Goal: Task Accomplishment & Management: Complete application form

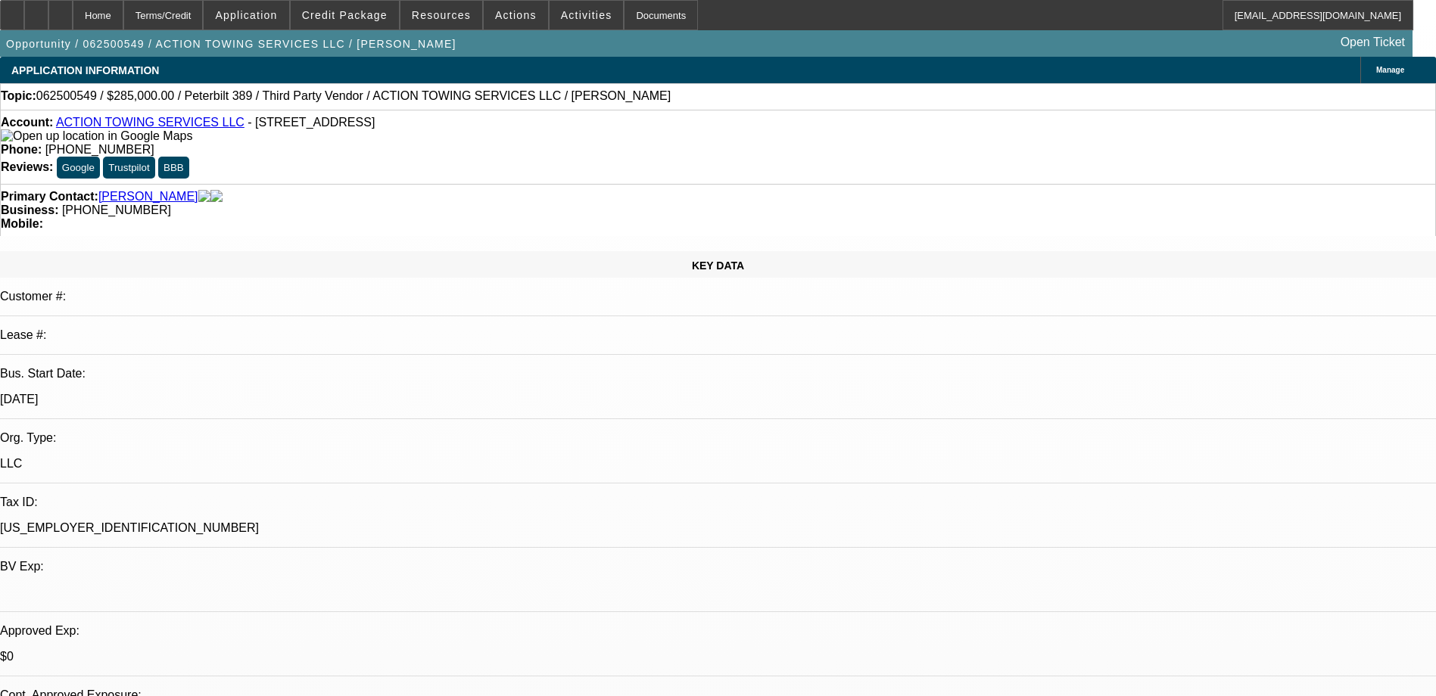
select select "0"
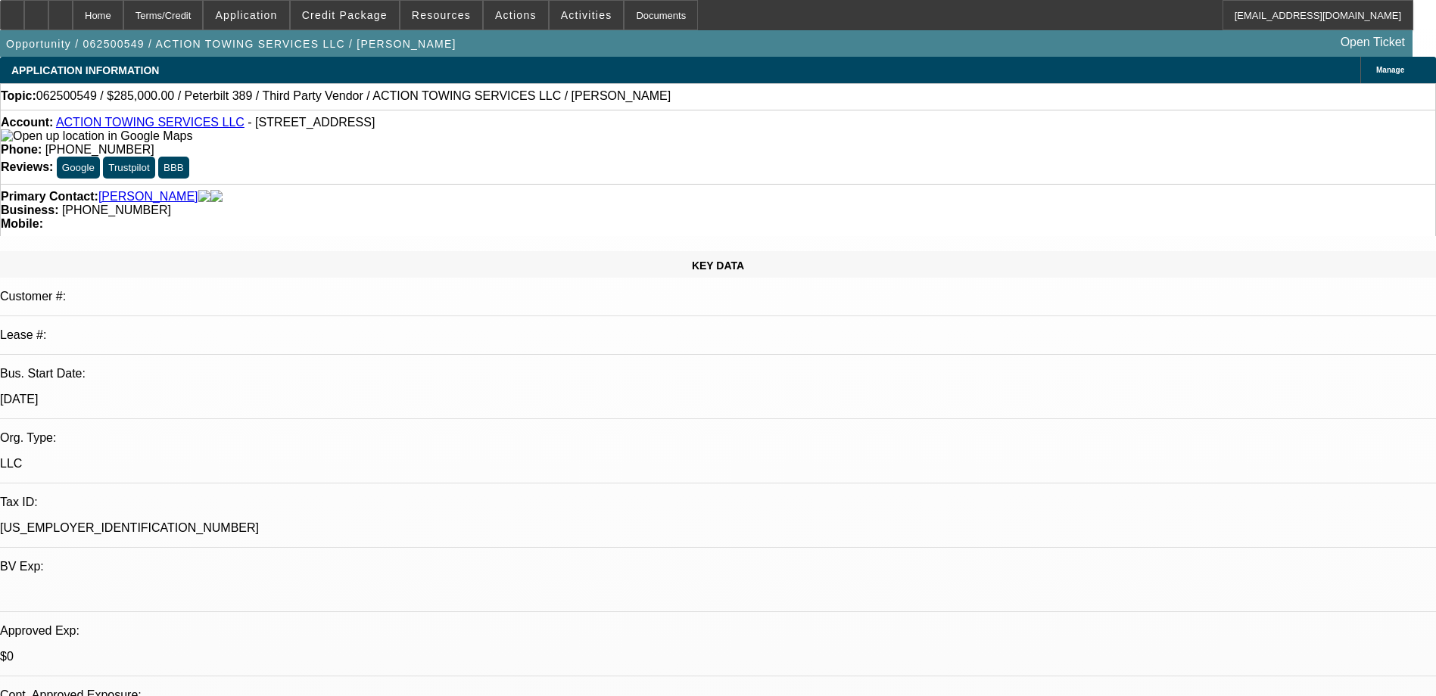
select select "0"
select select "0.15"
select select "0"
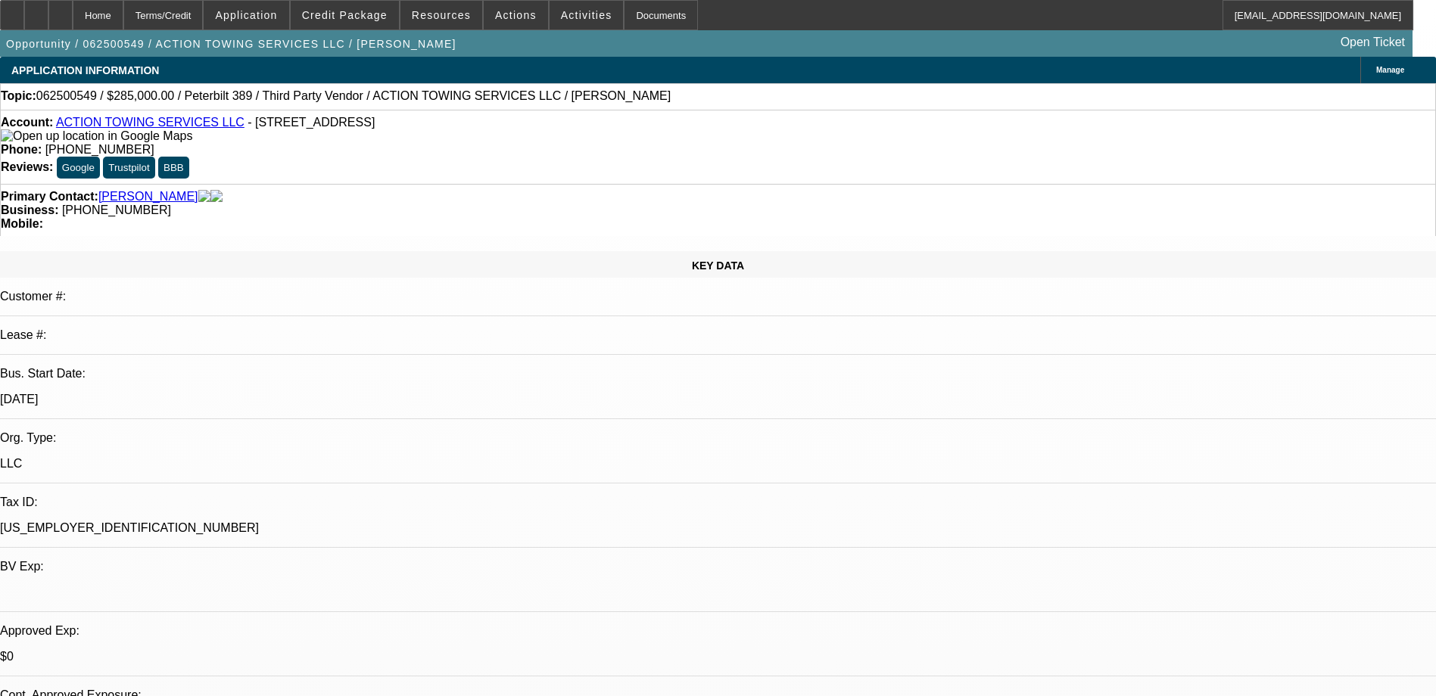
select select "0"
select select "1"
select select "2"
select select "6"
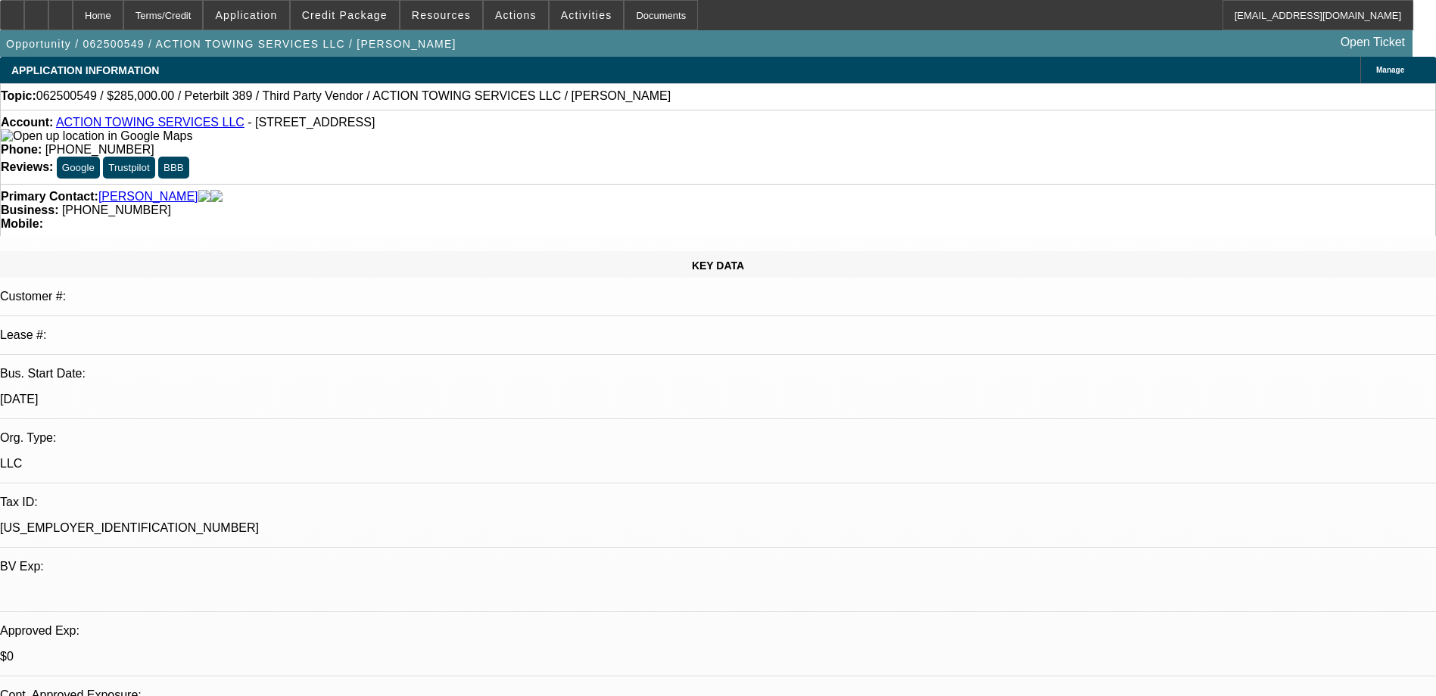
select select "1"
select select "6"
select select "1"
select select "2"
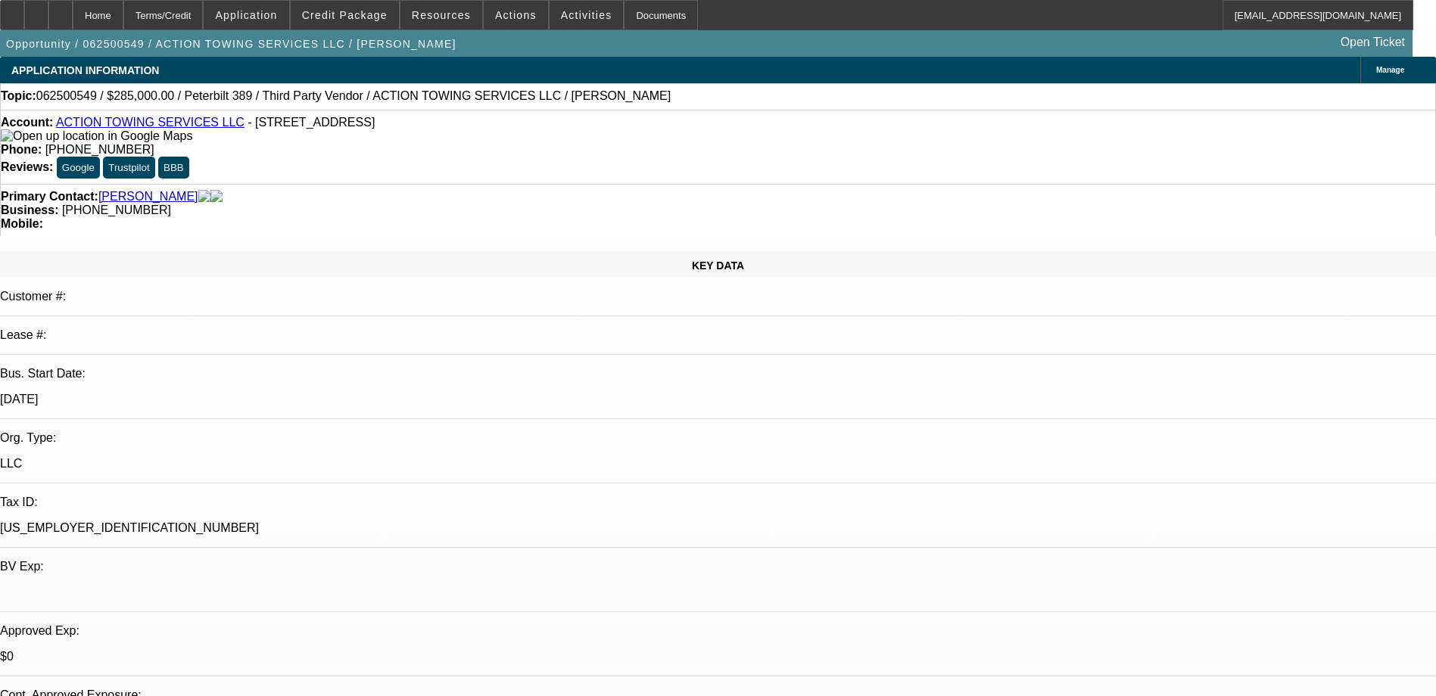
select select "16"
select select "1"
select select "6"
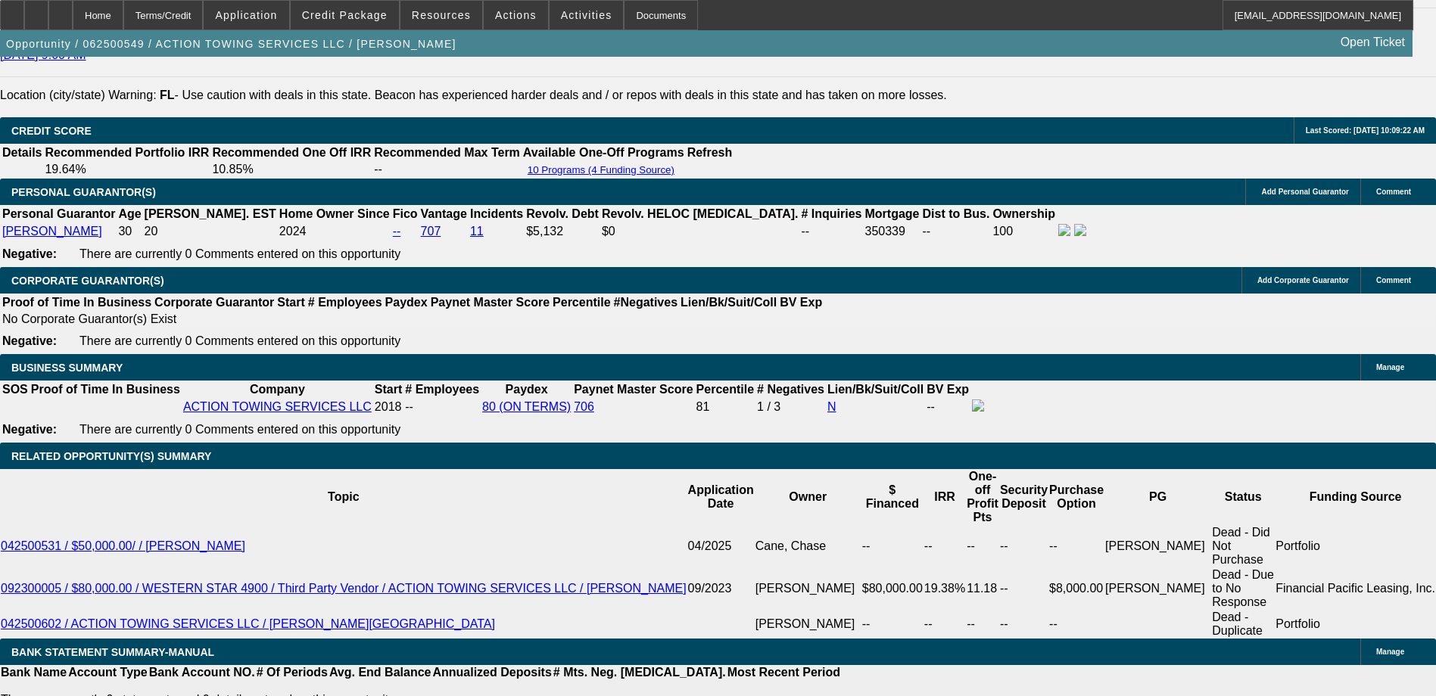
scroll to position [2119, 0]
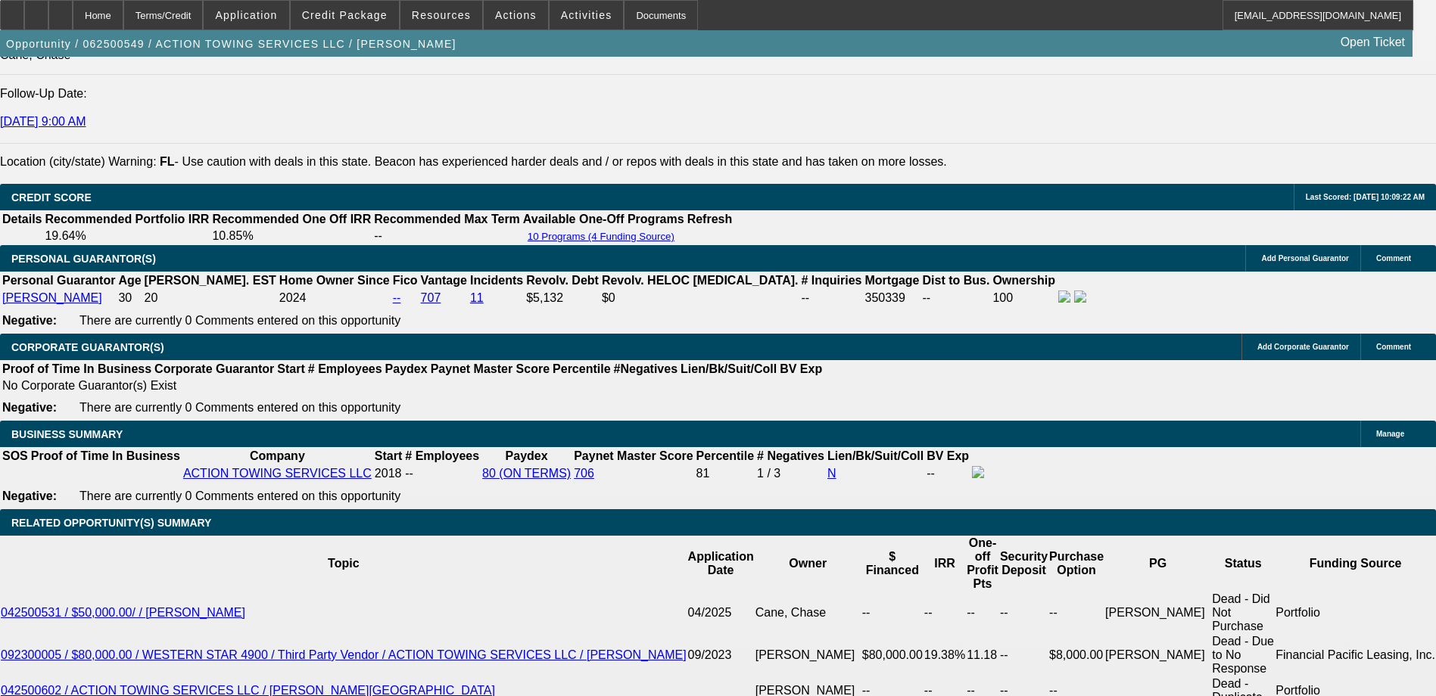
click at [73, 17] on div at bounding box center [60, 15] width 24 height 30
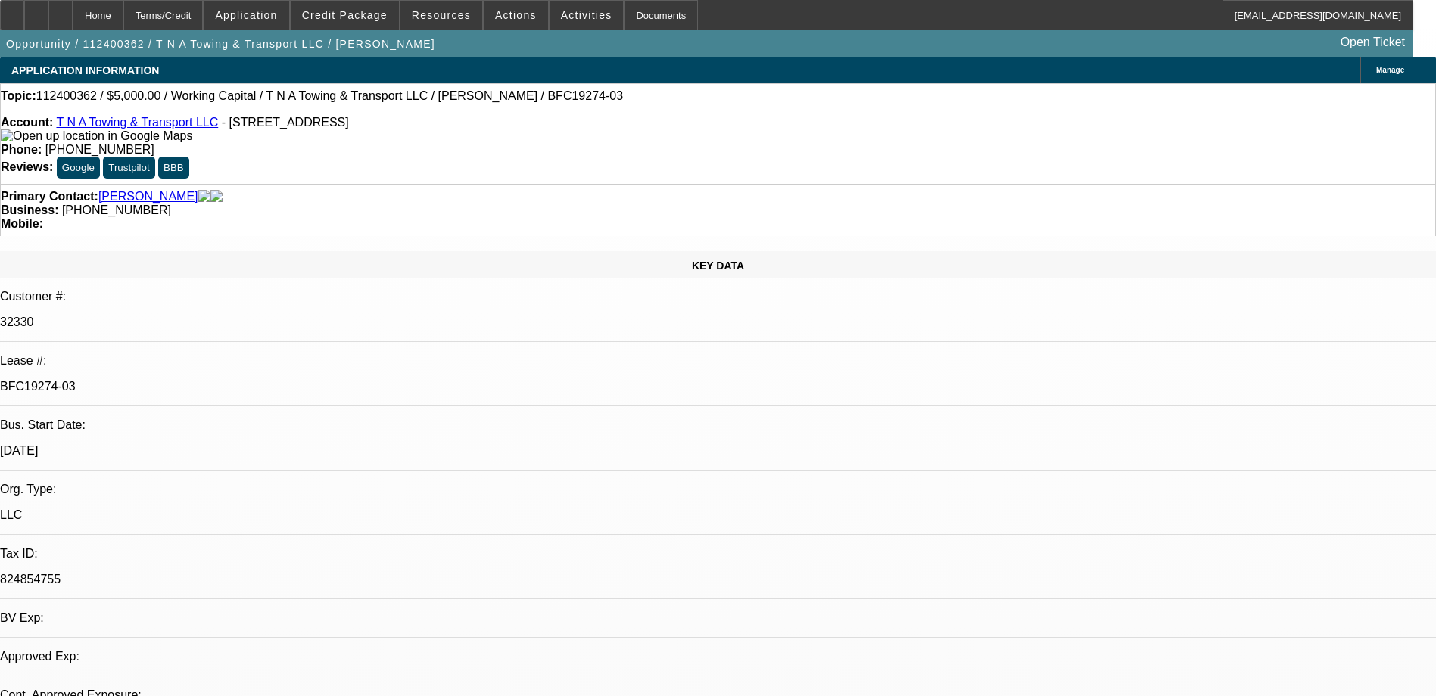
select select "0"
select select "1"
select select "2"
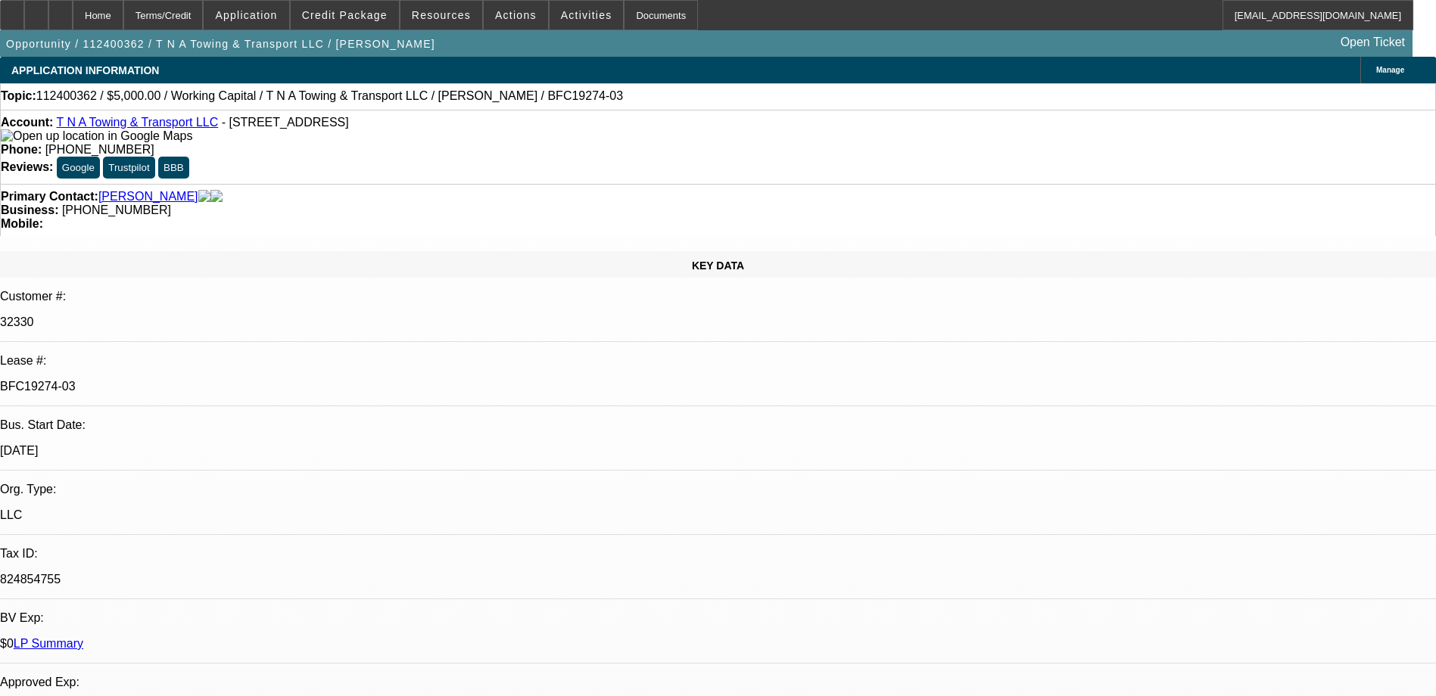
select select "6"
click at [136, 123] on link "T N A Towing & Transport LLC" at bounding box center [137, 122] width 162 height 13
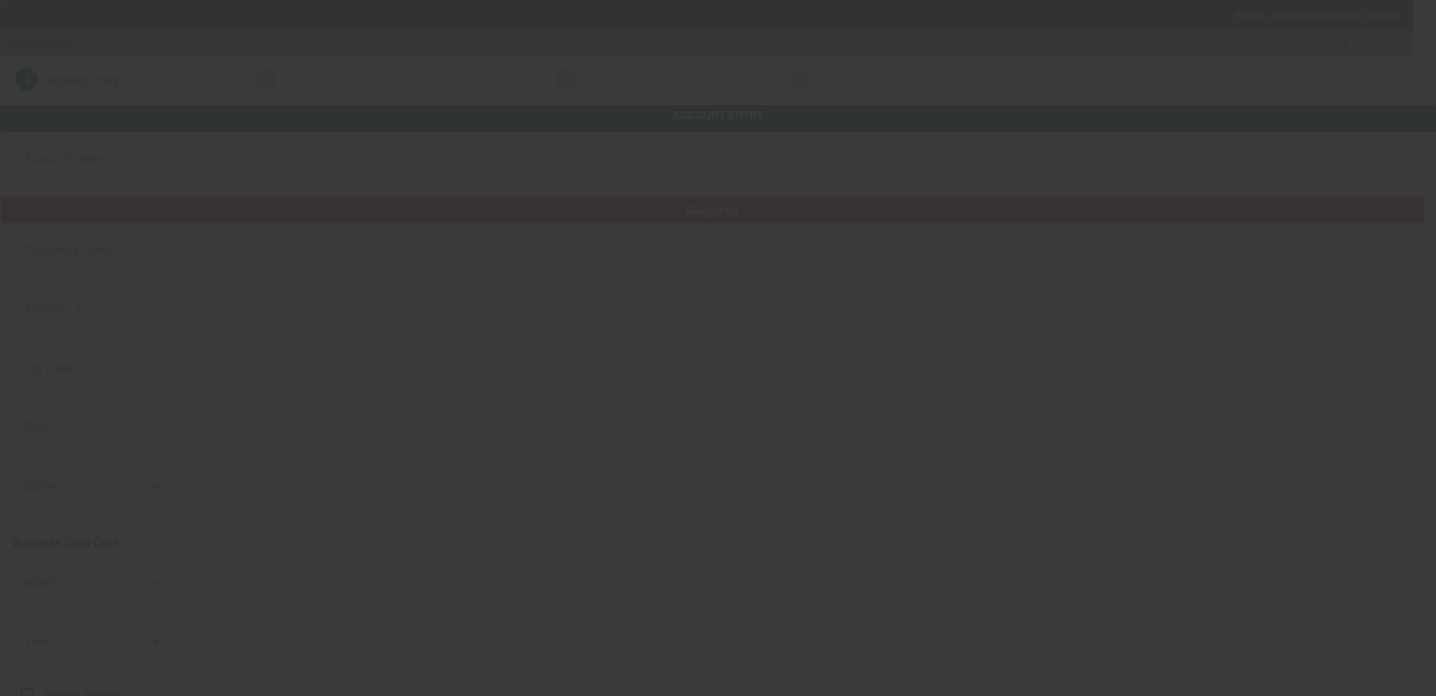
type input "T N A Towing & Transport LLC"
type input "3117 183rd Pl NE"
type input "98223"
type input "Arlington"
type input "(425) 322-6789"
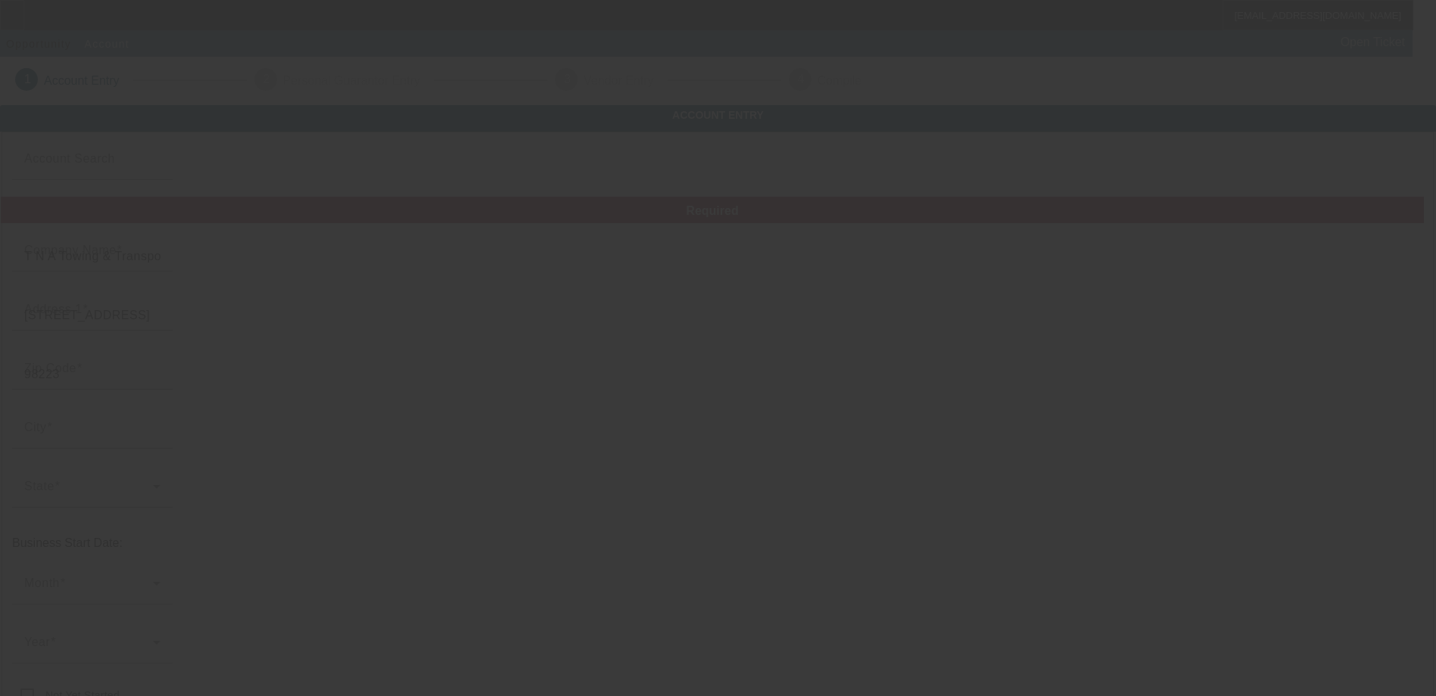
type input "Ste C"
type input "tna.towing.transport@gmail.com"
type input "Snohomish"
type input "824854755"
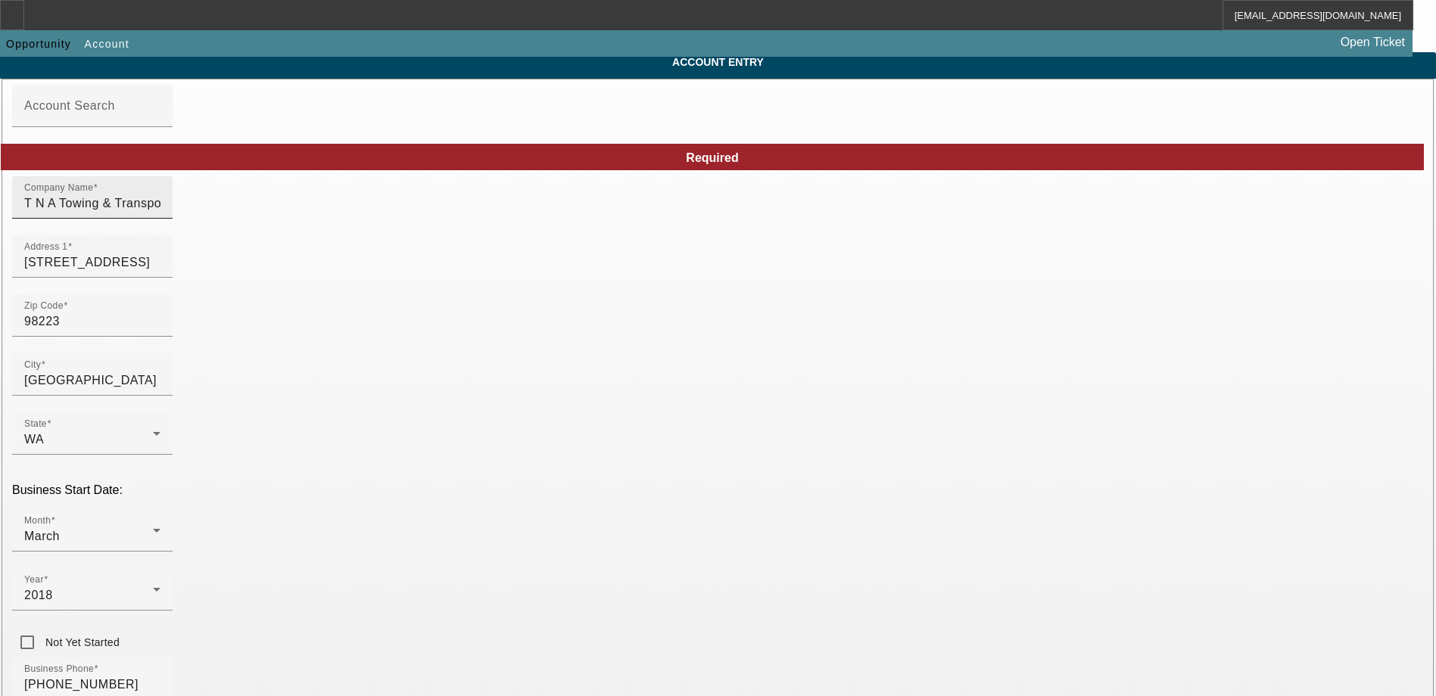
scroll to position [259, 0]
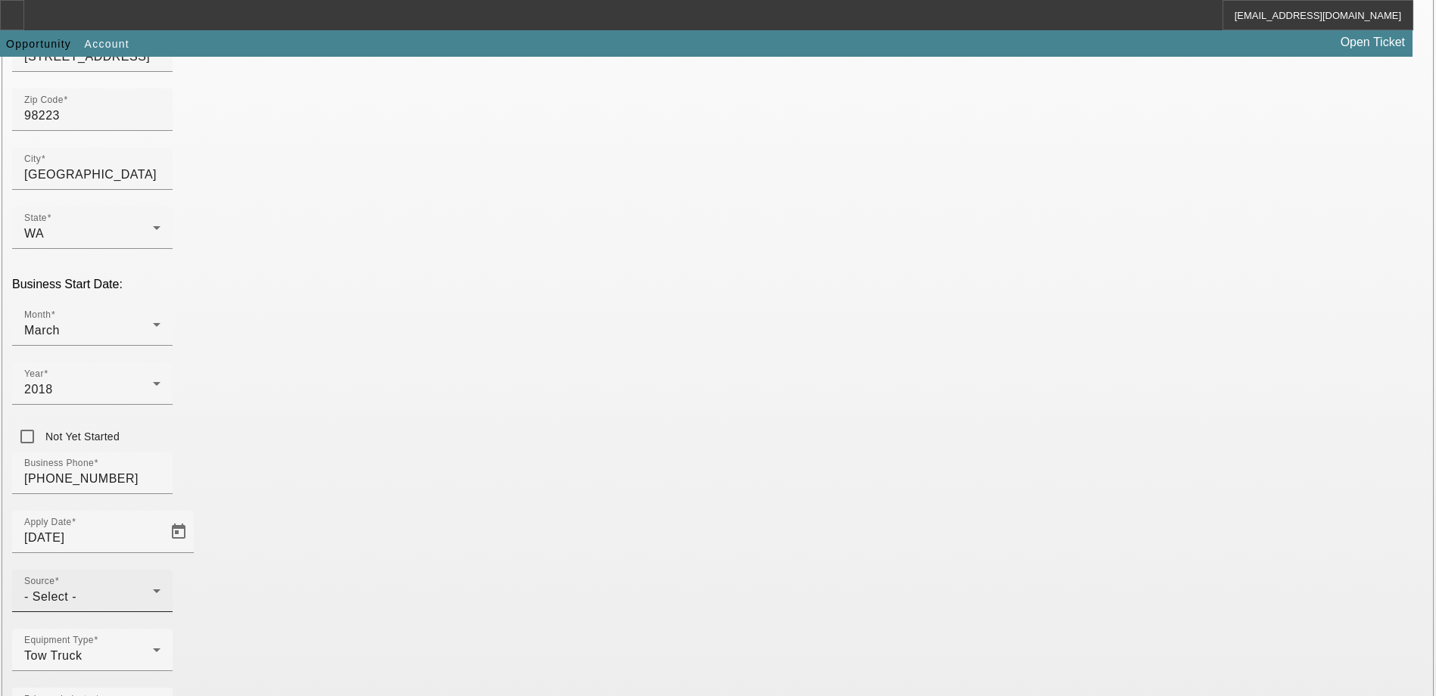
click at [153, 588] on div "- Select -" at bounding box center [88, 597] width 129 height 18
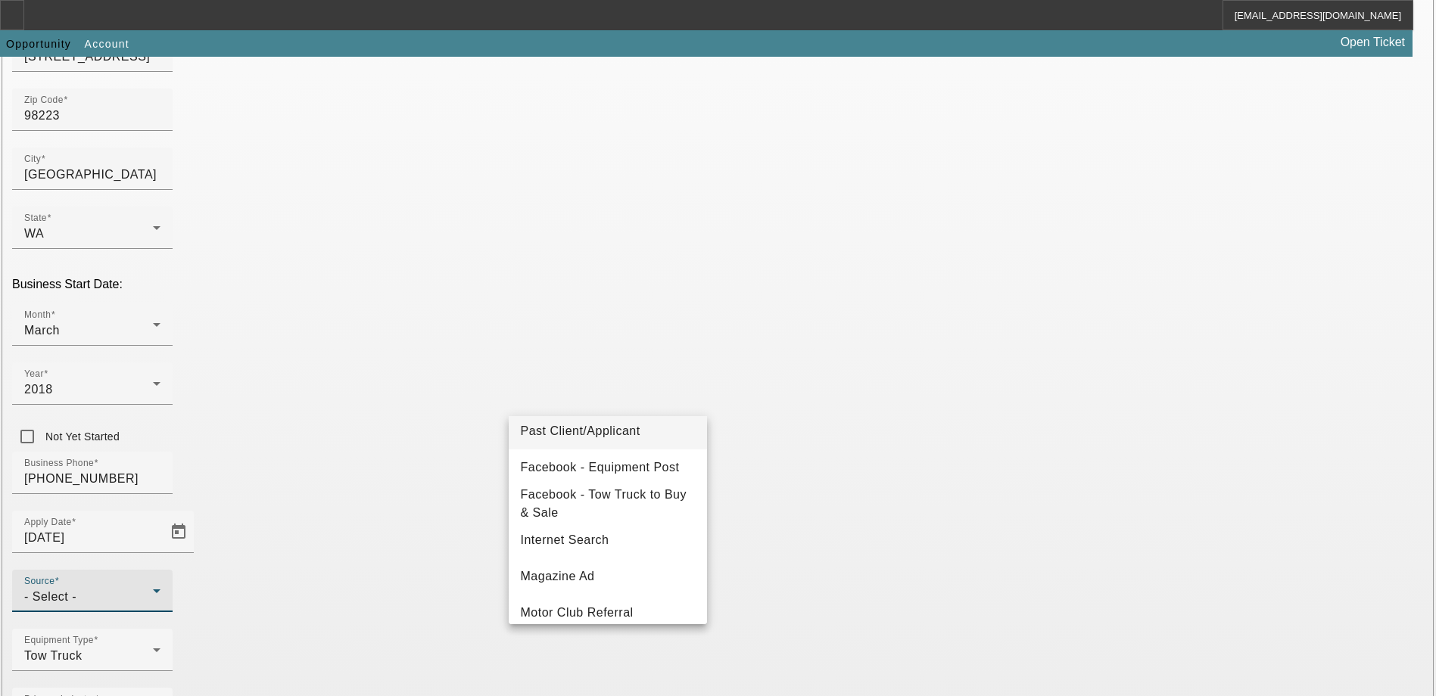
click at [597, 440] on mat-option "Past Client/Applicant" at bounding box center [608, 431] width 198 height 36
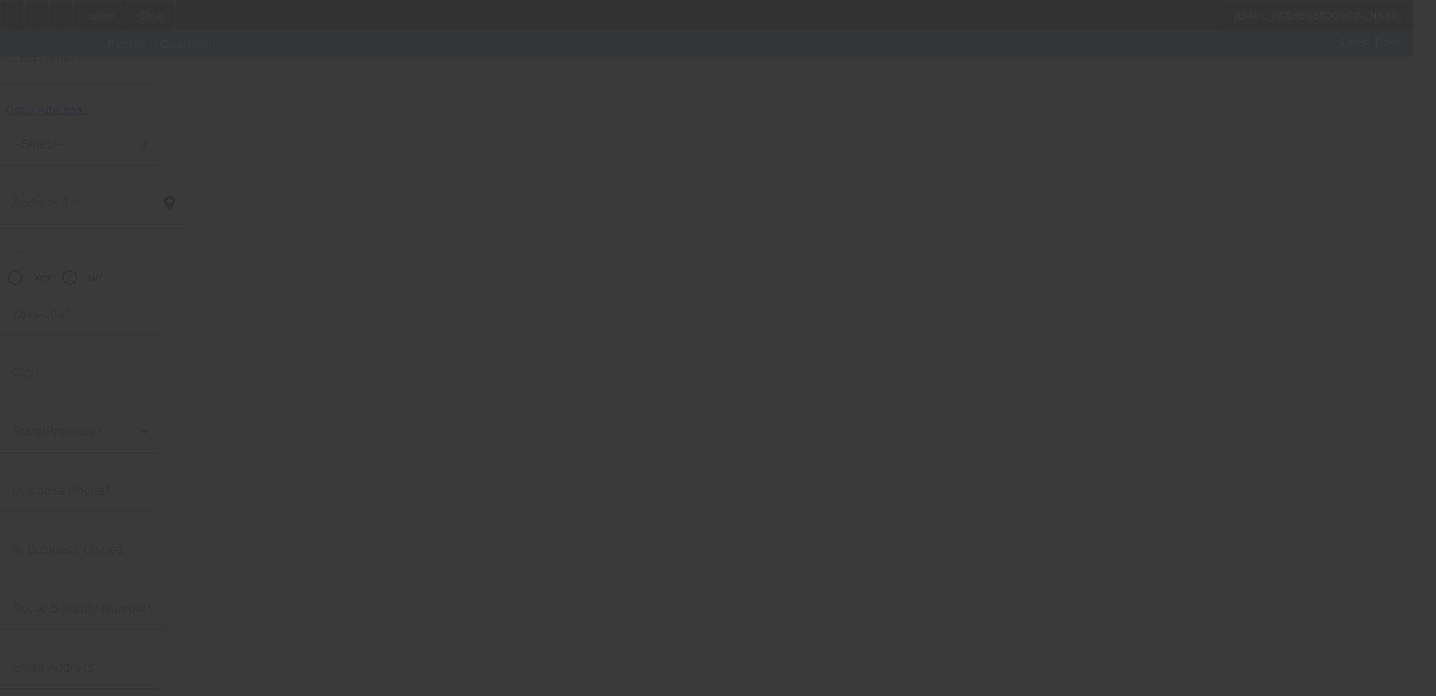
scroll to position [44, 0]
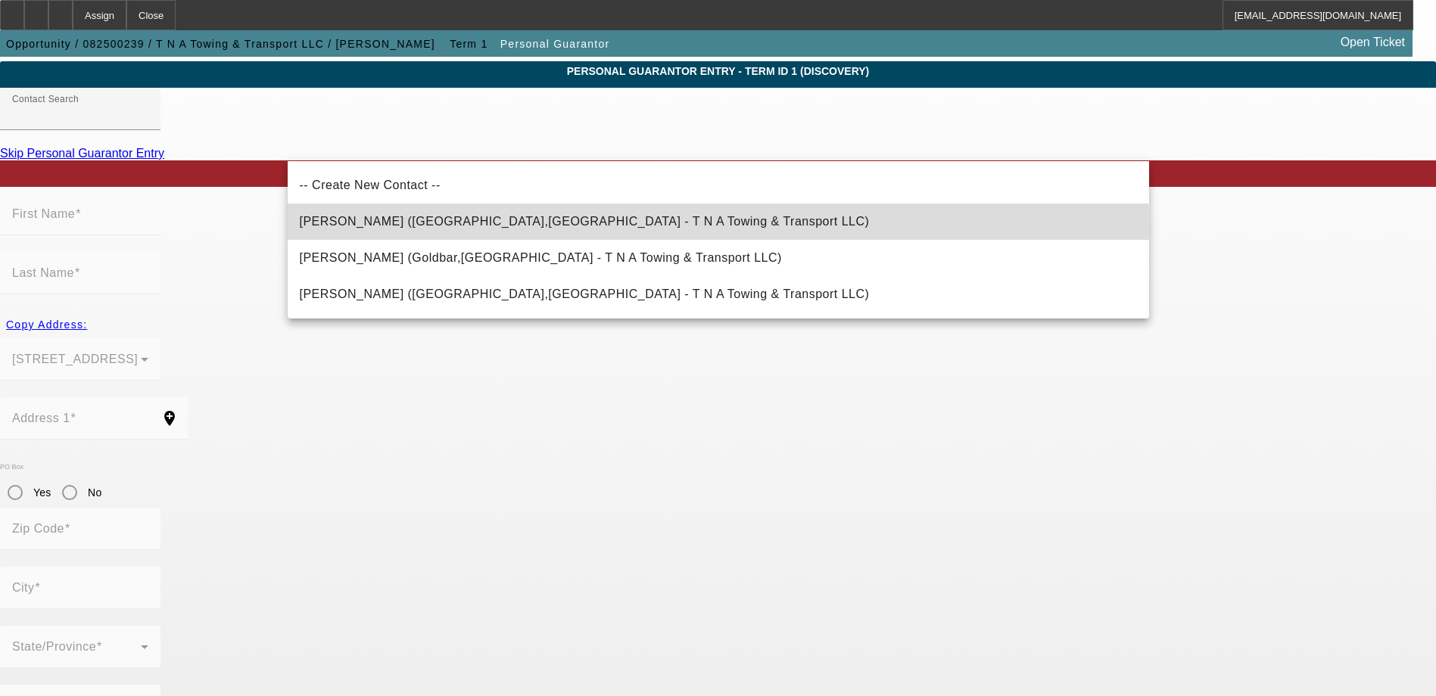
click at [529, 226] on span "Holliday, Dan (MARYSVILLE,WA - T N A Towing & Transport LLC)" at bounding box center [585, 221] width 570 height 13
type input "Holliday, Dan (MARYSVILLE,WA - T N A Towing & Transport LLC)"
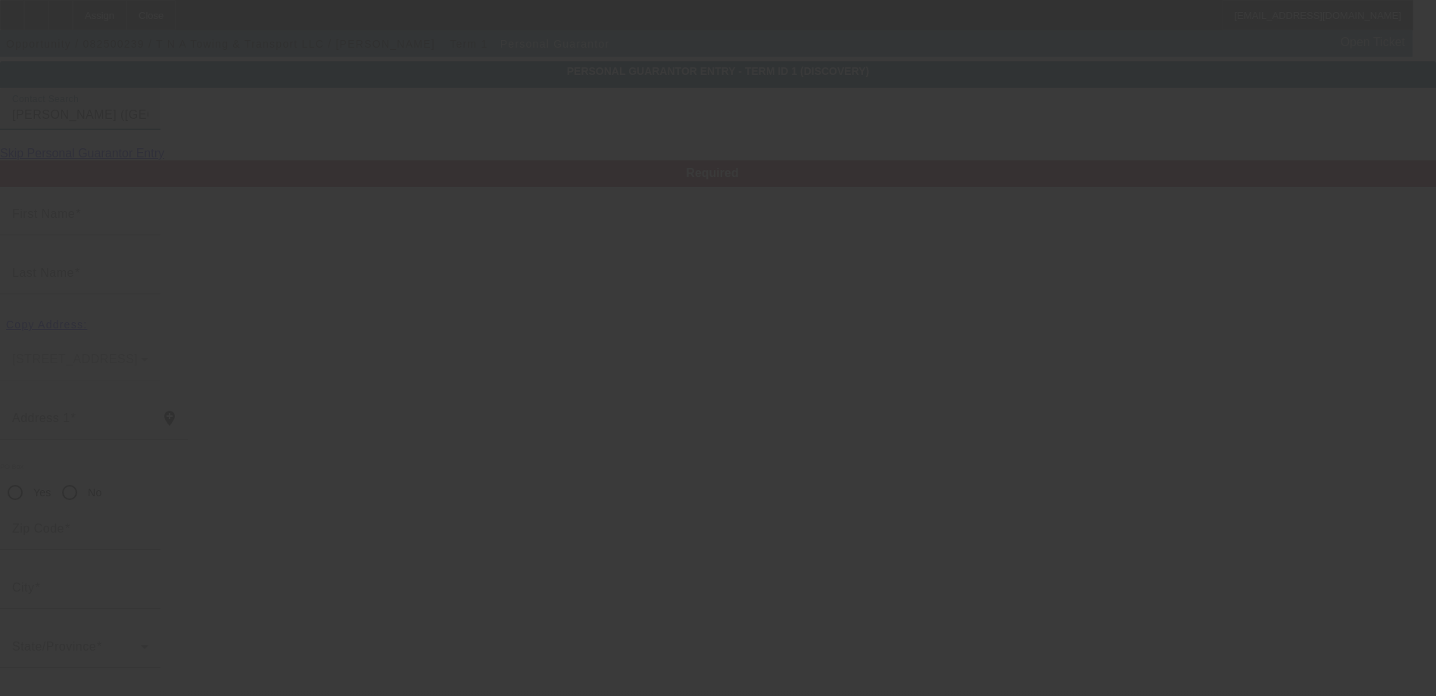
type input "Dan"
type input "Holliday"
type input "5825 105TH PL"
radio input "true"
type input "98270"
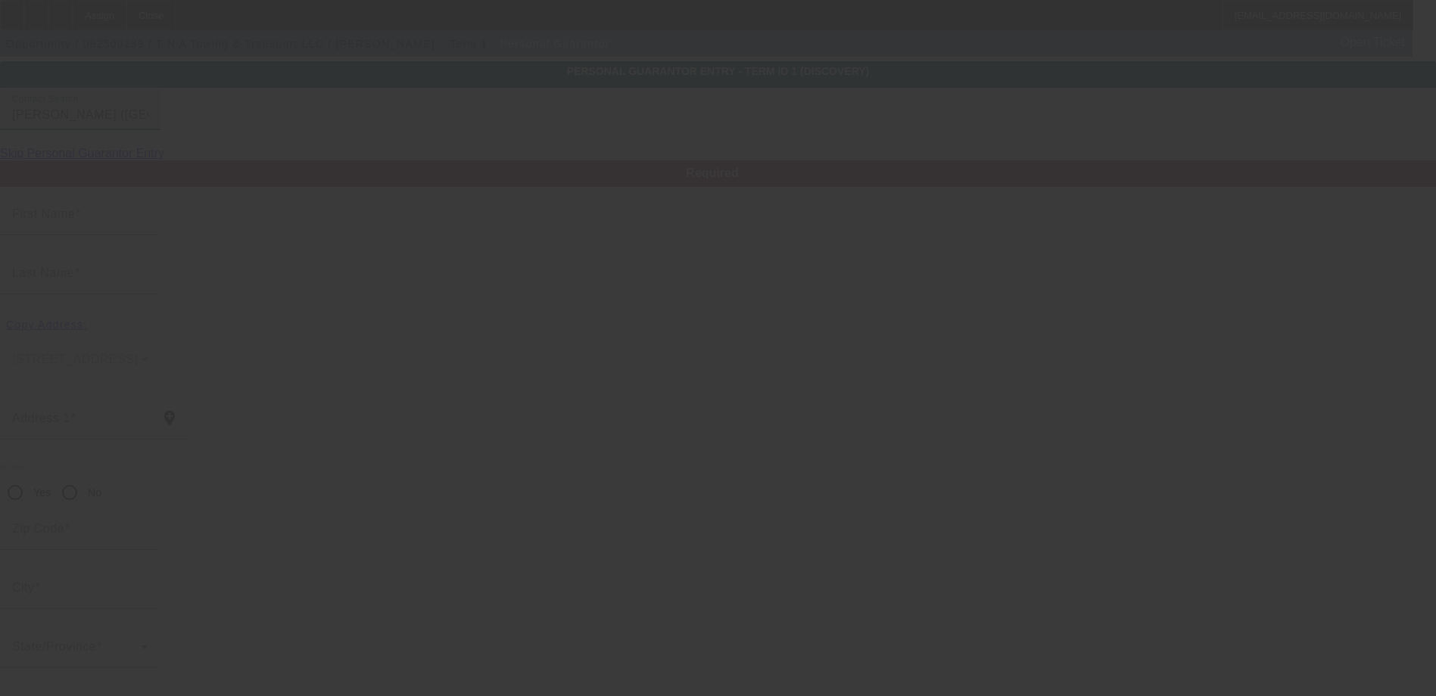
type input "MARYSVILLE"
type input "[PHONE_NUMBER]"
type input "100"
type input "538-82-9838"
type input "tna.towing.transport@gmail.com"
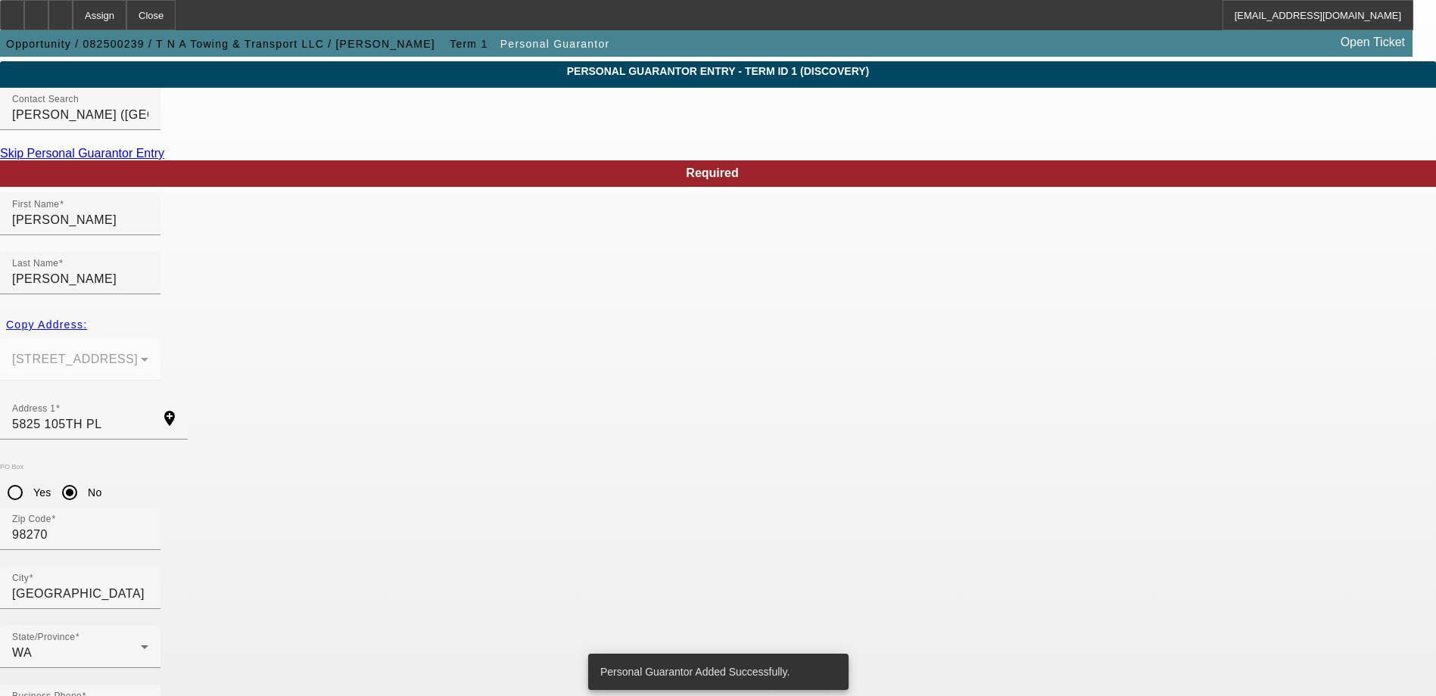
scroll to position [0, 0]
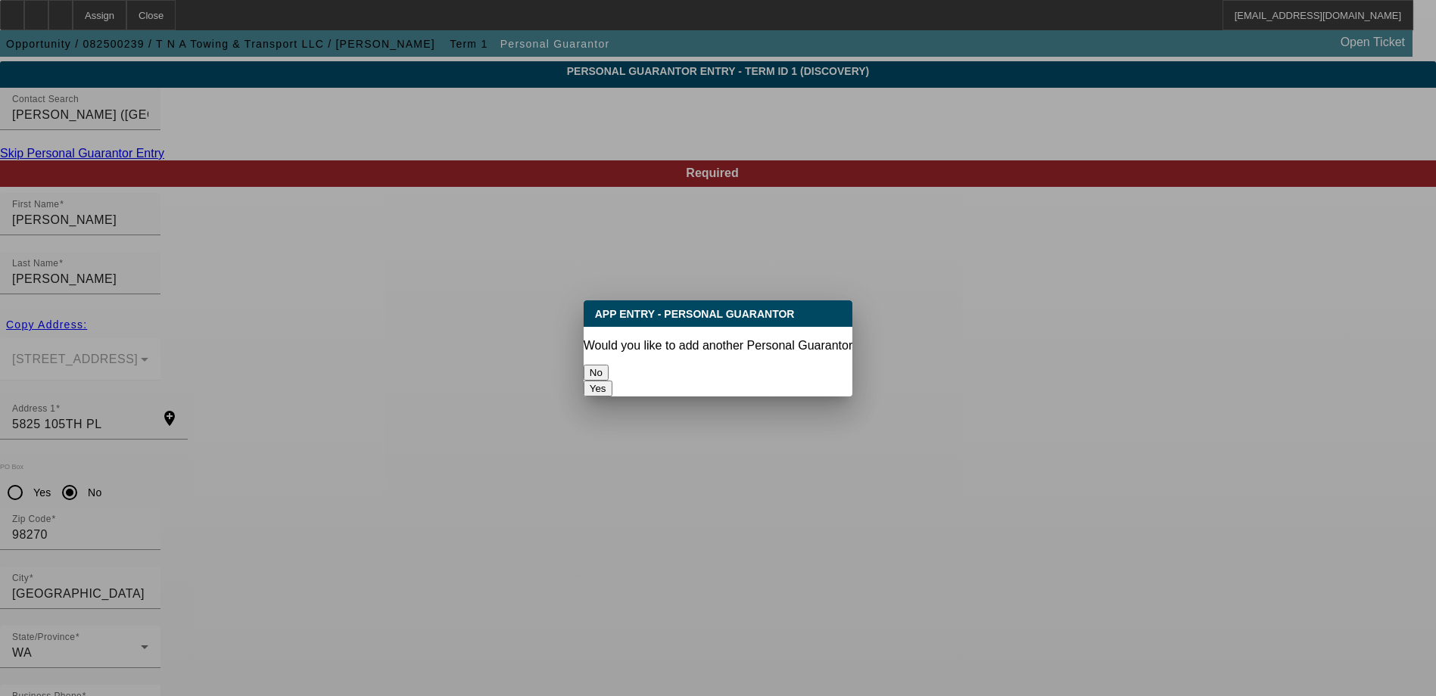
click at [608, 366] on button "No" at bounding box center [596, 373] width 25 height 16
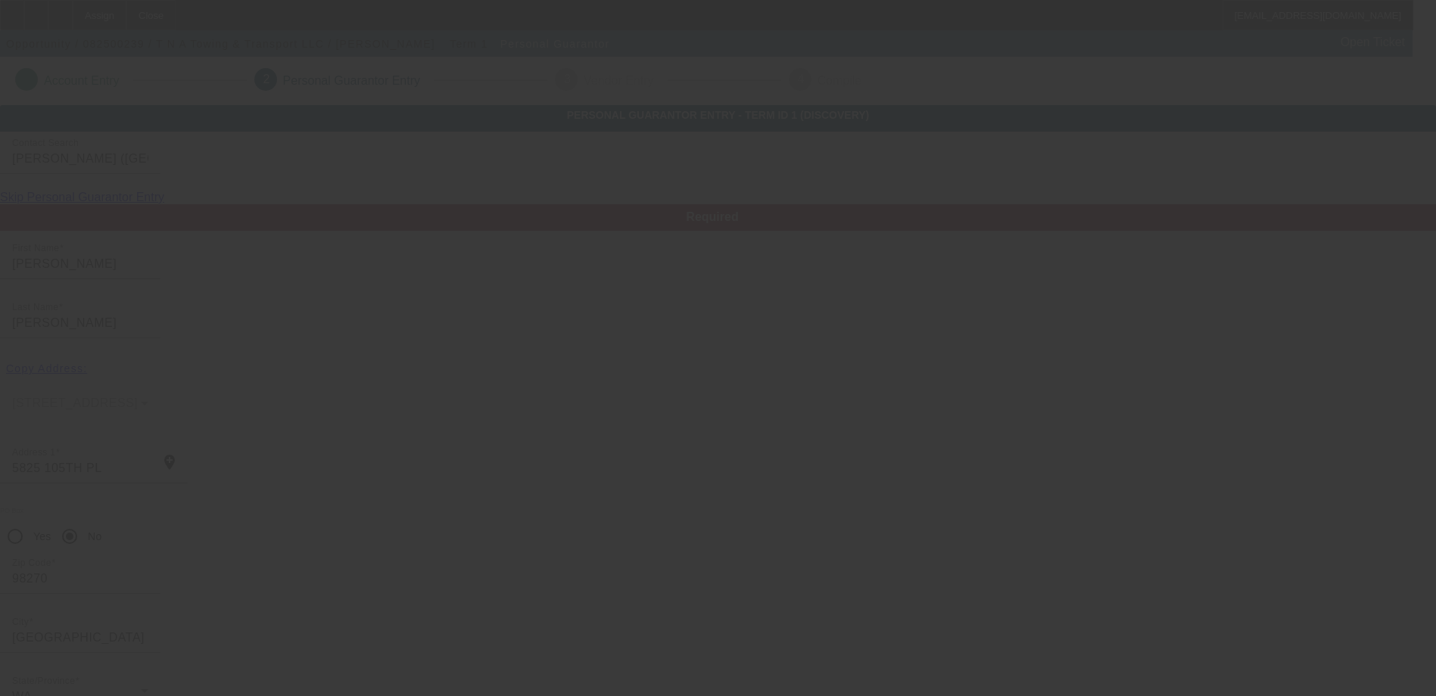
scroll to position [44, 0]
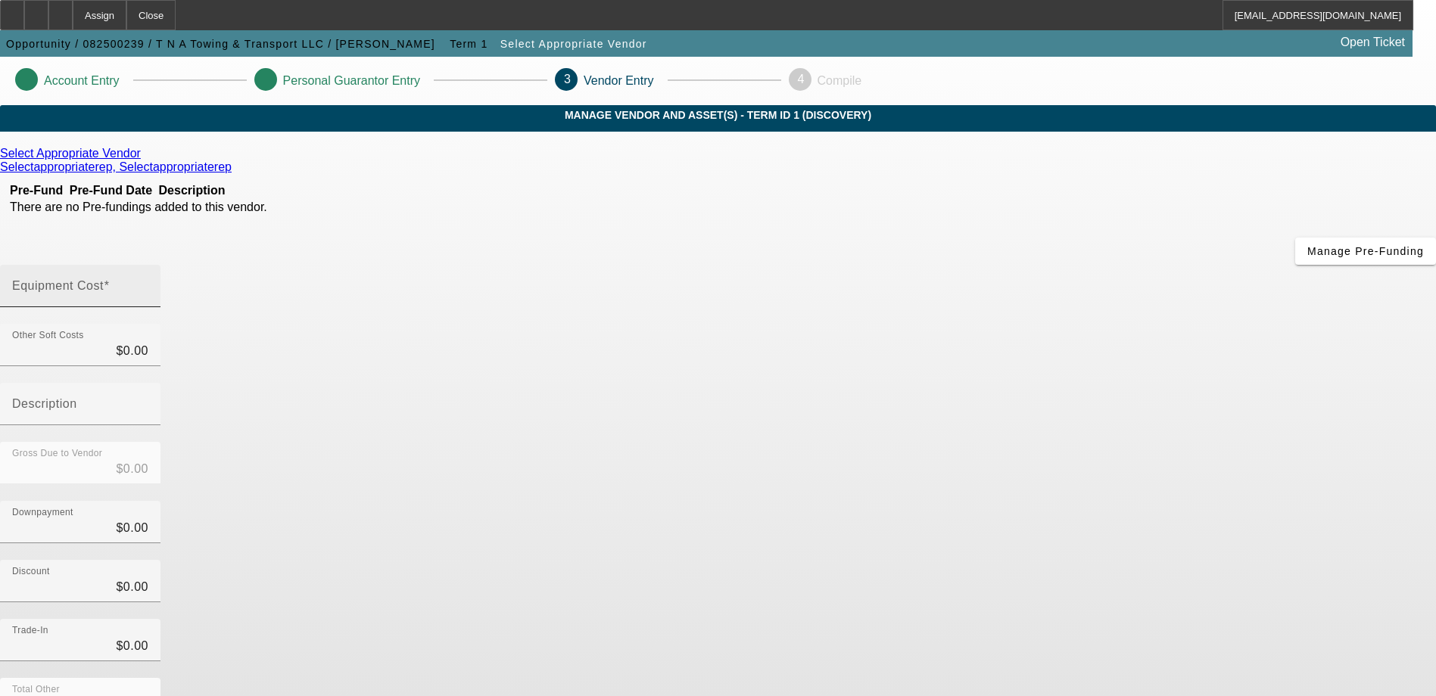
click at [148, 283] on input "Equipment Cost" at bounding box center [80, 292] width 136 height 18
type input "1"
type input "$1.00"
type input "10"
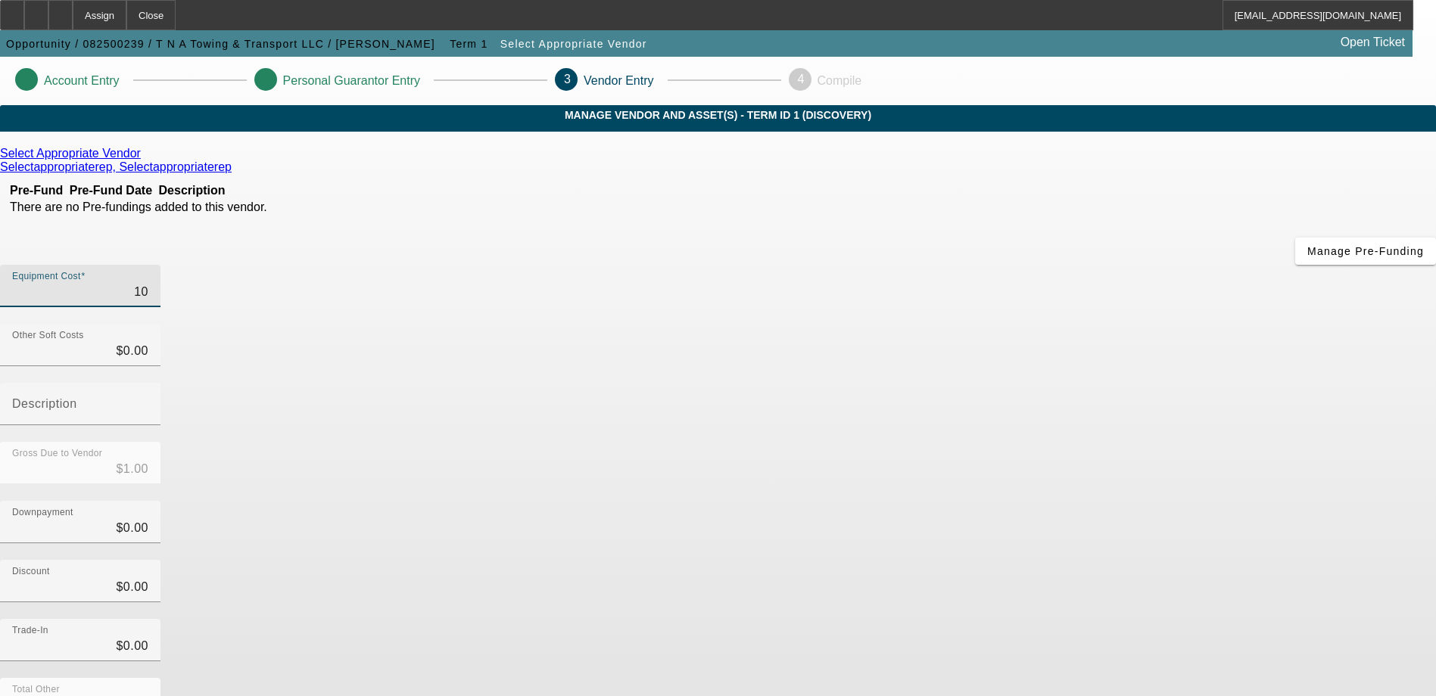
type input "$10.00"
type input "100"
type input "$100.00"
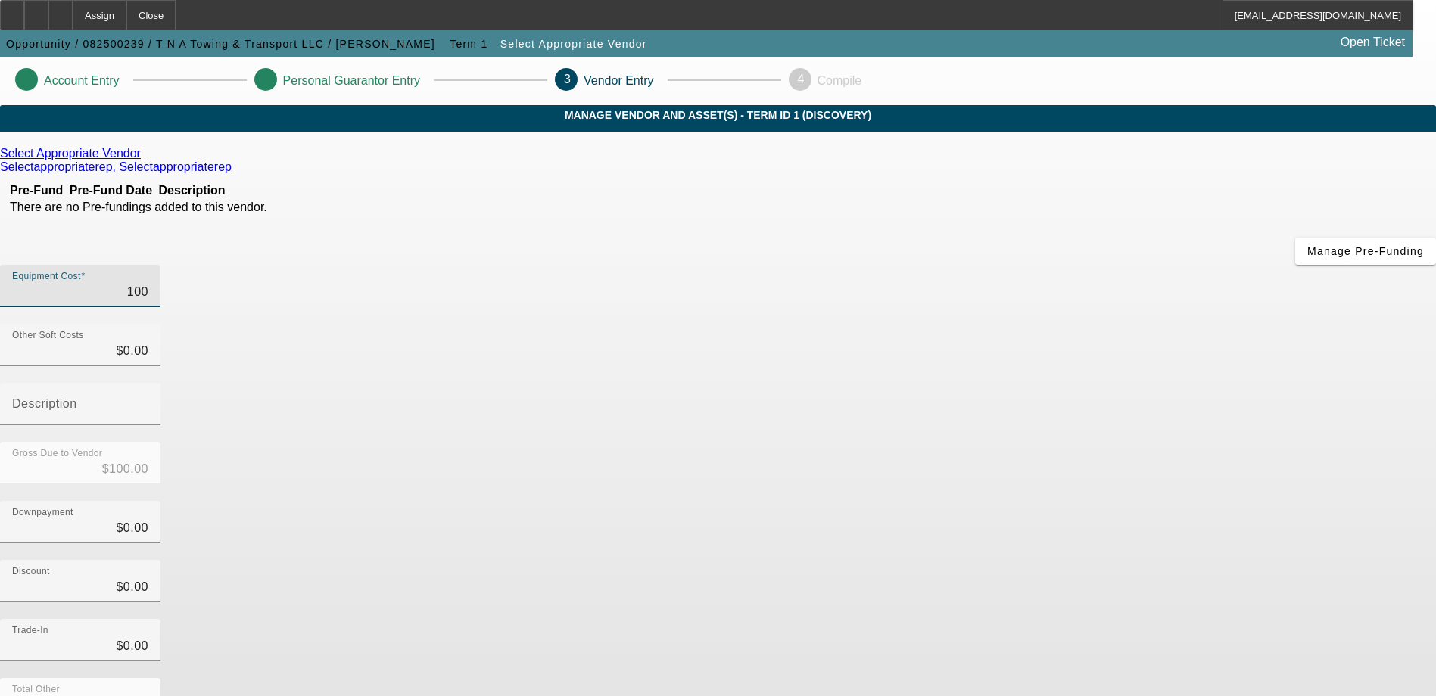
type input "1000"
type input "$1,000.00"
type input "10000"
type input "$10,000.00"
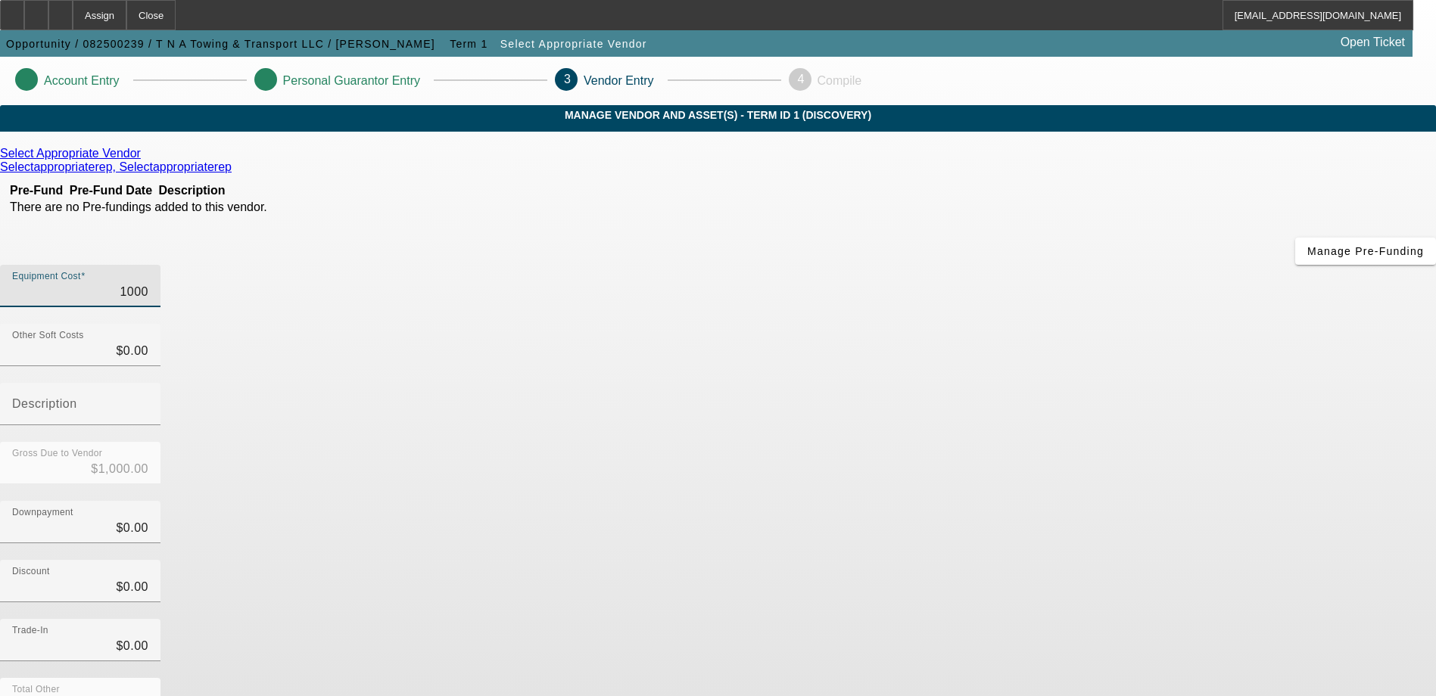
type input "$10,000.00"
click at [1327, 464] on app-vendor-asset-manage "Account Entry Personal Guarantor Entry 3 Vendor Entry 4 Compile MANAGE VENDOR A…" at bounding box center [718, 479] width 1436 height 845
click at [145, 160] on icon at bounding box center [145, 153] width 0 height 13
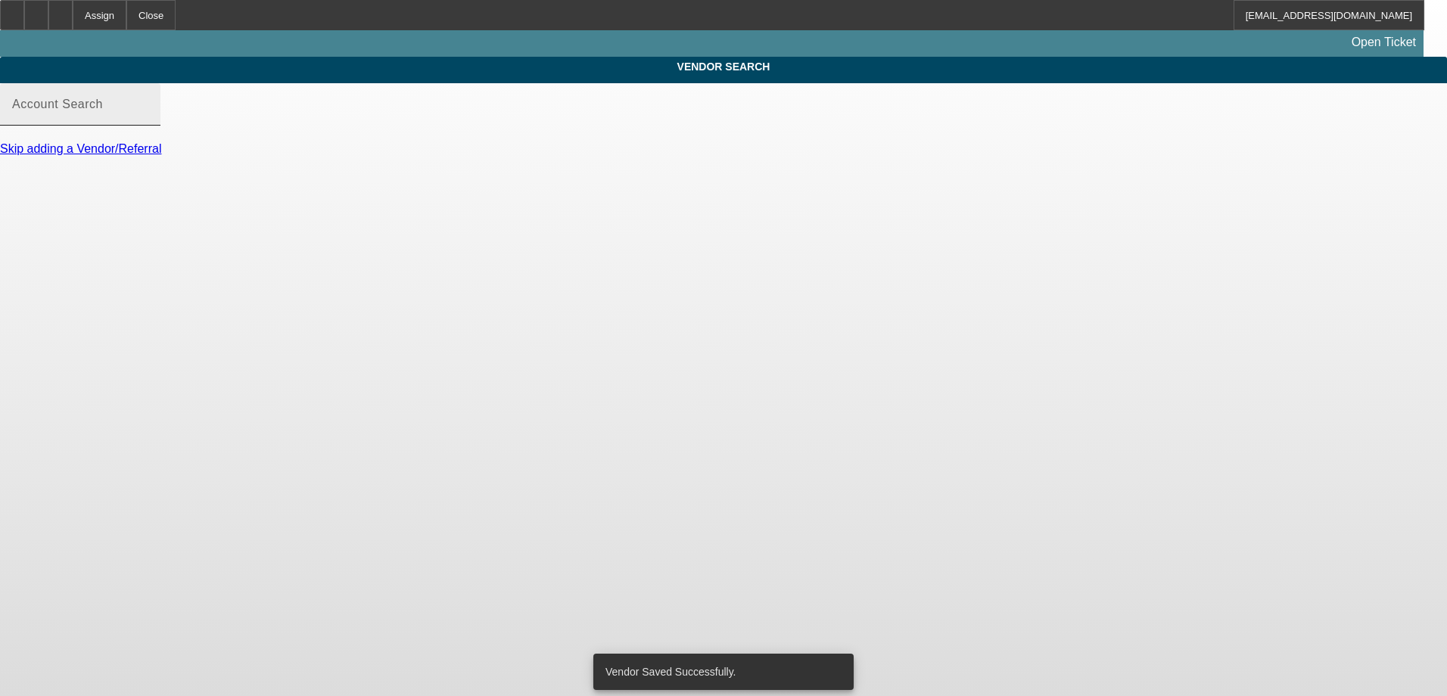
click at [148, 120] on input "Account Search" at bounding box center [80, 110] width 136 height 18
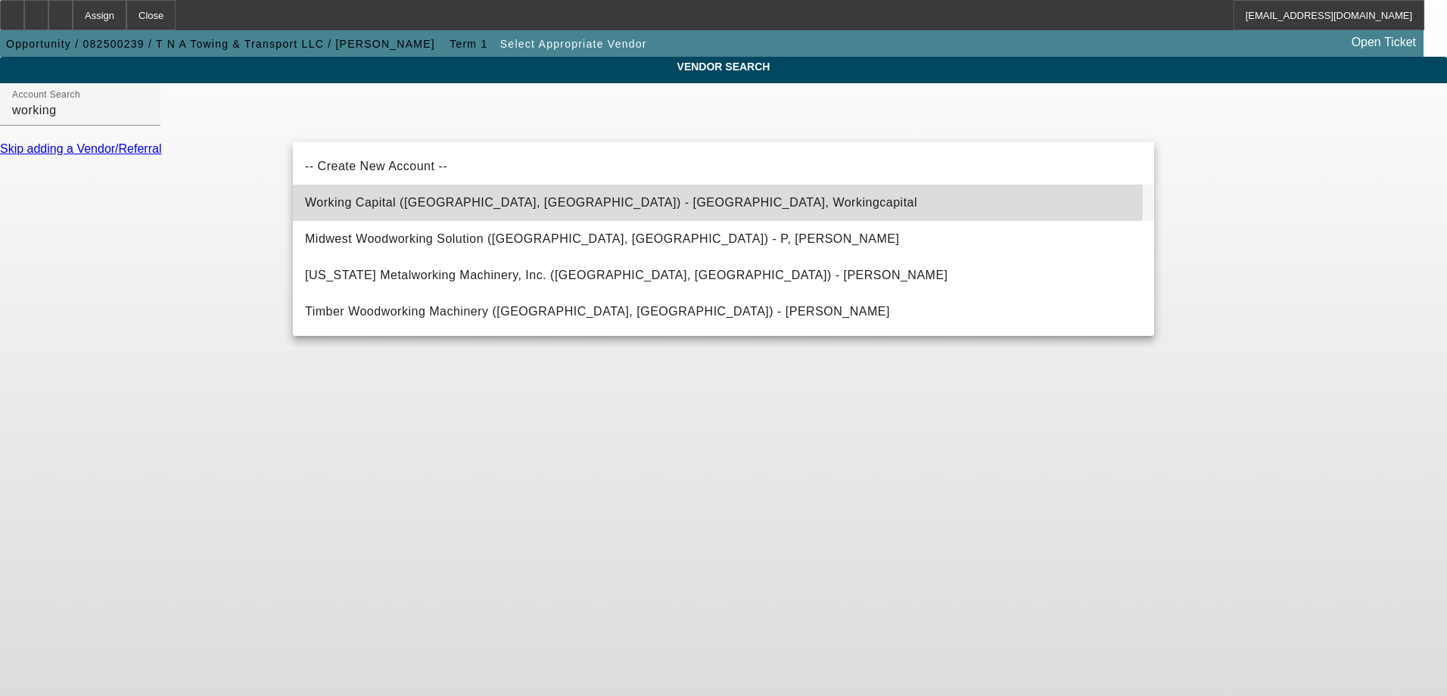
click at [433, 204] on span "Working Capital (Northbrook, IL) - Workingcapital, Workingcapital" at bounding box center [611, 202] width 612 height 13
type input "Working Capital (Northbrook, IL) - Workingcapital, Workingcapital"
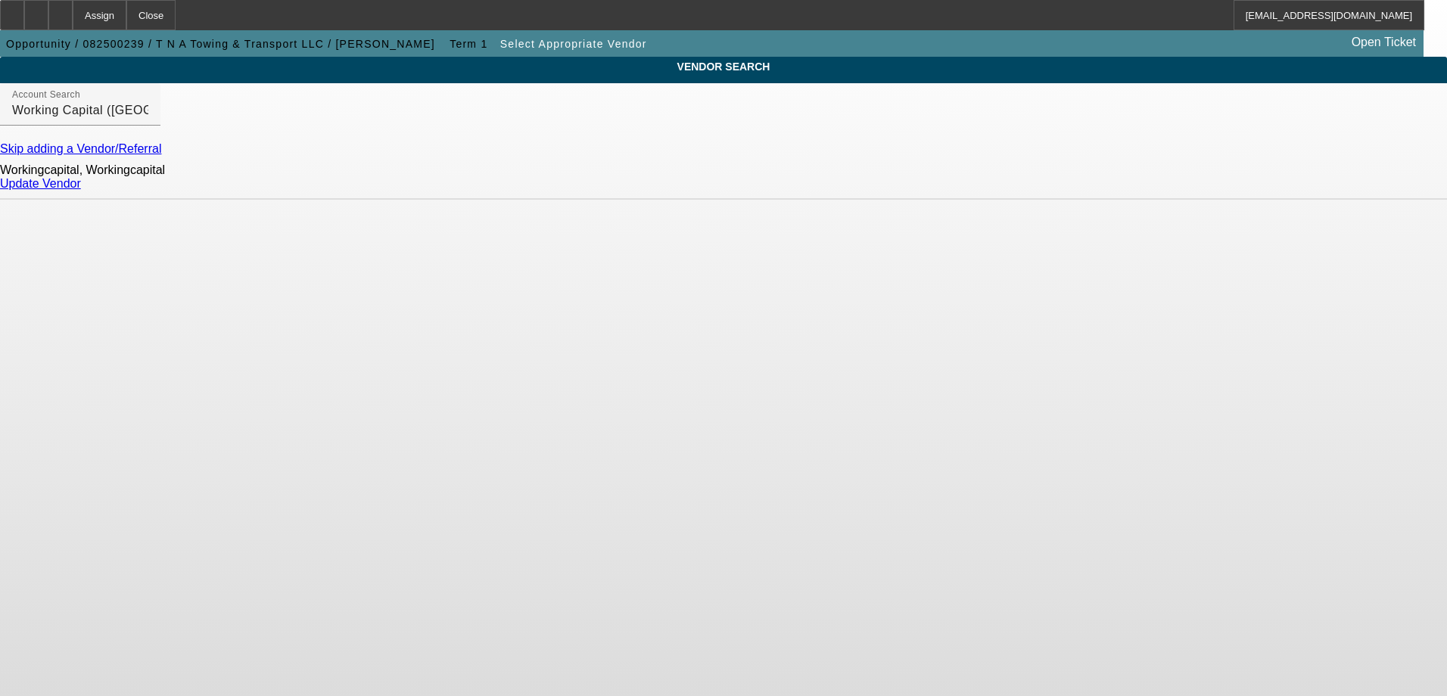
click at [81, 190] on link "Update Vendor" at bounding box center [40, 183] width 81 height 13
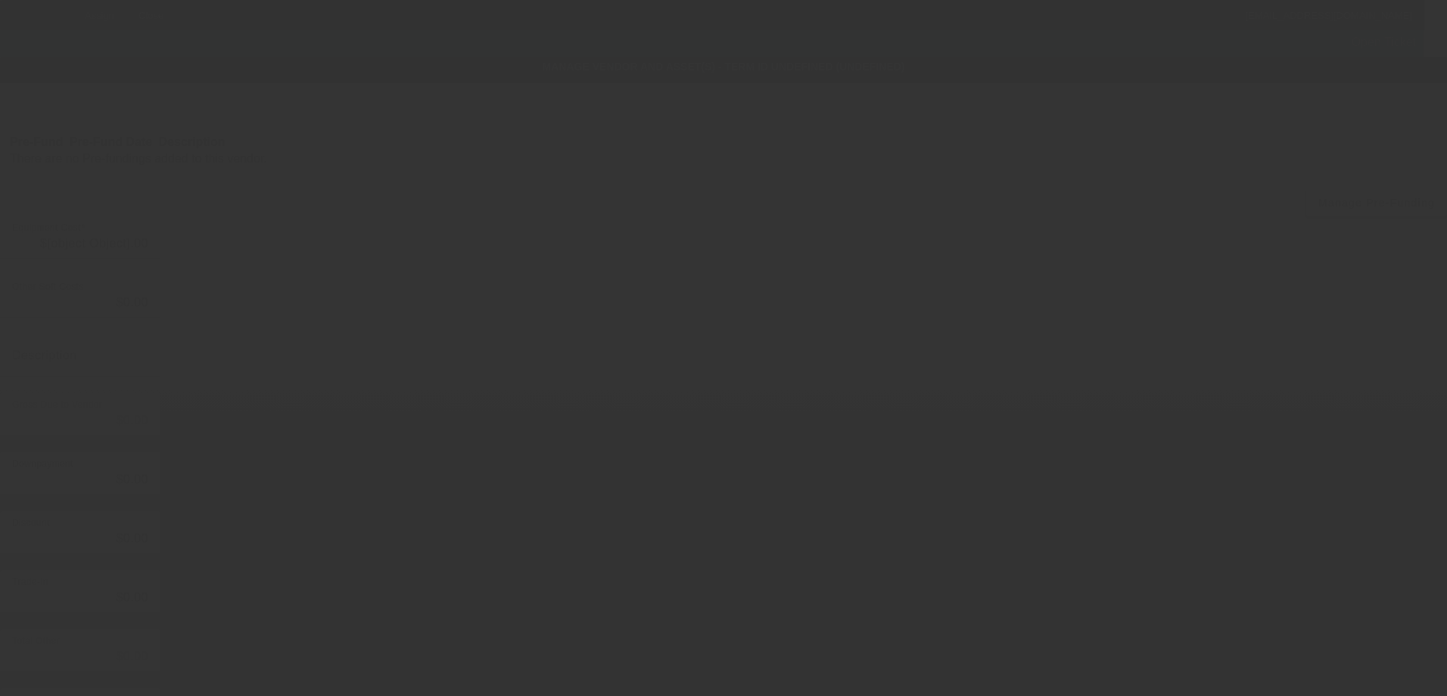
type input "$10,000.00"
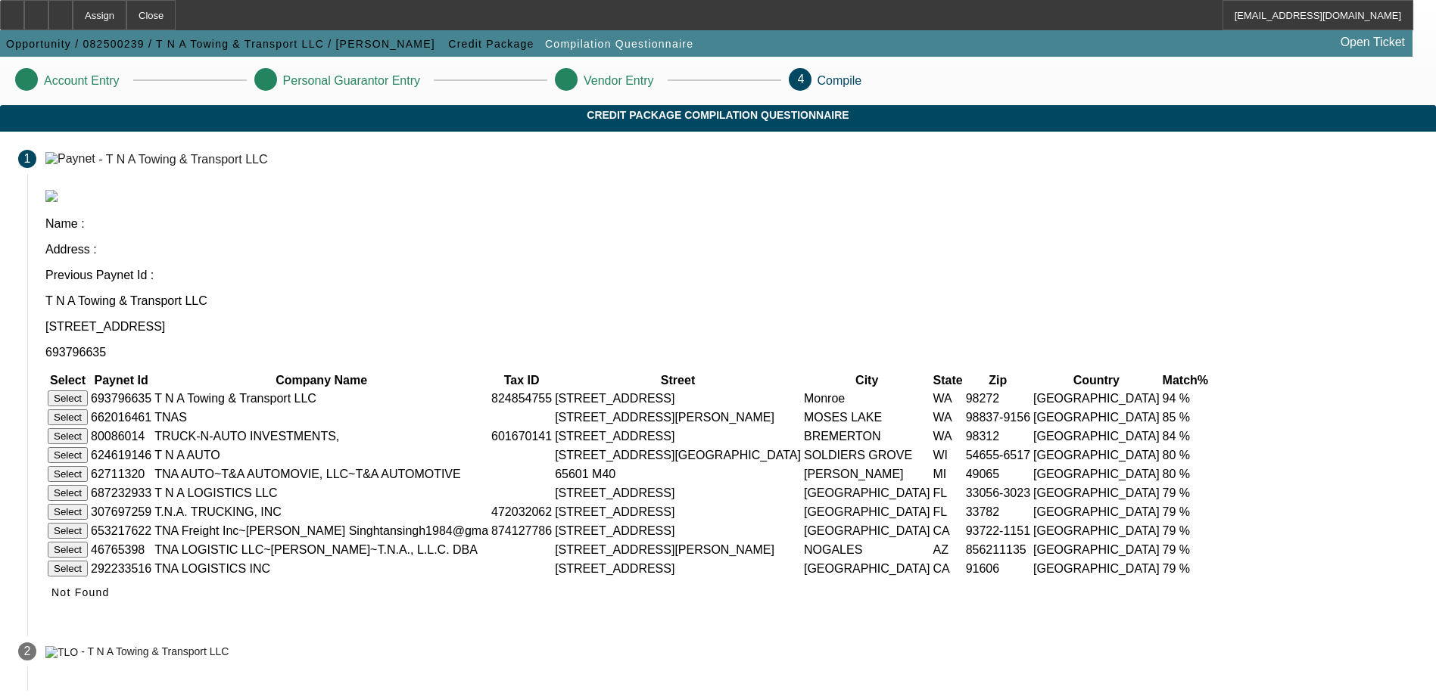
click at [88, 391] on button "Select" at bounding box center [68, 399] width 40 height 16
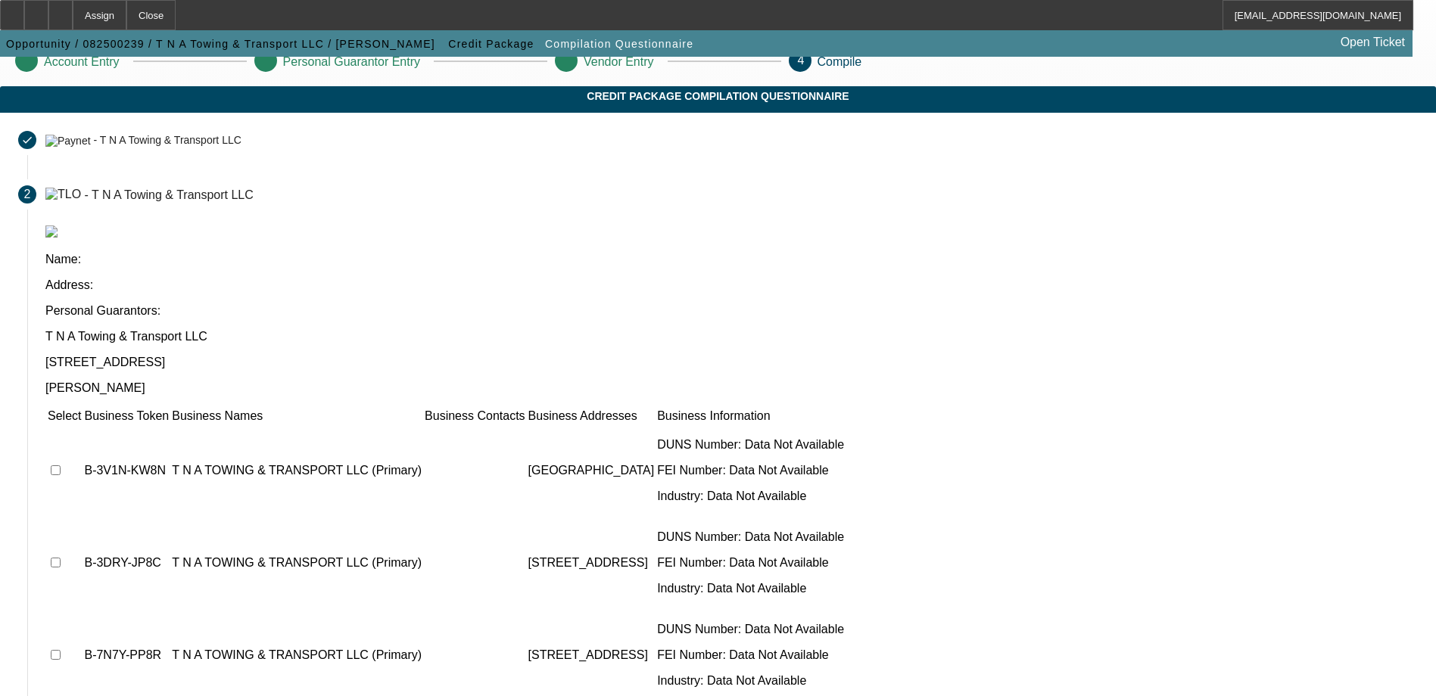
click at [82, 425] on td at bounding box center [64, 470] width 35 height 91
click at [61, 465] on input "checkbox" at bounding box center [56, 470] width 10 height 10
checkbox input "true"
click at [82, 518] on td at bounding box center [64, 563] width 35 height 91
click at [61, 558] on input "checkbox" at bounding box center [56, 563] width 10 height 10
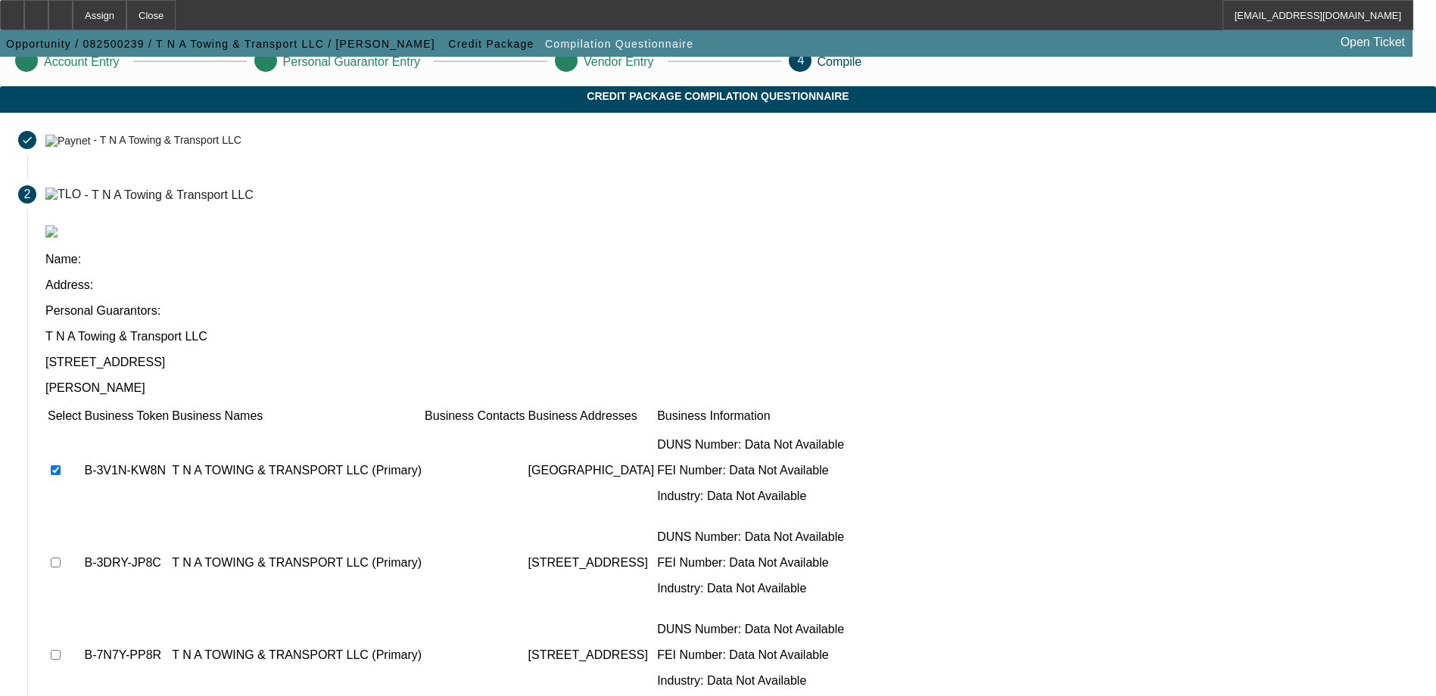
checkbox input "true"
click at [61, 650] on input "checkbox" at bounding box center [56, 655] width 10 height 10
checkbox input "true"
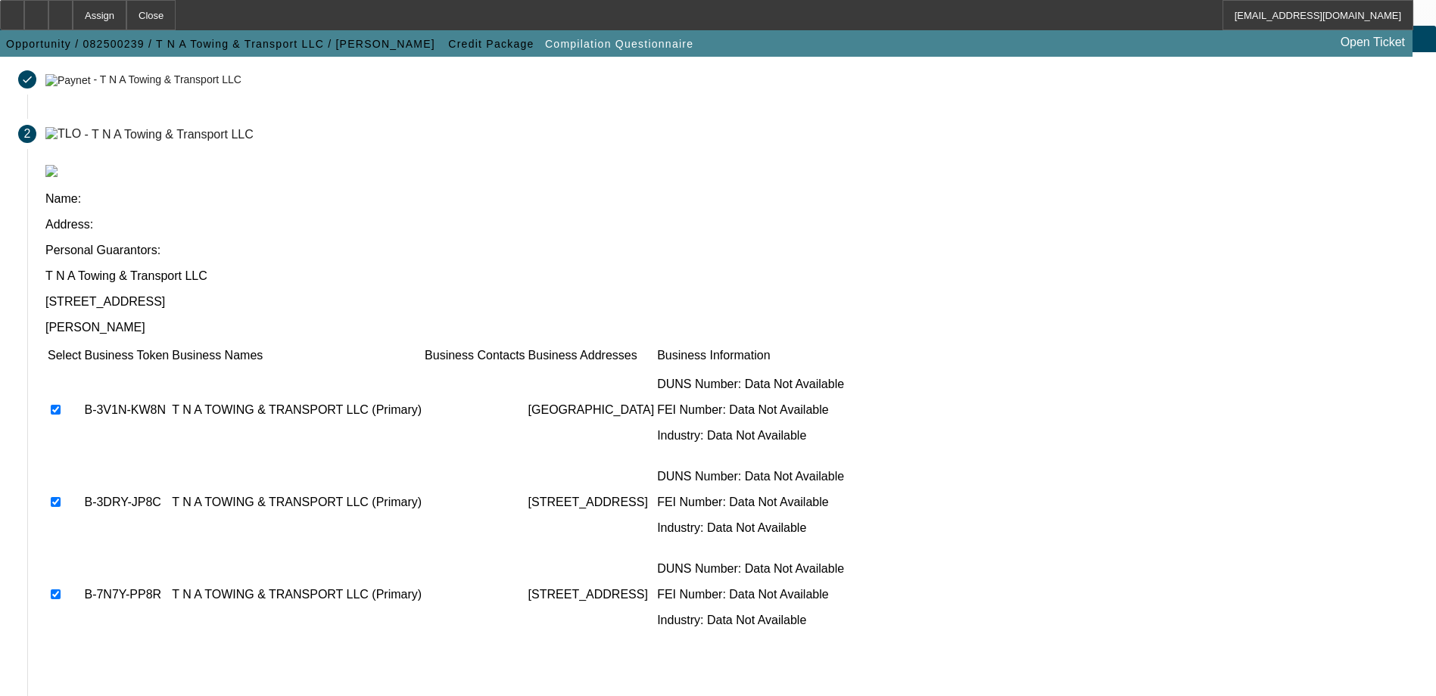
scroll to position [141, 0]
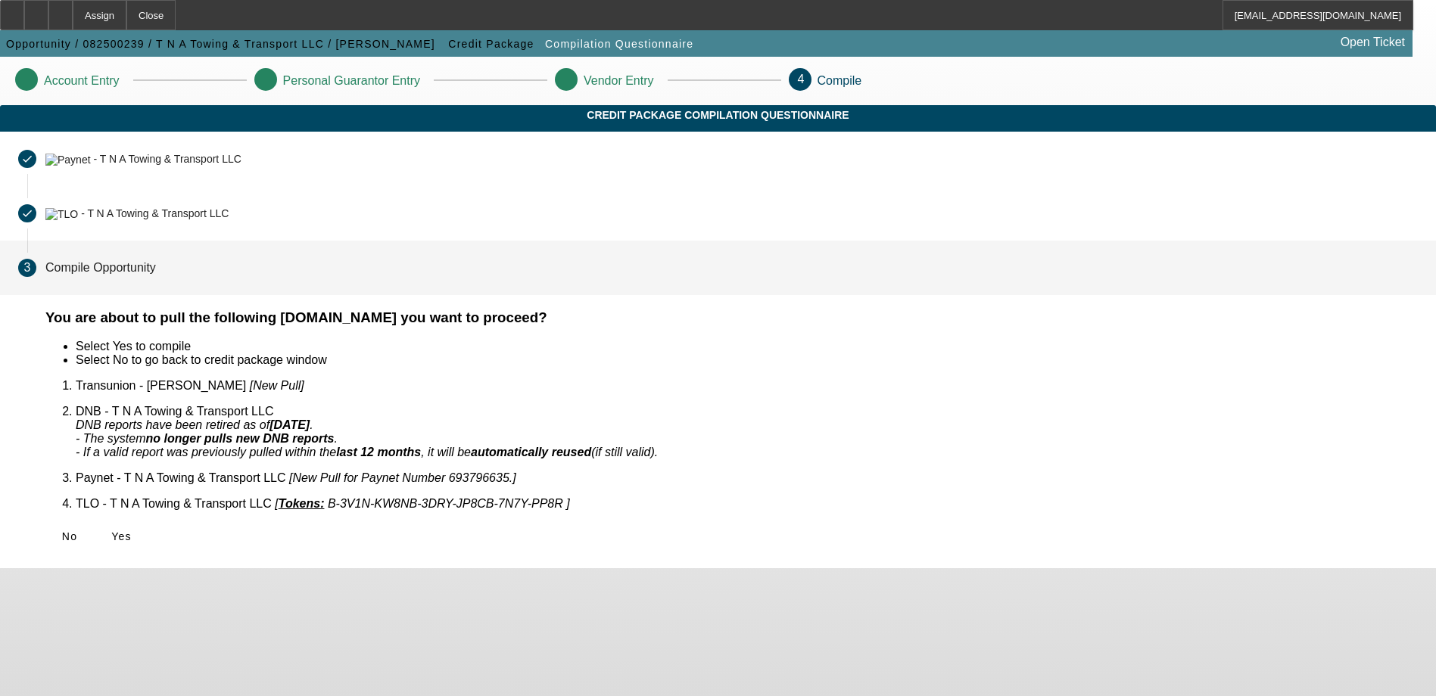
scroll to position [0, 0]
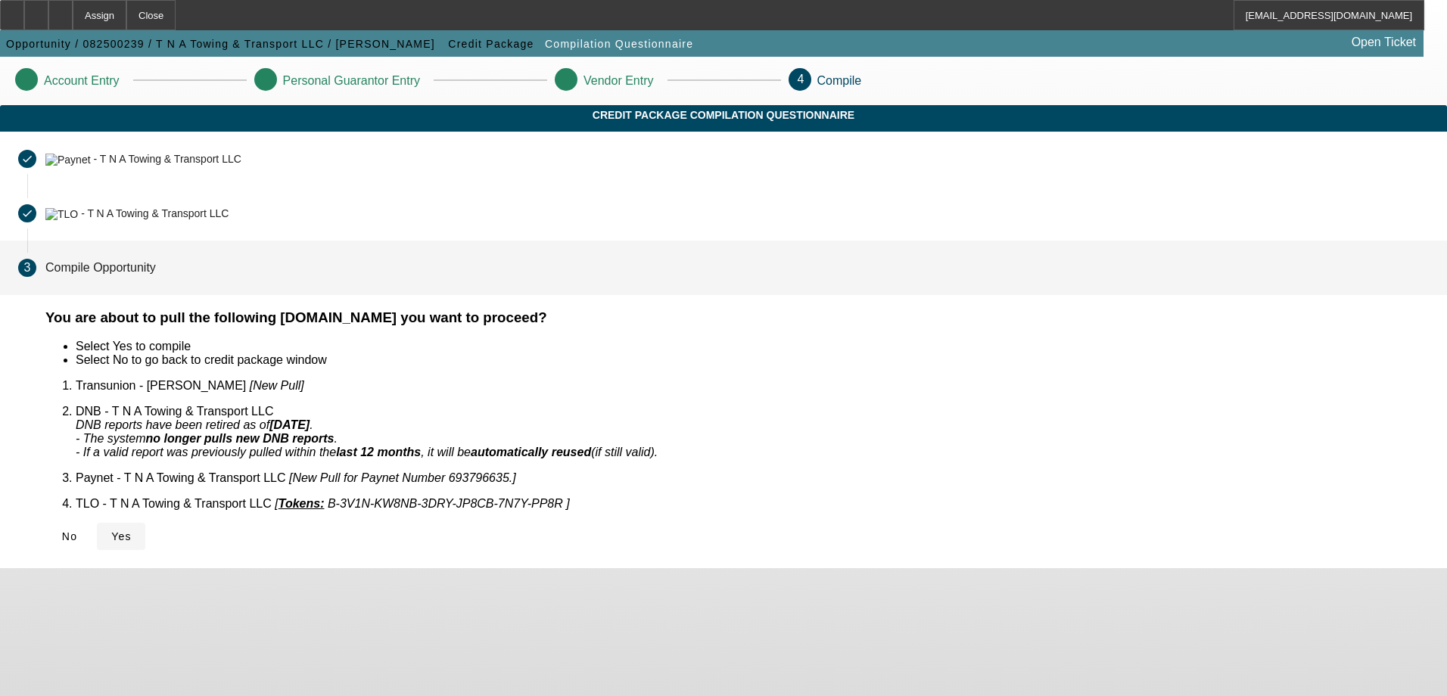
click at [132, 531] on span "Yes" at bounding box center [121, 537] width 20 height 12
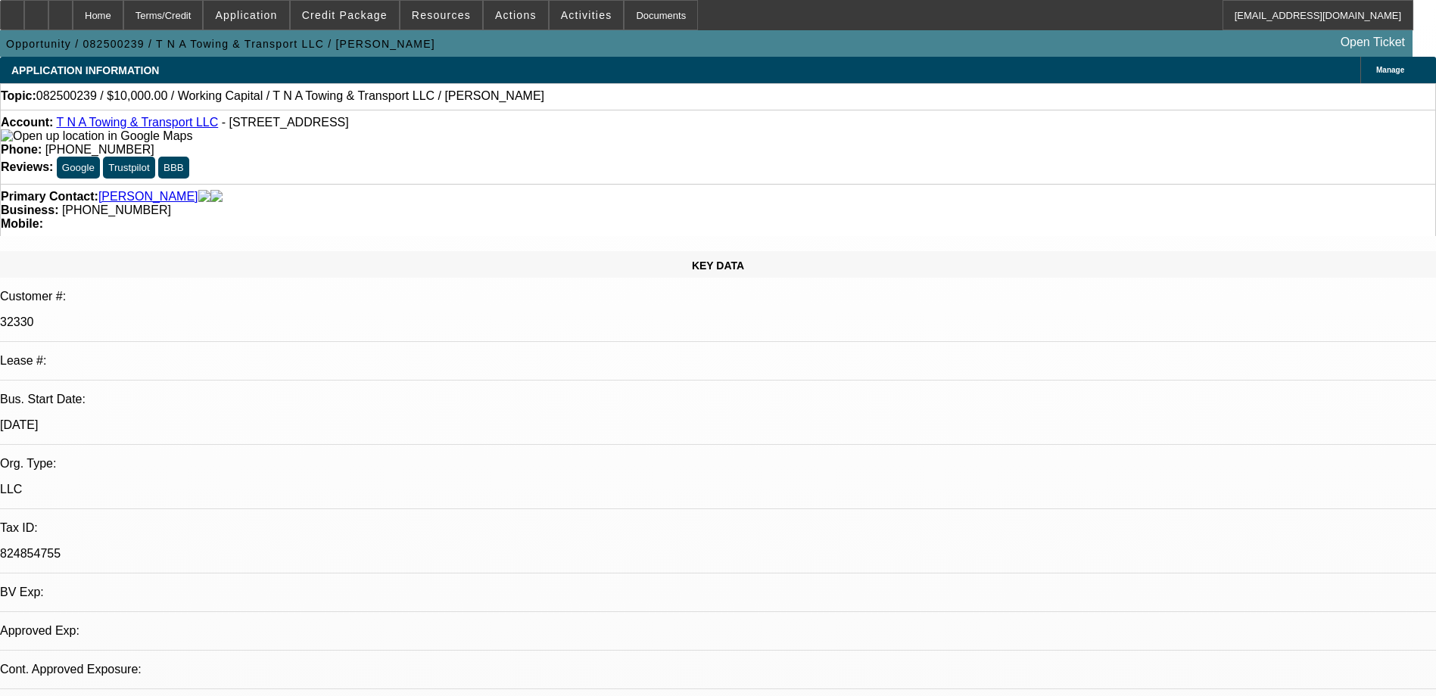
select select "0"
select select "2"
select select "0.1"
select select "4"
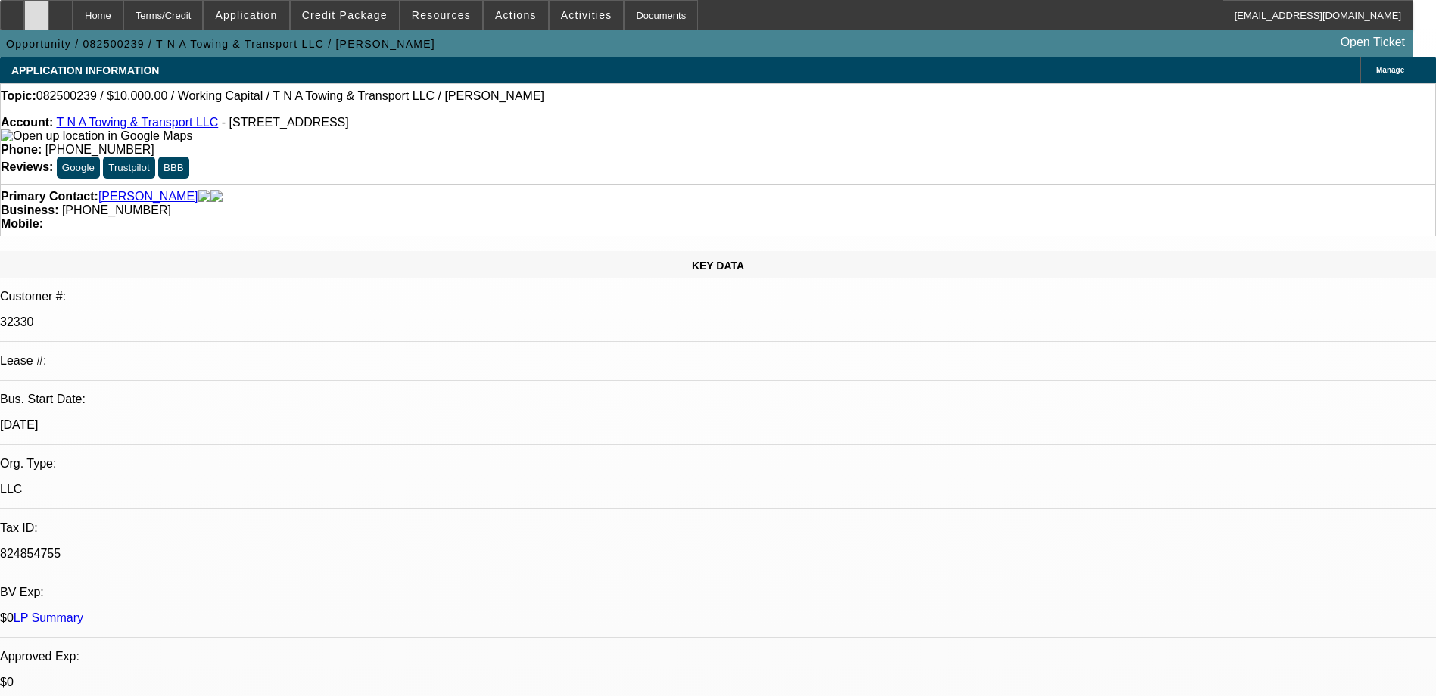
click at [36, 10] on icon at bounding box center [36, 10] width 0 height 0
click at [377, 14] on span "Credit Package" at bounding box center [345, 15] width 86 height 12
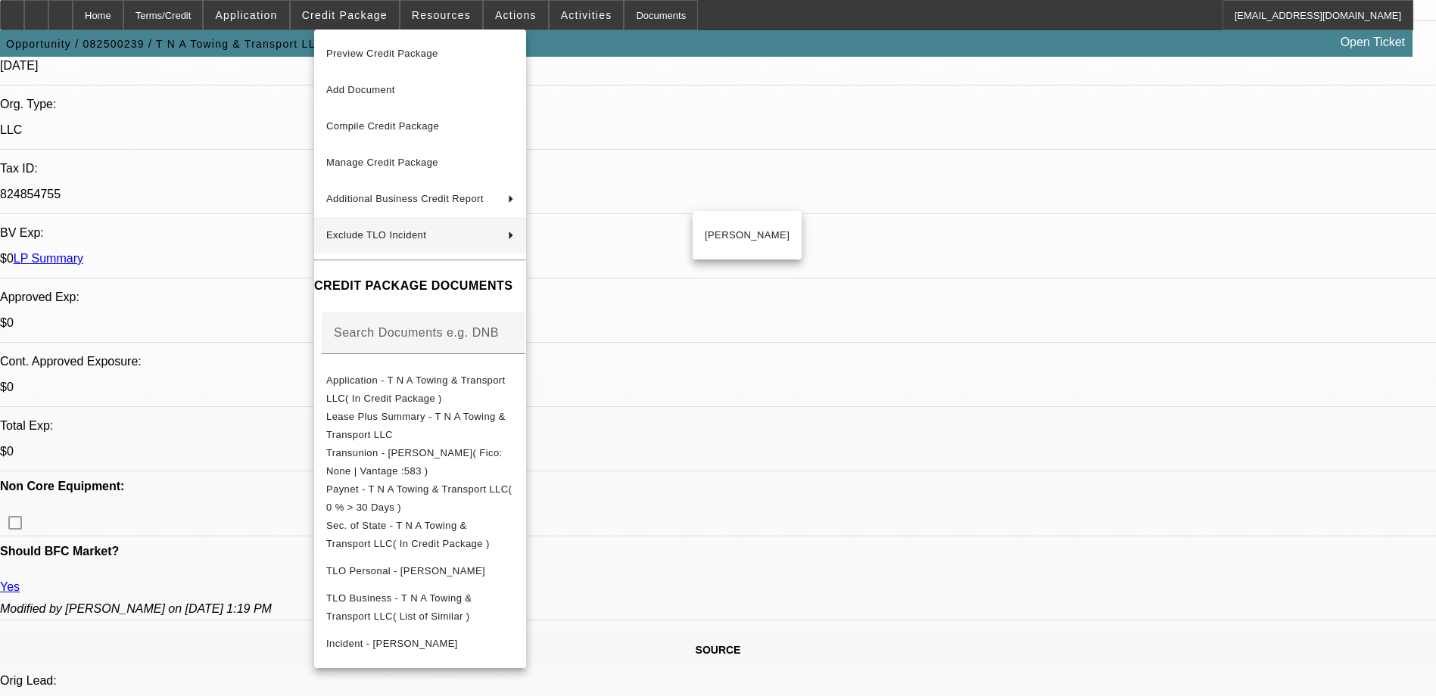
scroll to position [681, 0]
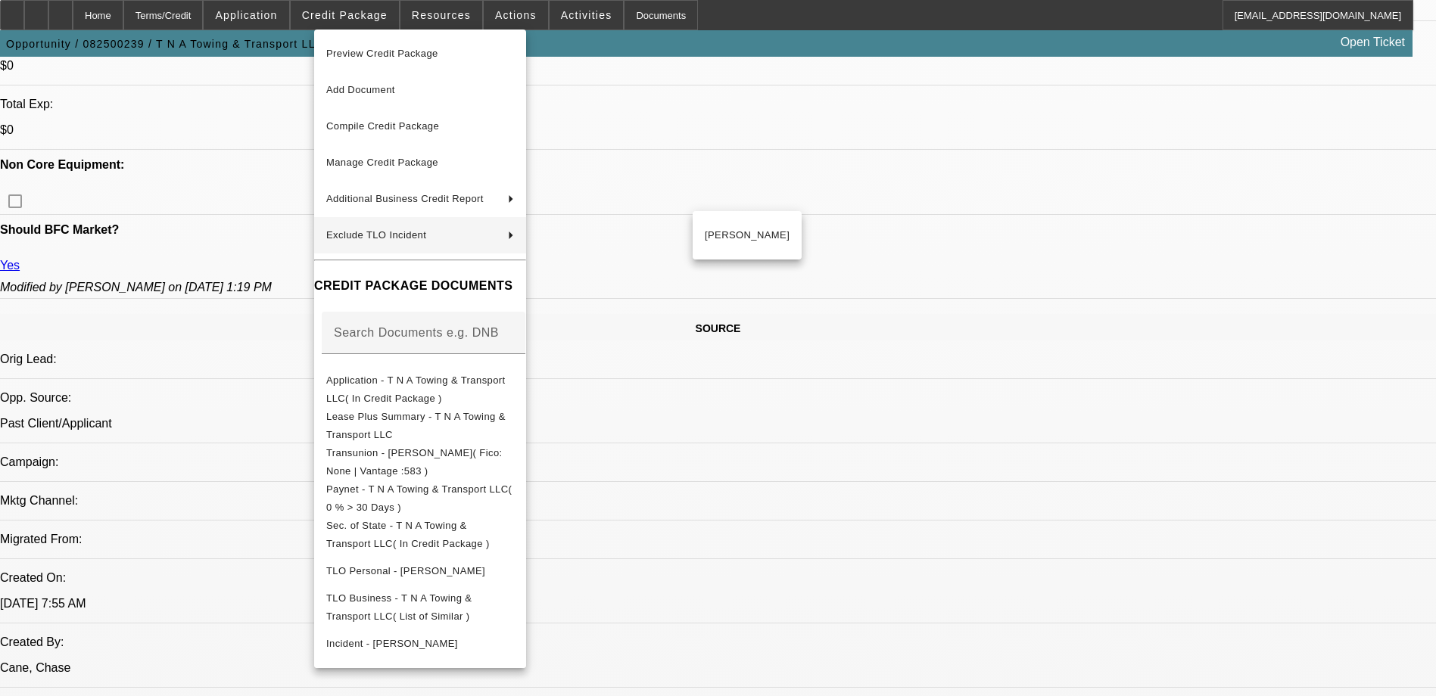
click at [1079, 322] on div at bounding box center [718, 348] width 1436 height 696
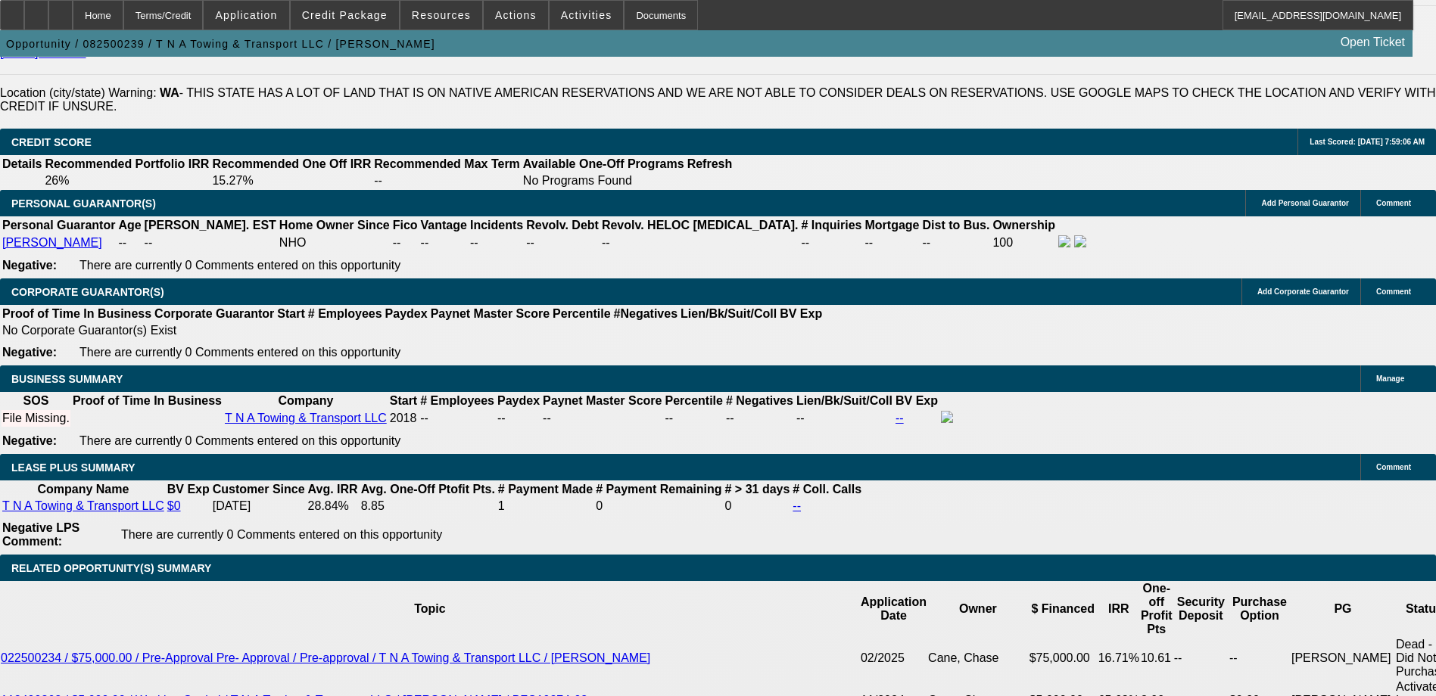
scroll to position [2270, 0]
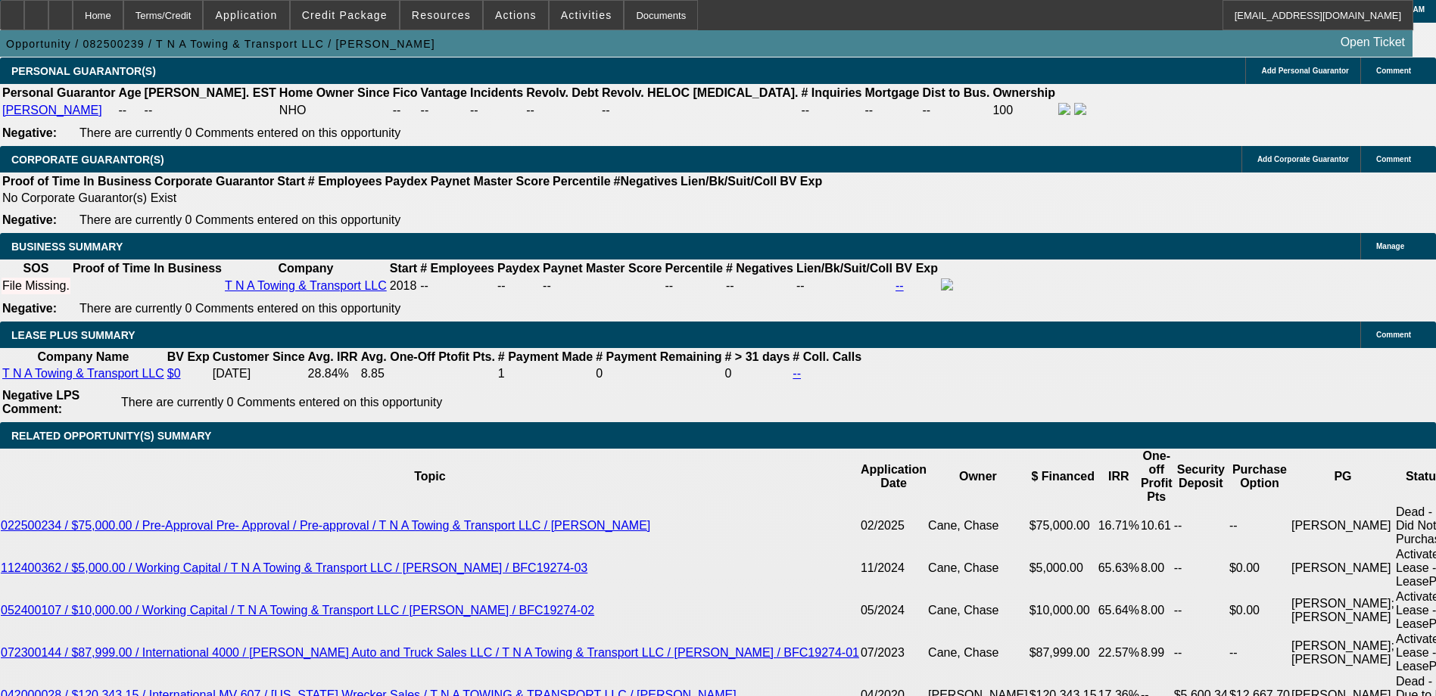
type input "$0.00"
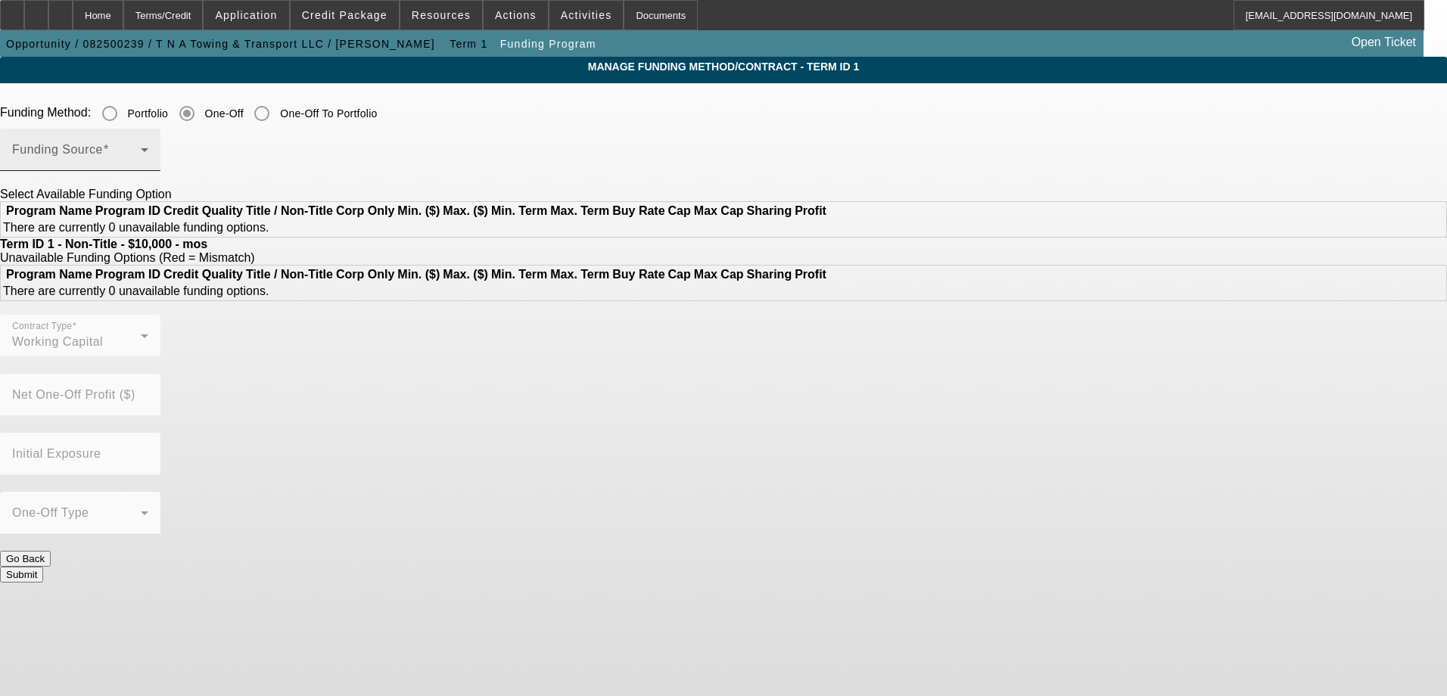
click at [148, 145] on div "Funding Source" at bounding box center [80, 150] width 136 height 42
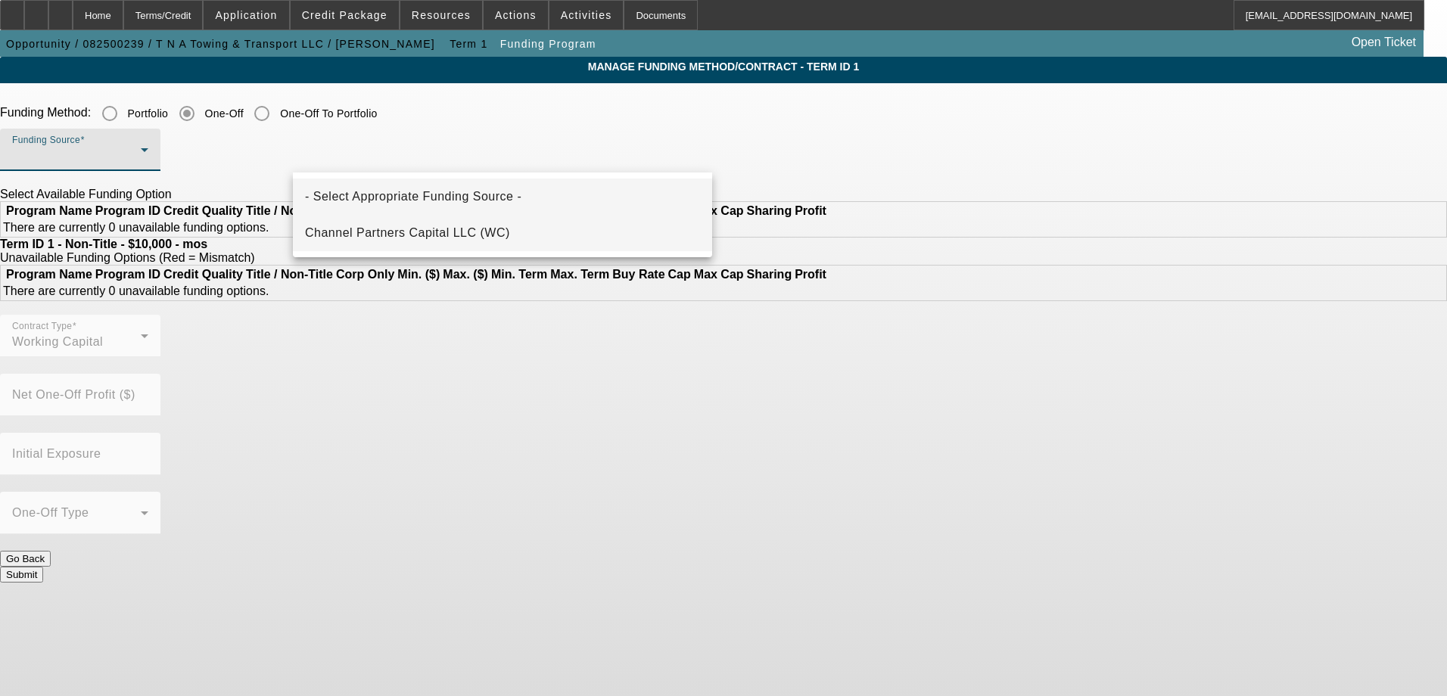
click at [437, 227] on span "Channel Partners Capital LLC (WC)" at bounding box center [407, 233] width 205 height 18
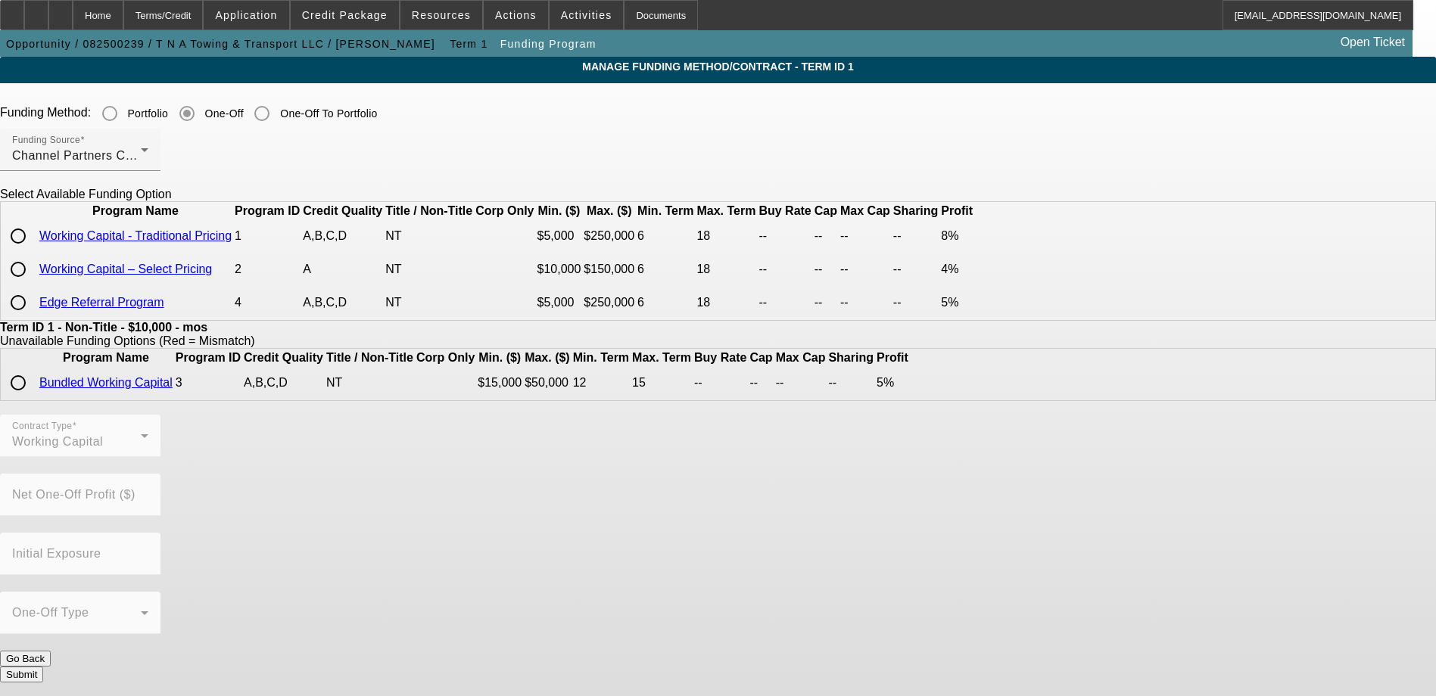
click at [33, 251] on input "radio" at bounding box center [18, 236] width 30 height 30
radio input "true"
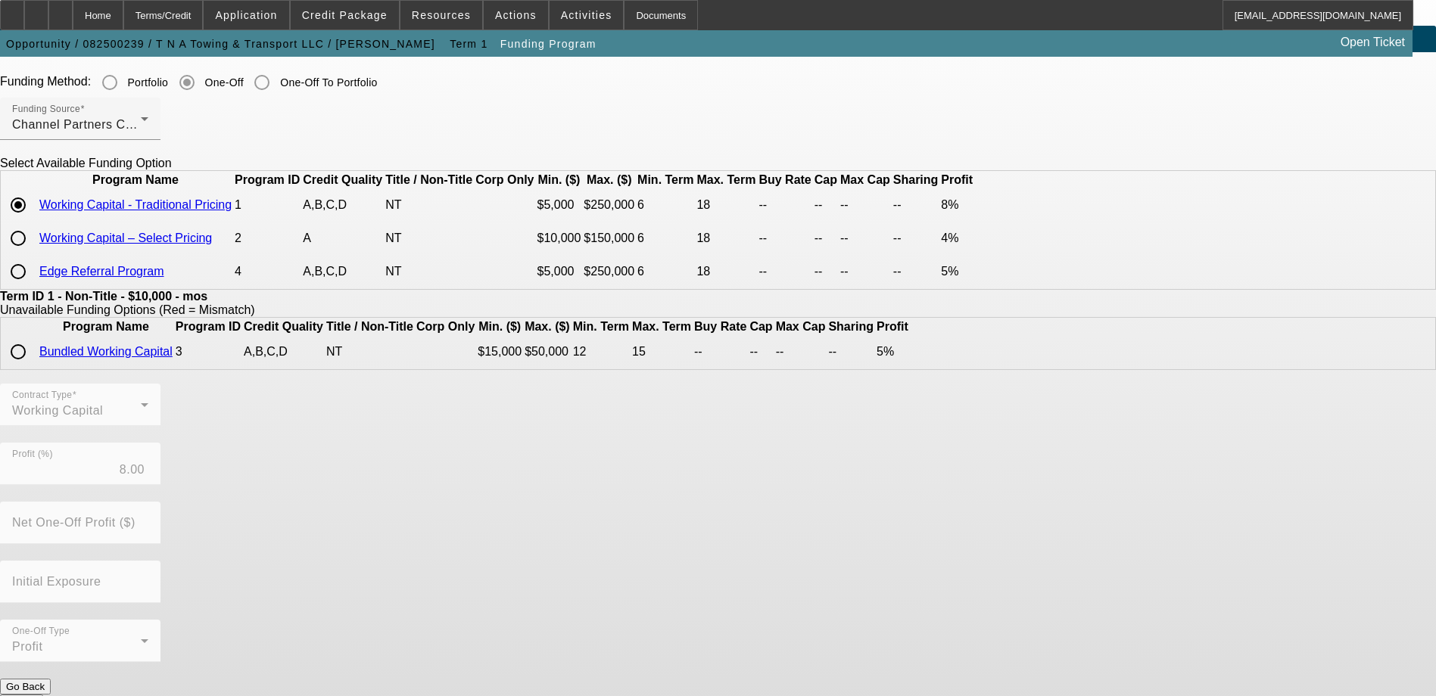
scroll to position [61, 0]
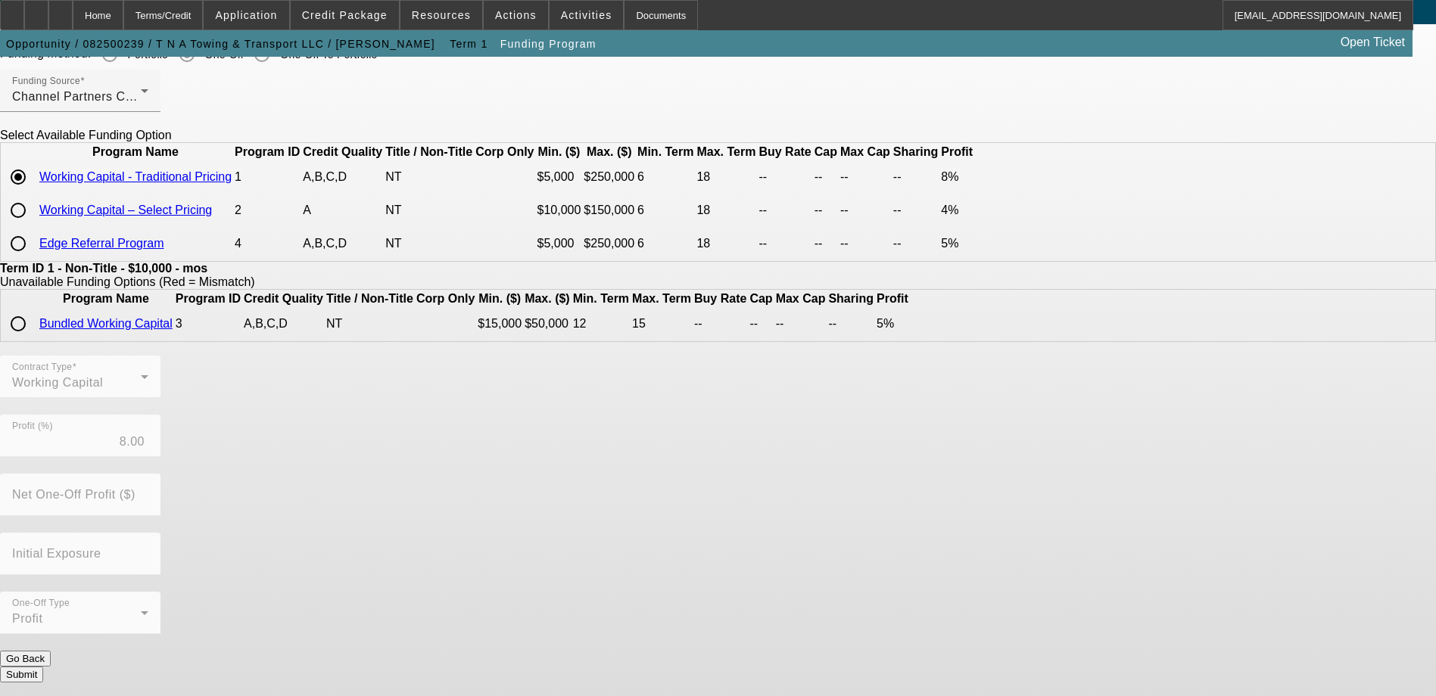
click at [43, 673] on button "Submit" at bounding box center [21, 675] width 43 height 16
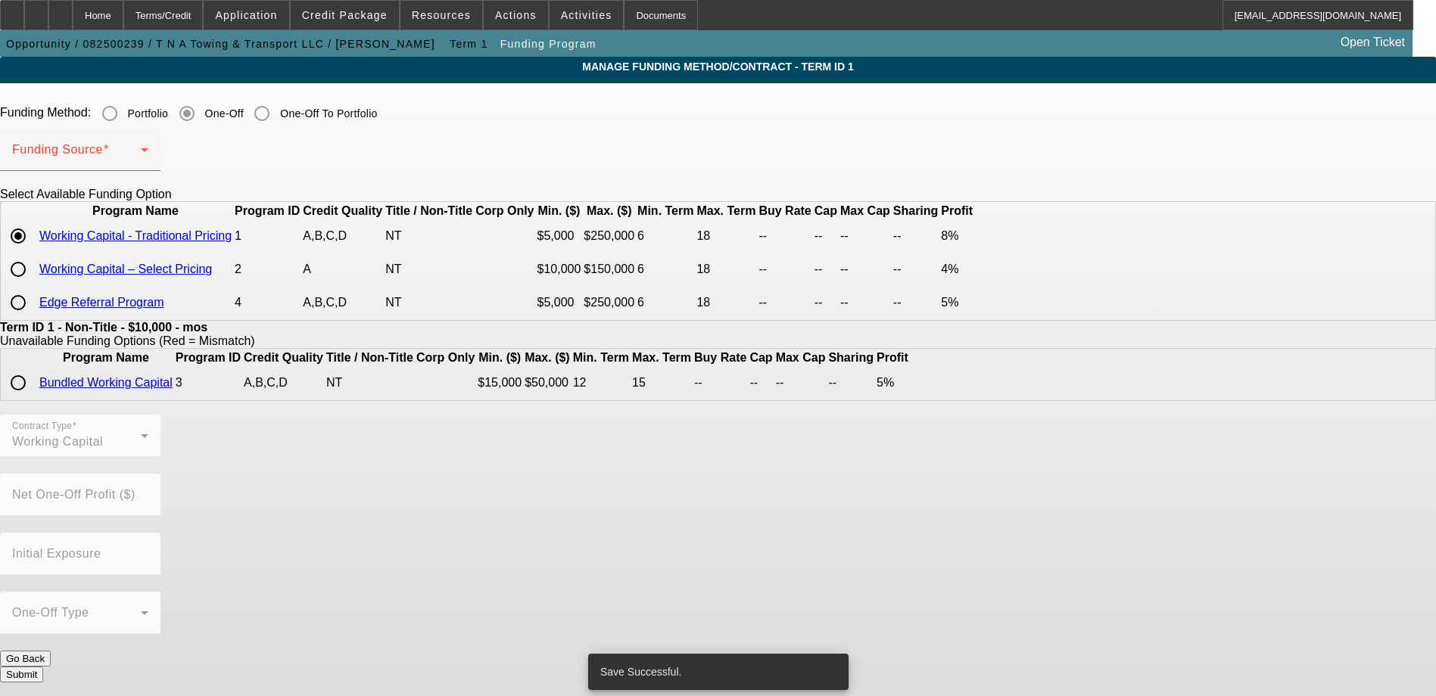
scroll to position [0, 0]
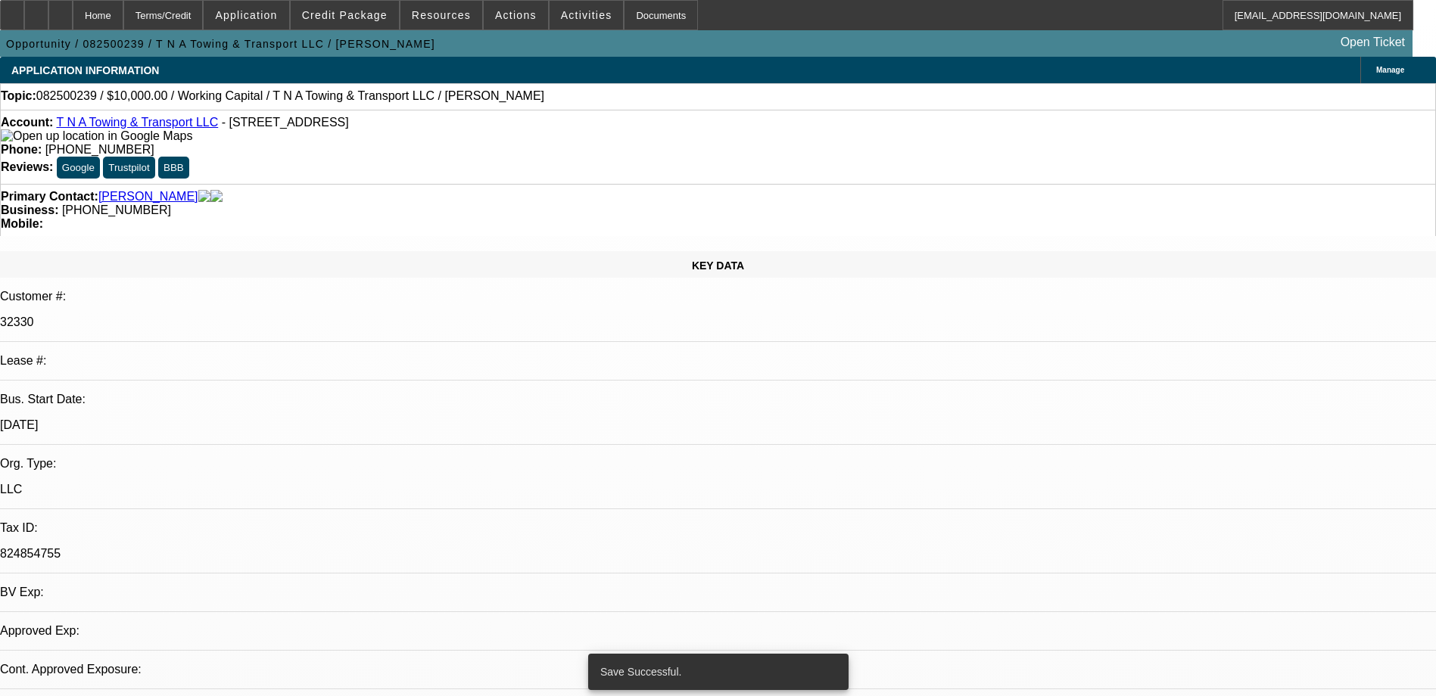
select select "0"
select select "2"
select select "0.1"
select select "4"
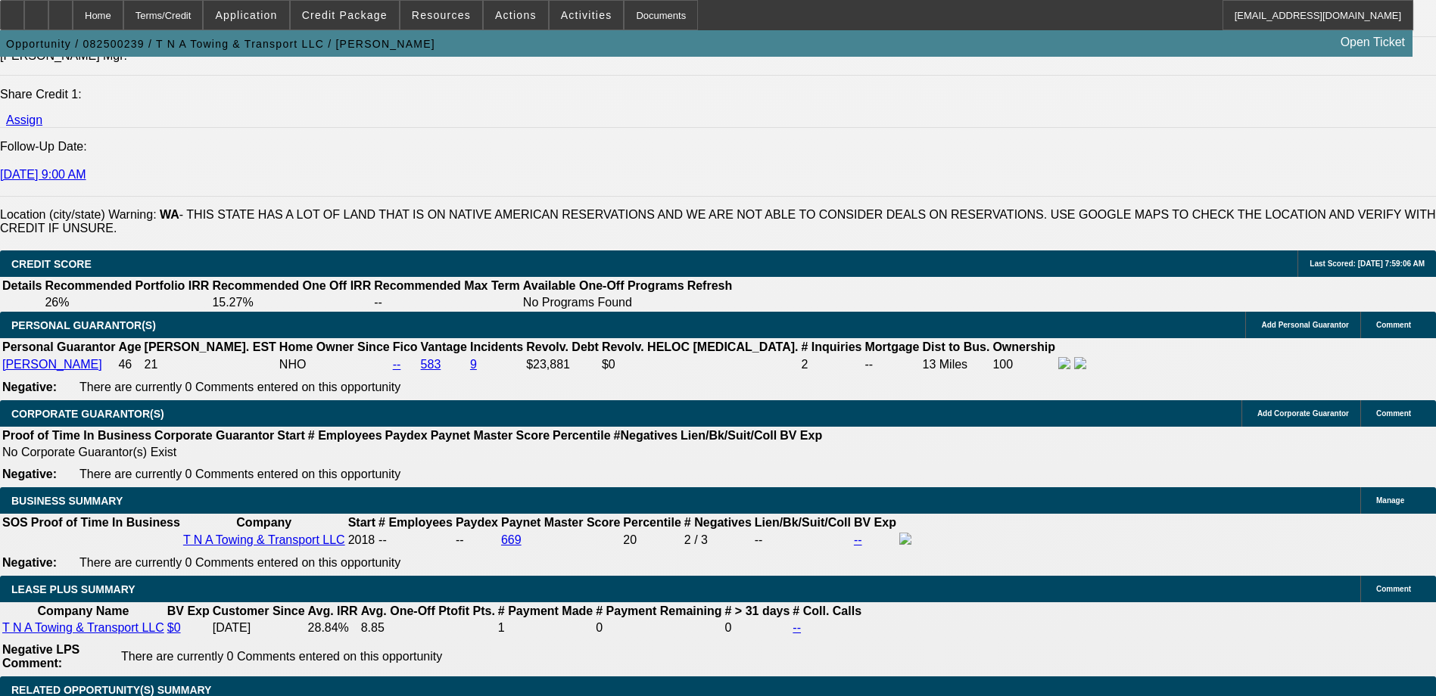
scroll to position [2261, 0]
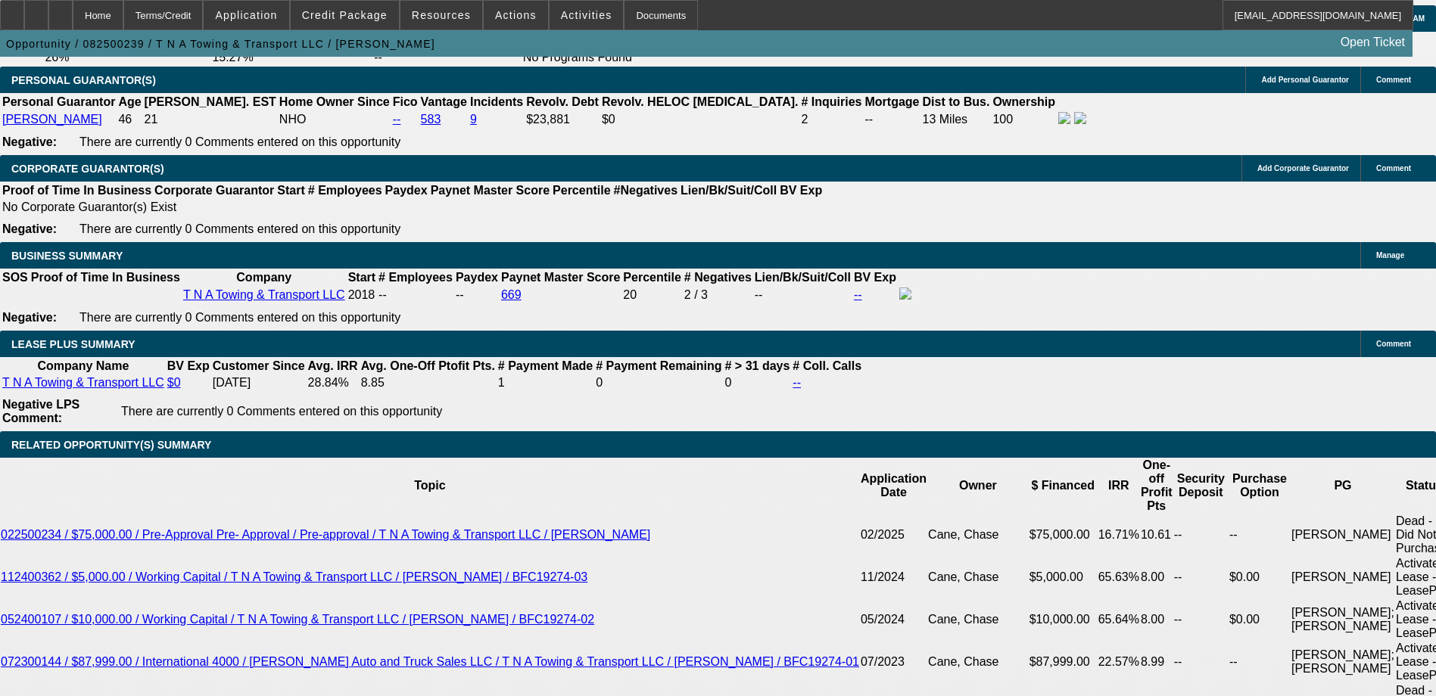
type input "18"
type input "2"
type input "$1,128.78"
type input "$564.39"
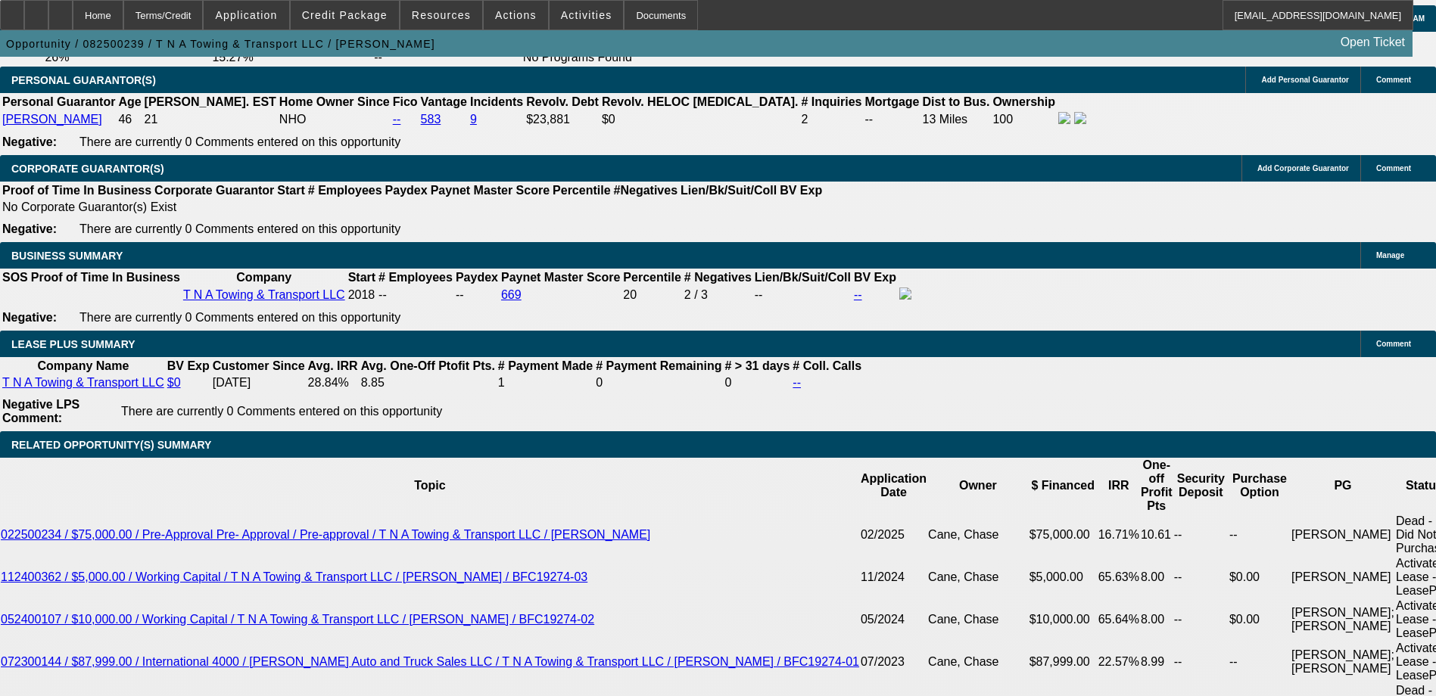
type input "25"
type input "$1,343.84"
type input "$671.92"
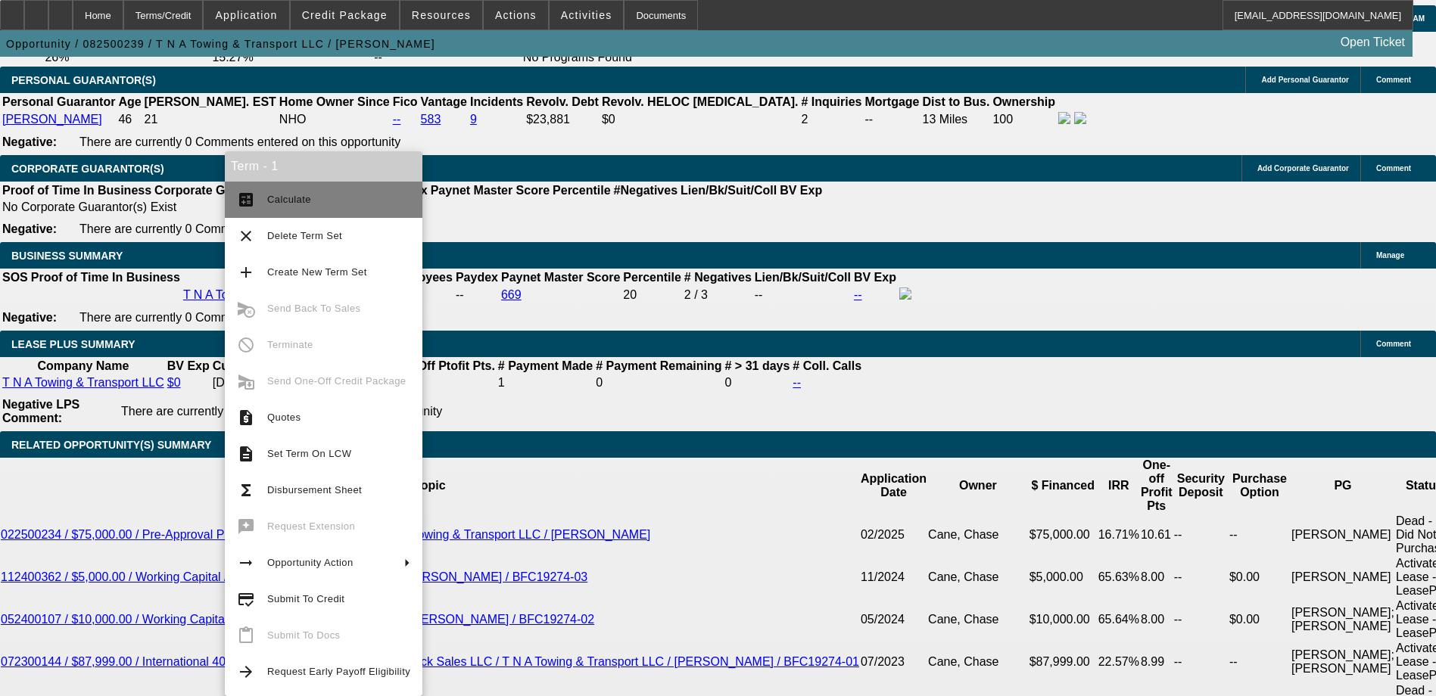
click at [289, 214] on button "calculate Calculate" at bounding box center [324, 200] width 198 height 36
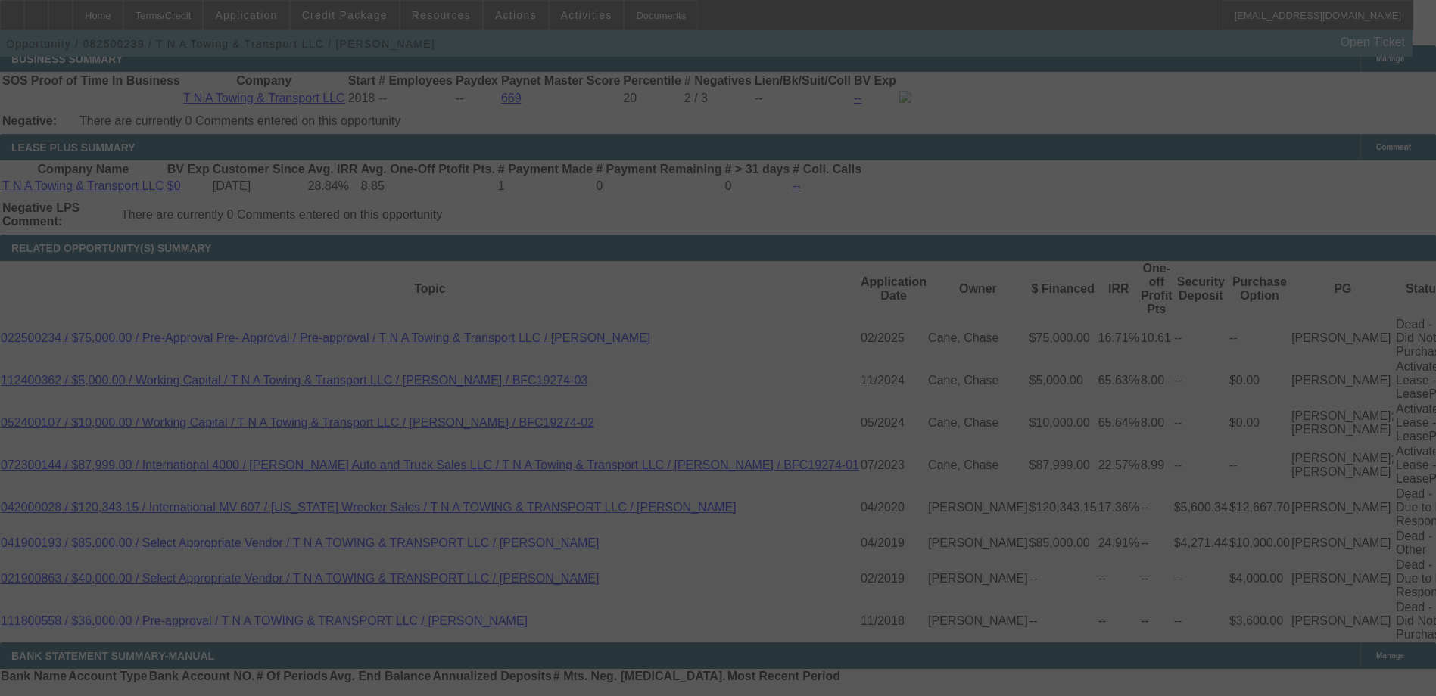
scroll to position [2460, 0]
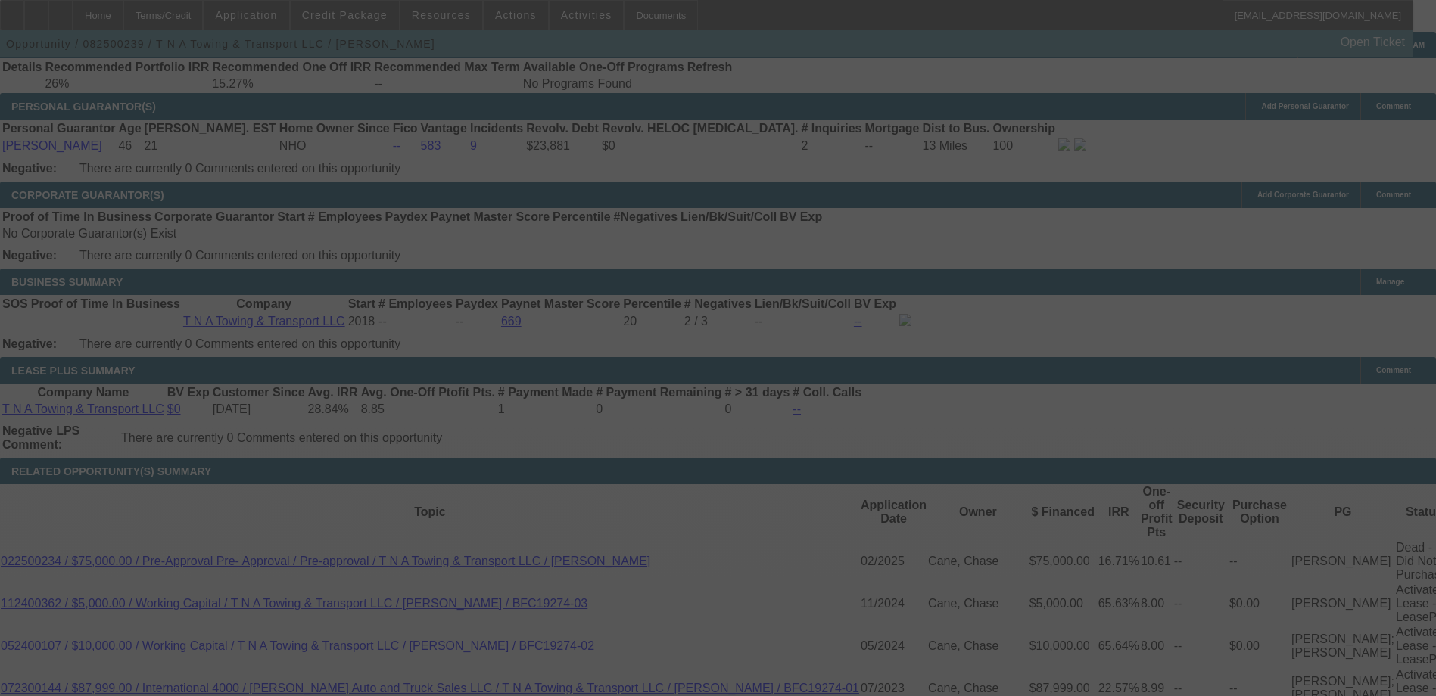
select select "0"
select select "2"
select select "0.1"
select select "4"
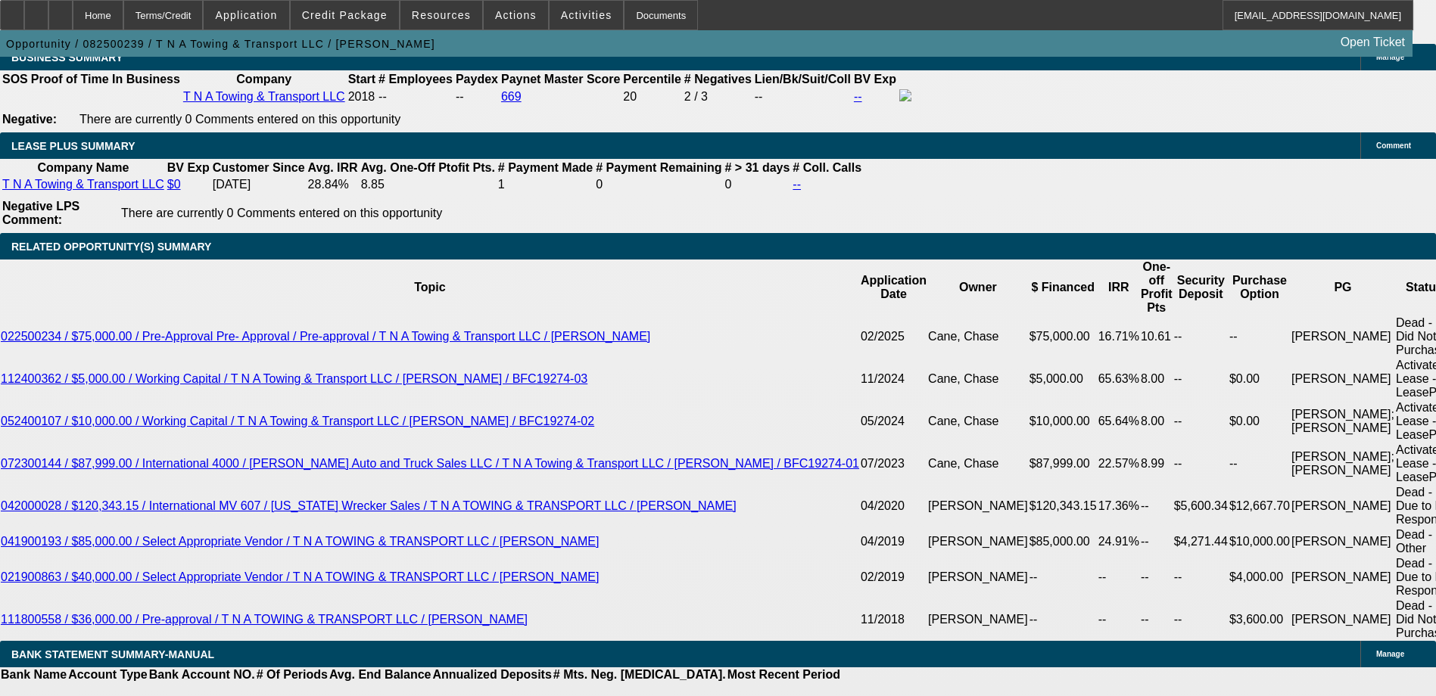
scroll to position [2157, 0]
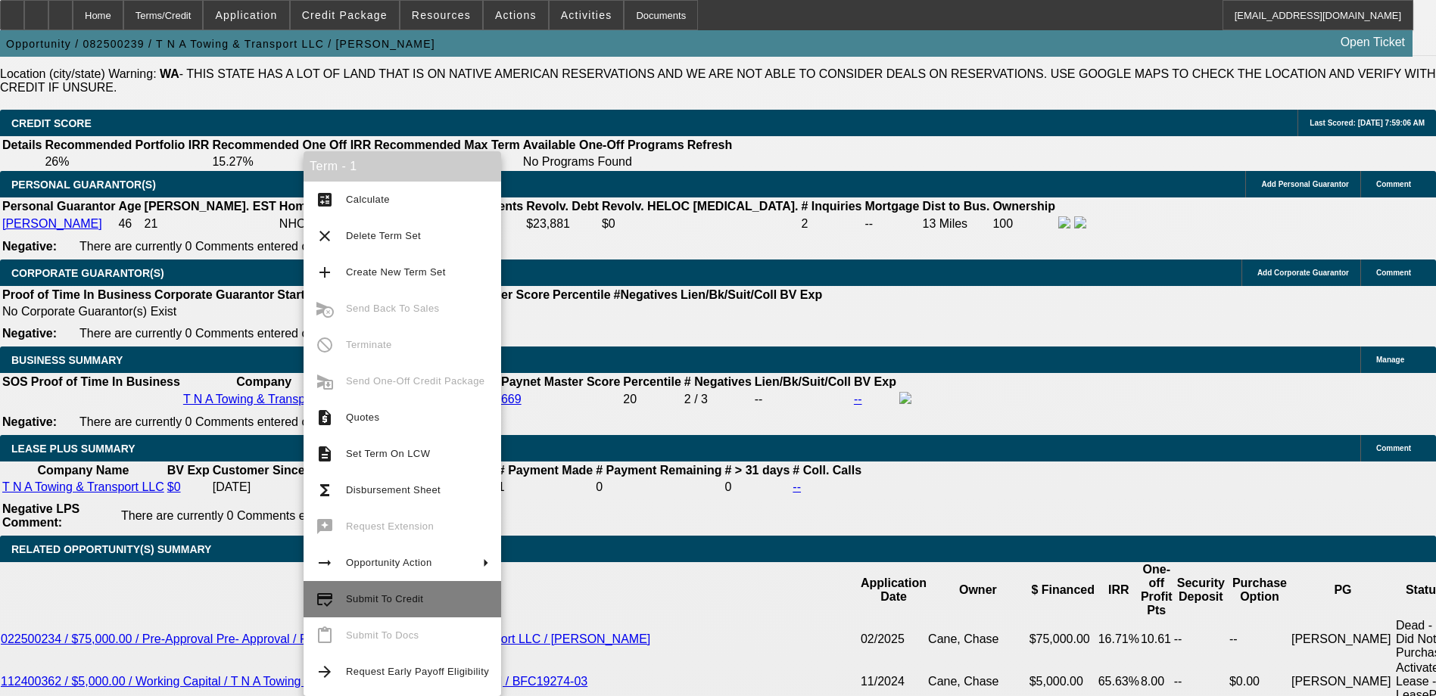
click at [353, 606] on span "Submit To Credit" at bounding box center [417, 599] width 143 height 18
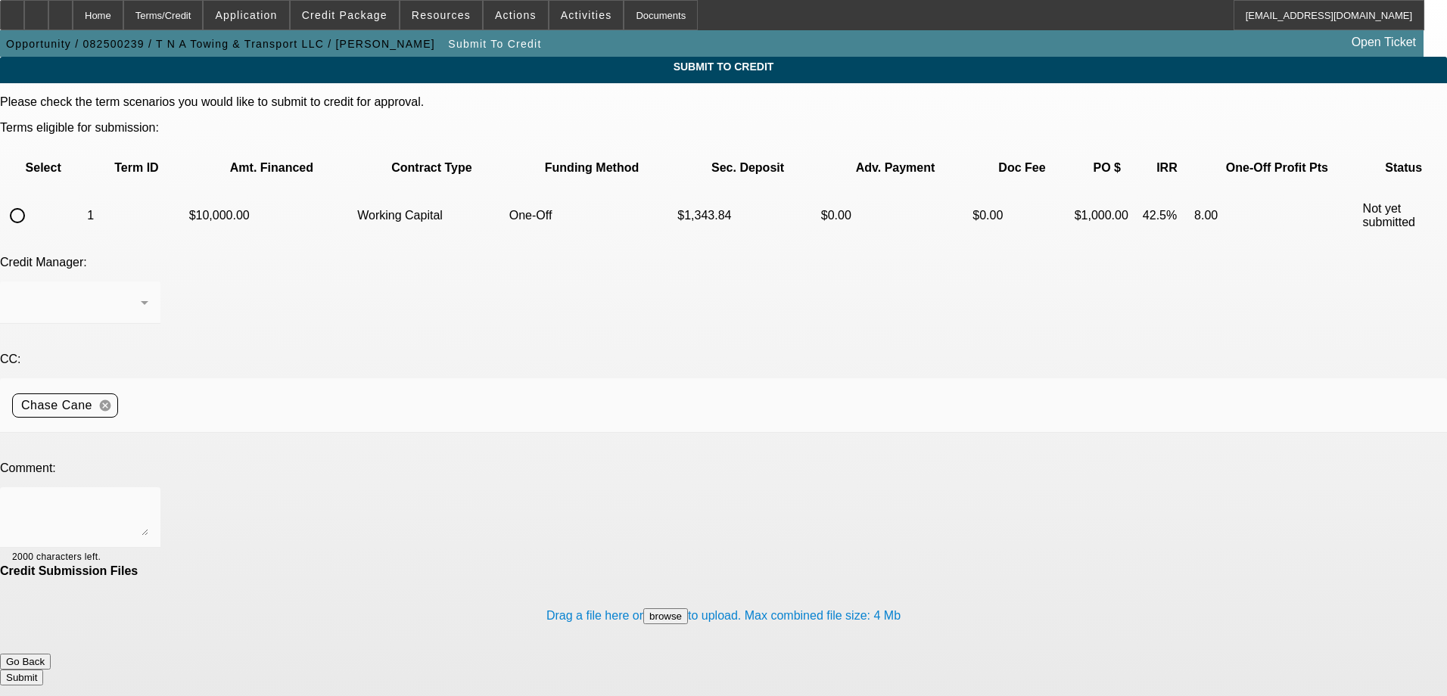
click at [33, 201] on input "radio" at bounding box center [17, 216] width 30 height 30
radio input "true"
click at [148, 499] on textarea at bounding box center [80, 517] width 136 height 36
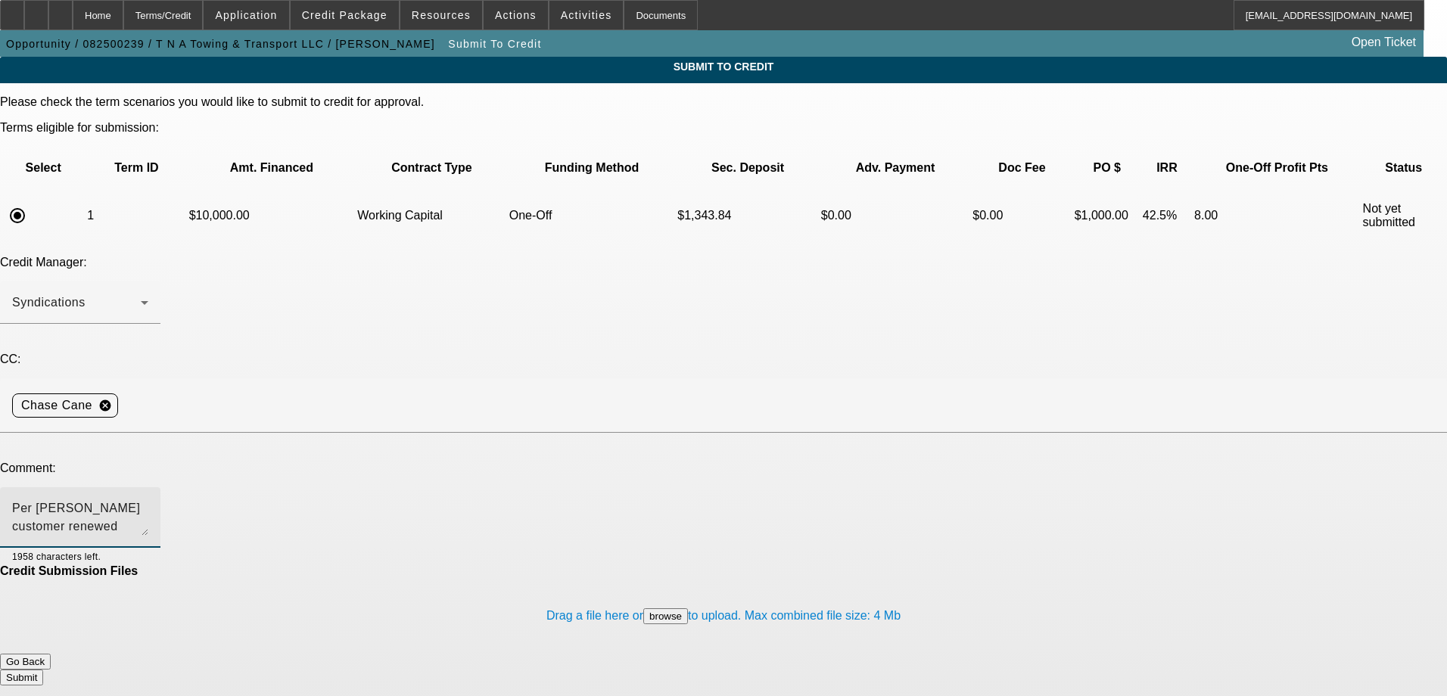
type textarea "Per Zach customer renewed $10k WC. Thanks"
click at [43, 670] on button "Submit" at bounding box center [21, 678] width 43 height 16
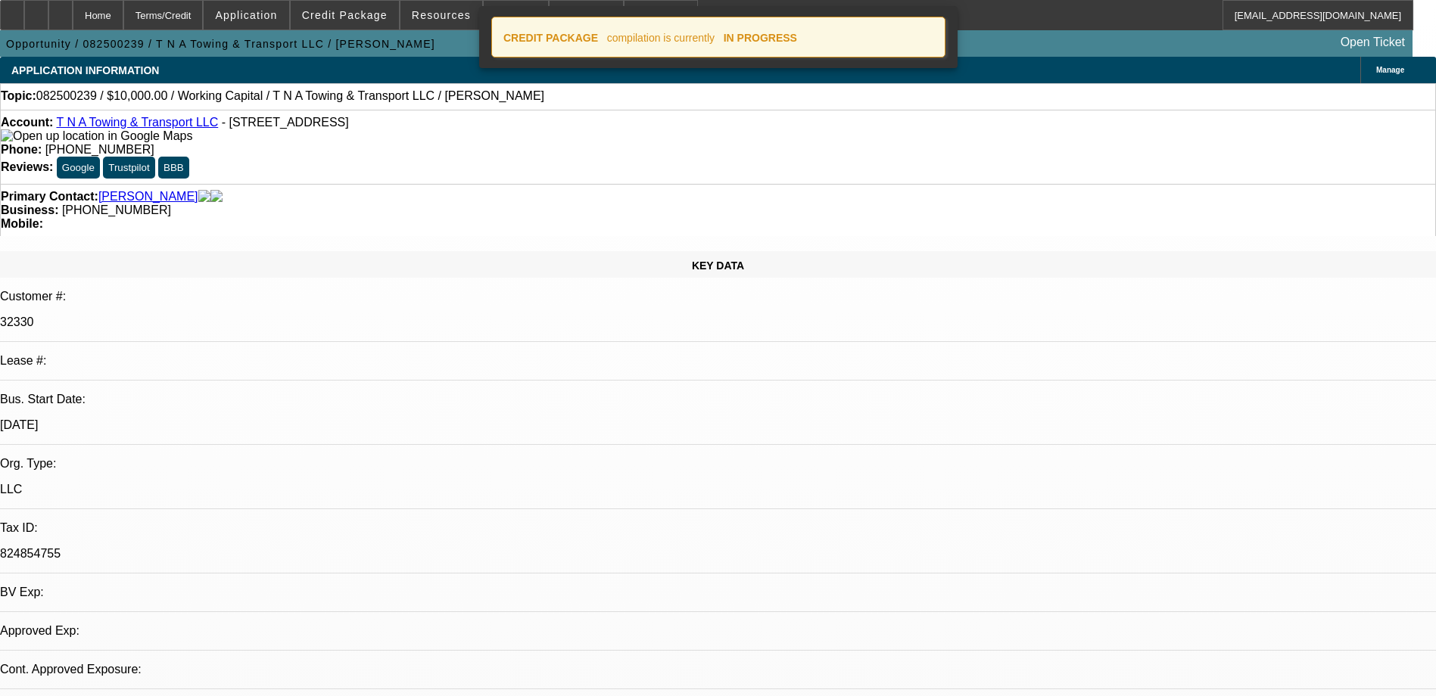
select select "0"
select select "2"
select select "0.1"
select select "4"
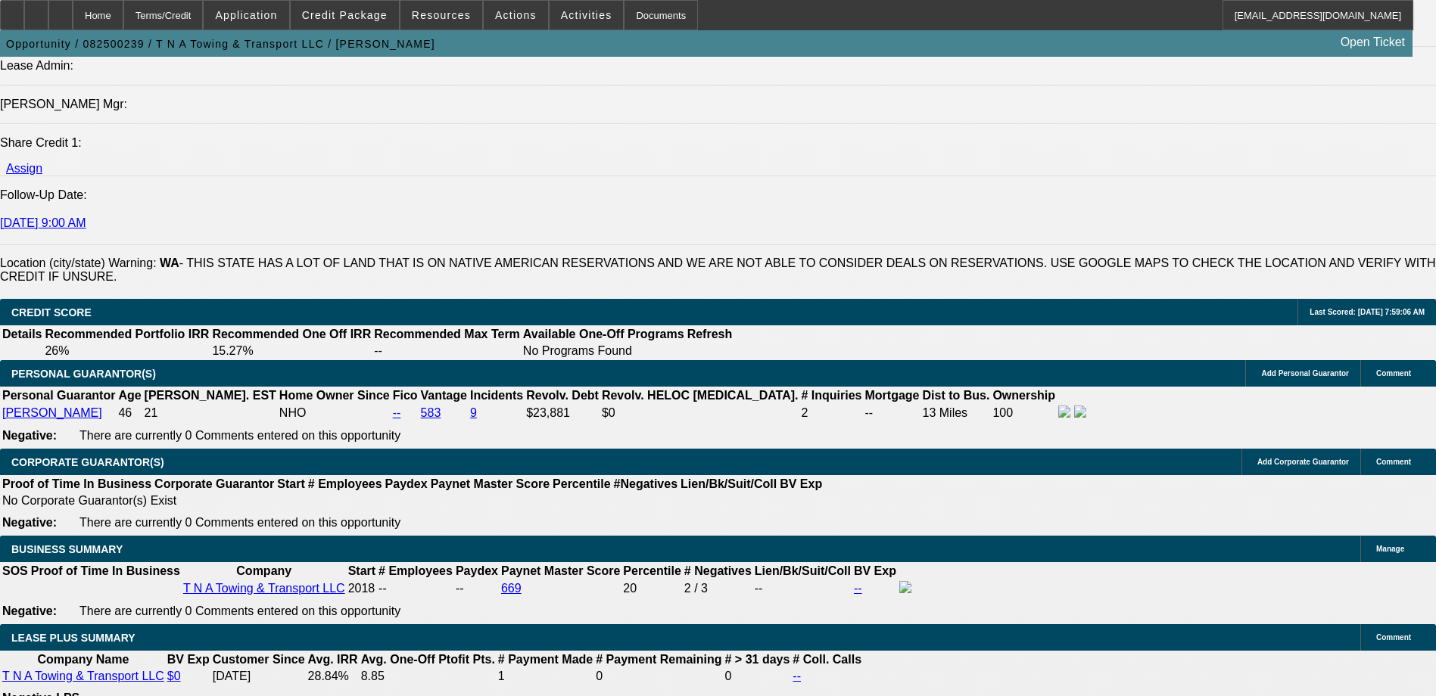
scroll to position [2270, 0]
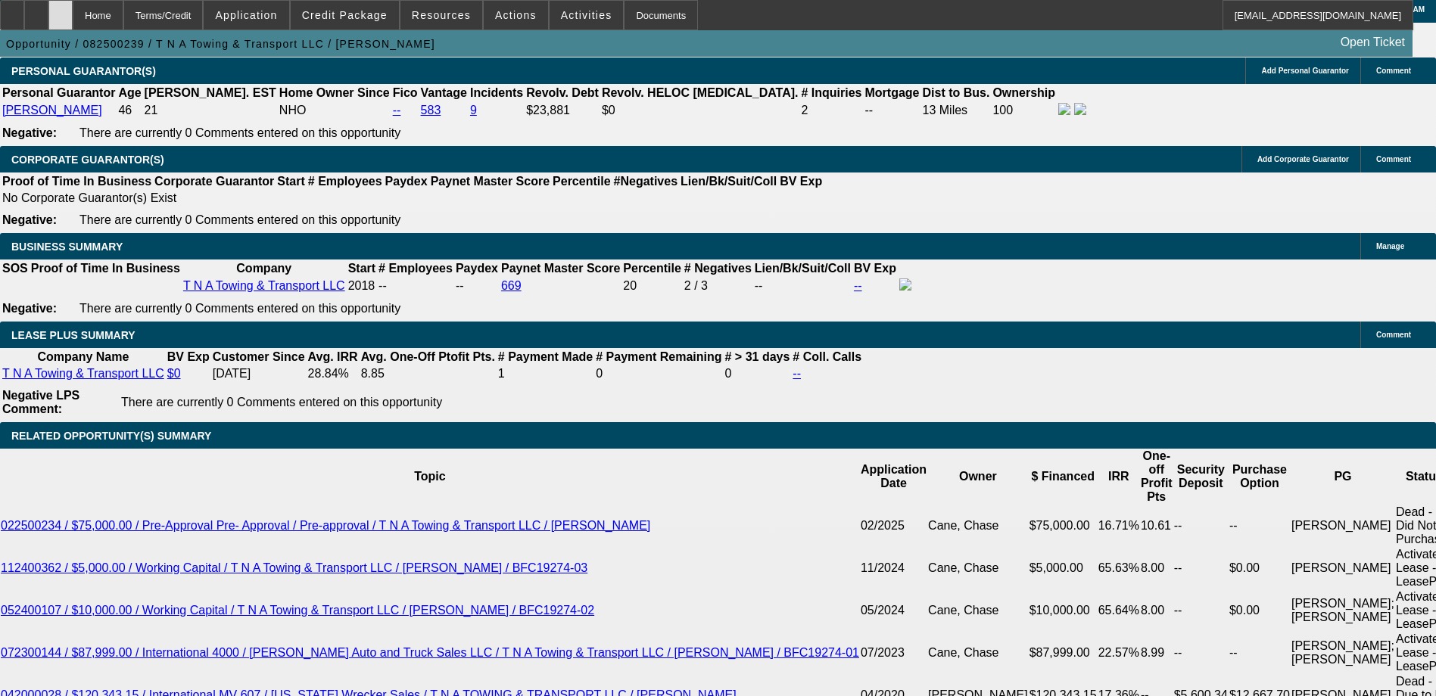
click at [73, 6] on div at bounding box center [60, 15] width 24 height 30
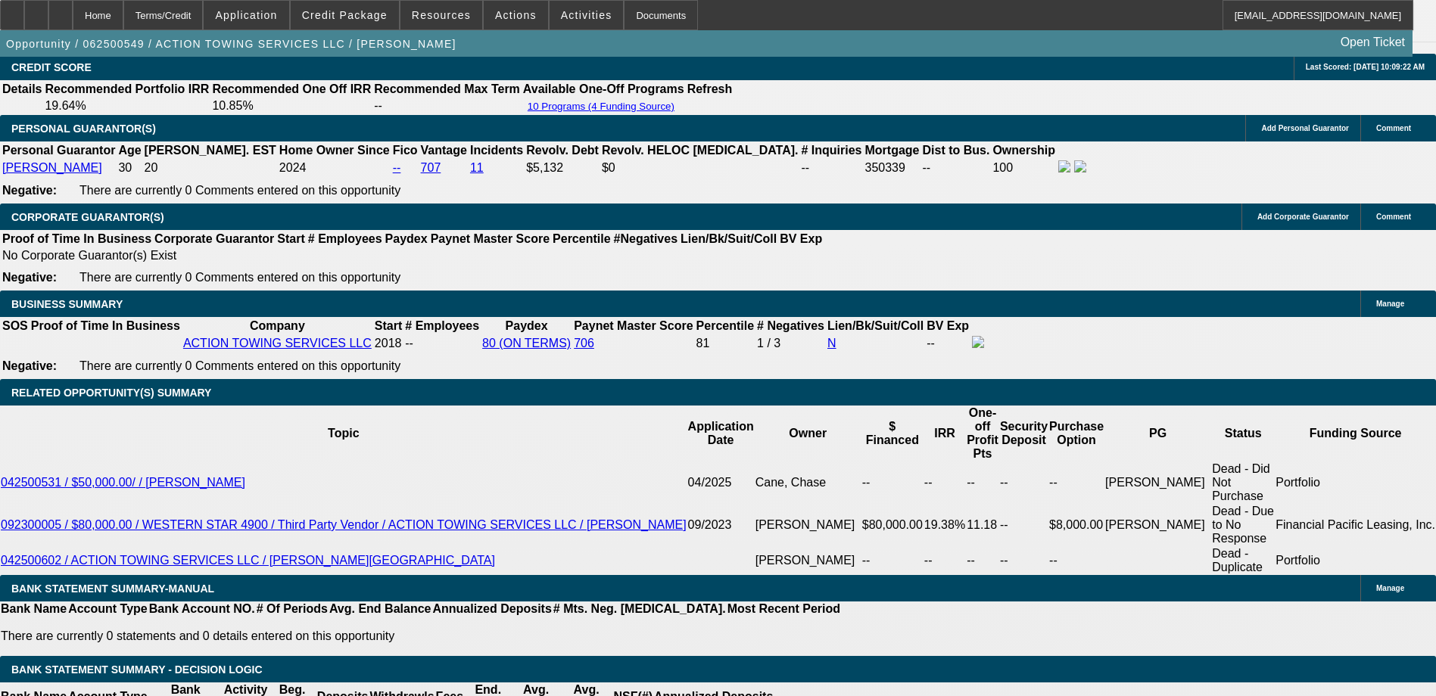
select select "0"
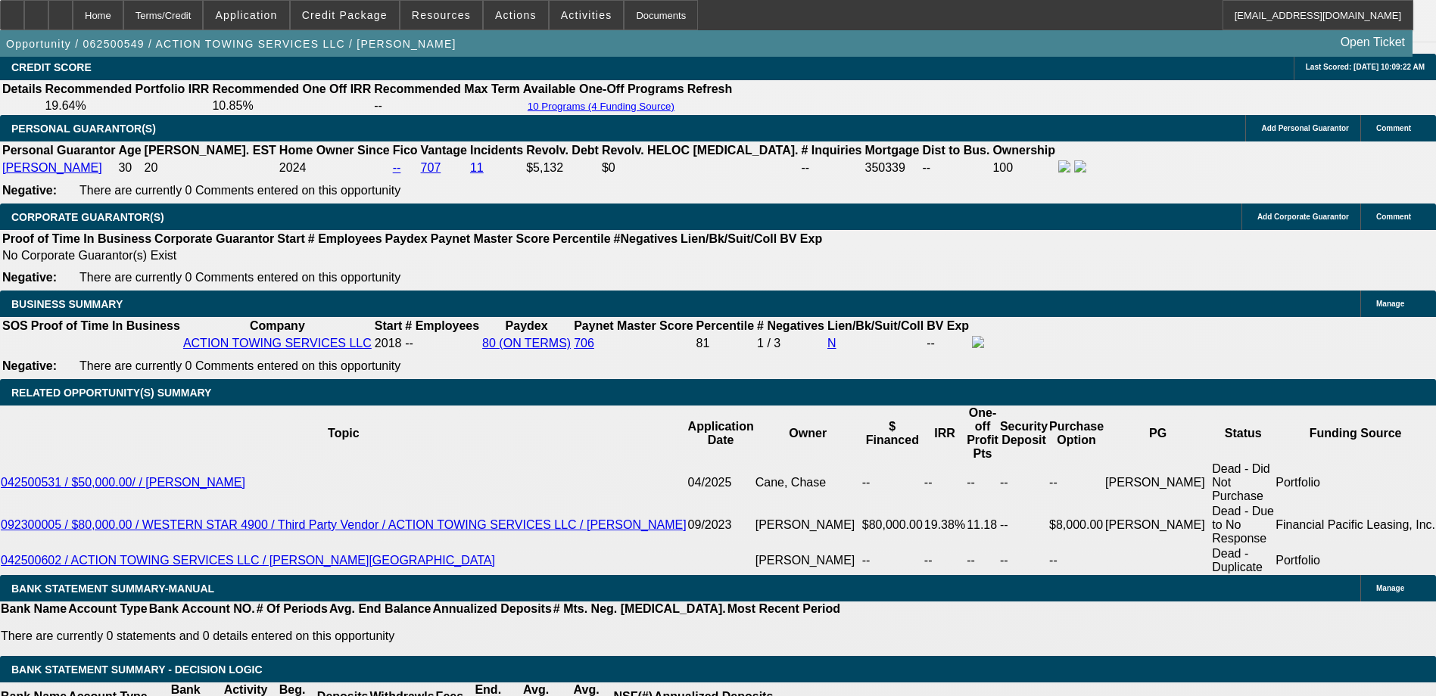
select select "0"
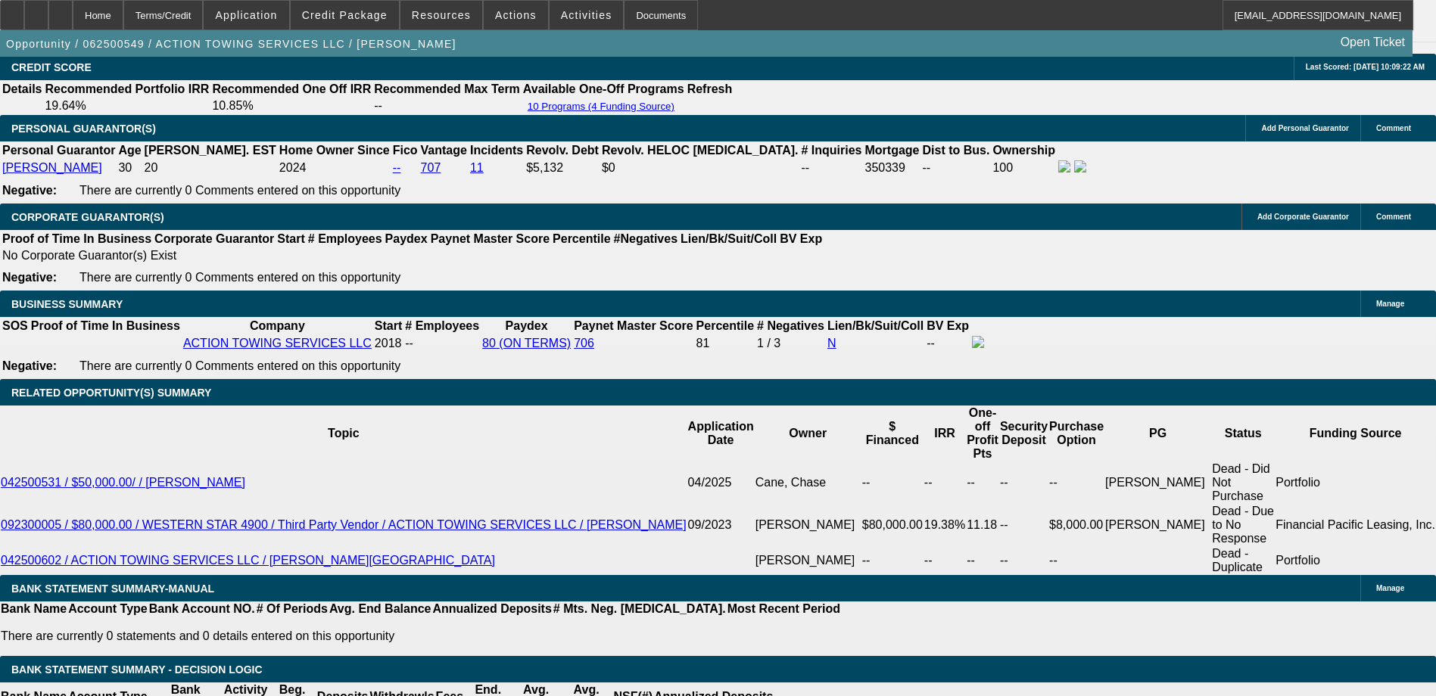
select select "0"
select select "0.15"
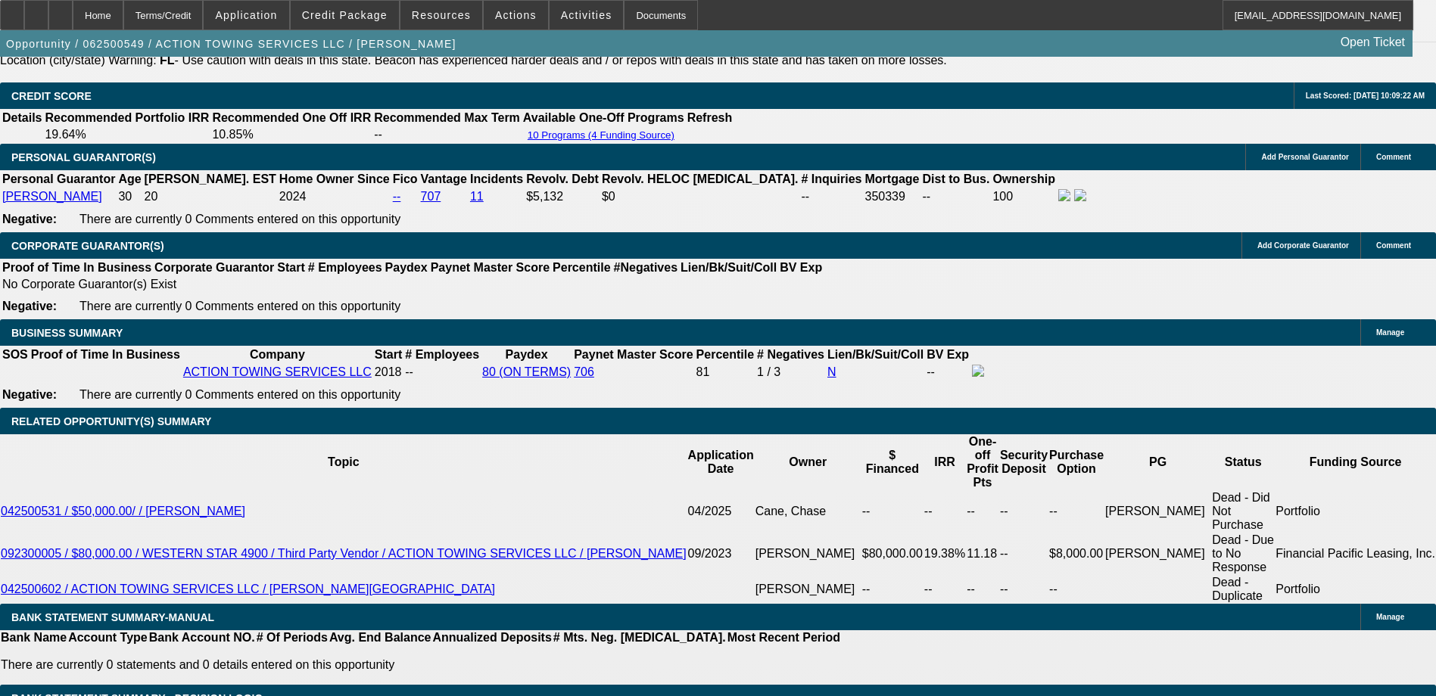
select select "1"
select select "6"
select select "1"
select select "2"
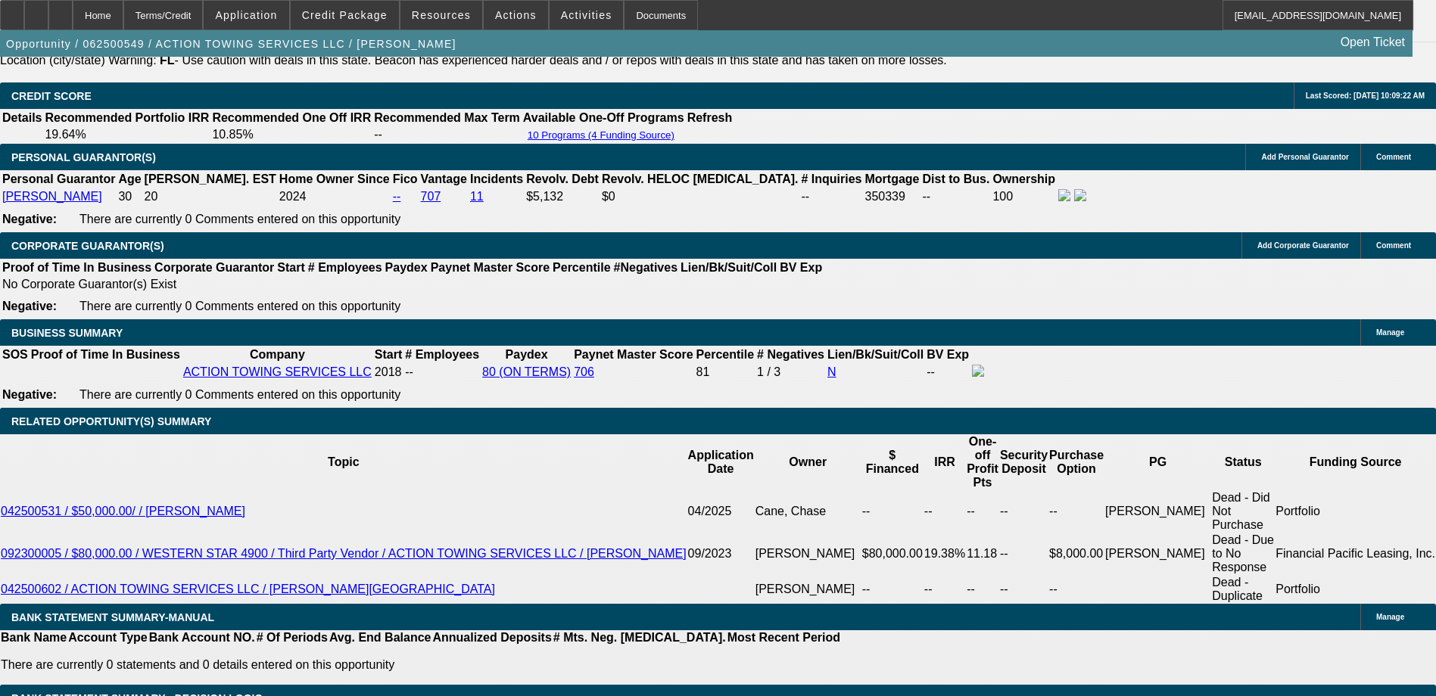
select select "6"
select select "1"
select select "6"
select select "1"
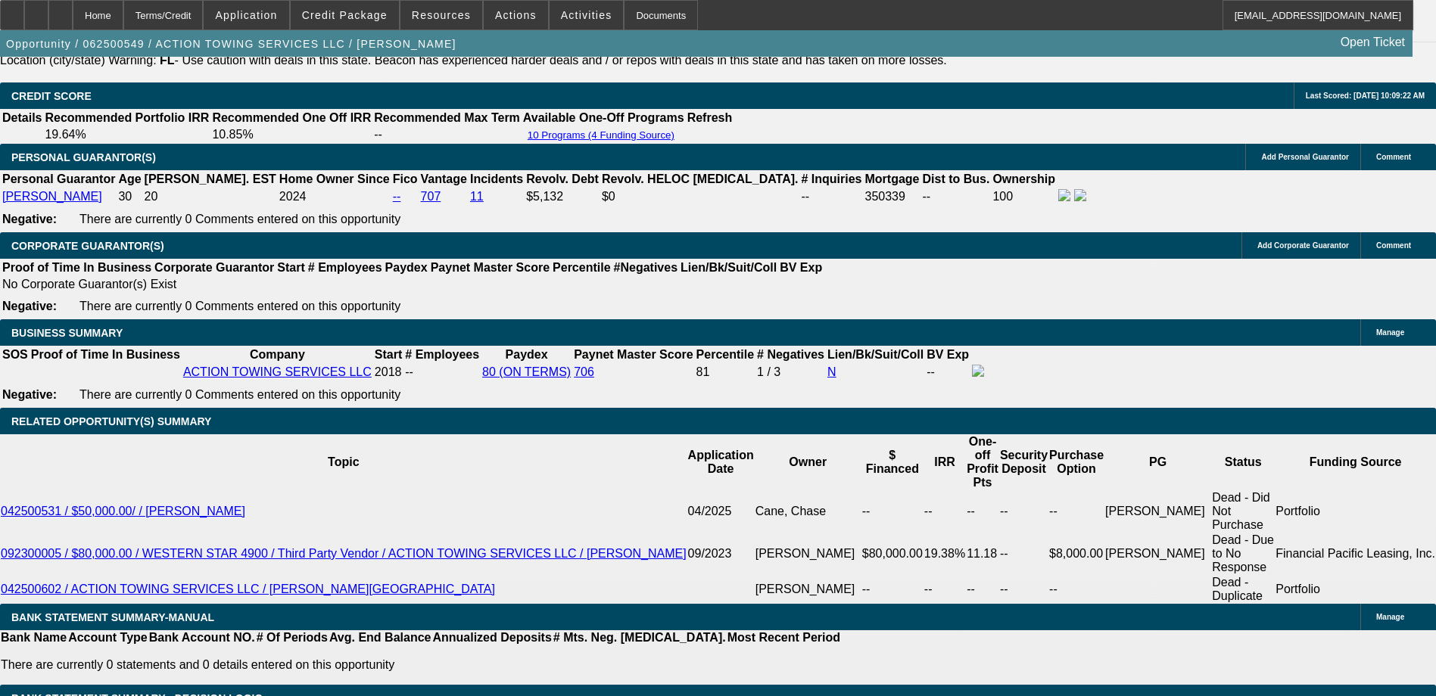
select select "2"
select select "16"
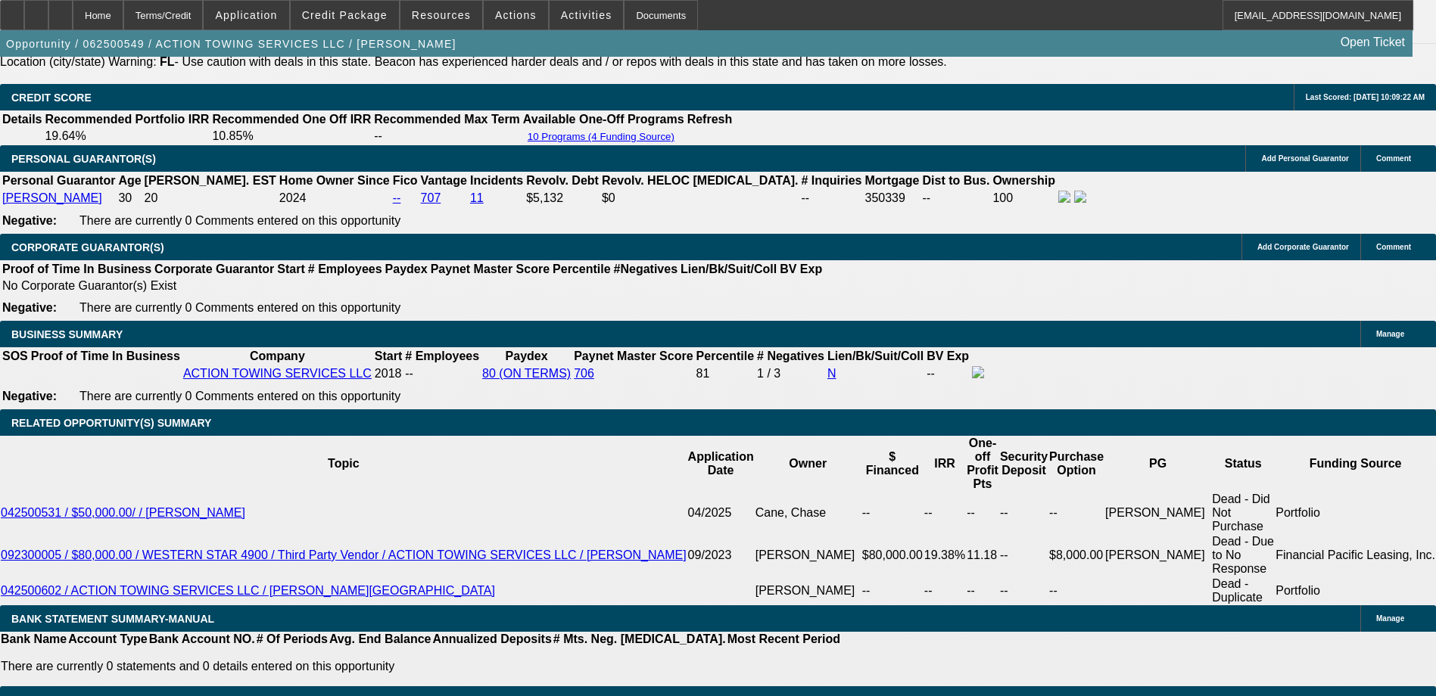
scroll to position [2220, 0]
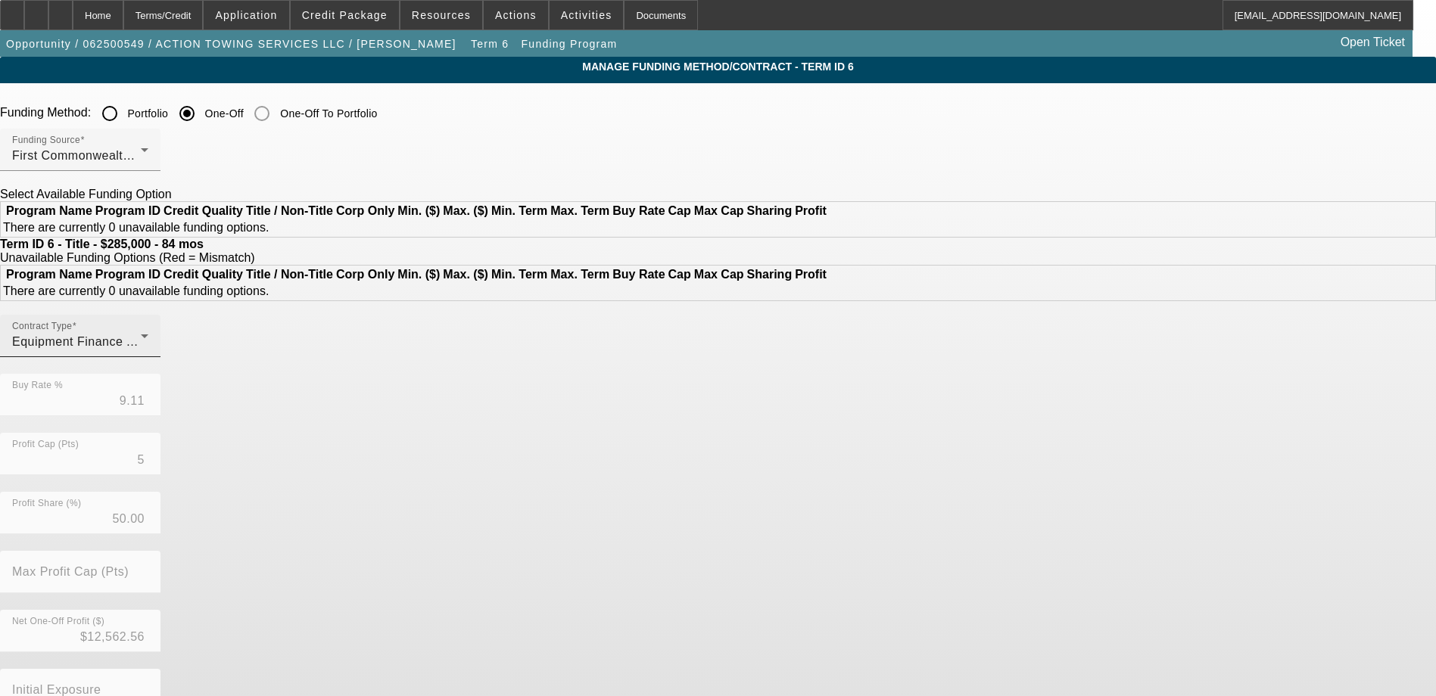
click at [148, 357] on div "Contract Type Equipment Finance Agreement" at bounding box center [80, 336] width 136 height 42
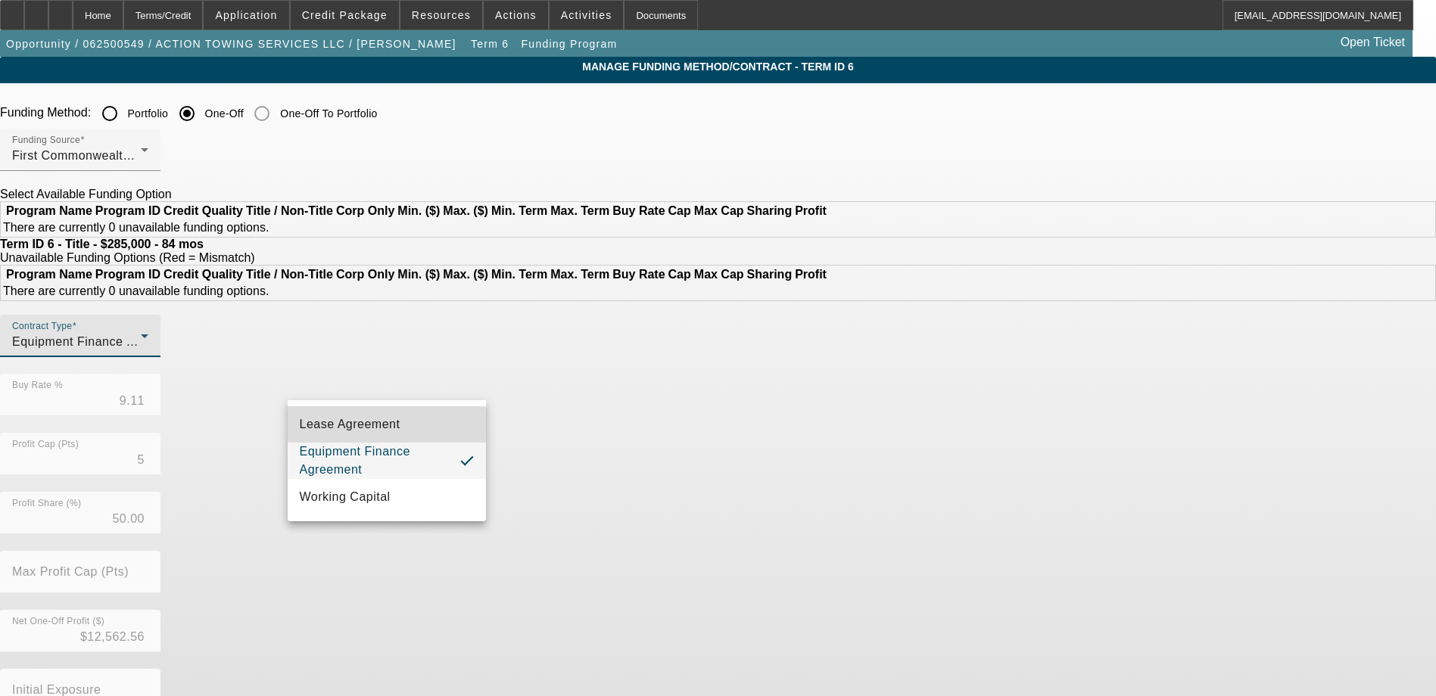
click at [367, 427] on span "Lease Agreement" at bounding box center [350, 424] width 101 height 18
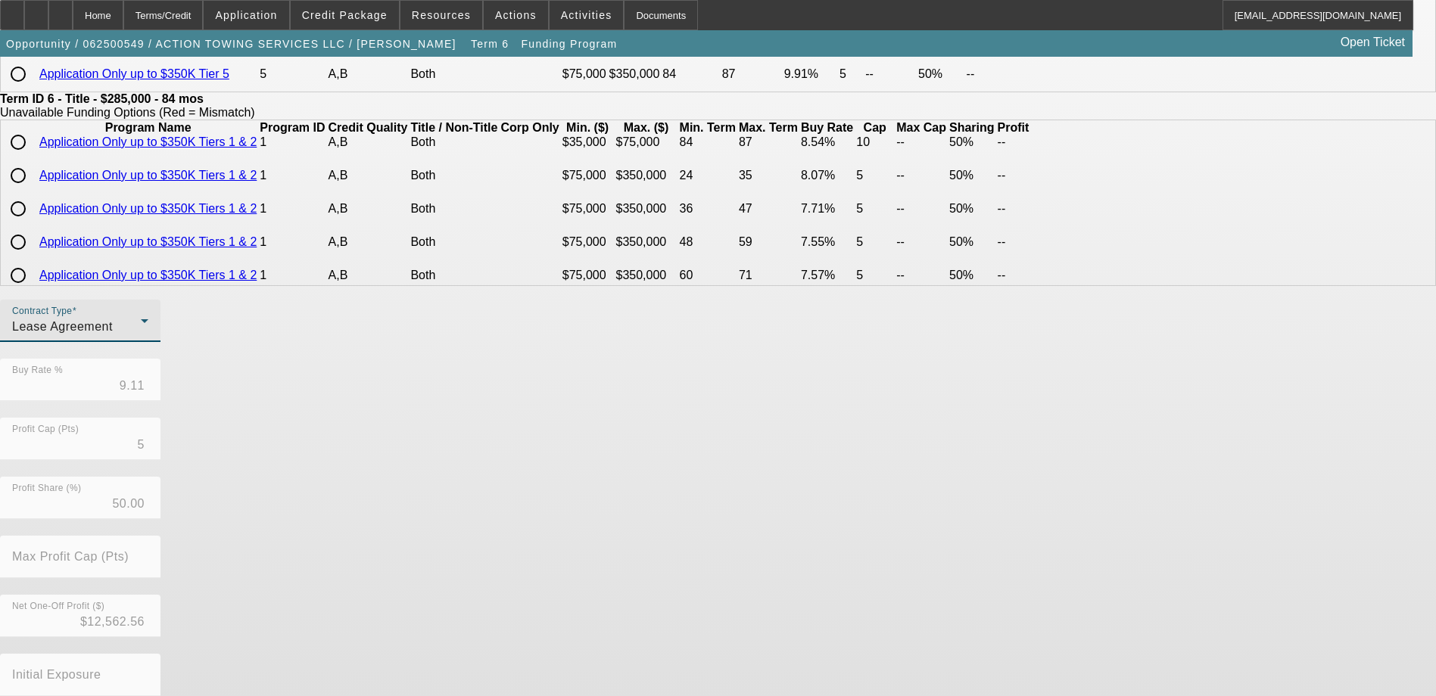
scroll to position [339, 0]
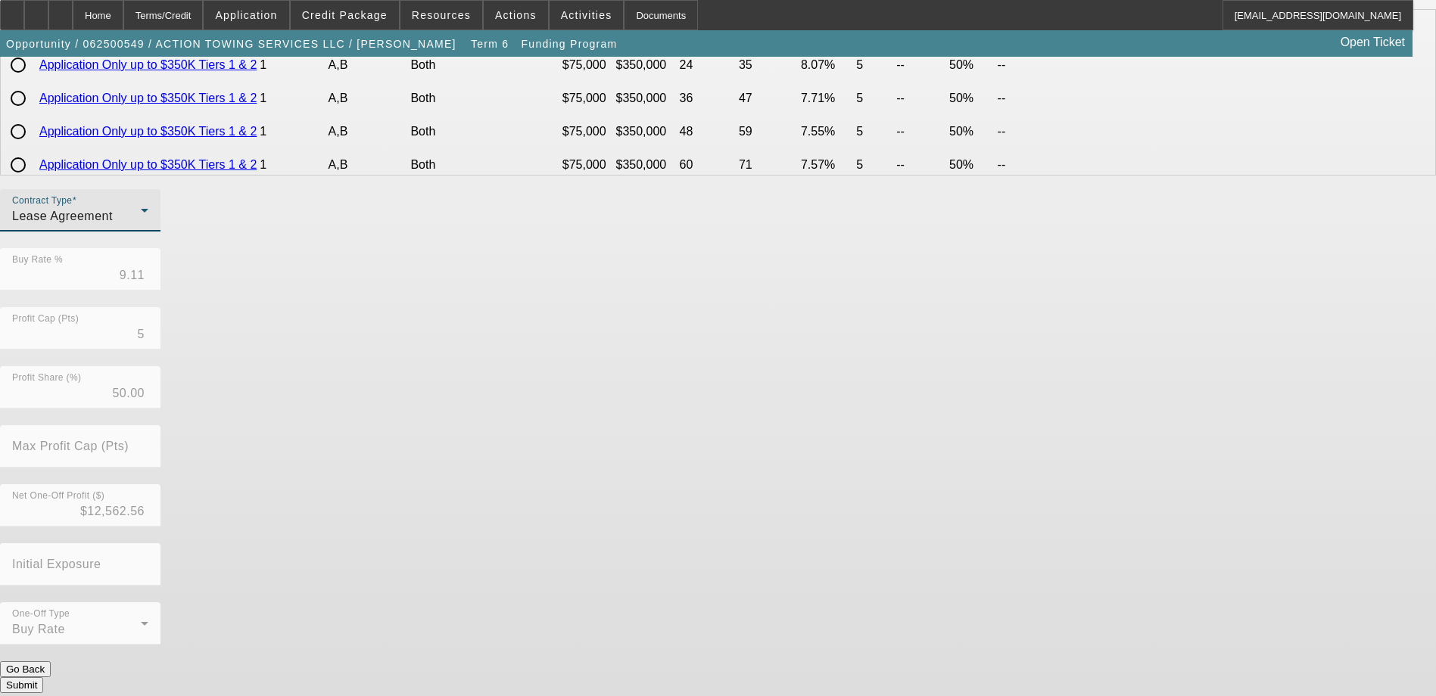
click at [43, 677] on button "Submit" at bounding box center [21, 685] width 43 height 16
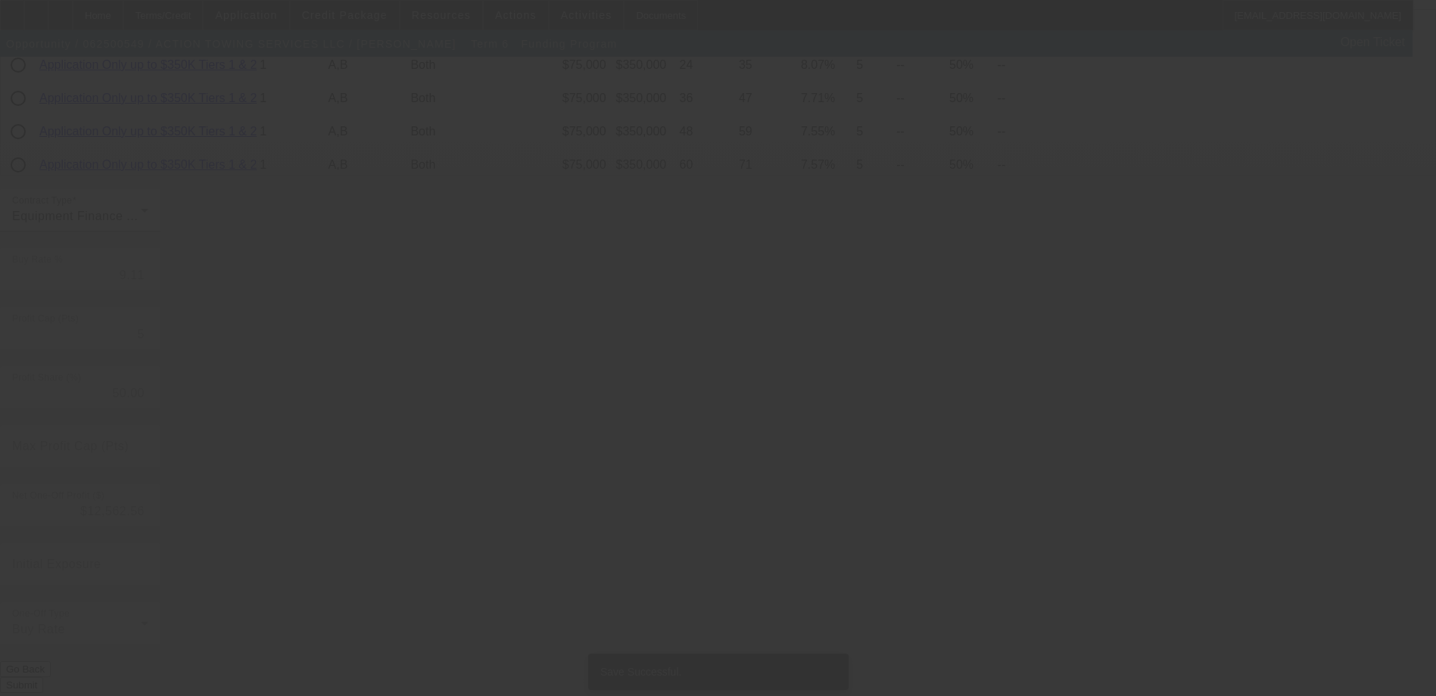
scroll to position [0, 0]
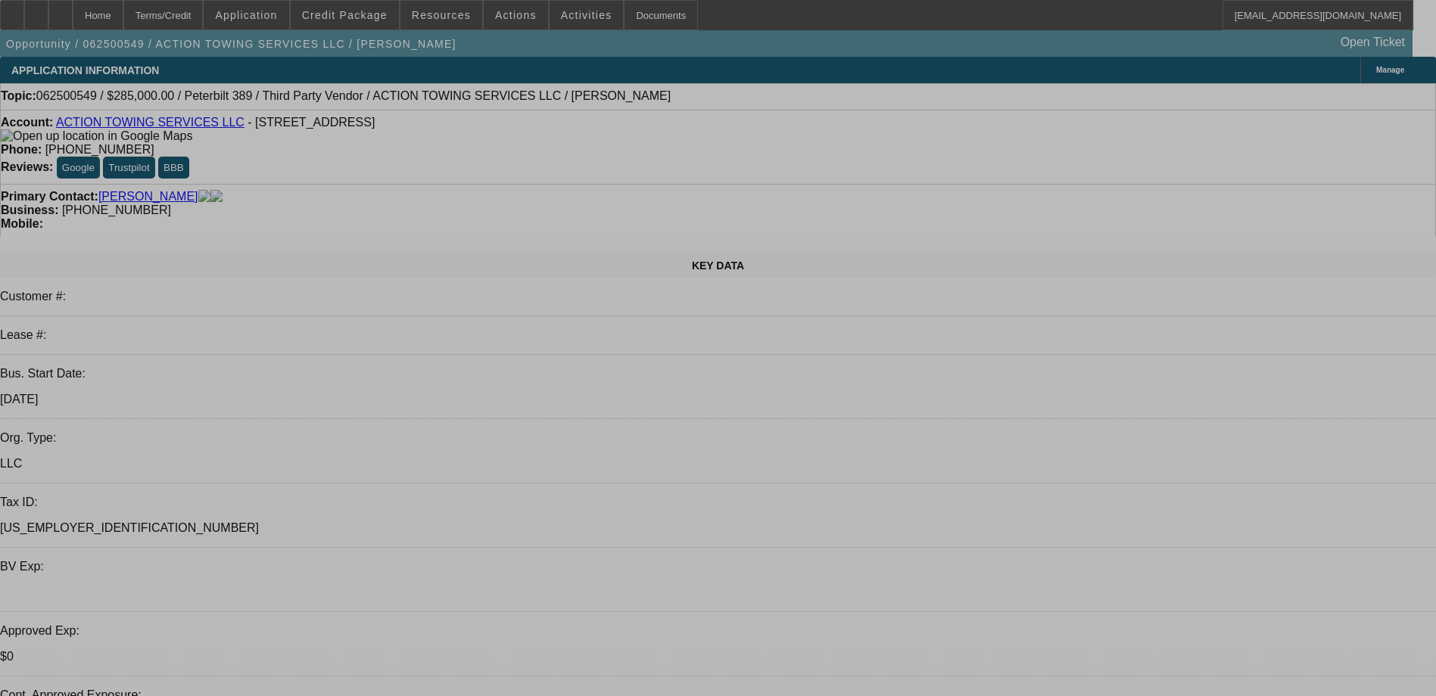
select select "0"
select select "2"
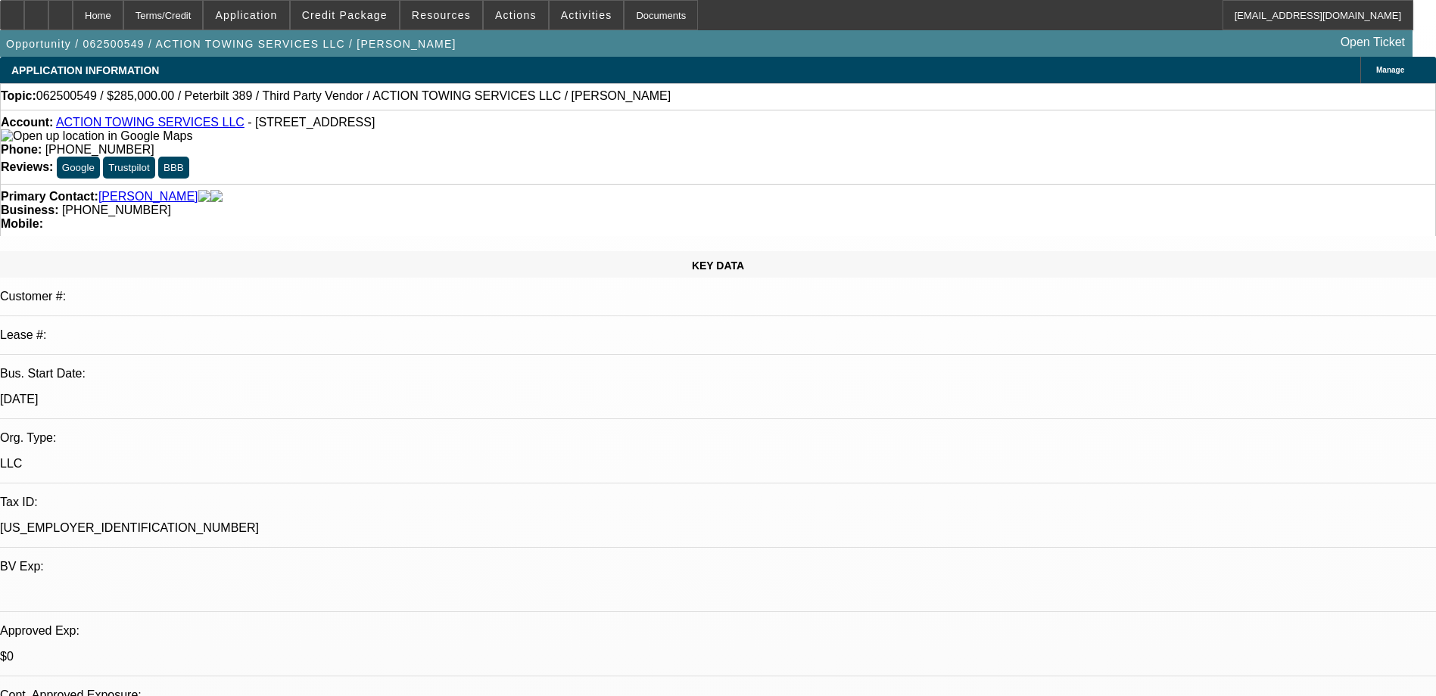
select select "0"
select select "6"
select select "0"
select select "2"
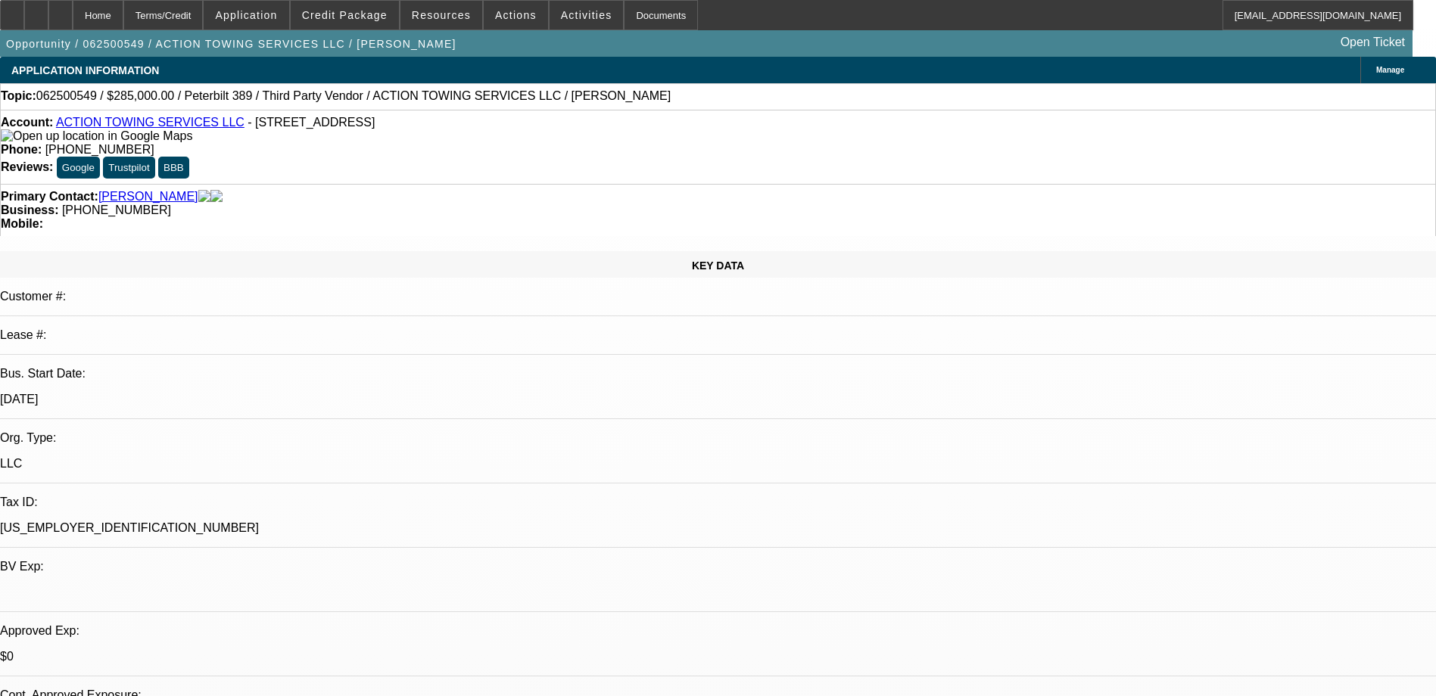
select select "0"
select select "6"
select select "0"
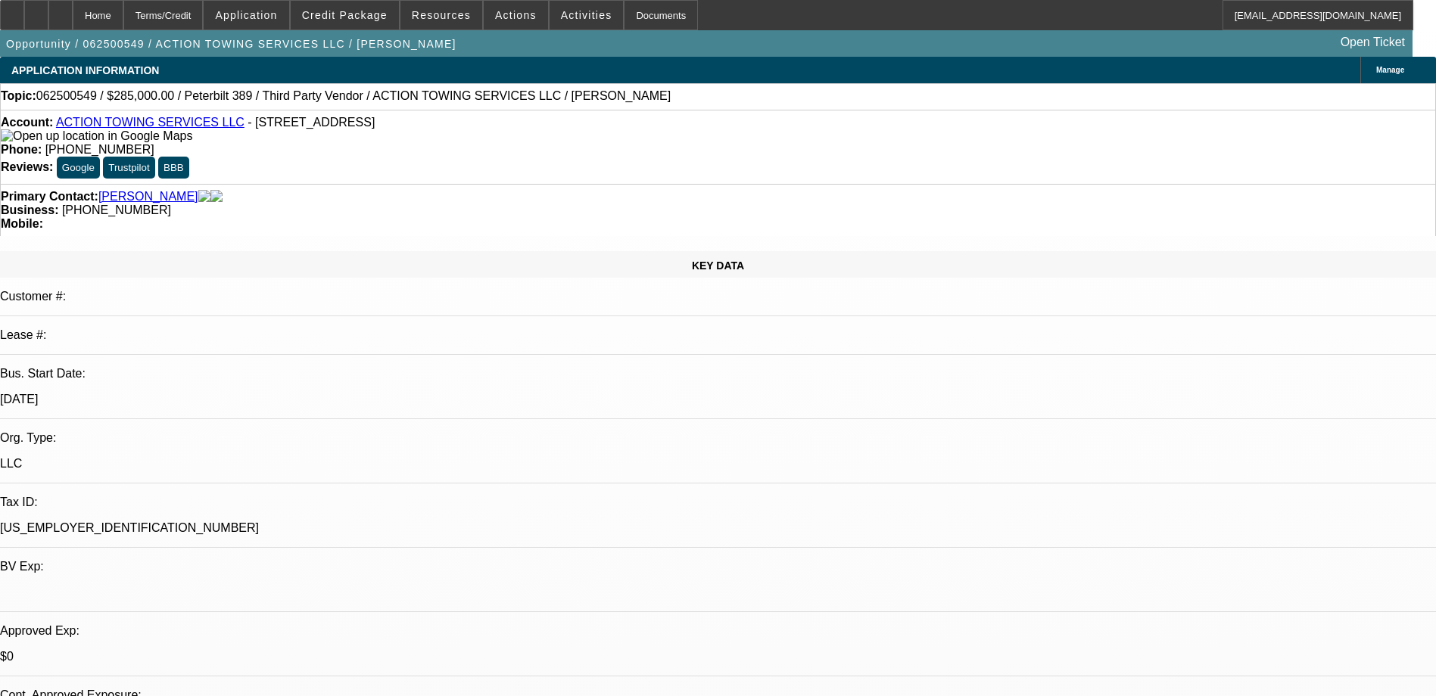
select select "6"
select select "0"
select select "2"
select select "0.15"
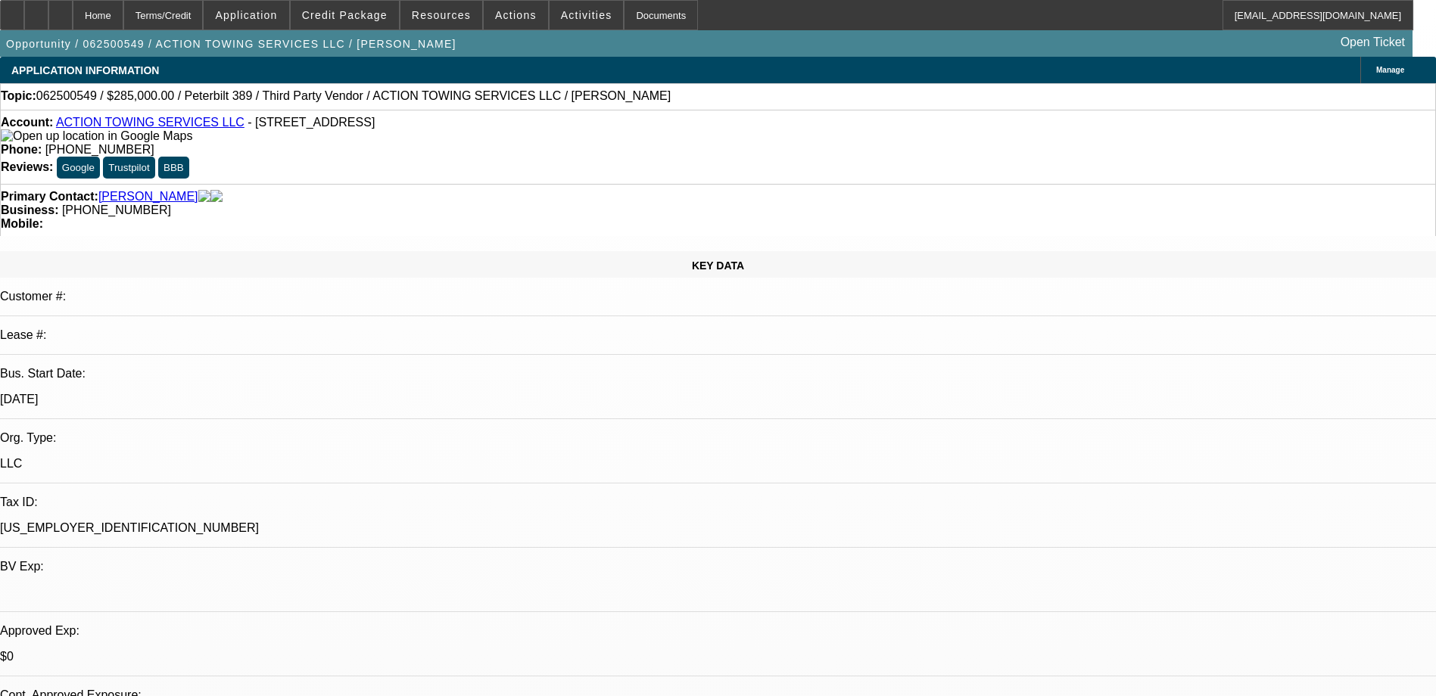
select select "16"
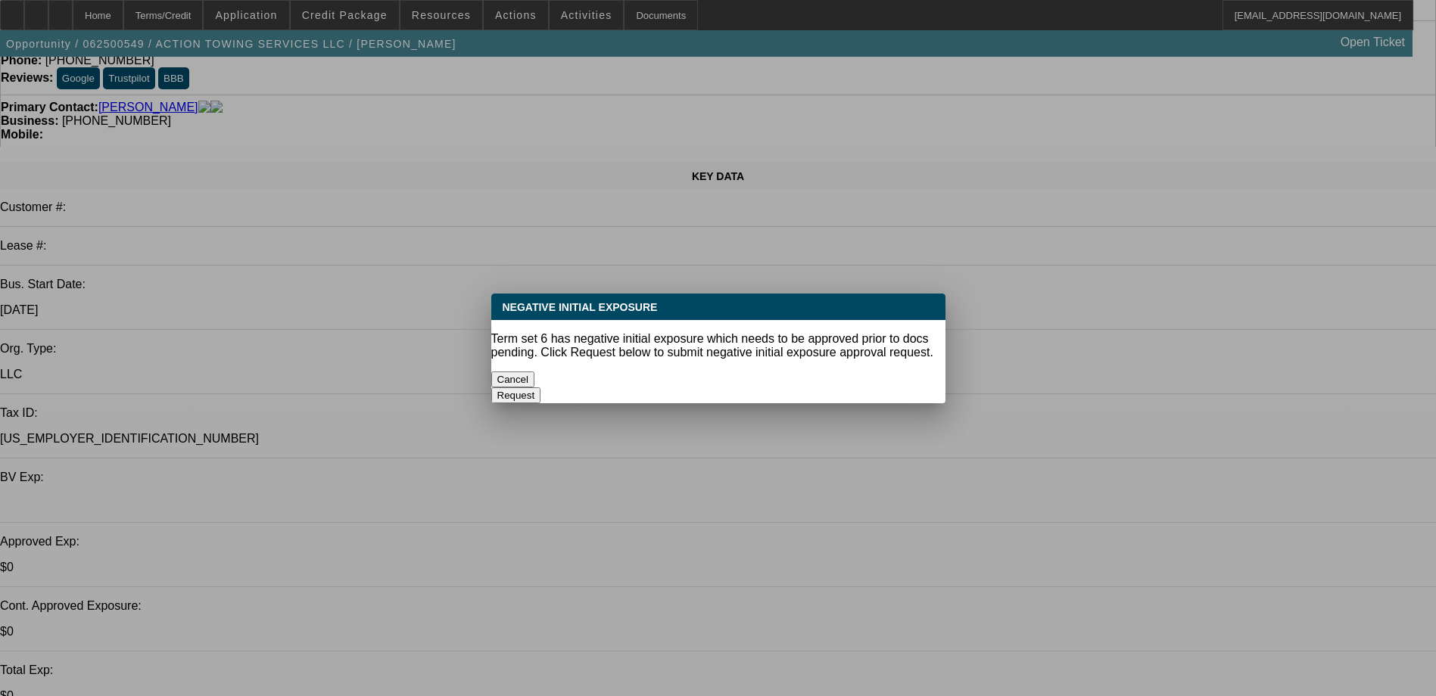
click at [535, 372] on button "Cancel" at bounding box center [513, 380] width 44 height 16
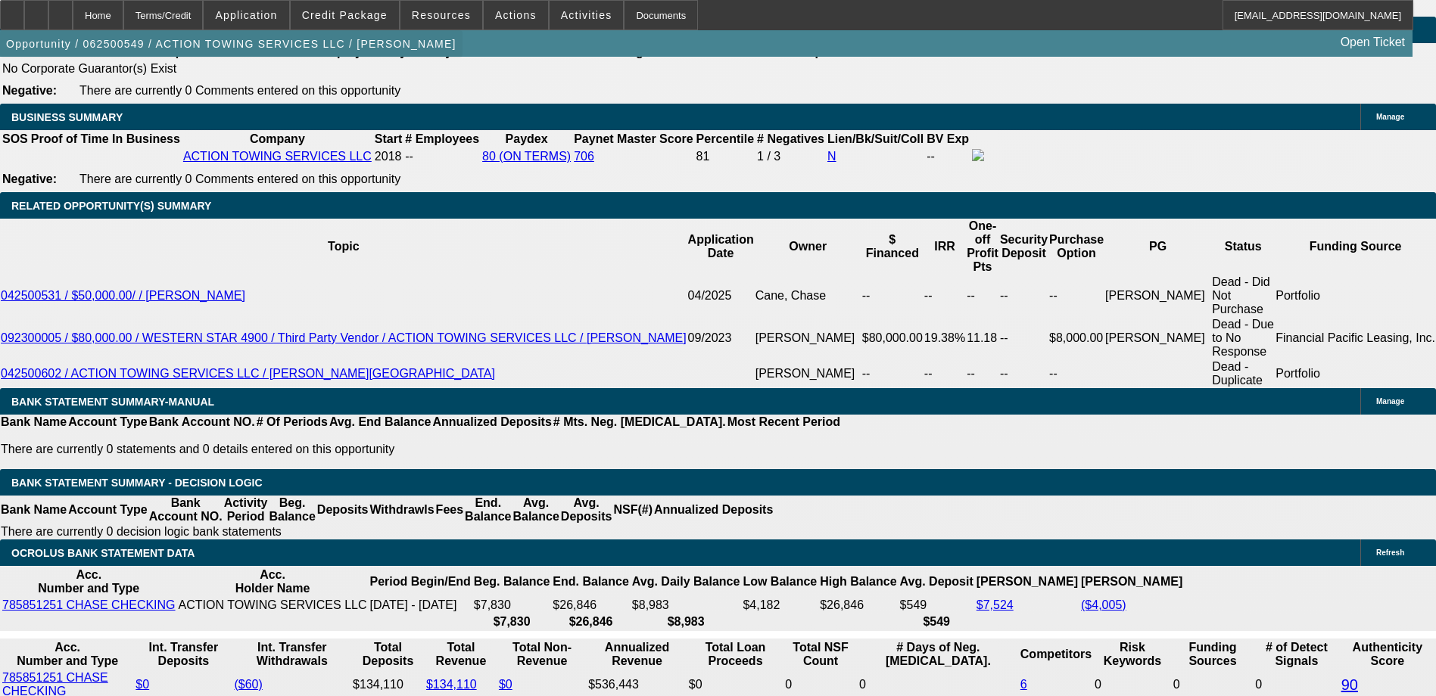
scroll to position [2435, 0]
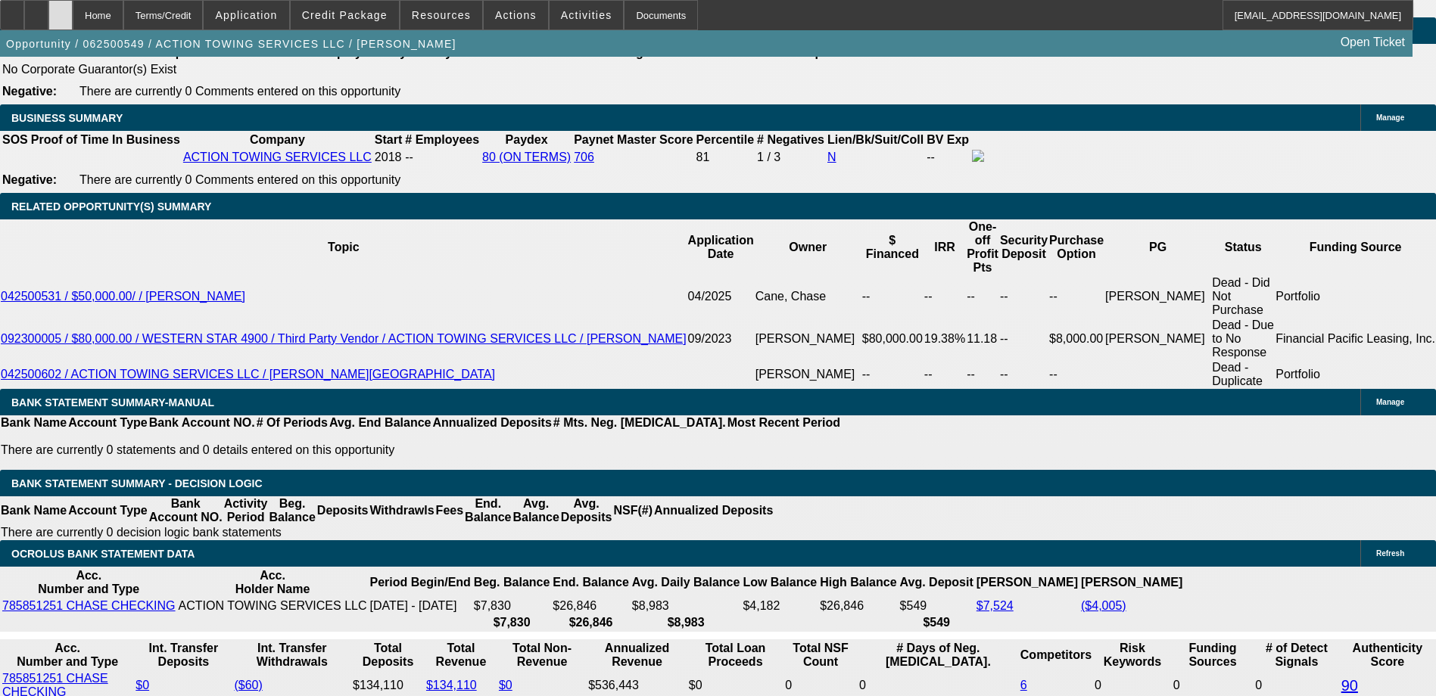
click at [73, 10] on div at bounding box center [60, 15] width 24 height 30
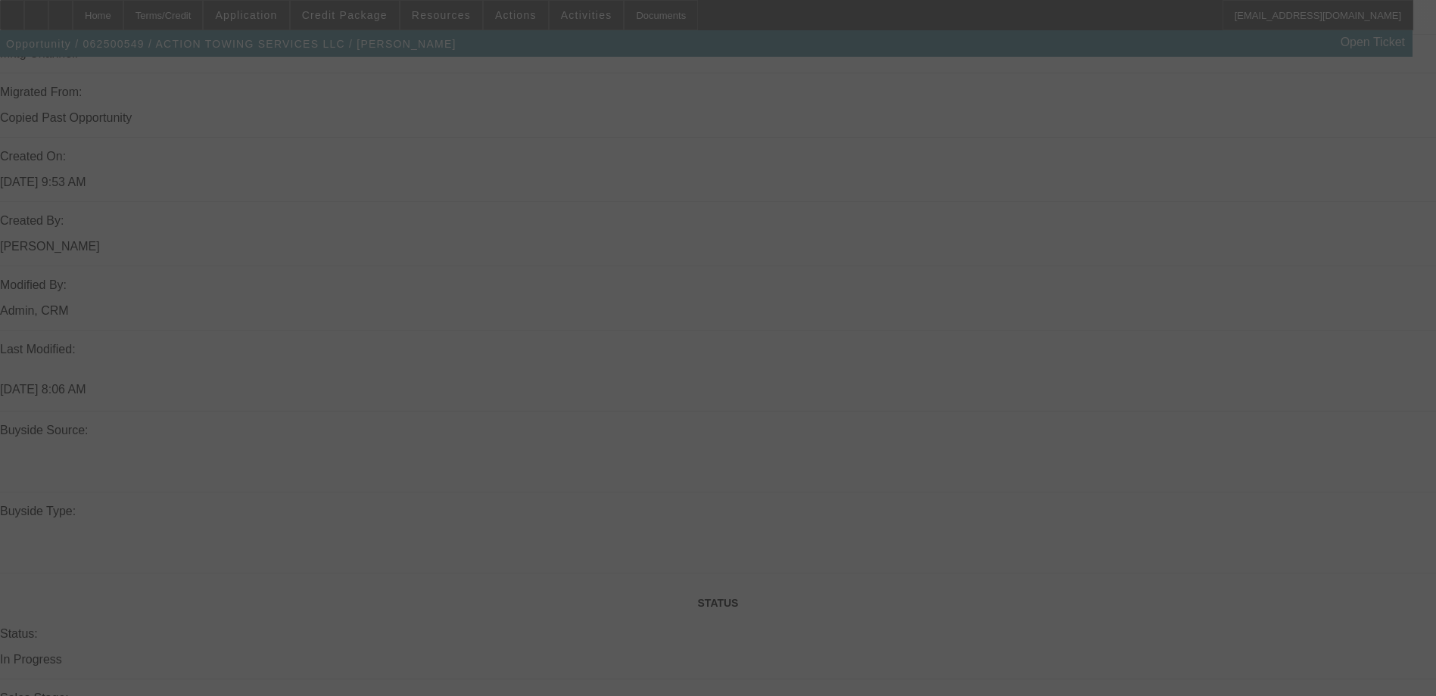
scroll to position [1309, 0]
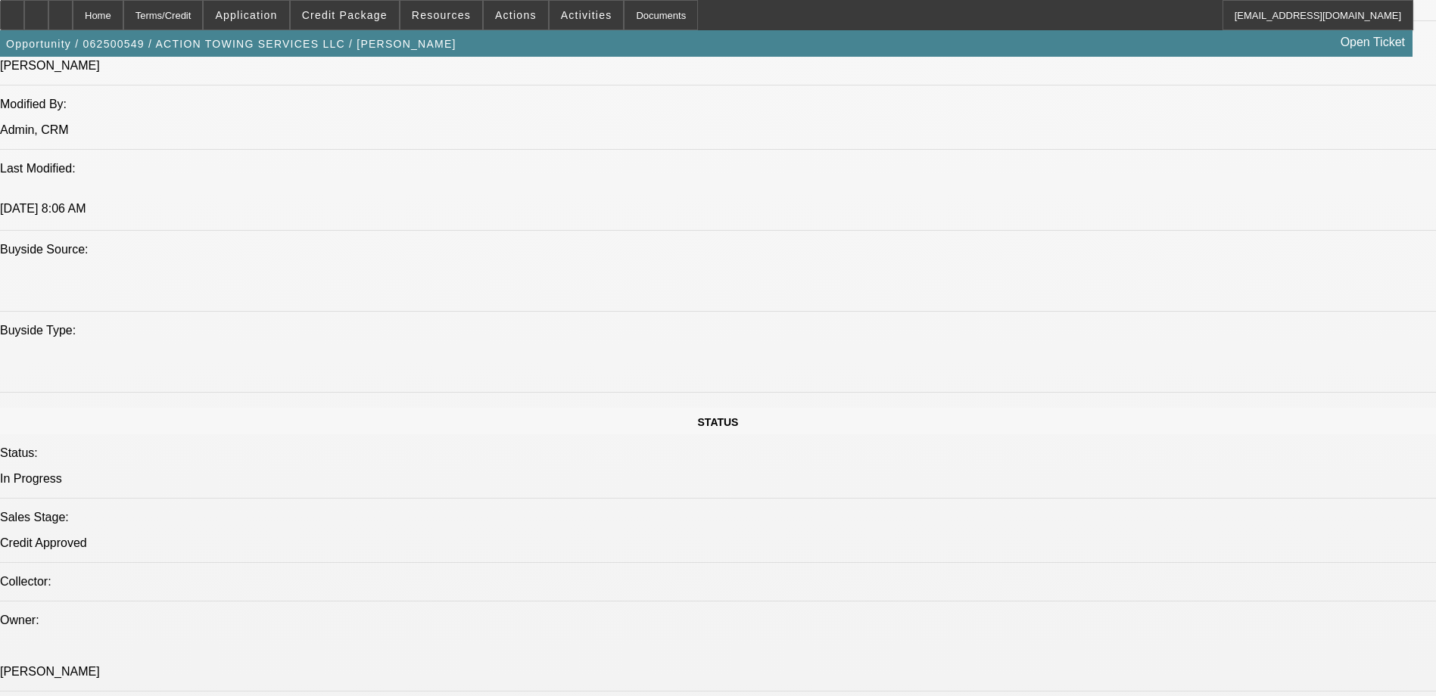
select select "0"
select select "0.15"
select select "0"
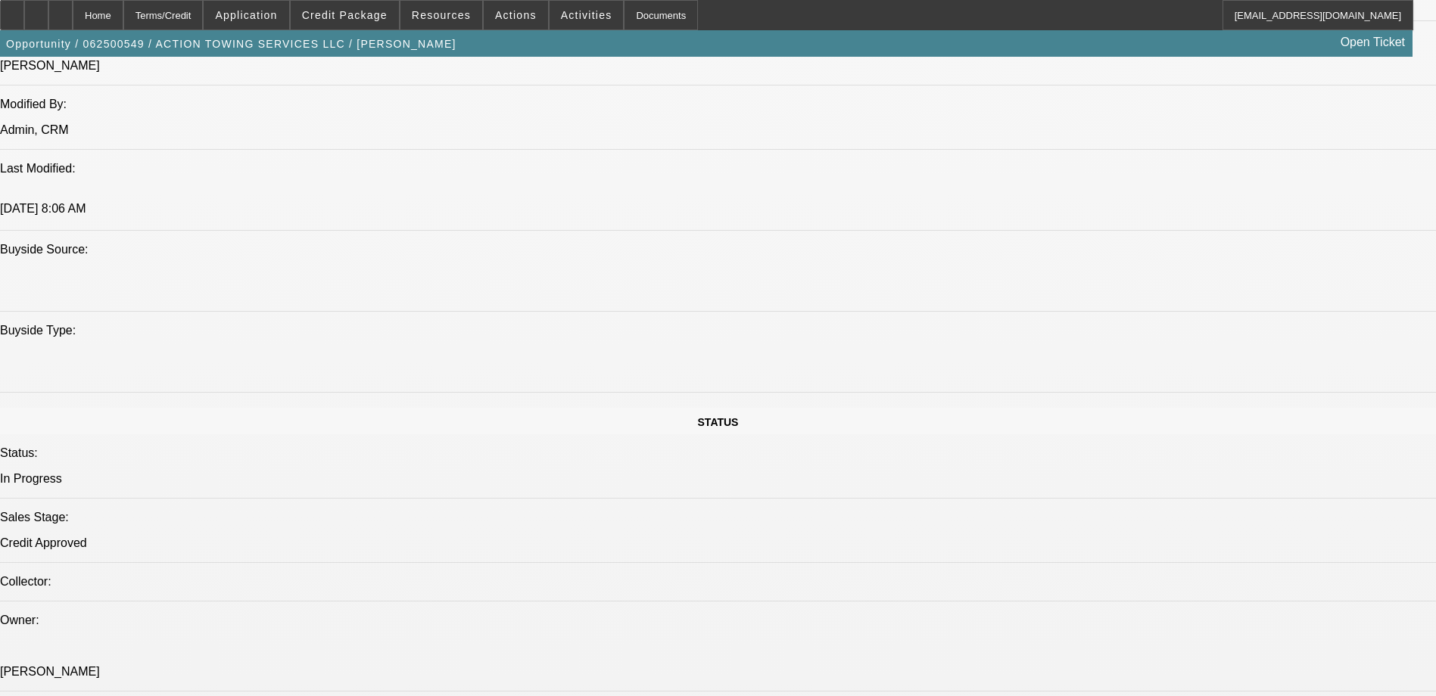
select select "0"
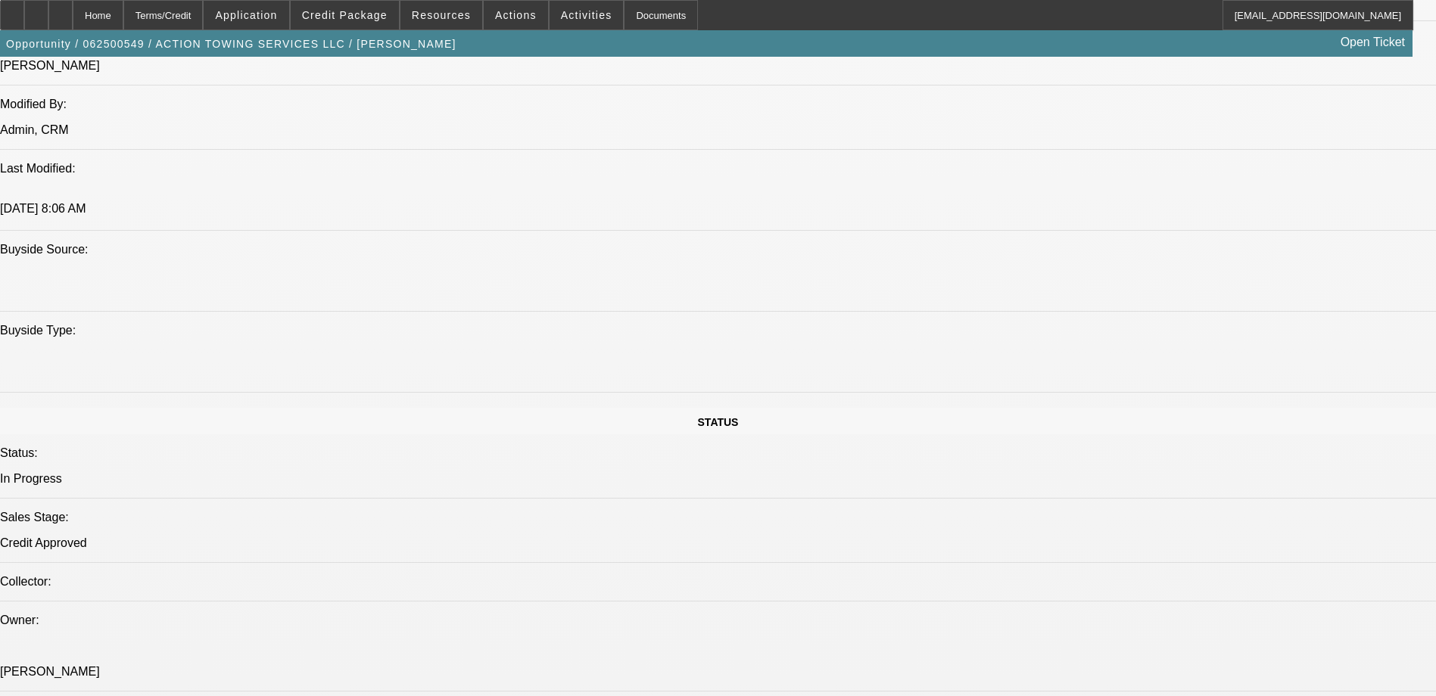
select select "0"
select select "0.15"
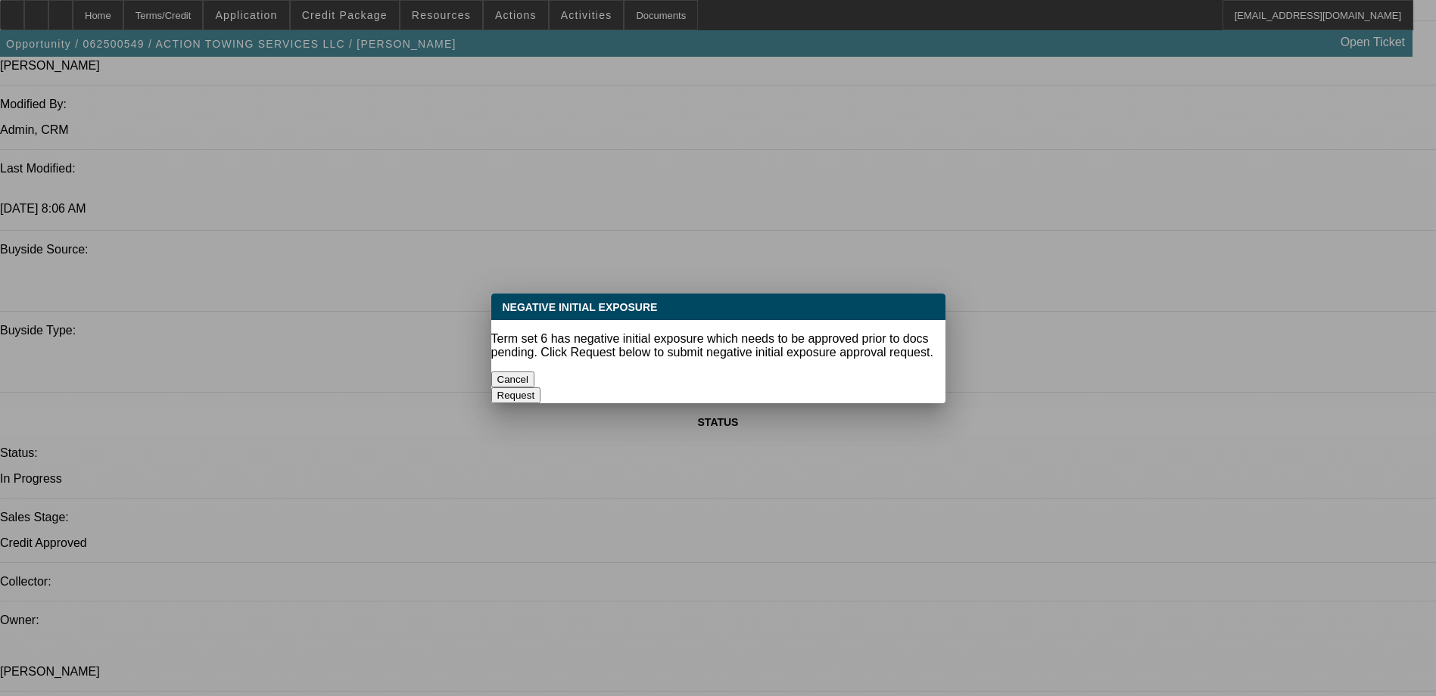
select select "1"
select select "2"
select select "16"
select select "1"
select select "2"
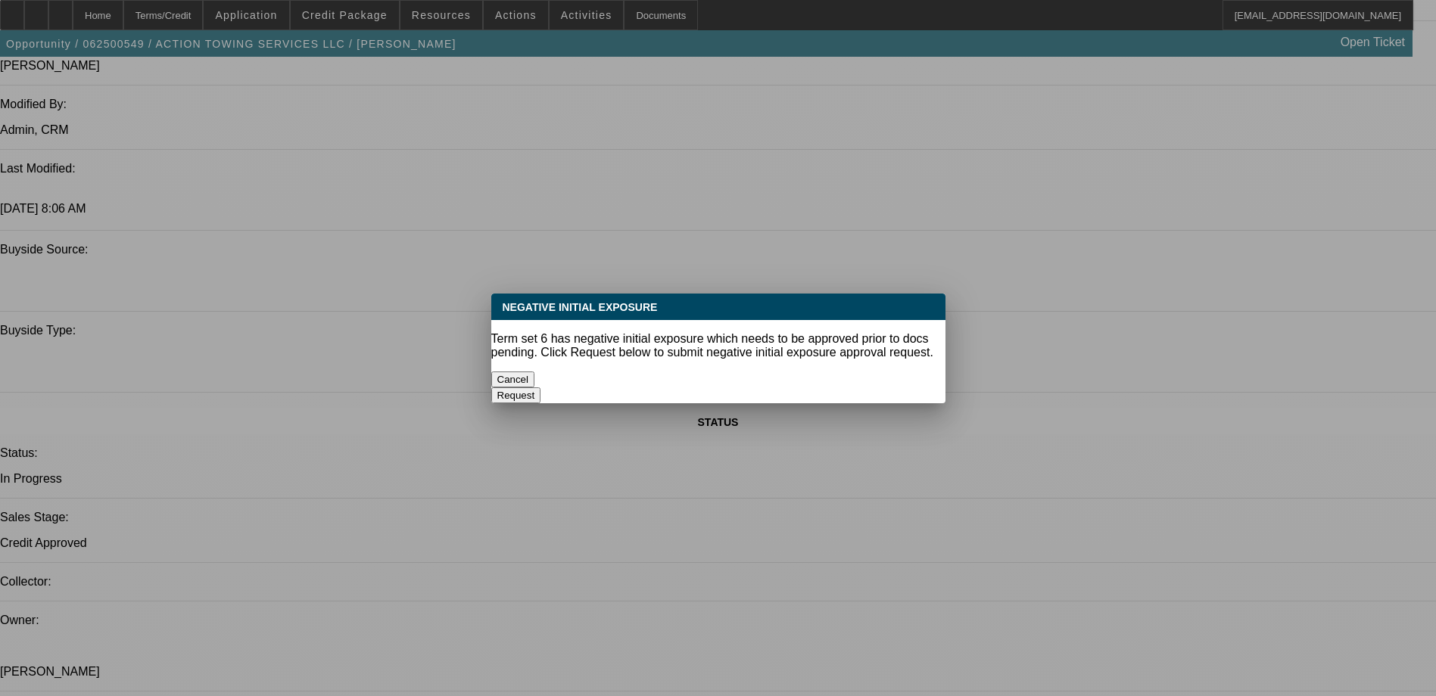
select select "6"
select select "1"
select select "6"
select select "1"
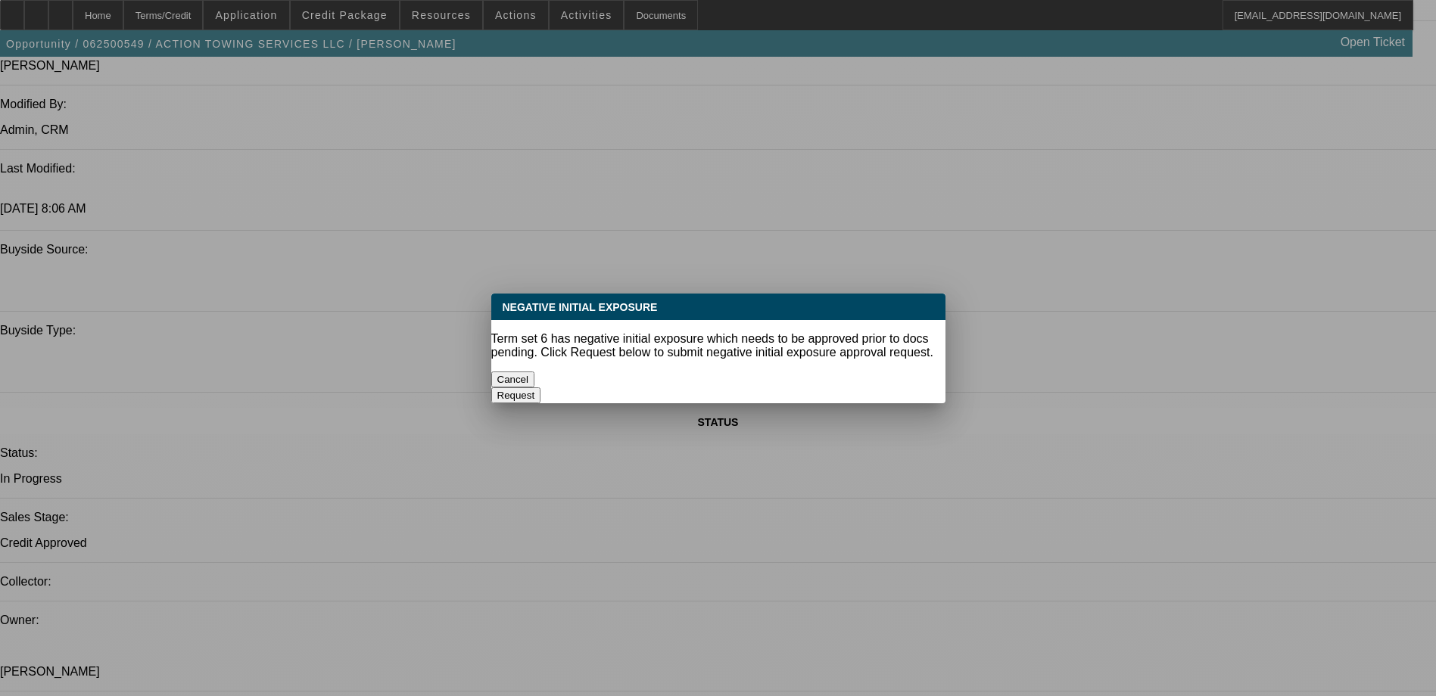
select select "2"
select select "16"
click at [535, 372] on button "Cancel" at bounding box center [513, 380] width 44 height 16
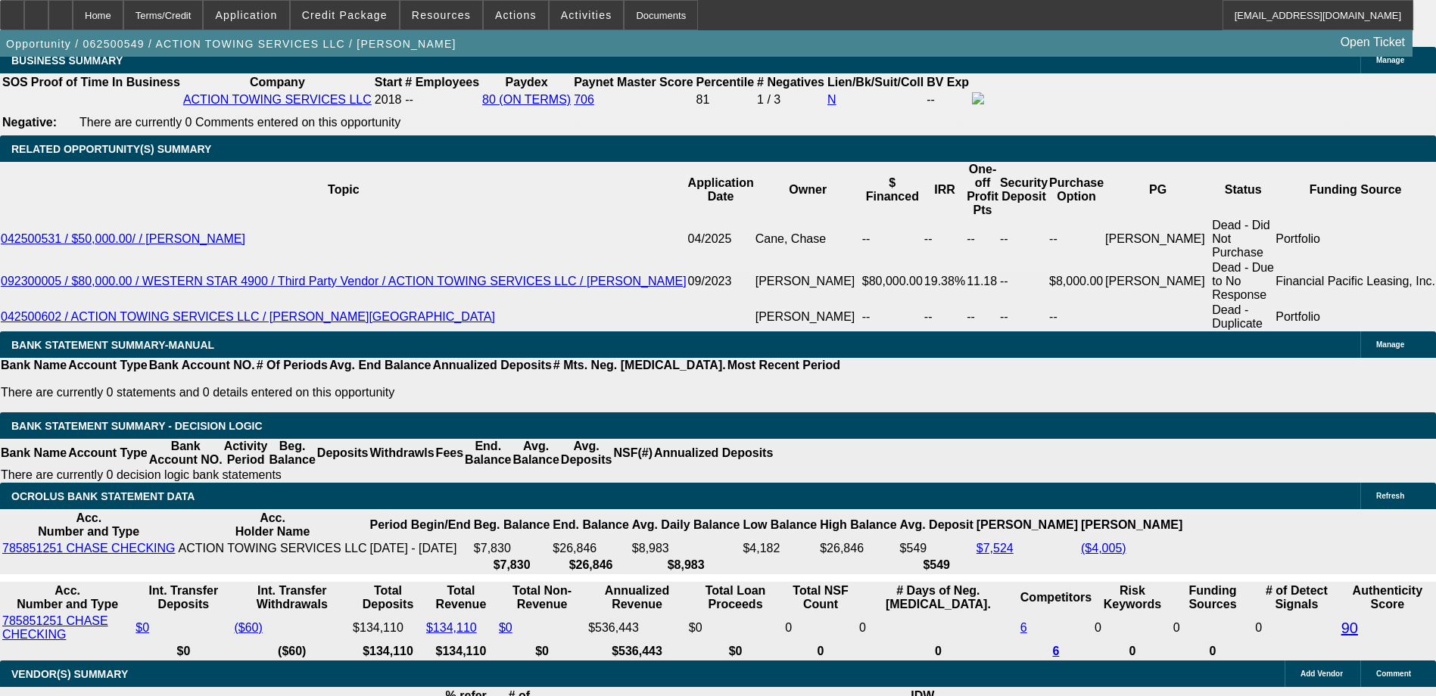
scroll to position [2520, 0]
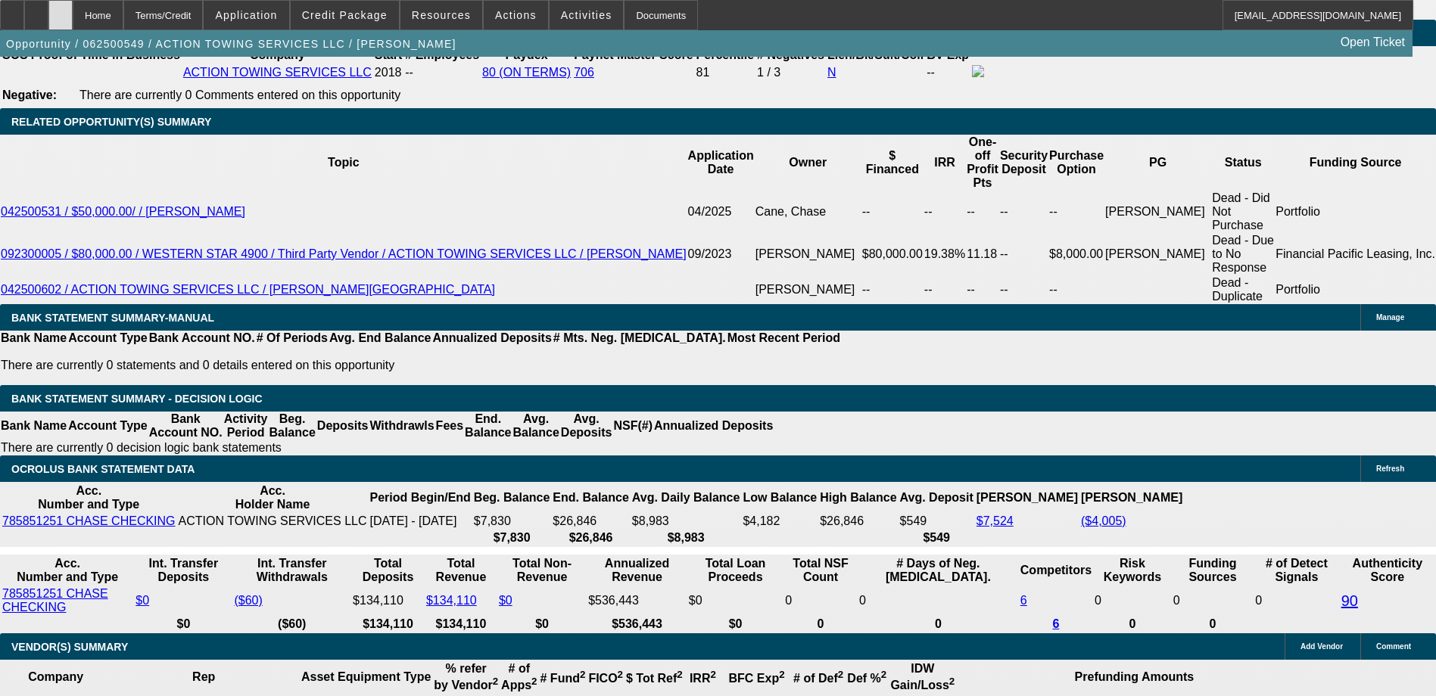
click at [73, 23] on div at bounding box center [60, 15] width 24 height 30
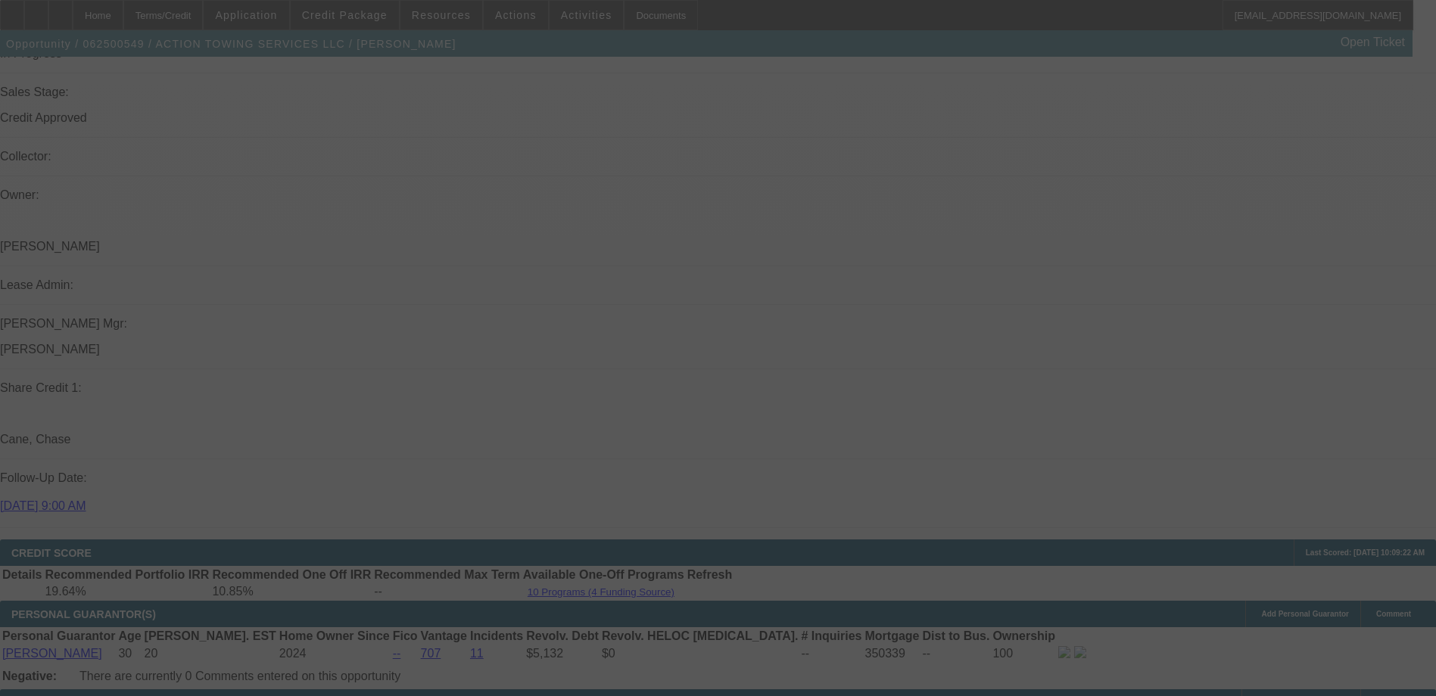
scroll to position [1843, 0]
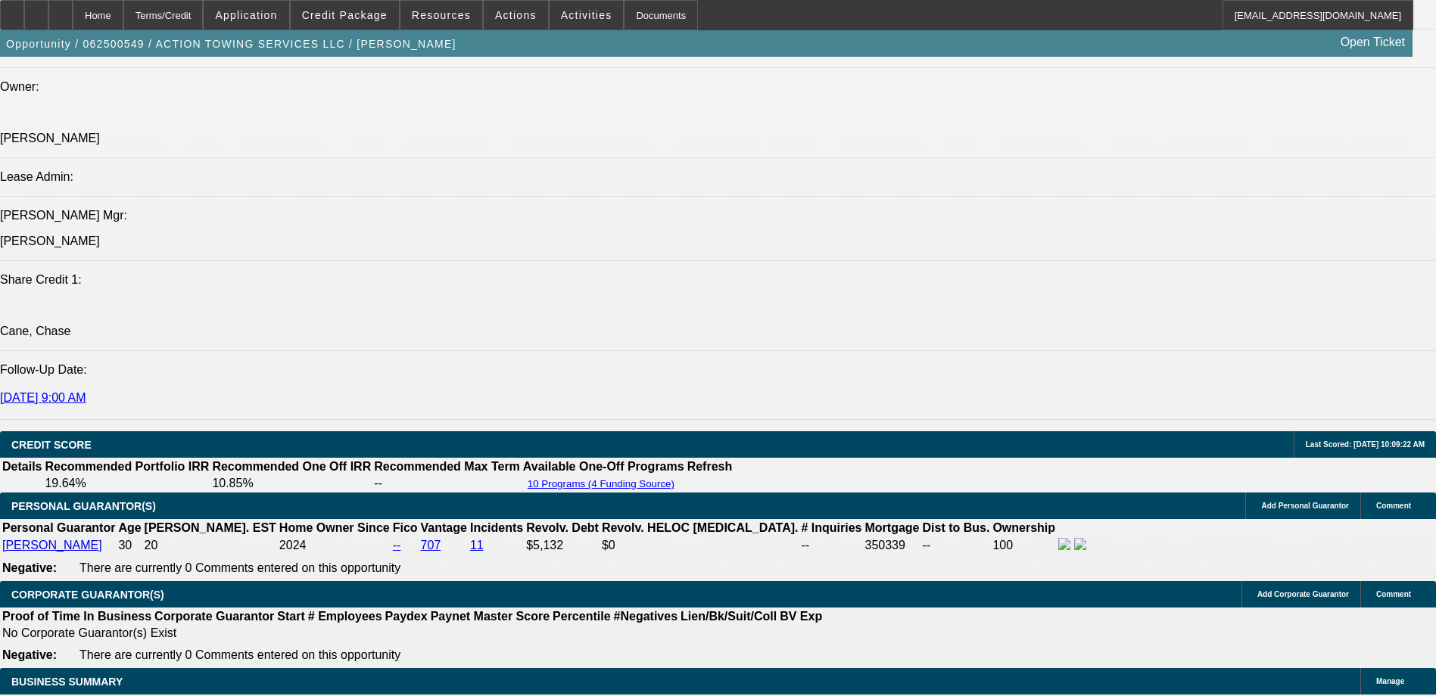
select select "0"
select select "0.15"
select select "0"
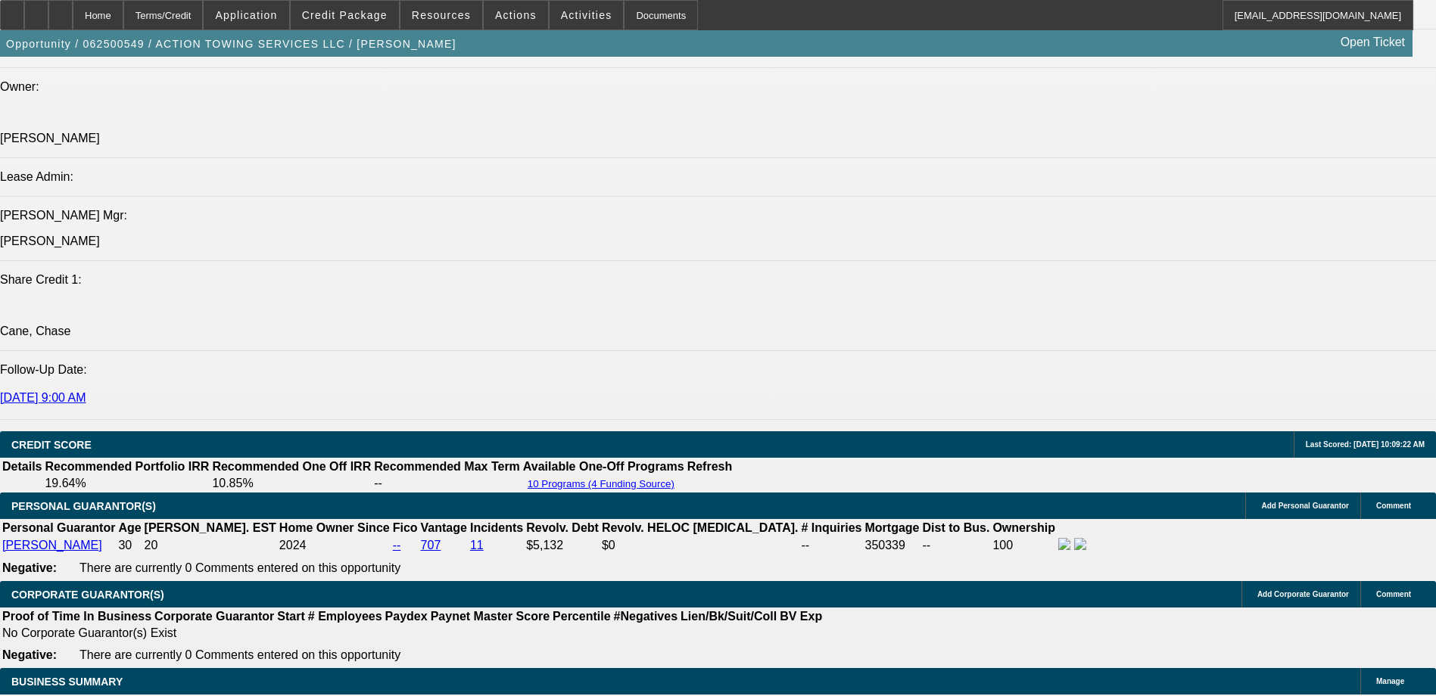
select select "0"
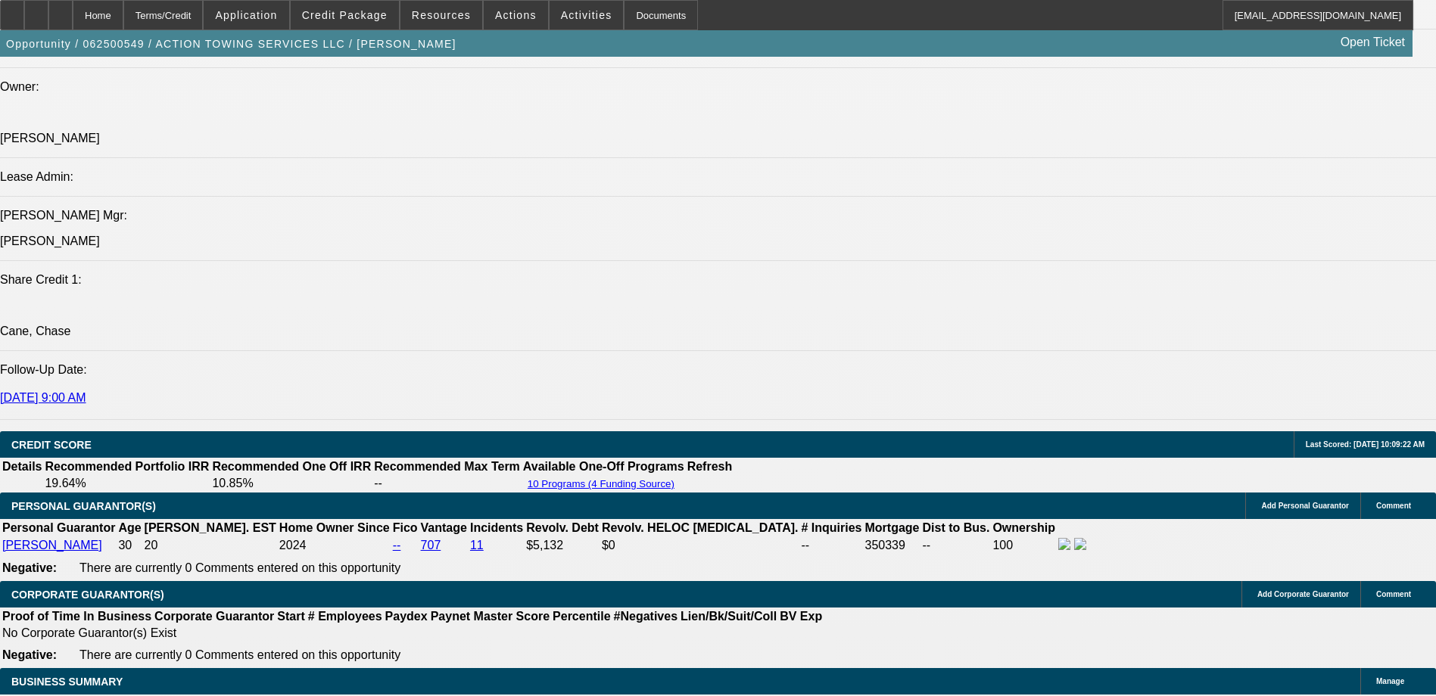
select select "0"
select select "0.15"
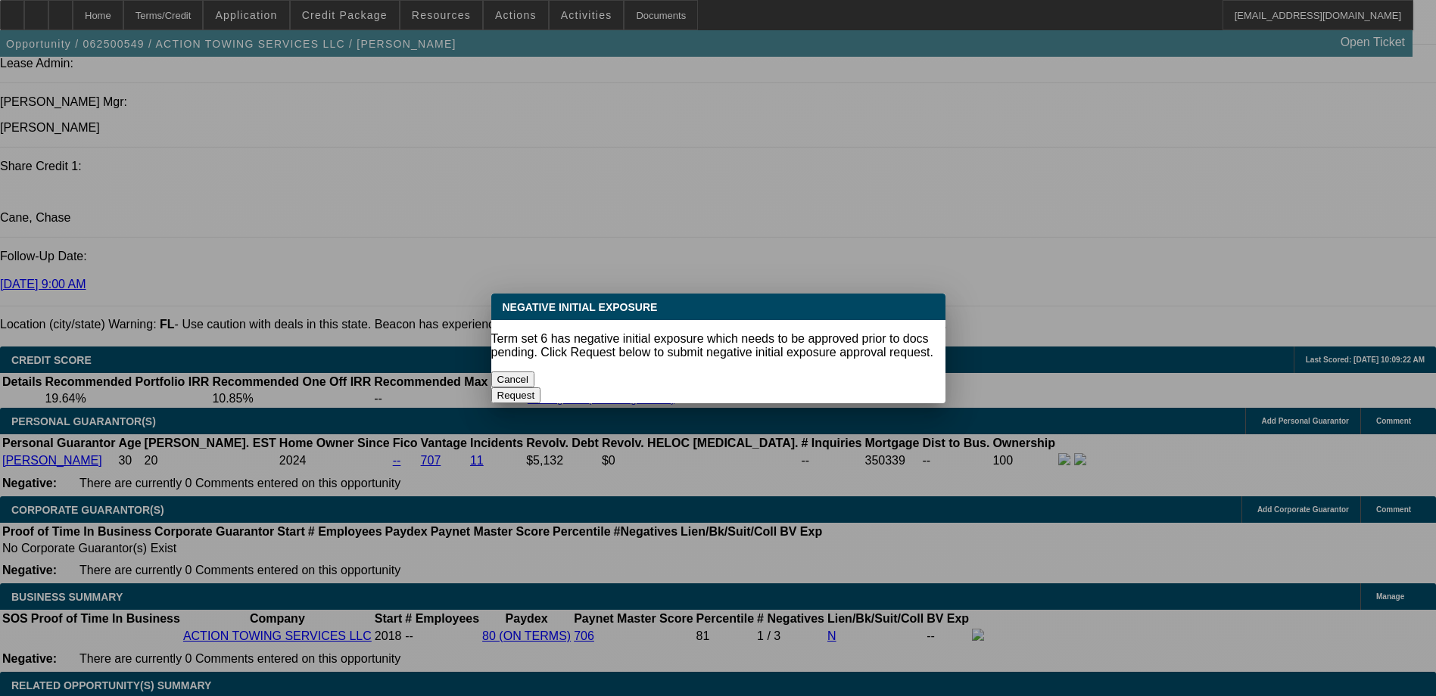
select select "1"
select select "2"
select select "16"
select select "1"
select select "2"
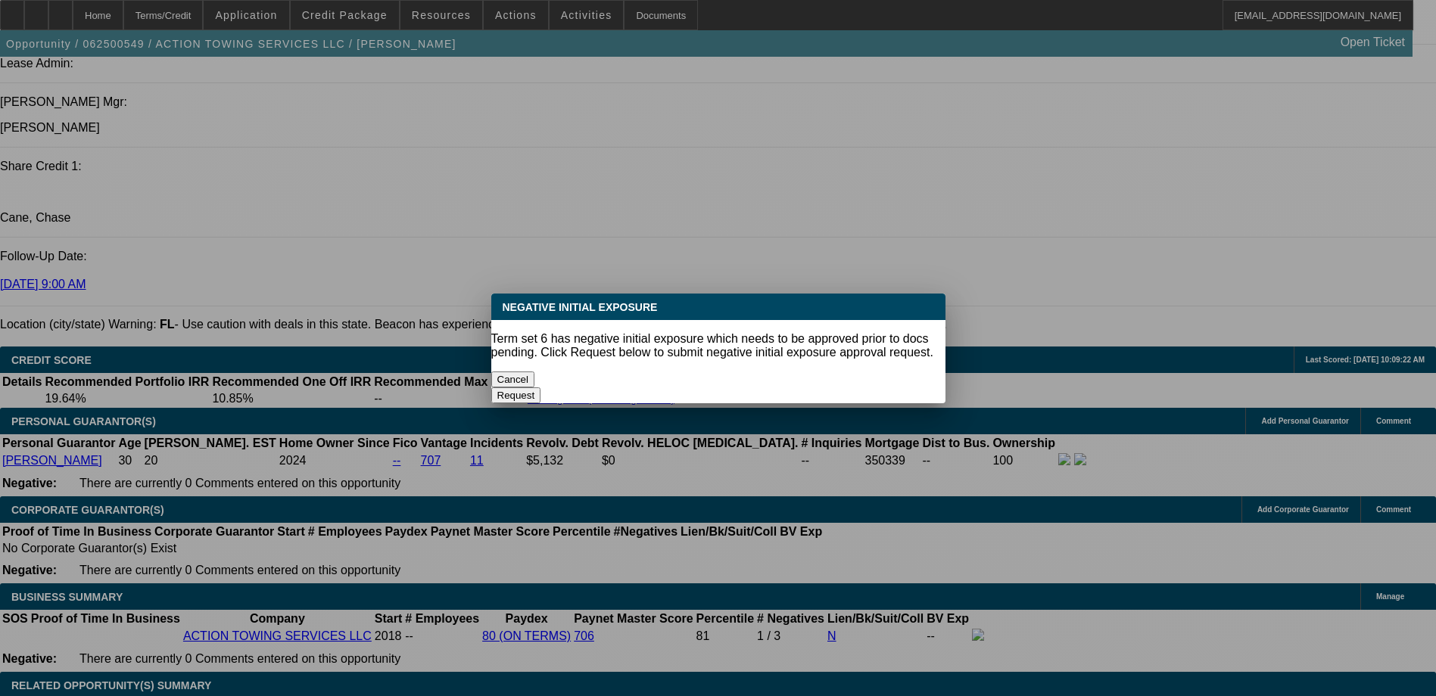
select select "6"
select select "1"
select select "6"
select select "1"
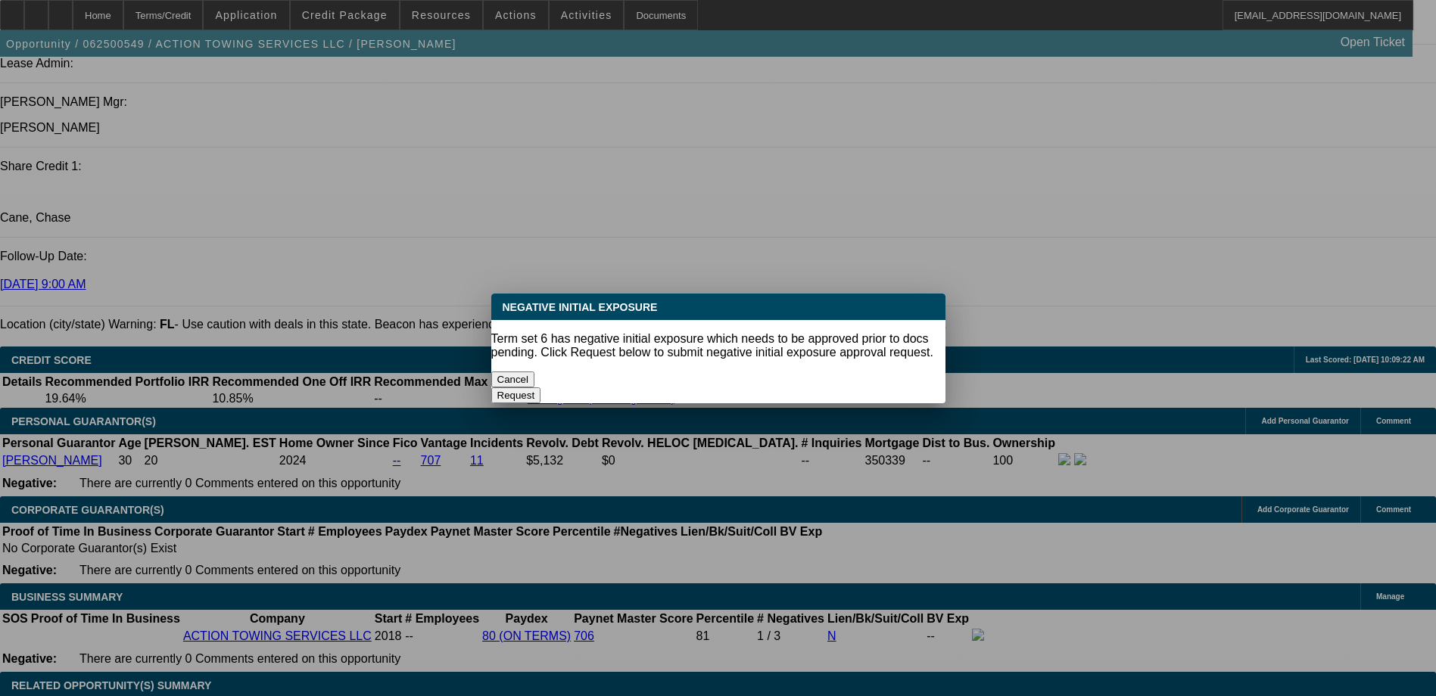
select select "2"
select select "16"
click at [535, 372] on button "Cancel" at bounding box center [513, 380] width 44 height 16
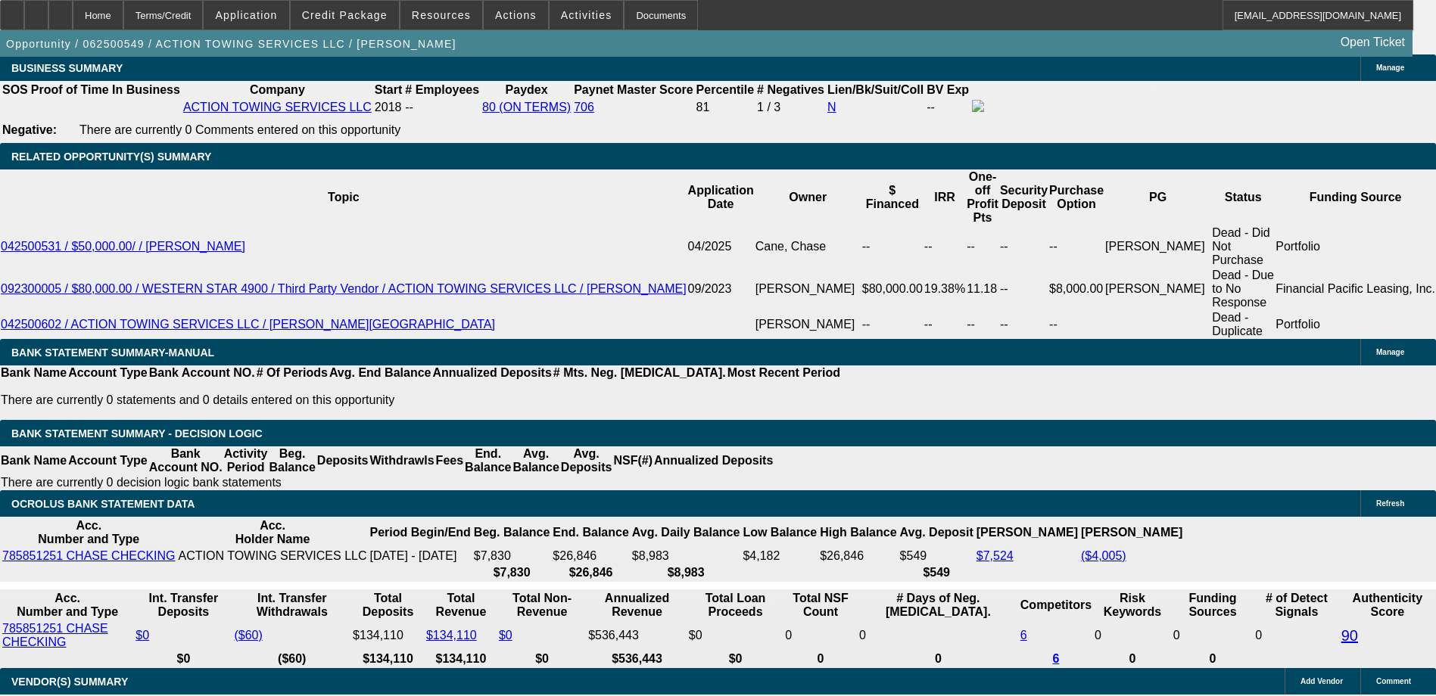
scroll to position [2486, 0]
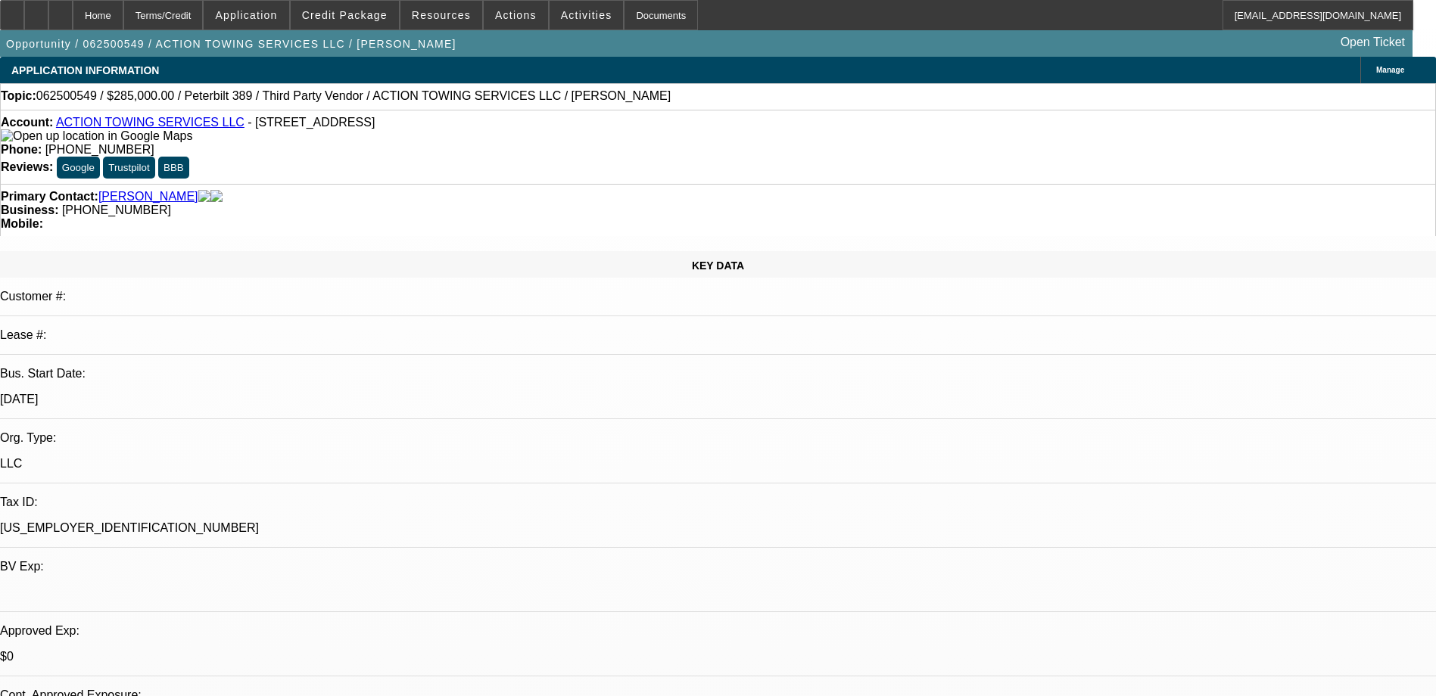
select select "0"
select select "2"
select select "0.15"
select select "16"
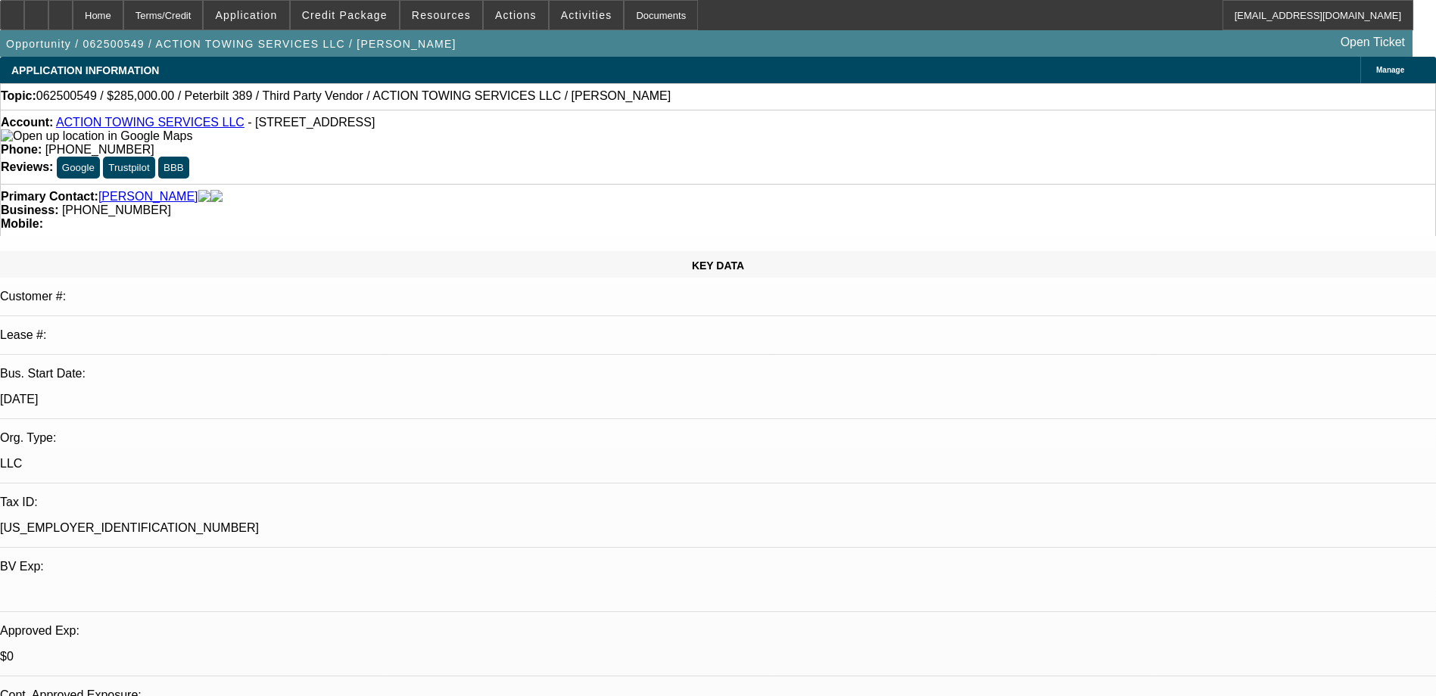
select select "0"
select select "2"
select select "0"
select select "6"
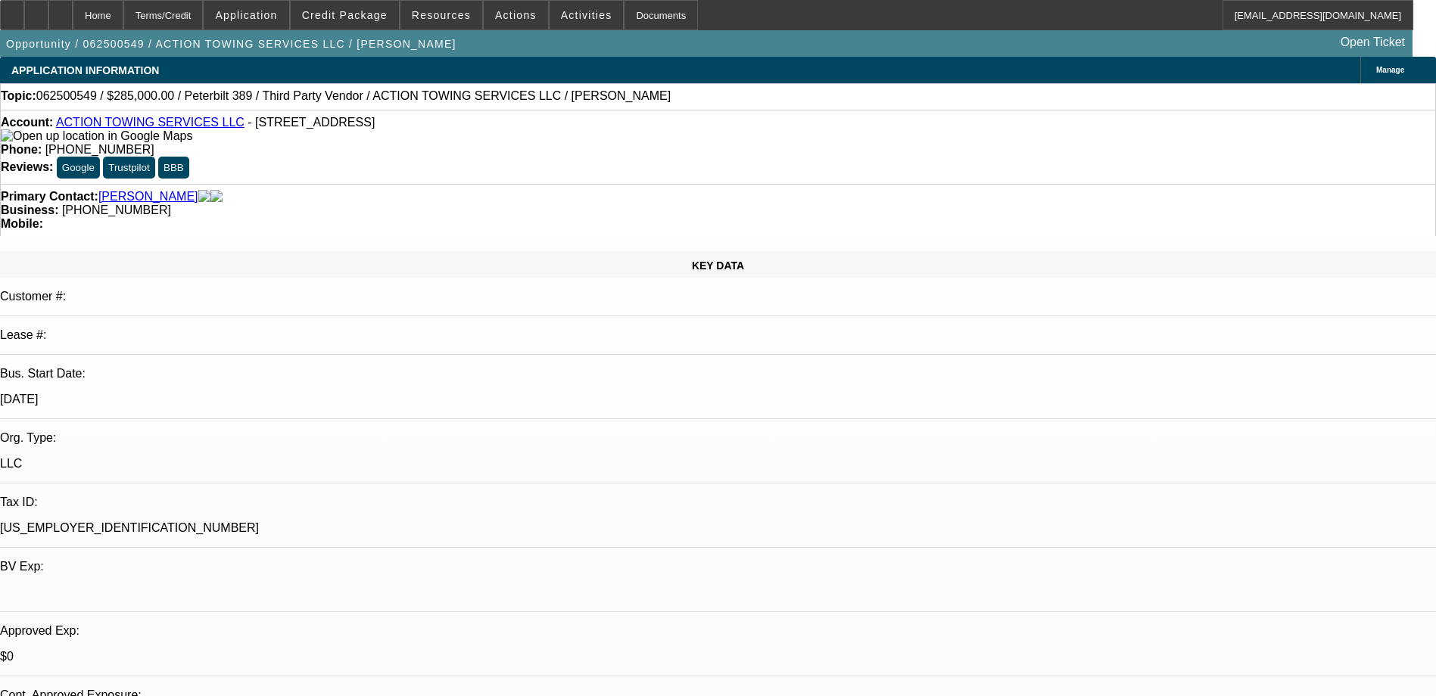
select select "0"
select select "6"
select select "0"
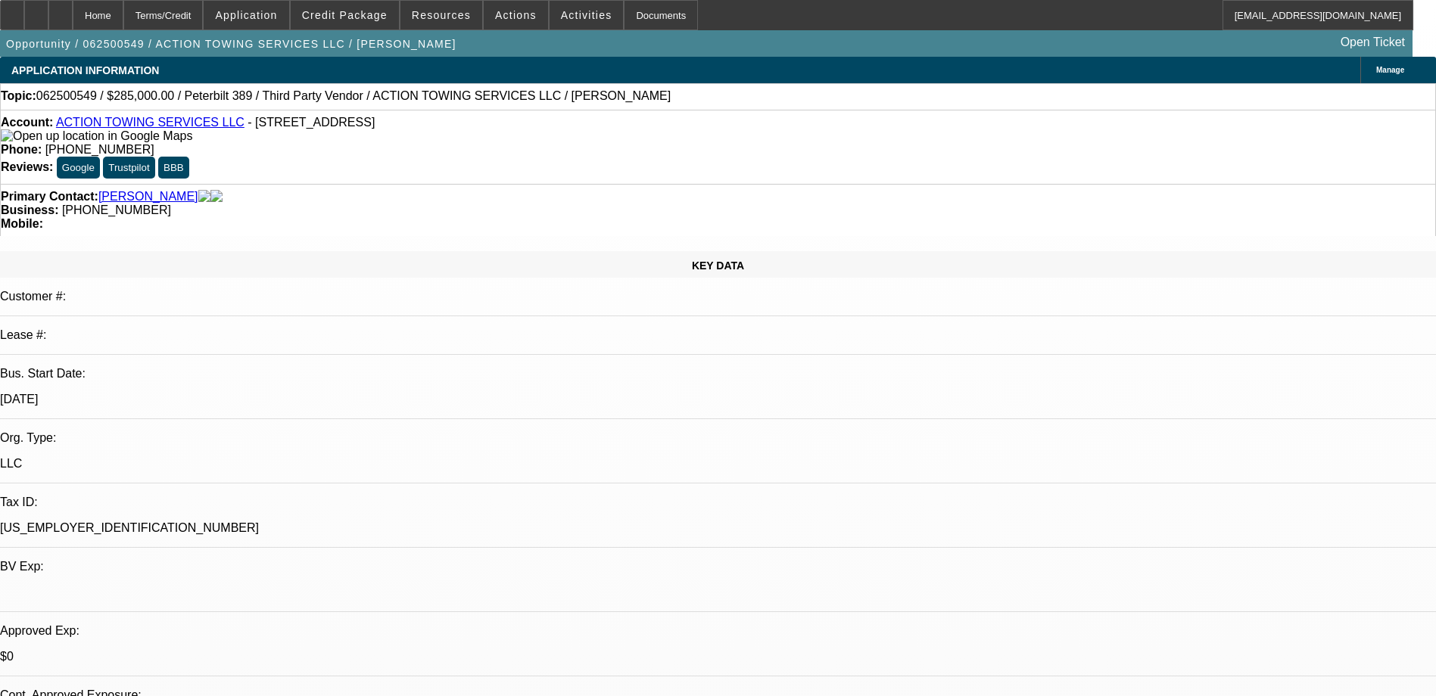
select select "0"
select select "2"
select select "0.15"
select select "16"
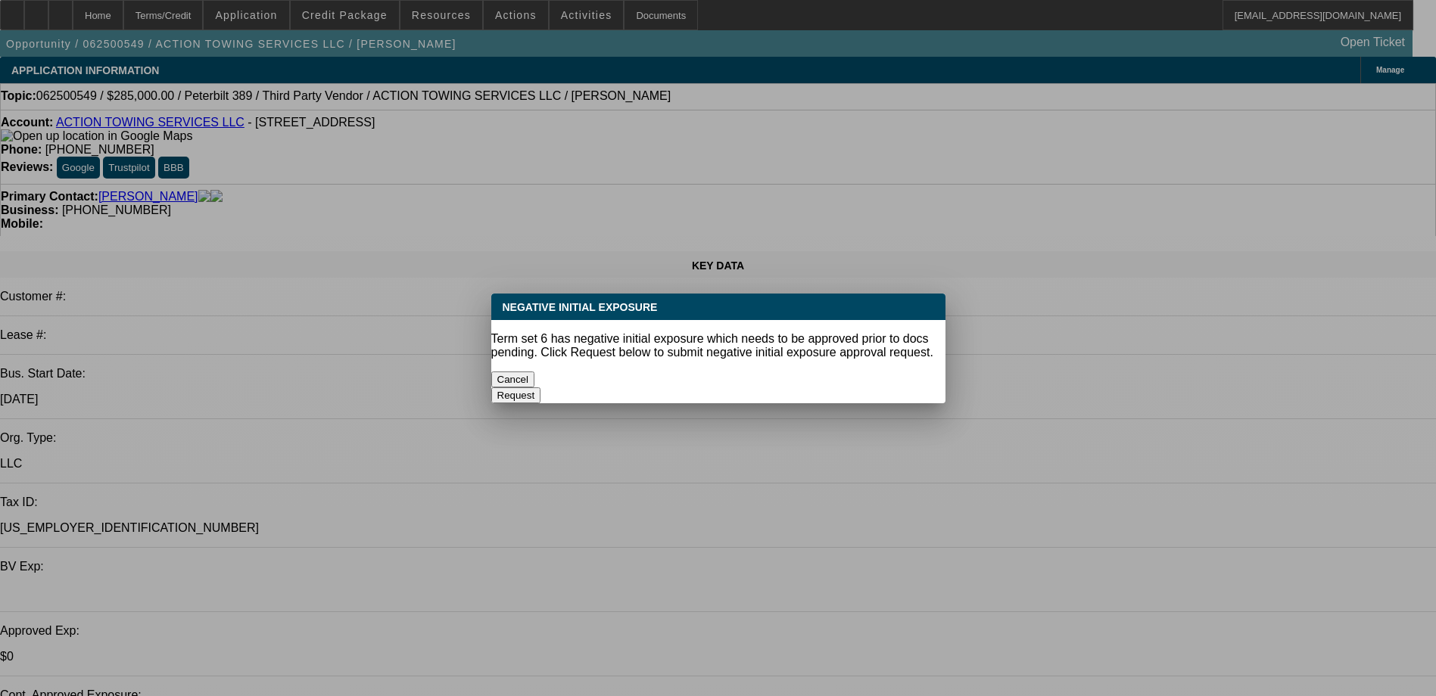
click at [535, 372] on button "Cancel" at bounding box center [513, 380] width 44 height 16
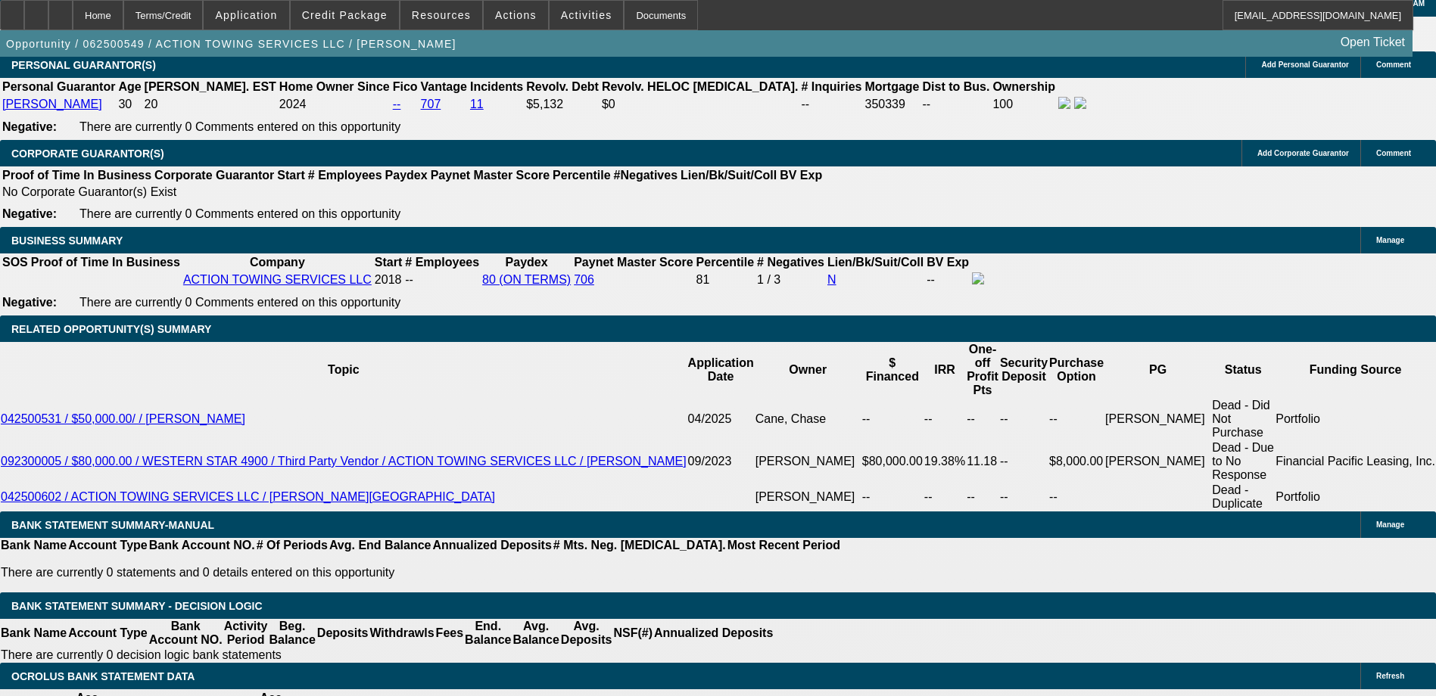
scroll to position [2346, 0]
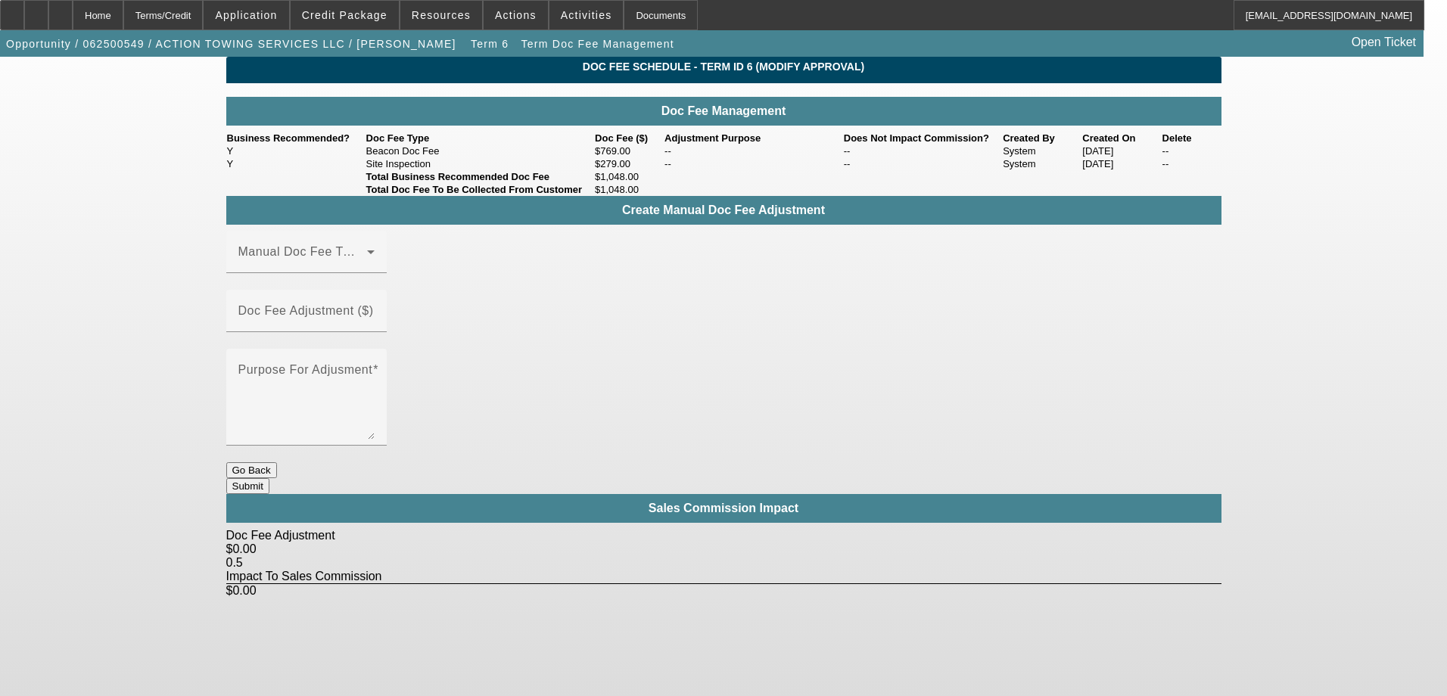
click at [277, 462] on button "Go Back" at bounding box center [251, 470] width 51 height 16
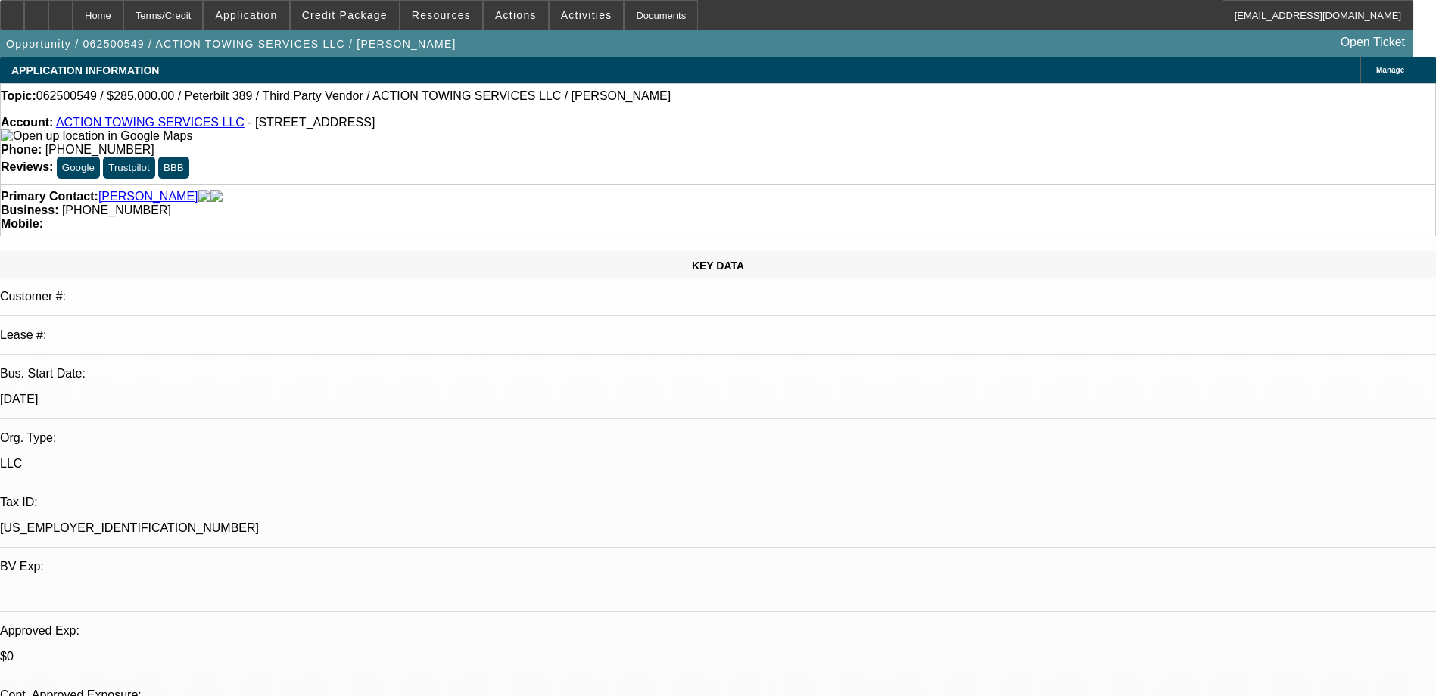
select select "0"
select select "2"
select select "0.15"
select select "16"
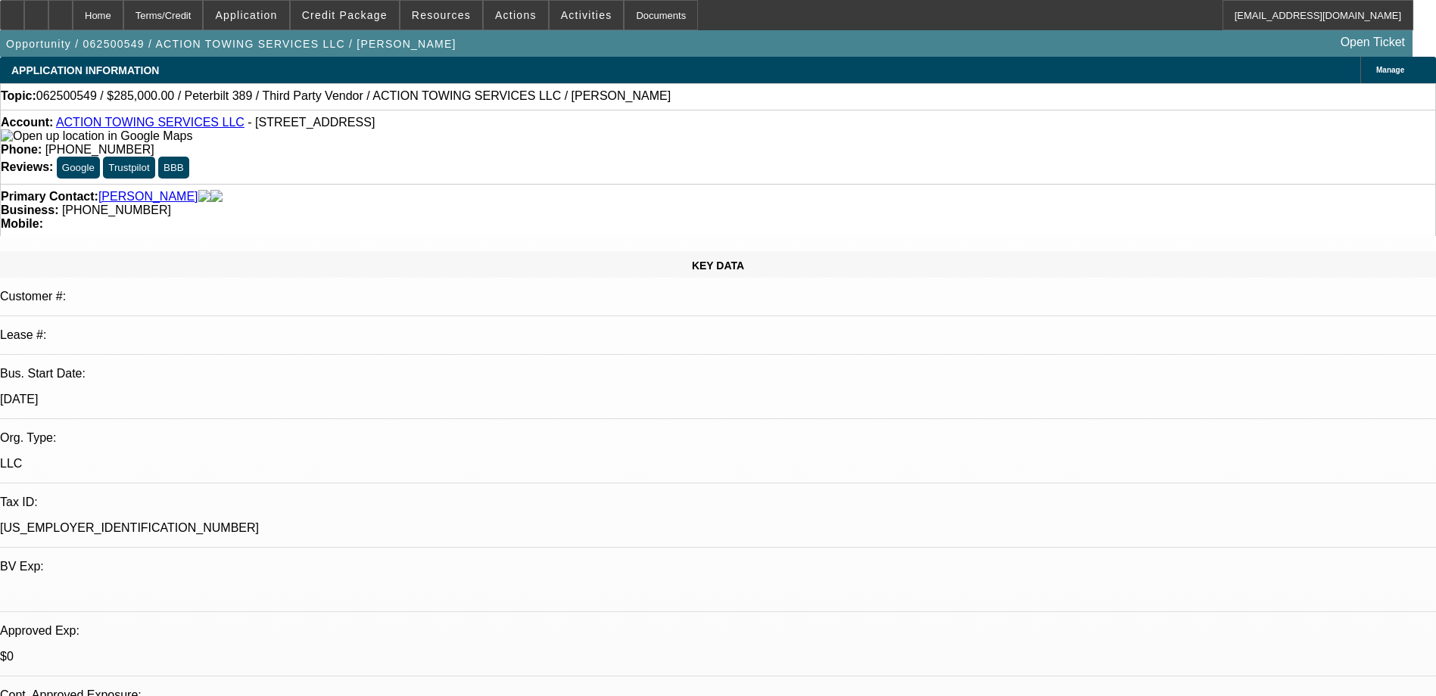
select select "0"
select select "2"
select select "0"
select select "6"
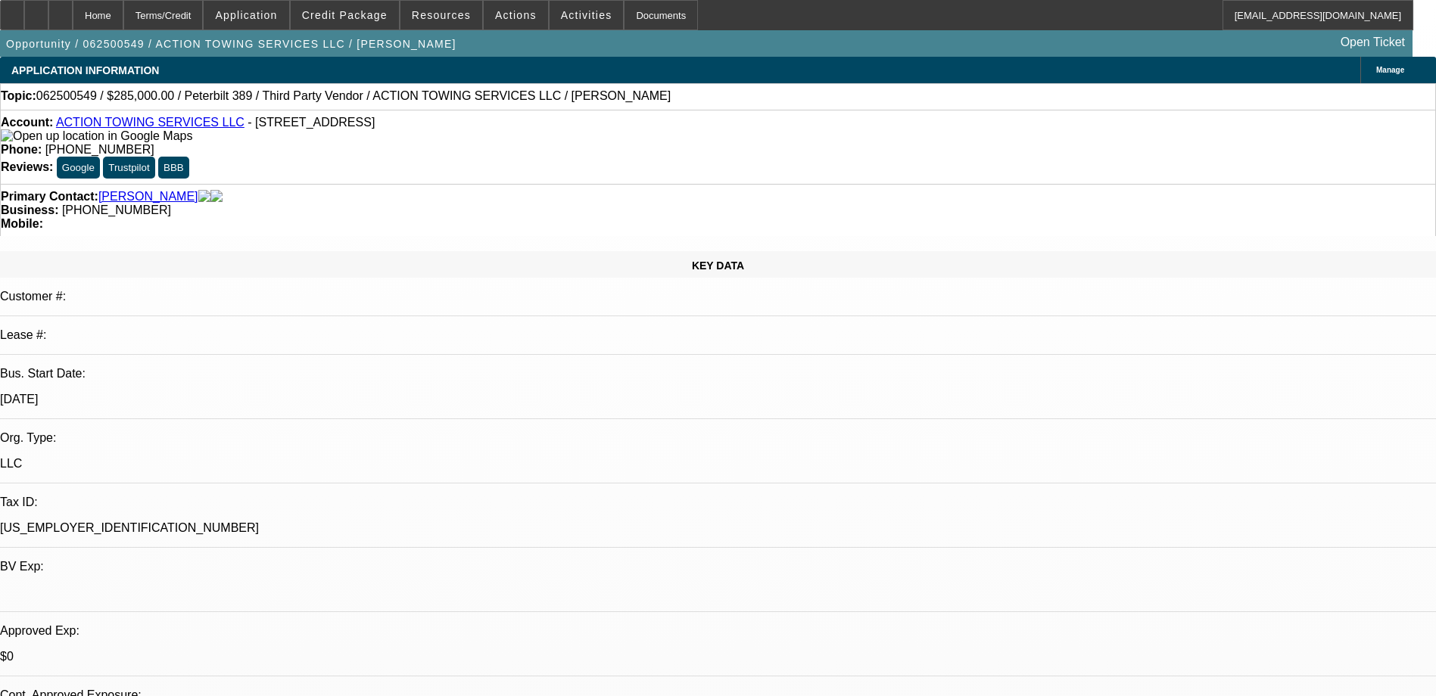
select select "0"
select select "6"
select select "0"
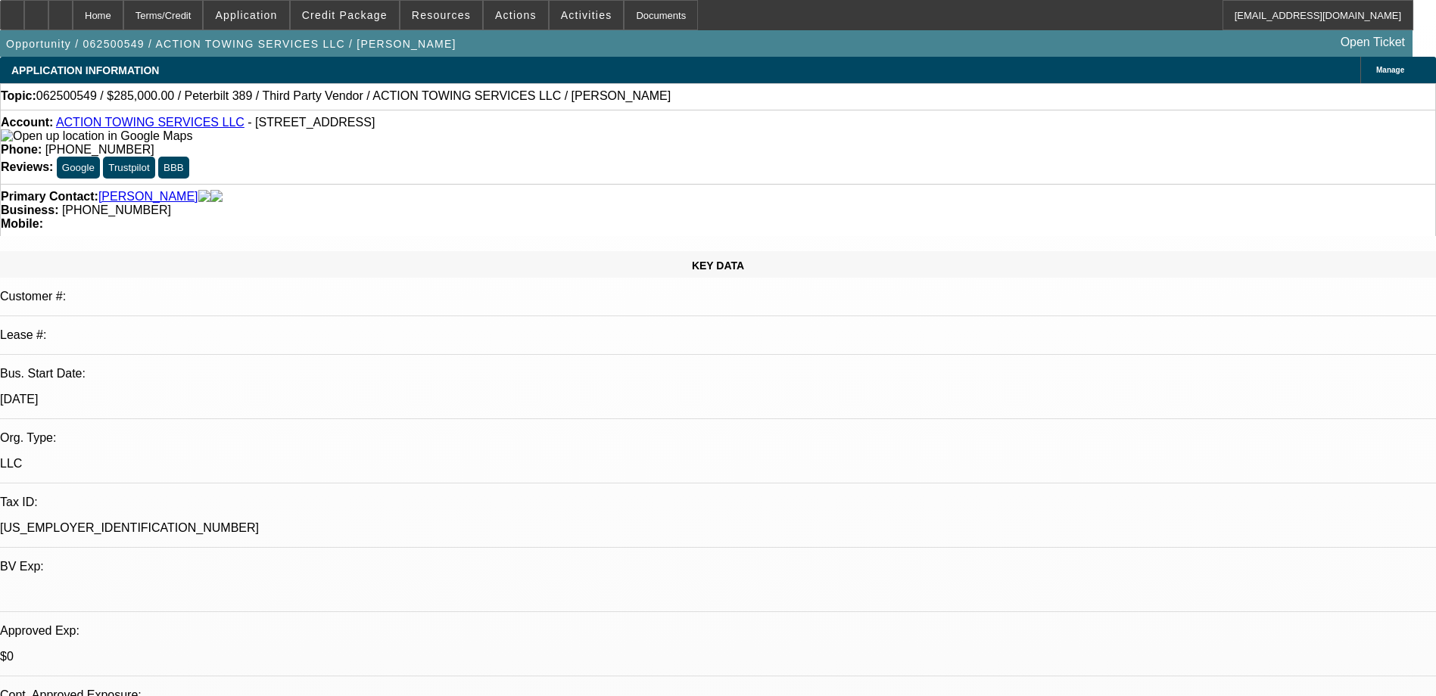
select select "0"
select select "2"
select select "0.15"
select select "16"
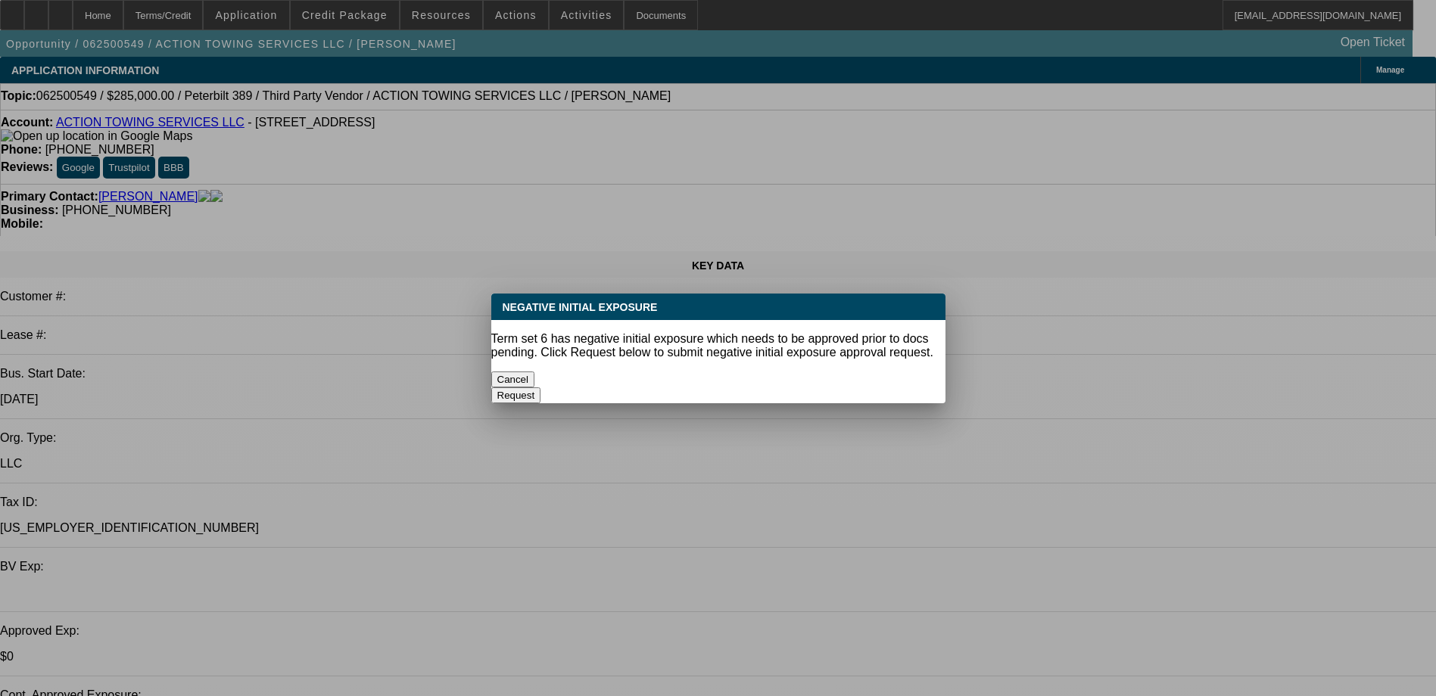
click at [535, 372] on button "Cancel" at bounding box center [513, 380] width 44 height 16
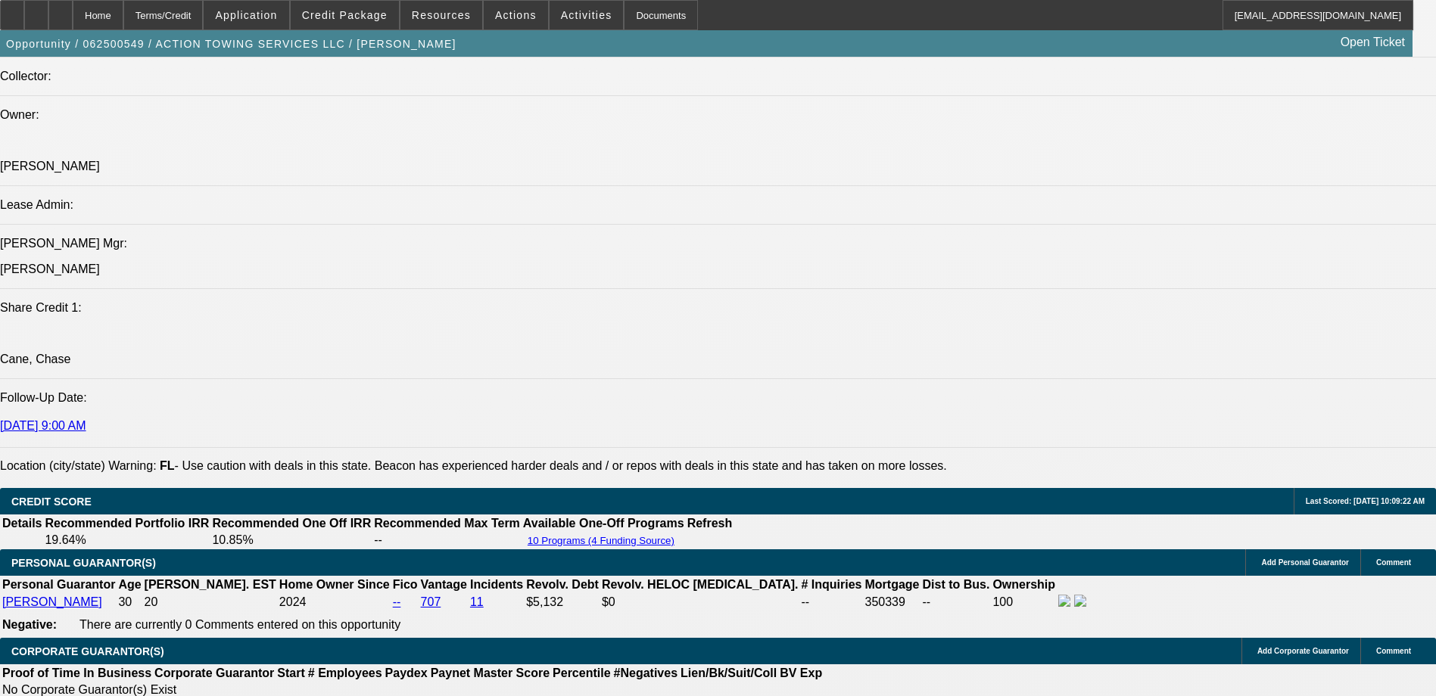
scroll to position [2119, 0]
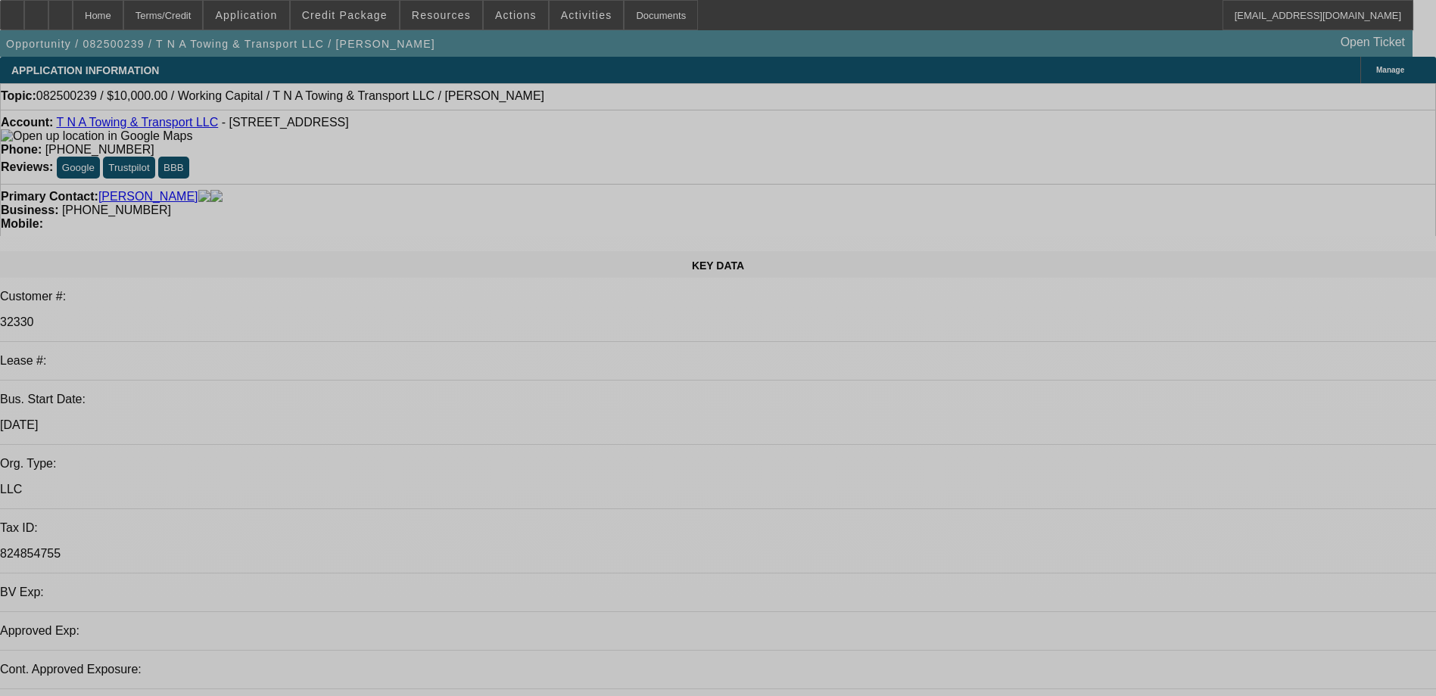
select select "0"
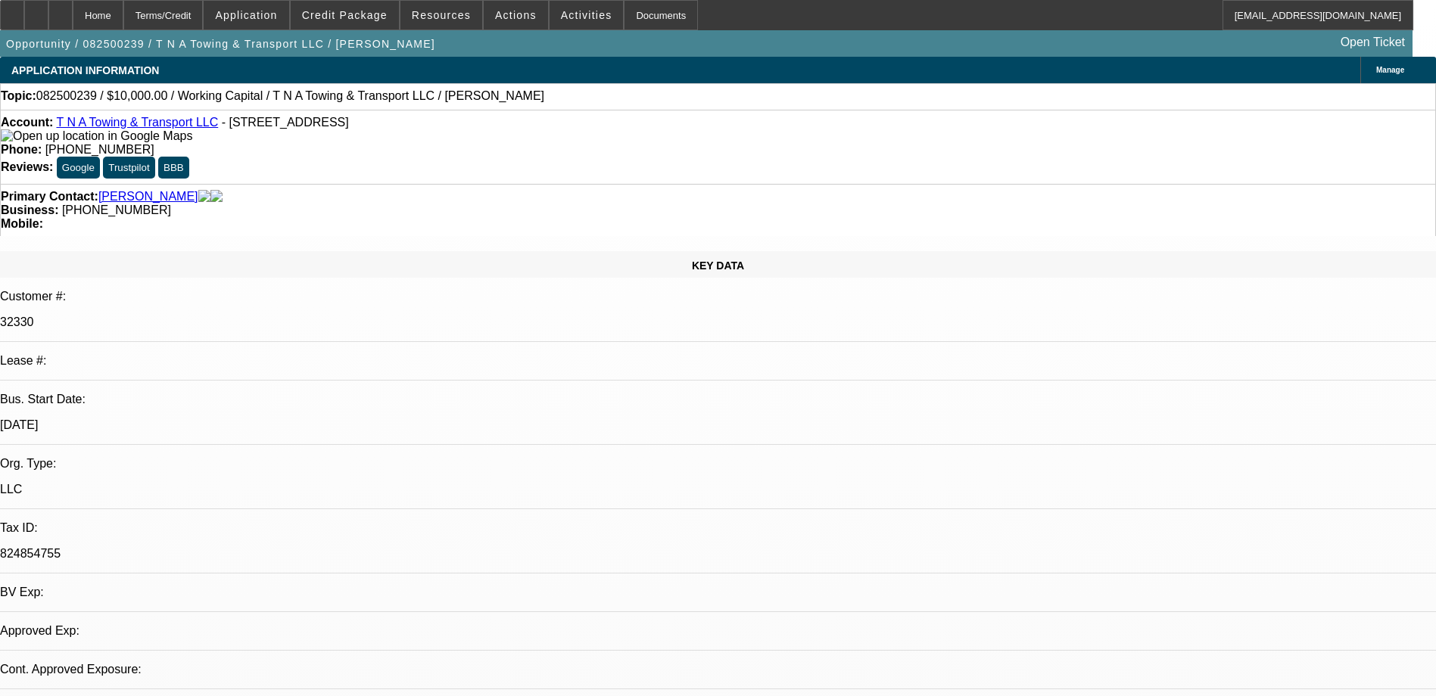
select select "0"
select select "1"
select select "2"
select select "6"
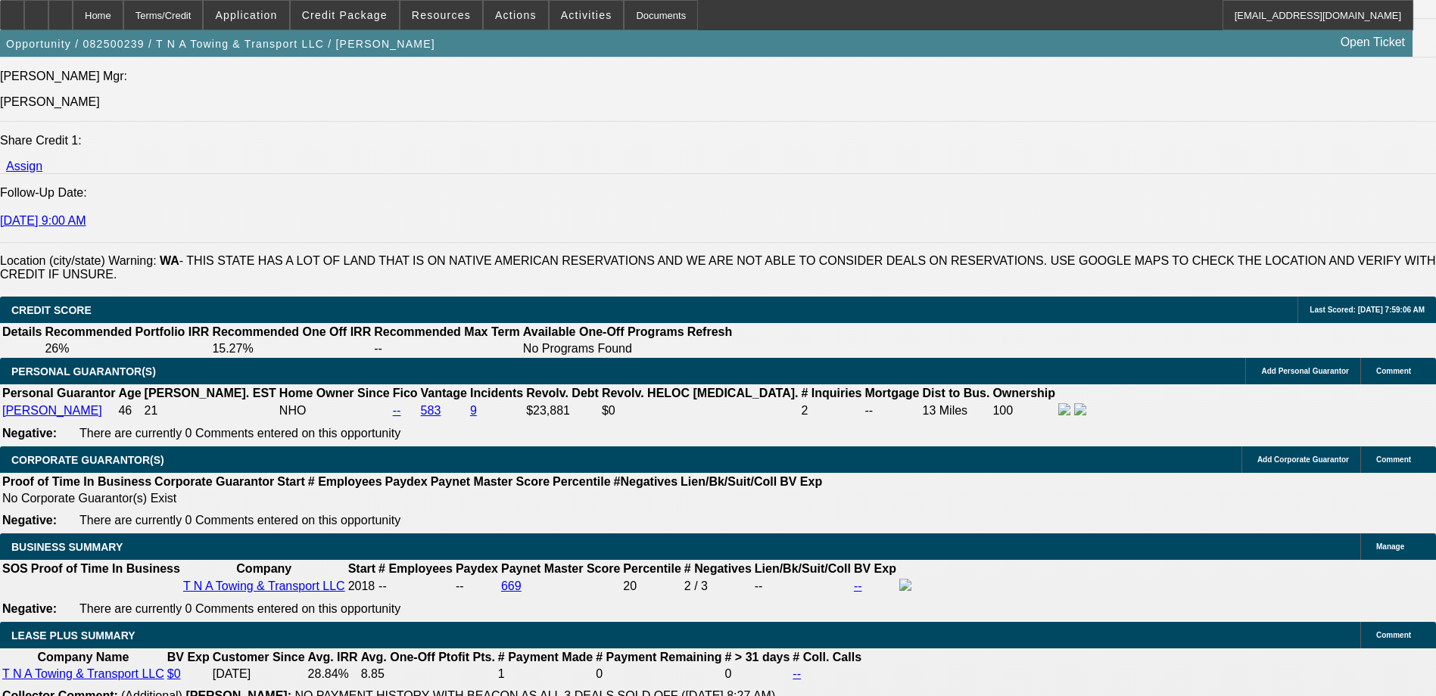
scroll to position [2195, 0]
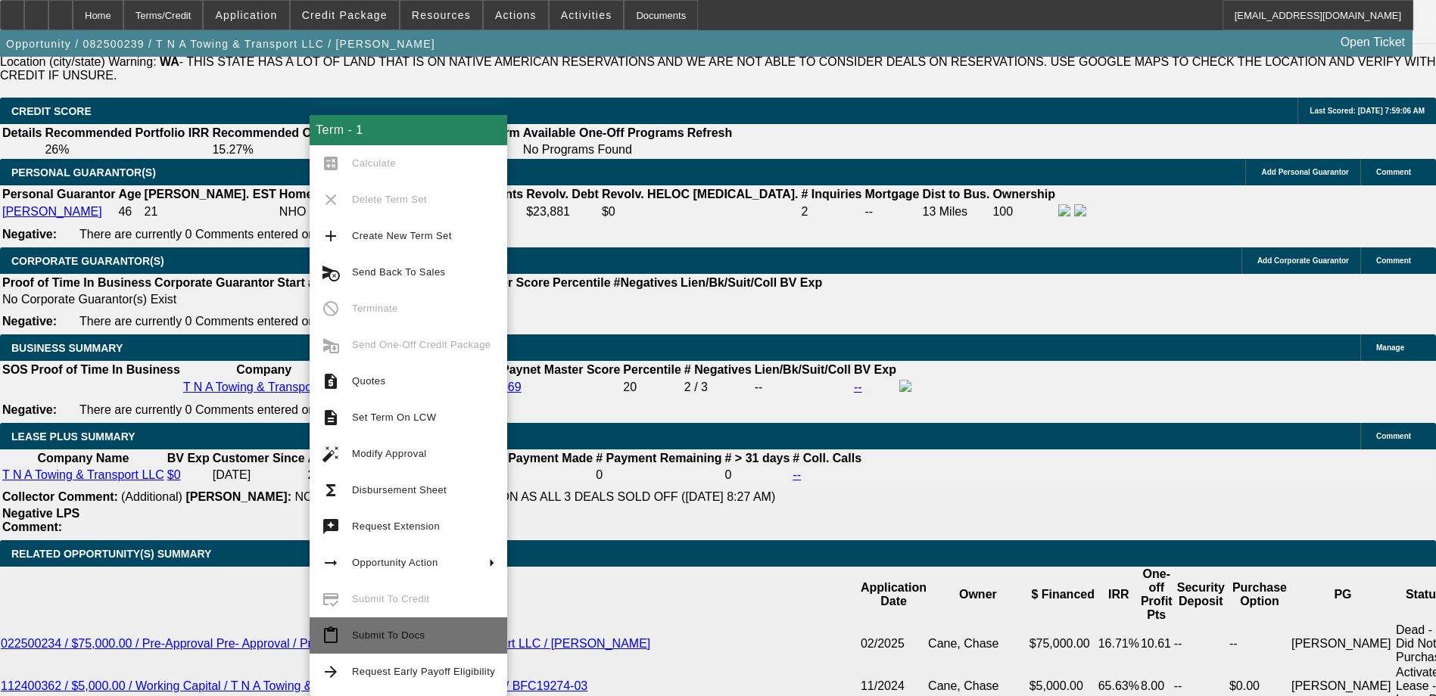
click at [428, 639] on span "Submit To Docs" at bounding box center [423, 636] width 143 height 18
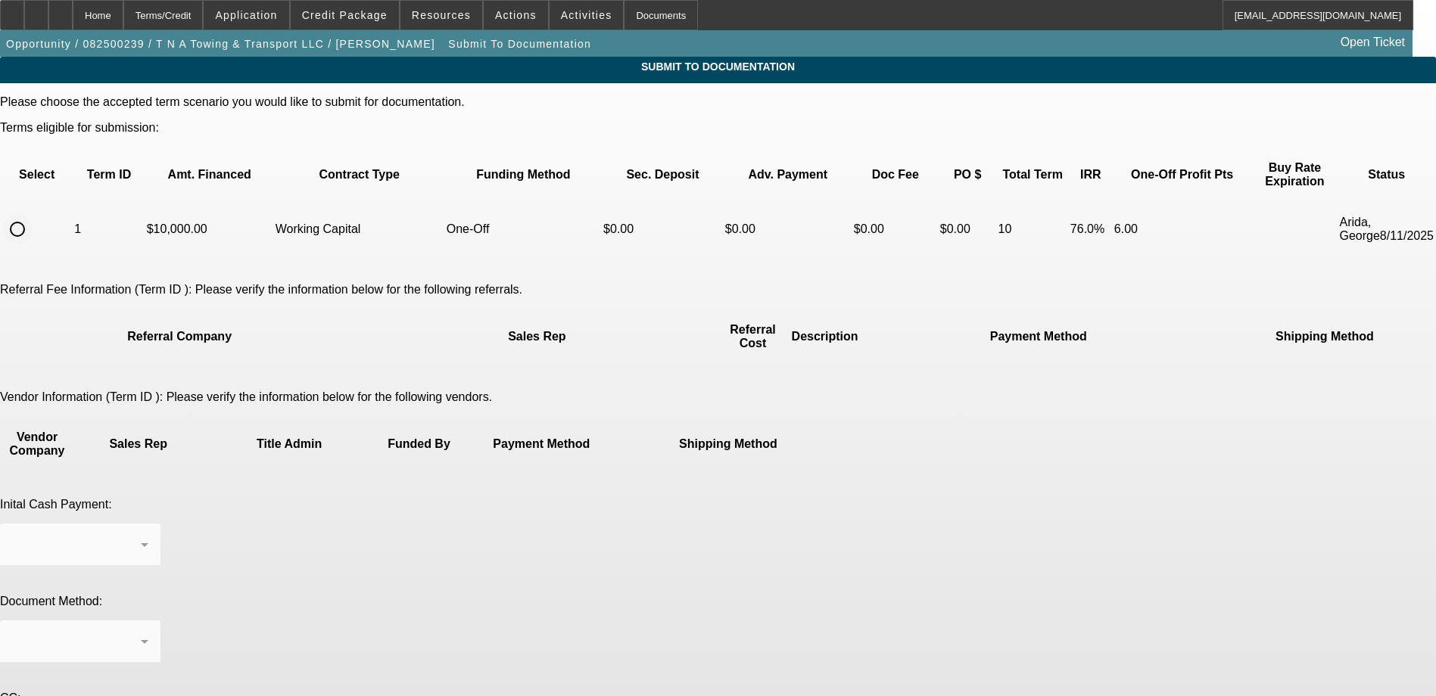
click at [33, 214] on input "radio" at bounding box center [17, 229] width 30 height 30
radio input "true"
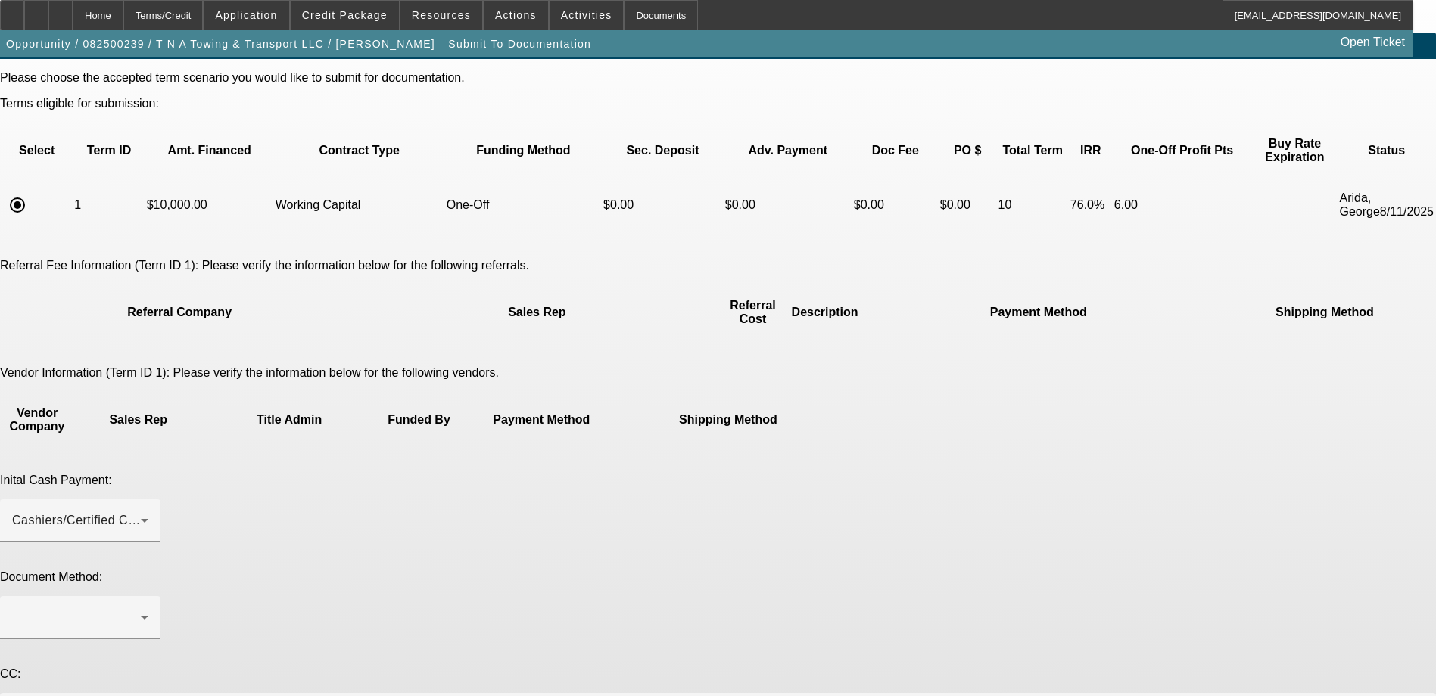
scroll to position [37, 0]
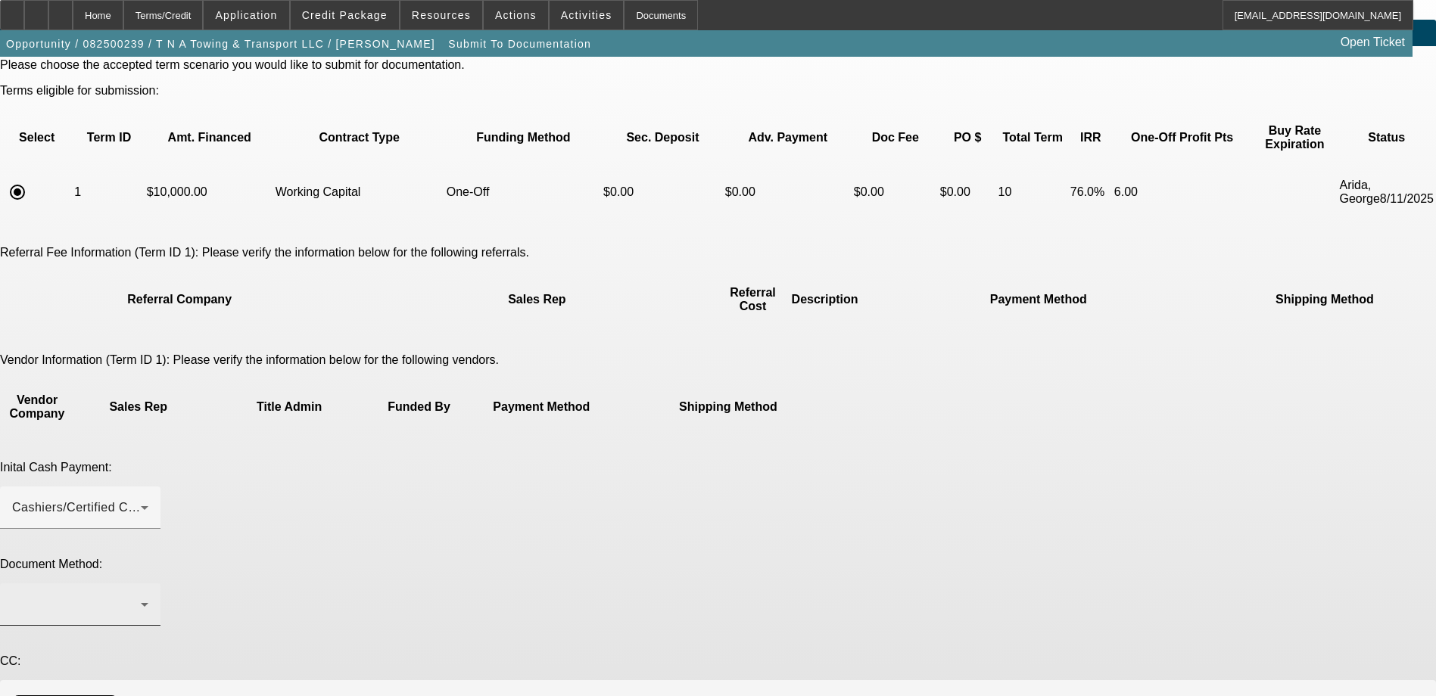
click at [141, 596] on div at bounding box center [76, 605] width 129 height 18
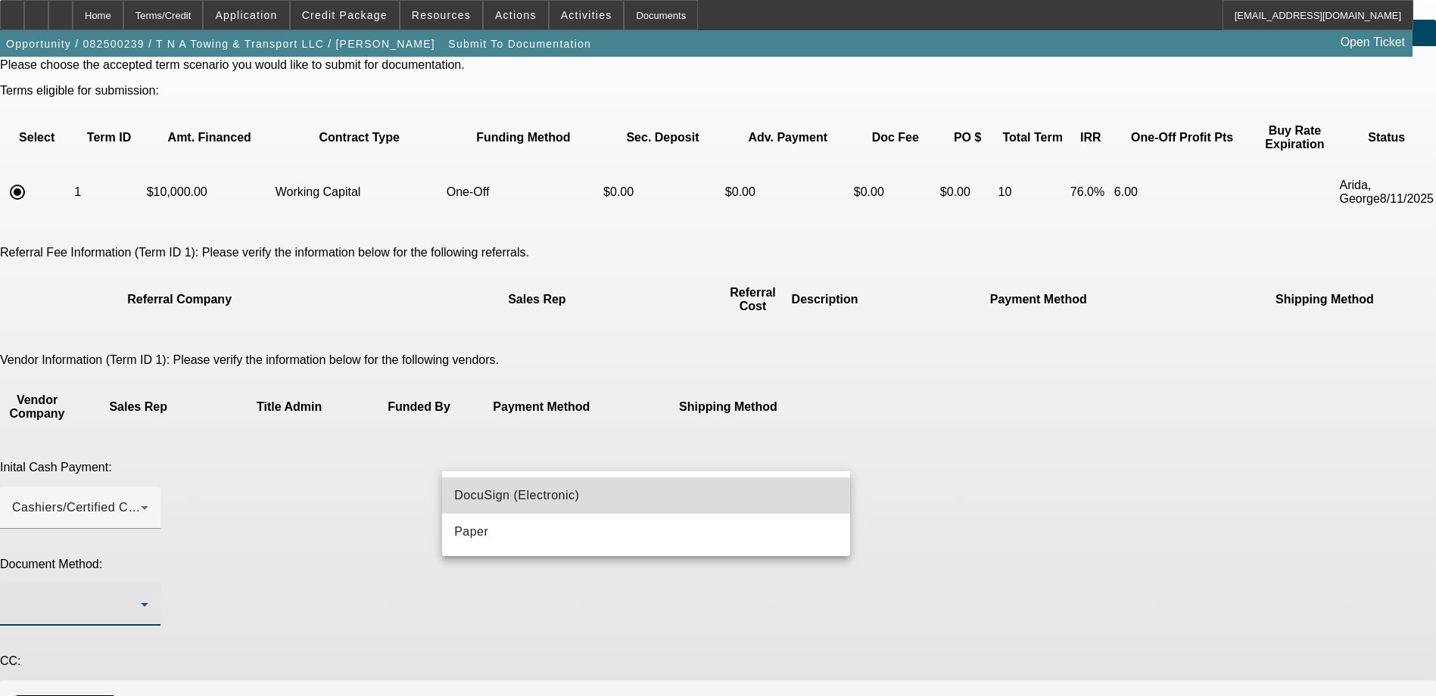
click at [583, 502] on mat-option "DocuSign (Electronic)" at bounding box center [646, 496] width 408 height 36
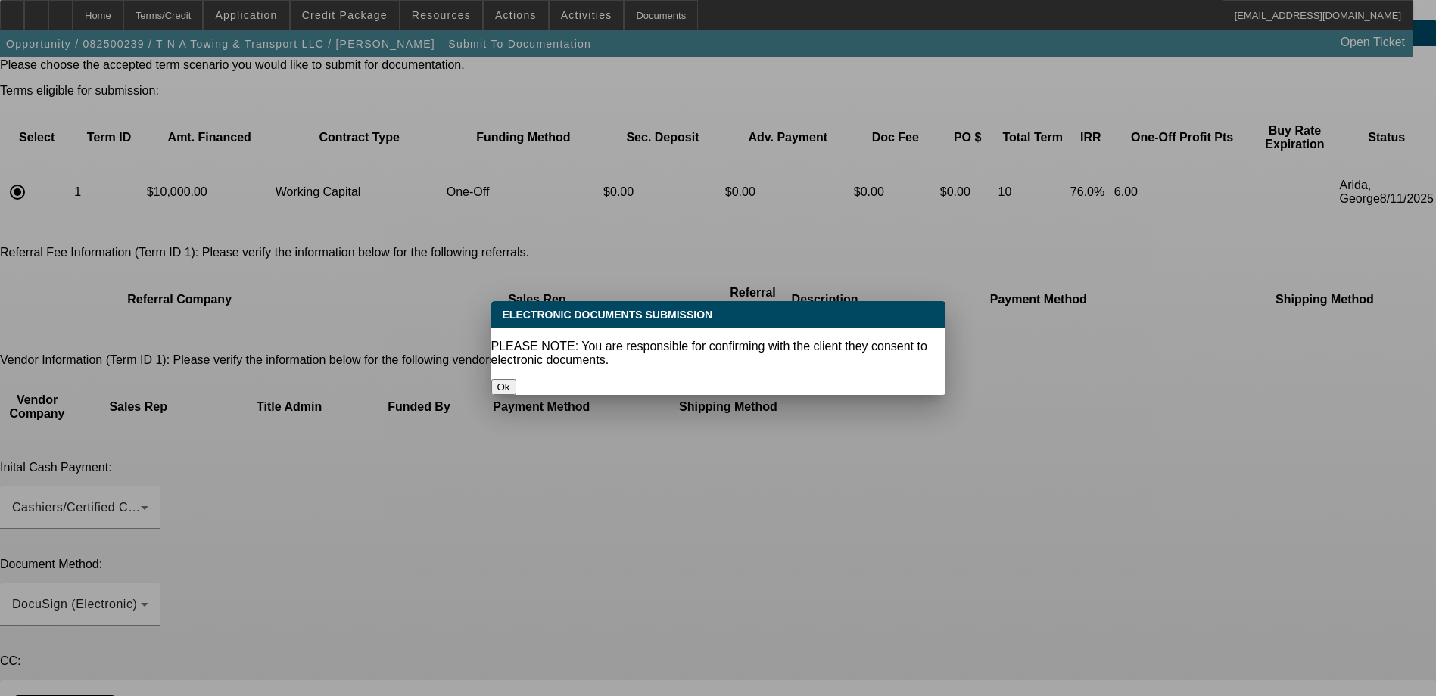
click at [516, 379] on button "Ok" at bounding box center [503, 387] width 25 height 16
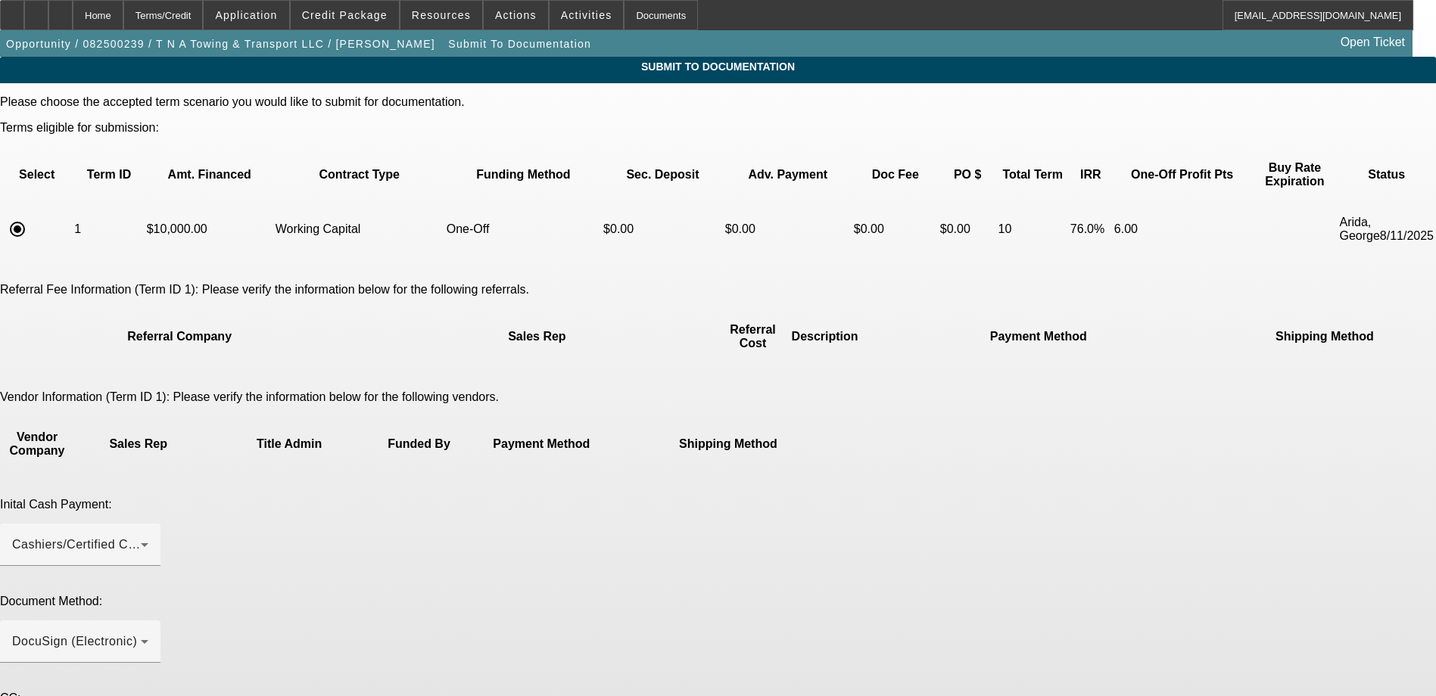
scroll to position [37, 0]
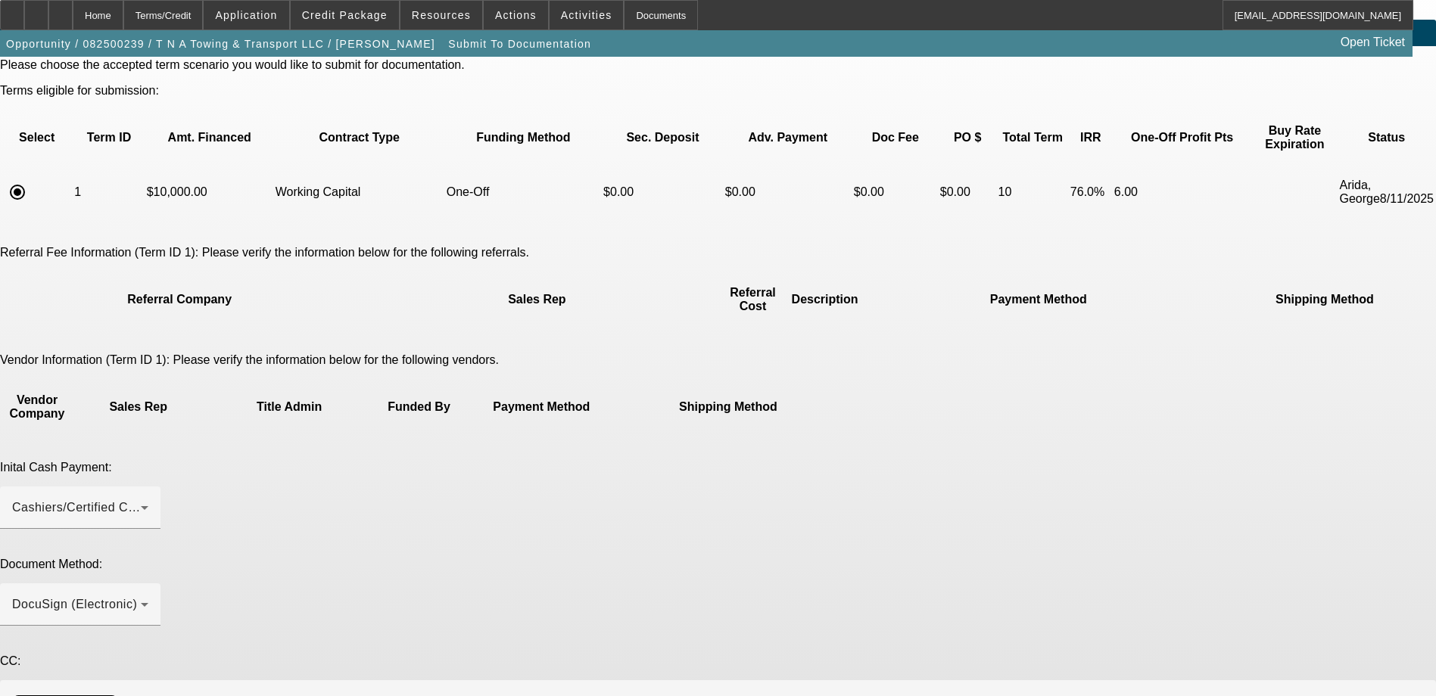
drag, startPoint x: 562, startPoint y: 578, endPoint x: 587, endPoint y: 574, distance: 24.5
type textarea "$10k Renewal. Thanks"
click at [288, 23] on span at bounding box center [246, 15] width 85 height 36
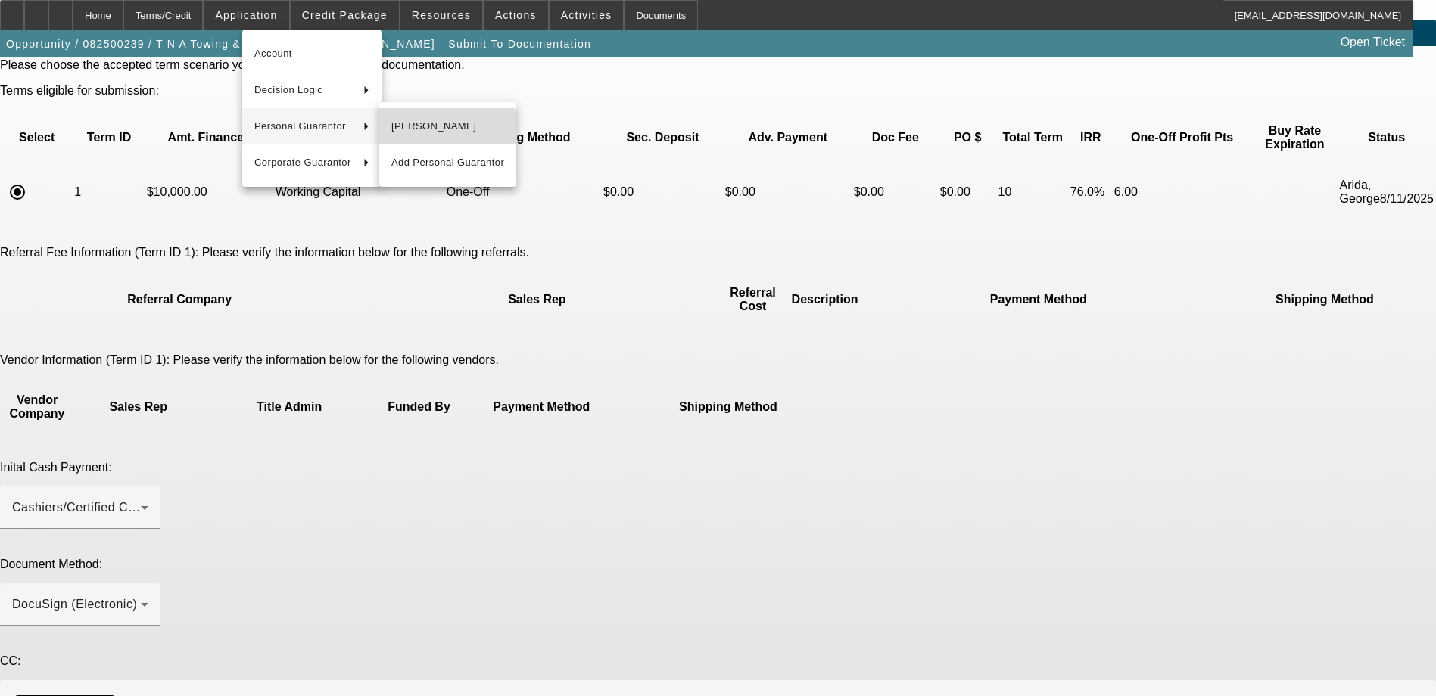
click at [417, 130] on span "[PERSON_NAME]" at bounding box center [447, 126] width 113 height 18
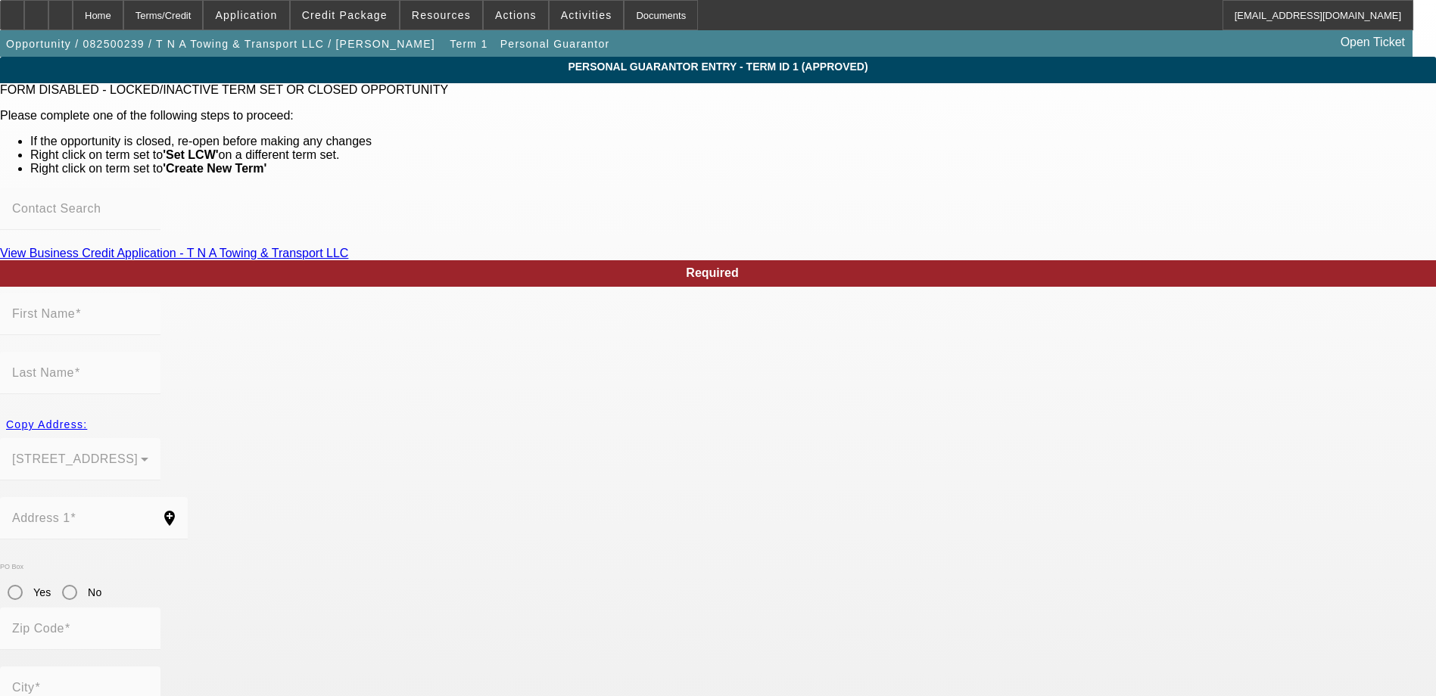
scroll to position [73, 0]
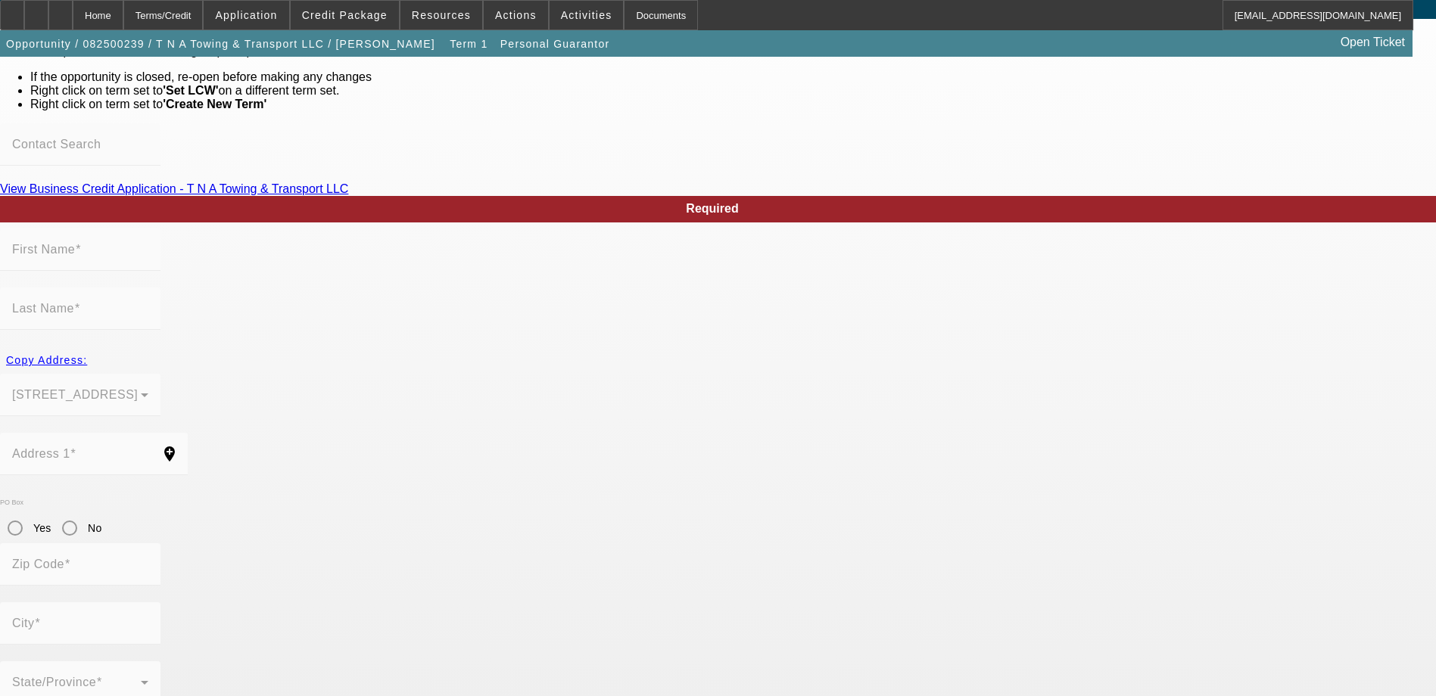
type input "Dan"
type input "Holliday"
type input "5825 105TH PL"
radio input "true"
type input "98270"
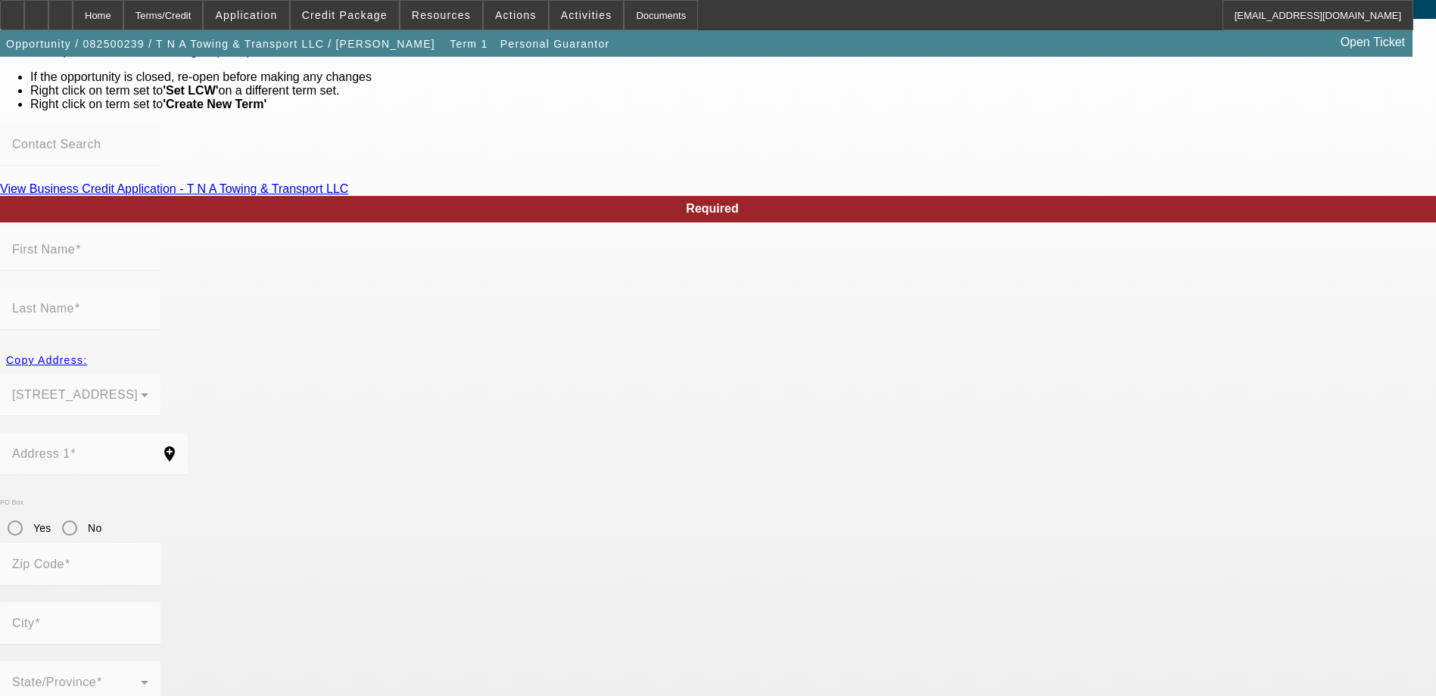
type input "MARYSVILLE"
type input "(425) 322-6789"
type input "100"
type input "538-82-9838"
type input "tna.towing.transport@gmail.com"
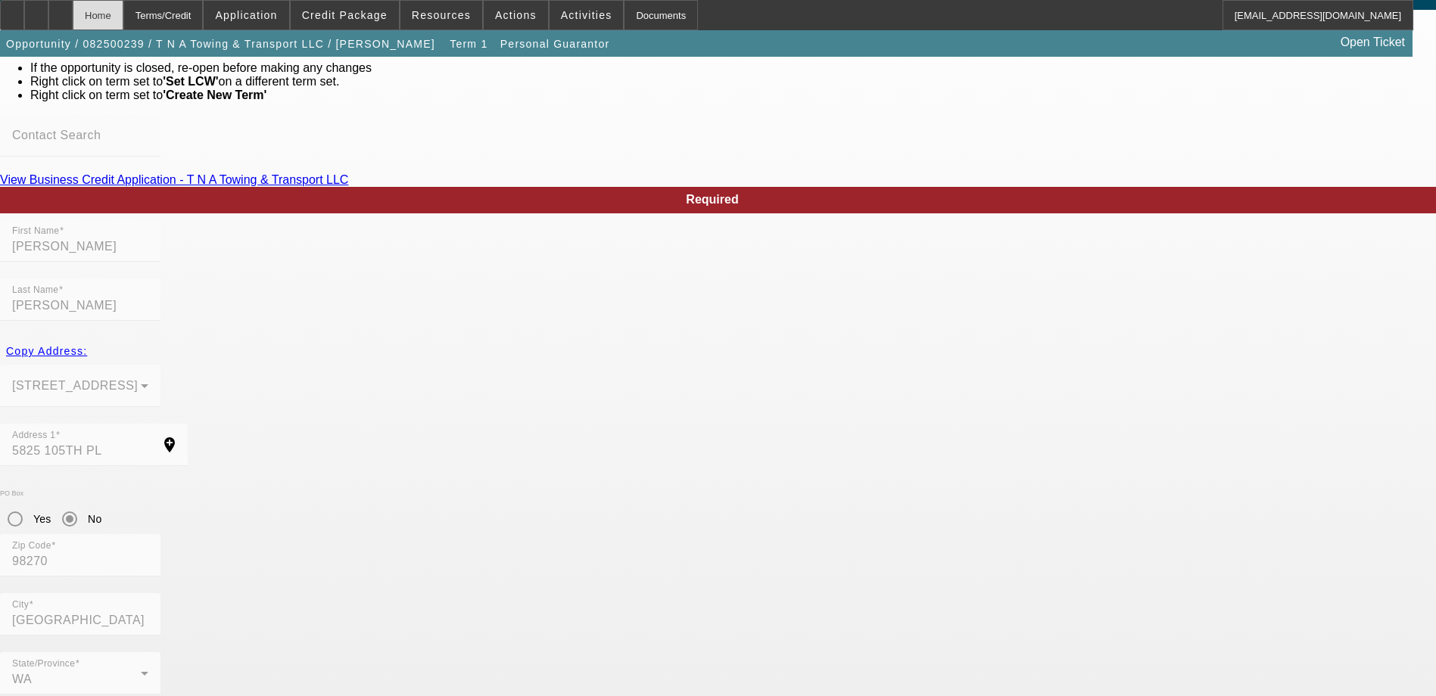
click at [123, 11] on div "Home" at bounding box center [98, 15] width 51 height 30
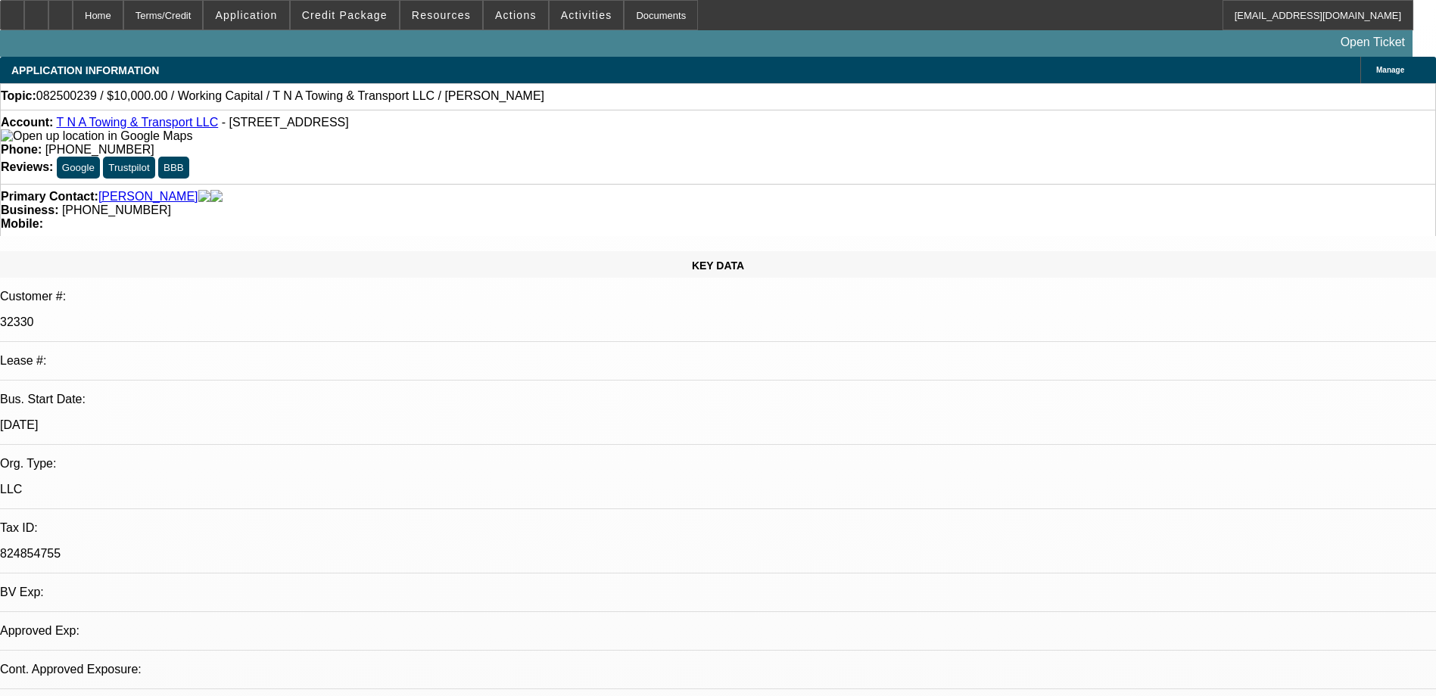
select select "0"
select select "2"
select select "0"
select select "6"
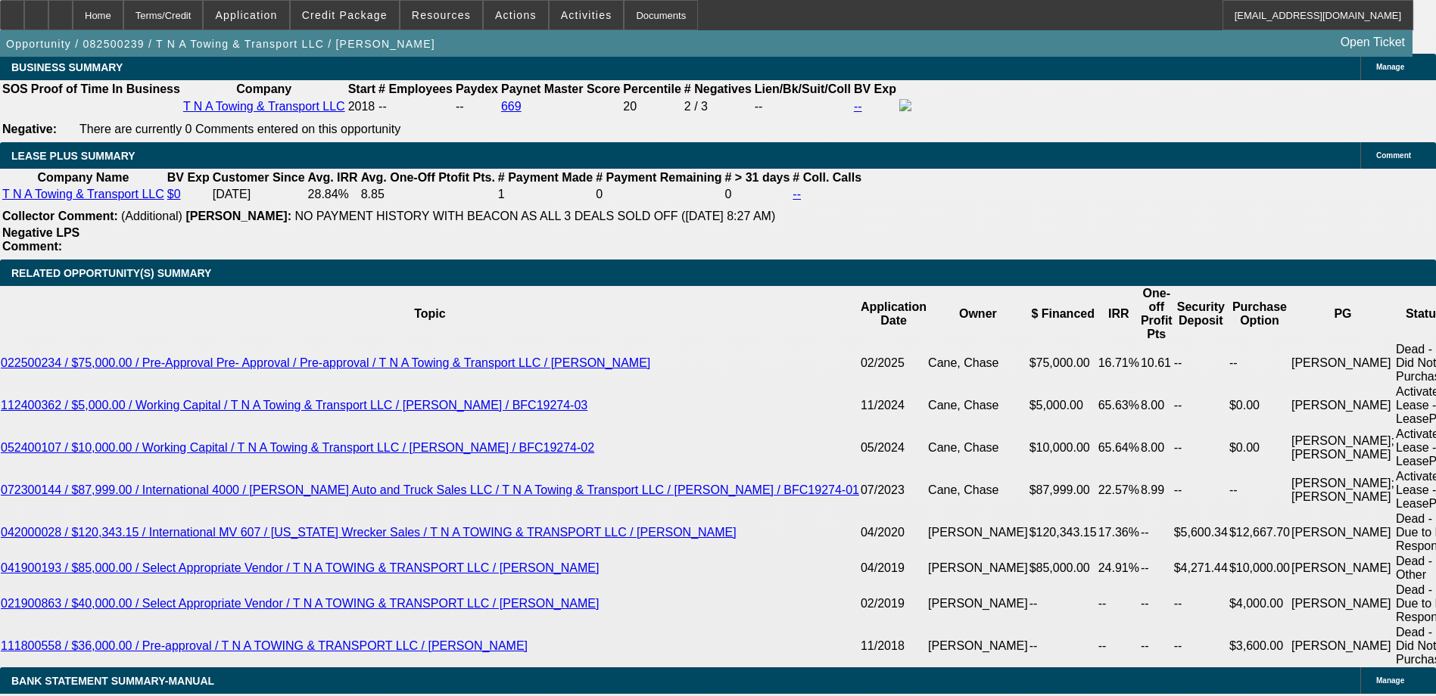
scroll to position [2329, 0]
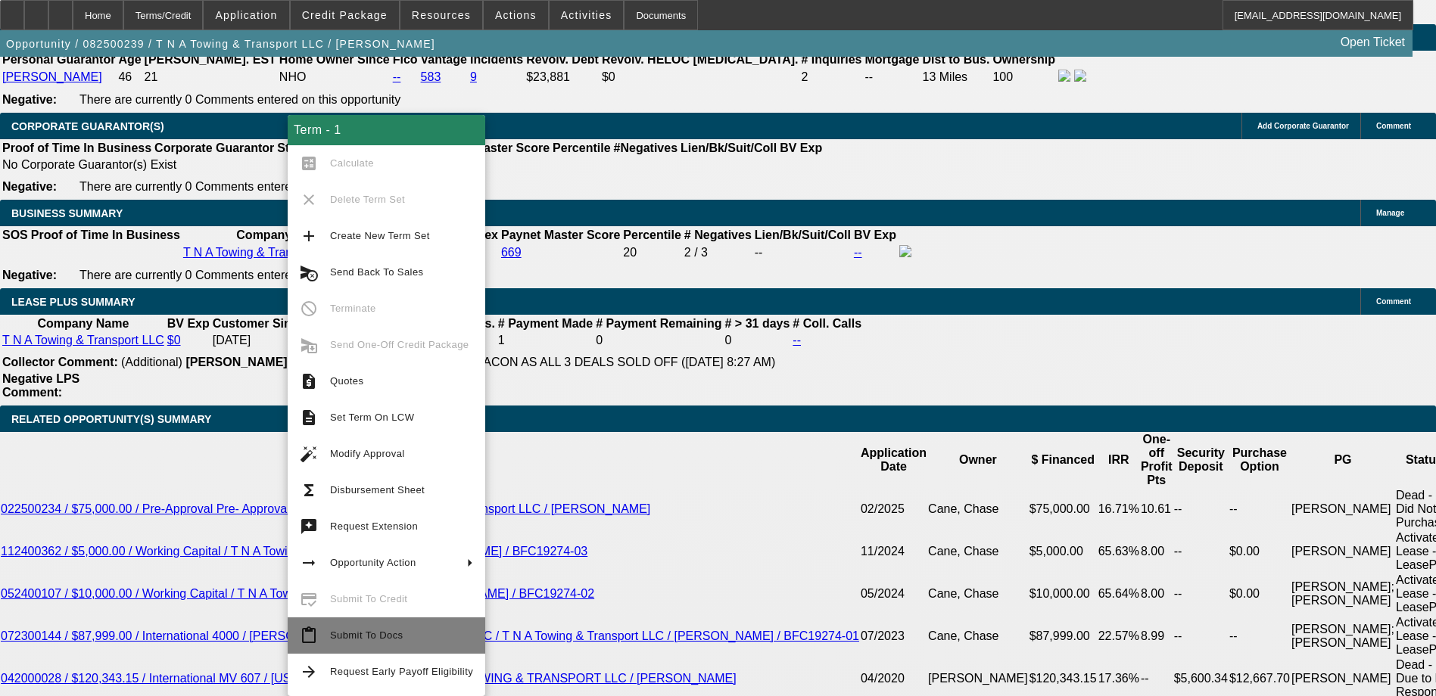
click at [356, 627] on span "Submit To Docs" at bounding box center [401, 636] width 143 height 18
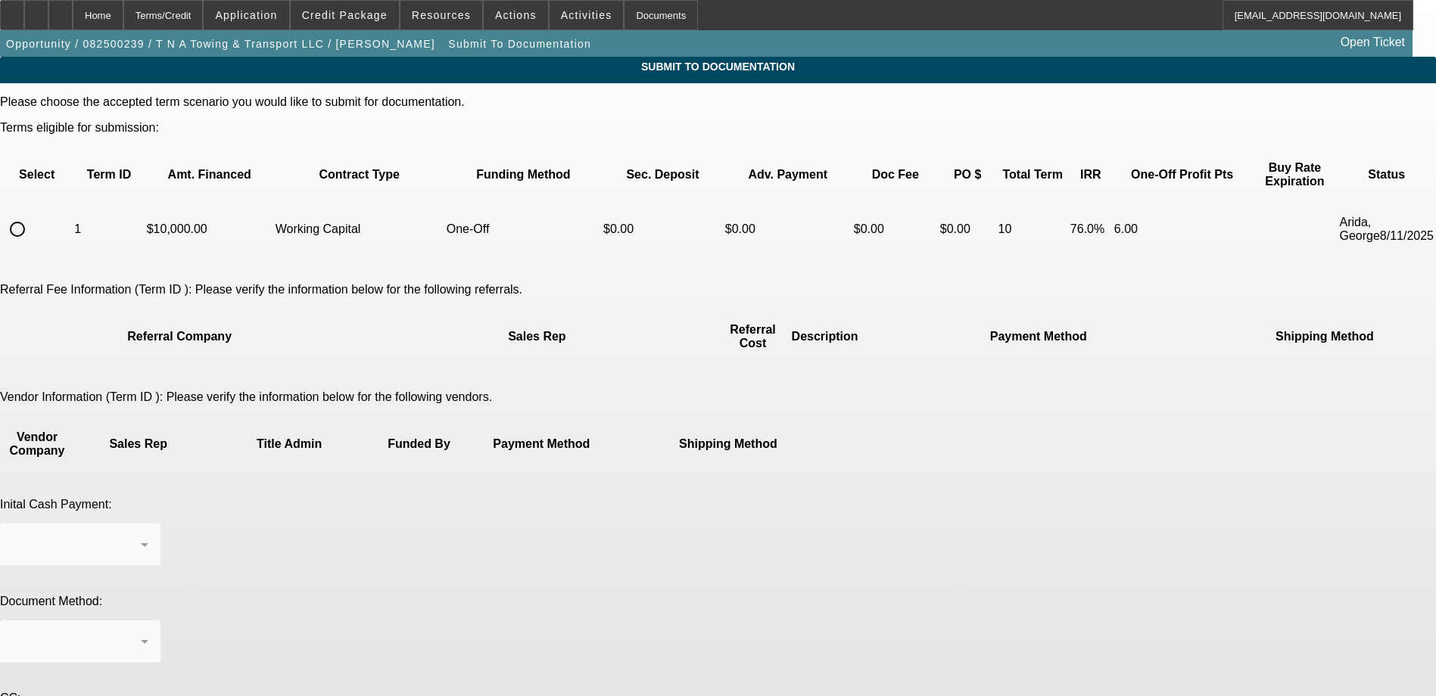
click at [33, 214] on input "radio" at bounding box center [17, 229] width 30 height 30
radio input "true"
click at [160, 663] on div at bounding box center [80, 671] width 160 height 17
click at [141, 633] on div at bounding box center [76, 642] width 129 height 18
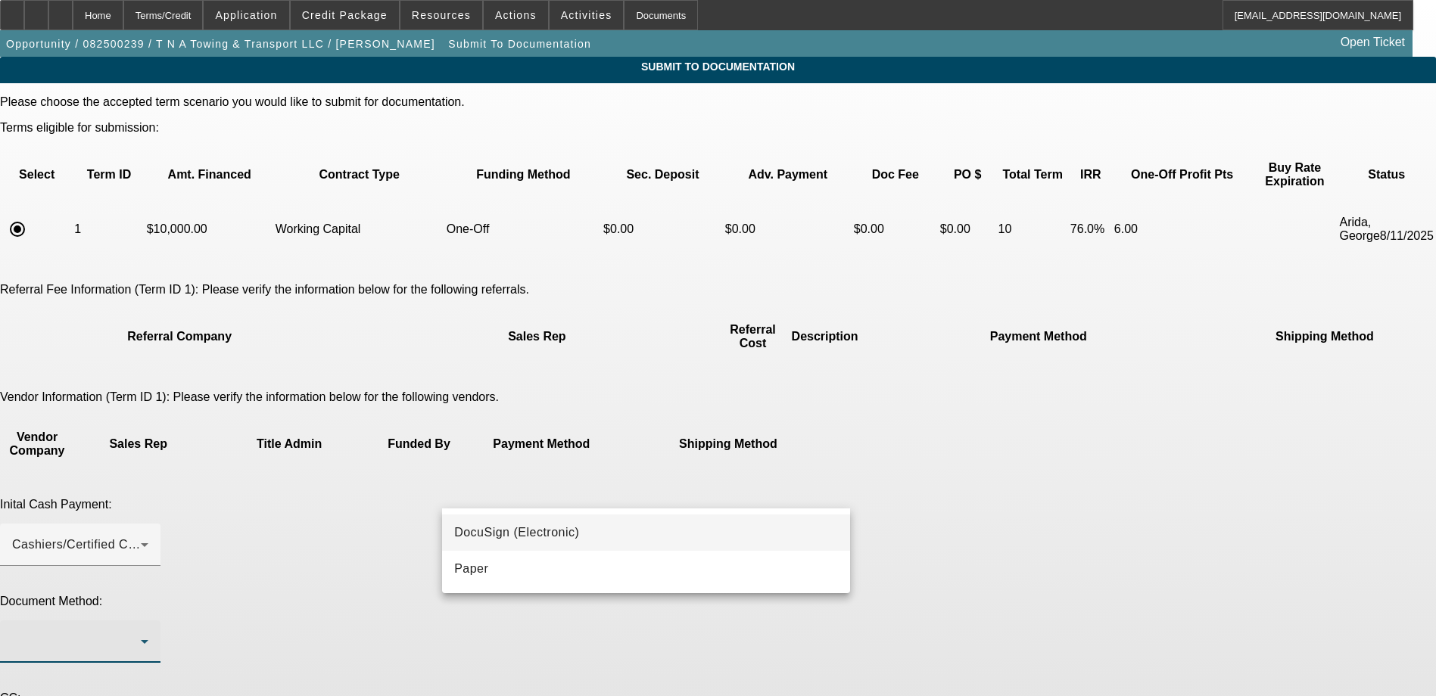
click at [573, 524] on span "DocuSign (Electronic)" at bounding box center [516, 533] width 125 height 18
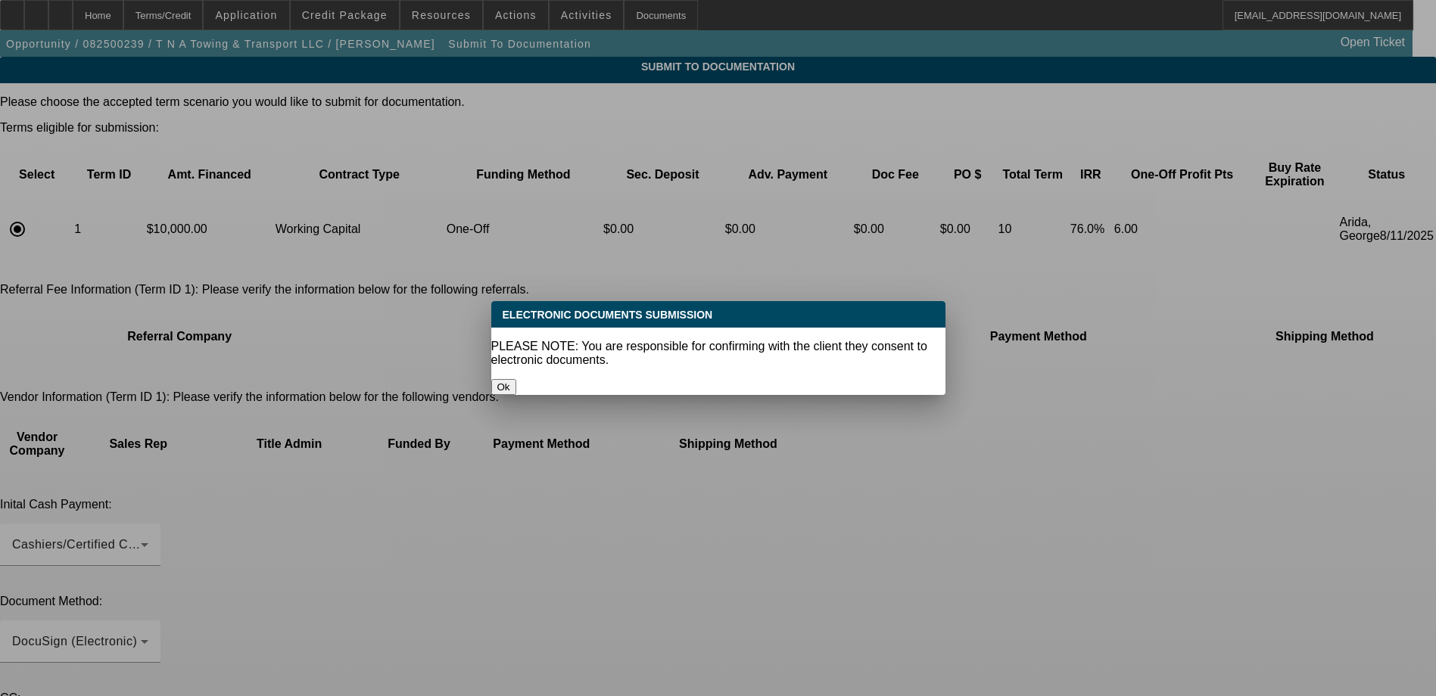
click at [516, 379] on button "Ok" at bounding box center [503, 387] width 25 height 16
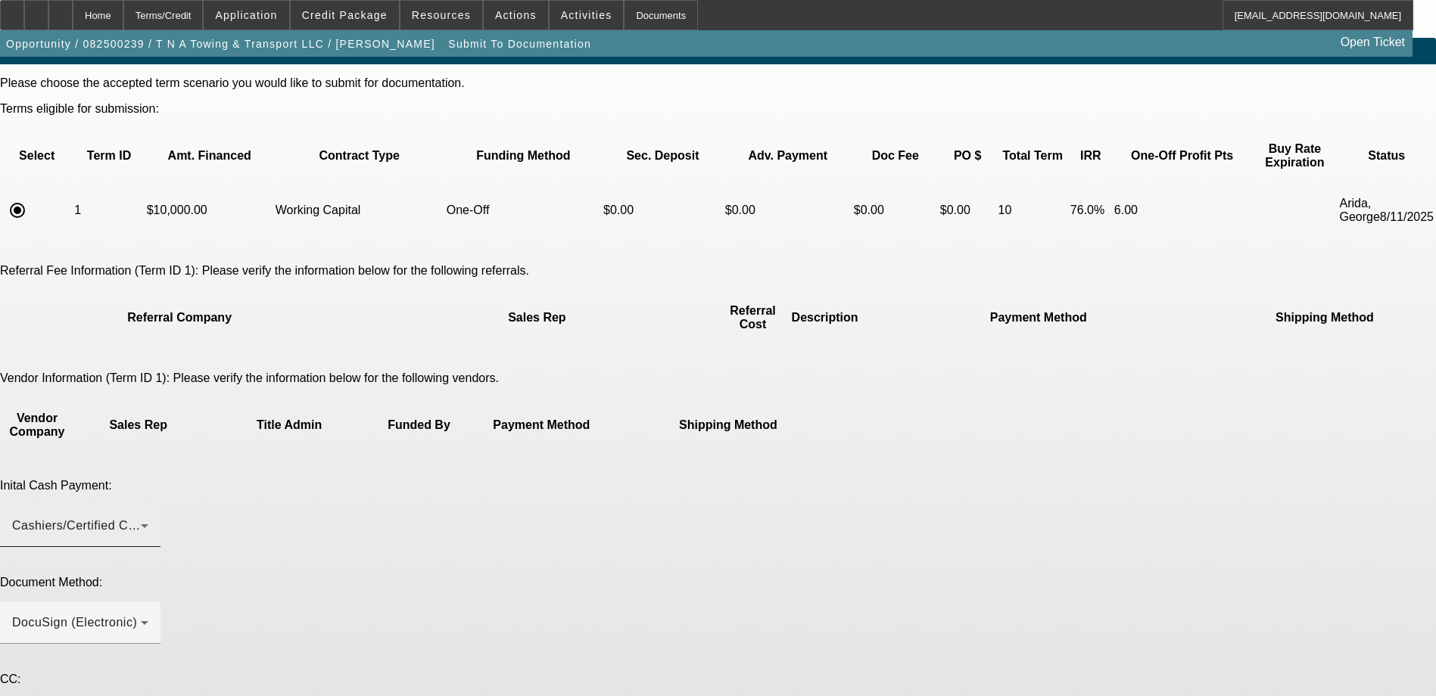
scroll to position [37, 0]
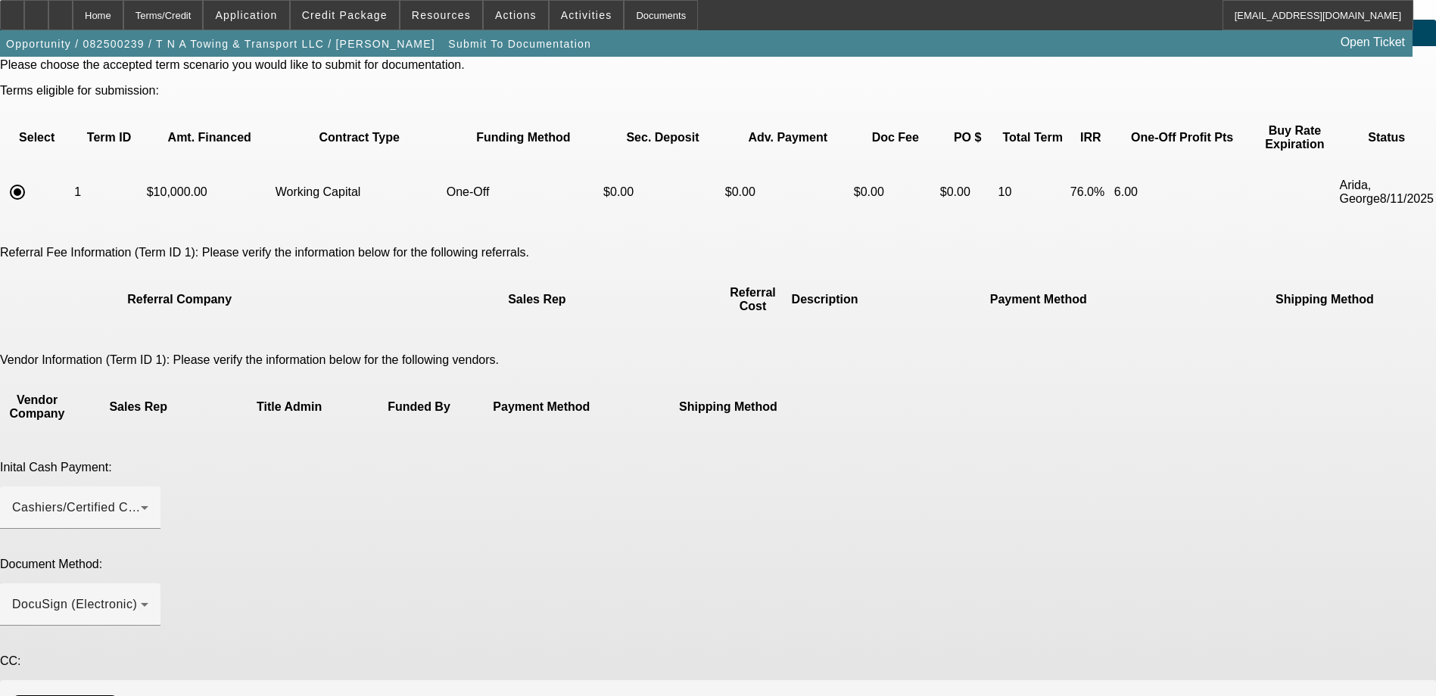
paste textarea "tna.towing.transport@gmail.com"
type textarea "$10k Renewal. tna.towing.transport@gmail.com. Thanks"
drag, startPoint x: 404, startPoint y: 168, endPoint x: 571, endPoint y: 184, distance: 168.0
click at [571, 184] on tr "1 $10,000.00 Working Capital One-Off $0.00 $0.00 $0.00 $0.00 10 76.0% 6.00 Arid…" at bounding box center [718, 192] width 1433 height 53
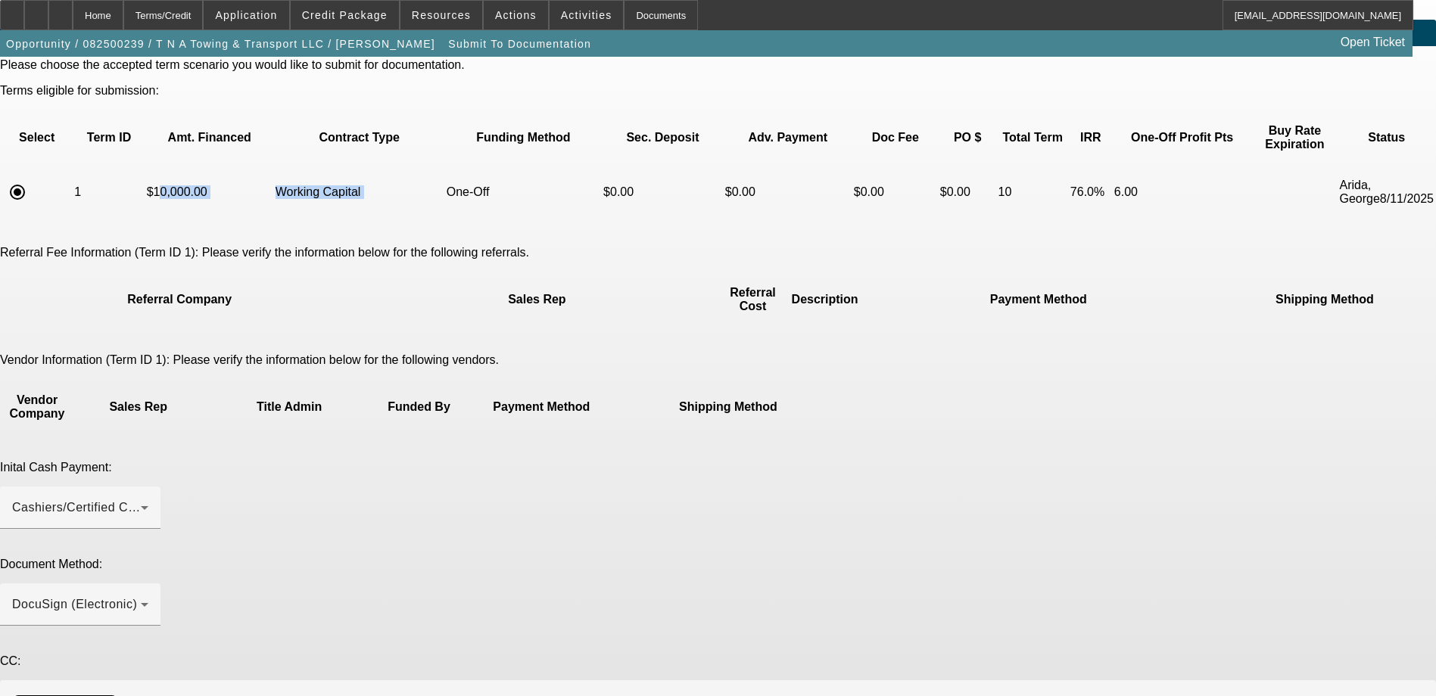
drag, startPoint x: 571, startPoint y: 184, endPoint x: 520, endPoint y: 184, distance: 51.5
click at [444, 184] on td "Working Capital" at bounding box center [360, 192] width 170 height 53
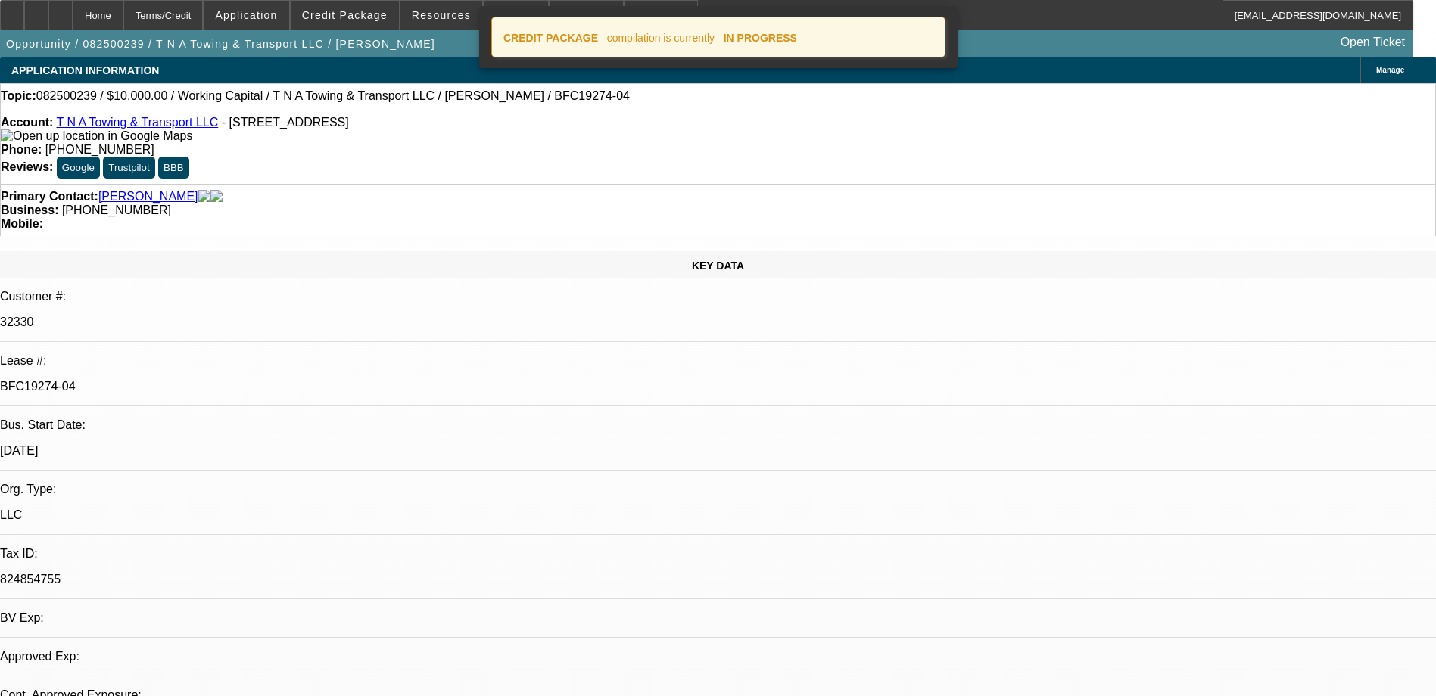
select select "0"
select select "2"
select select "0"
select select "6"
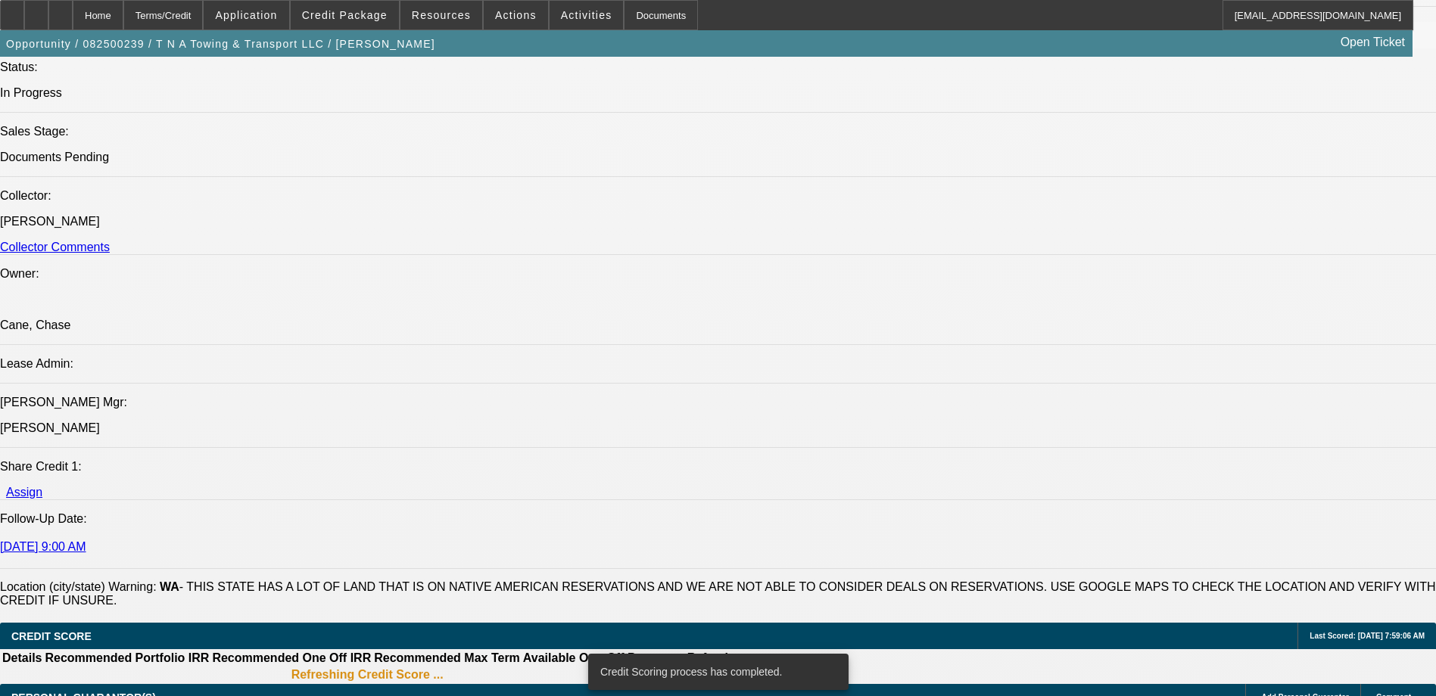
scroll to position [1688, 0]
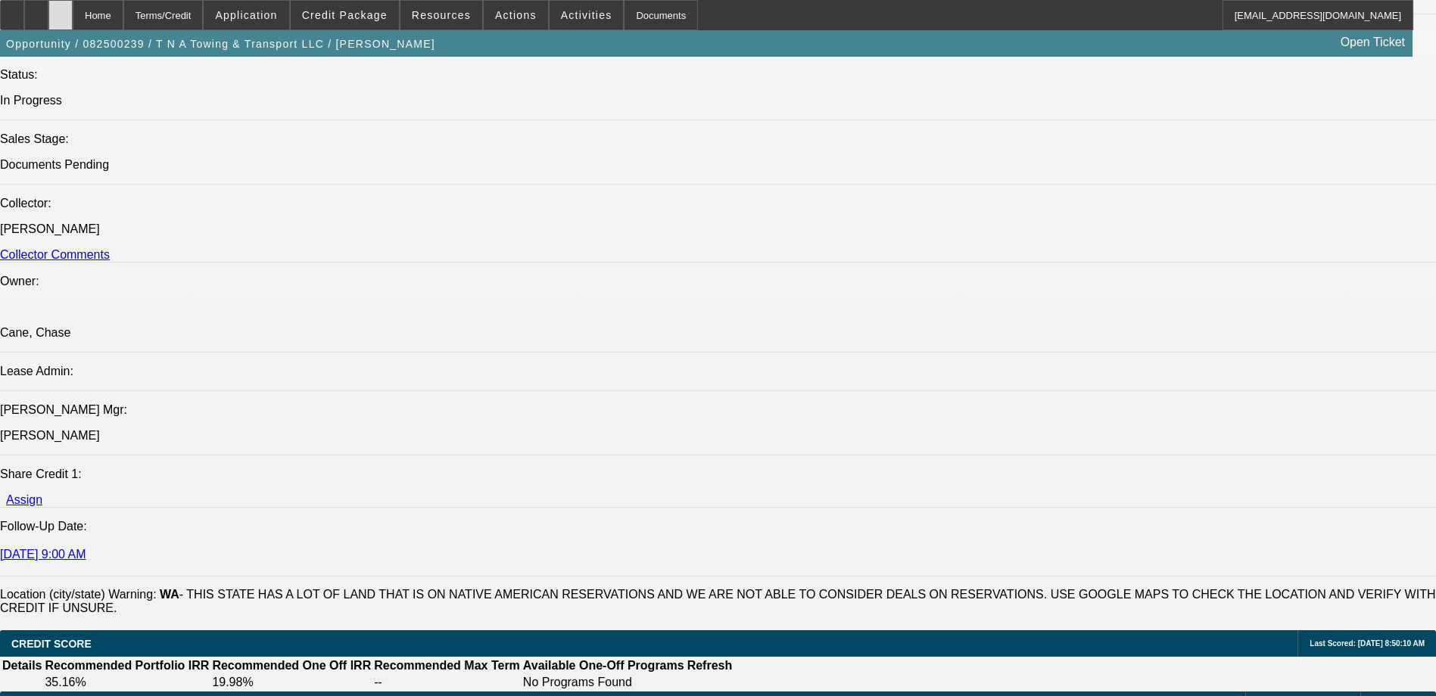
click at [61, 10] on icon at bounding box center [61, 10] width 0 height 0
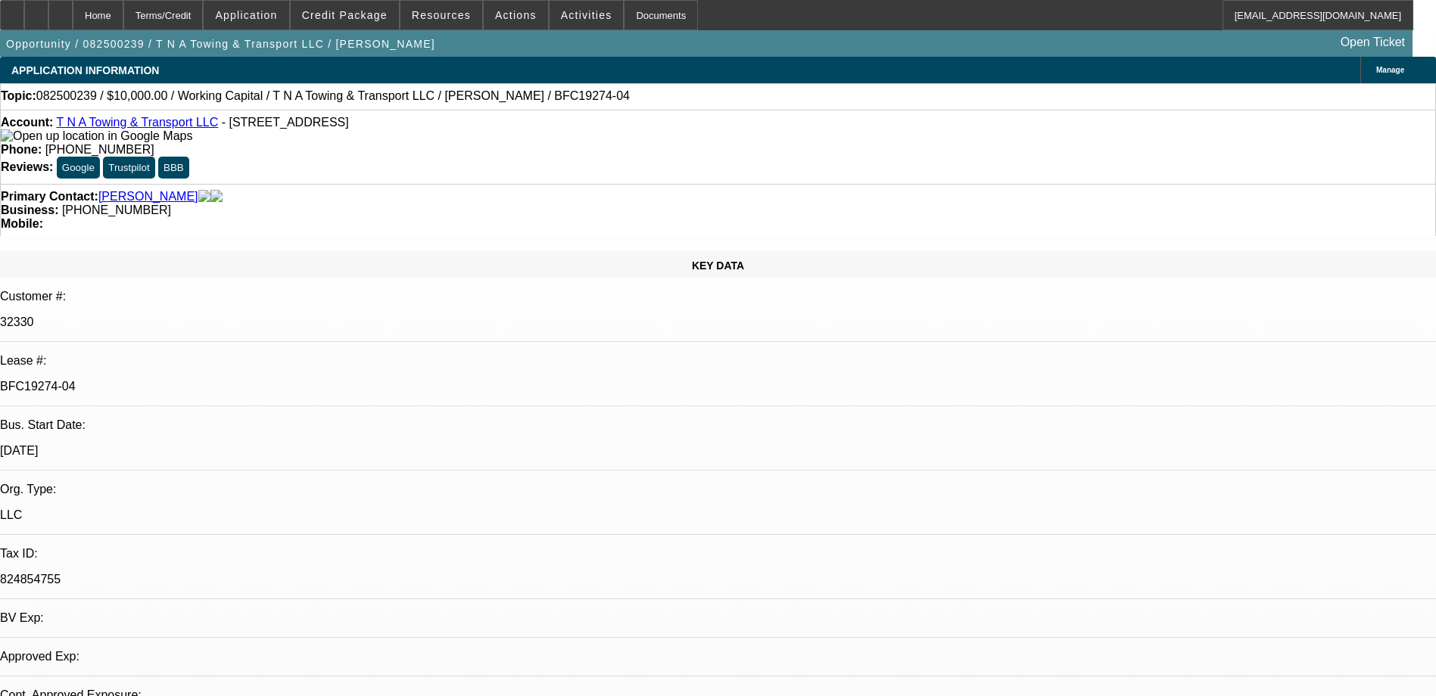
select select "0"
select select "1"
select select "2"
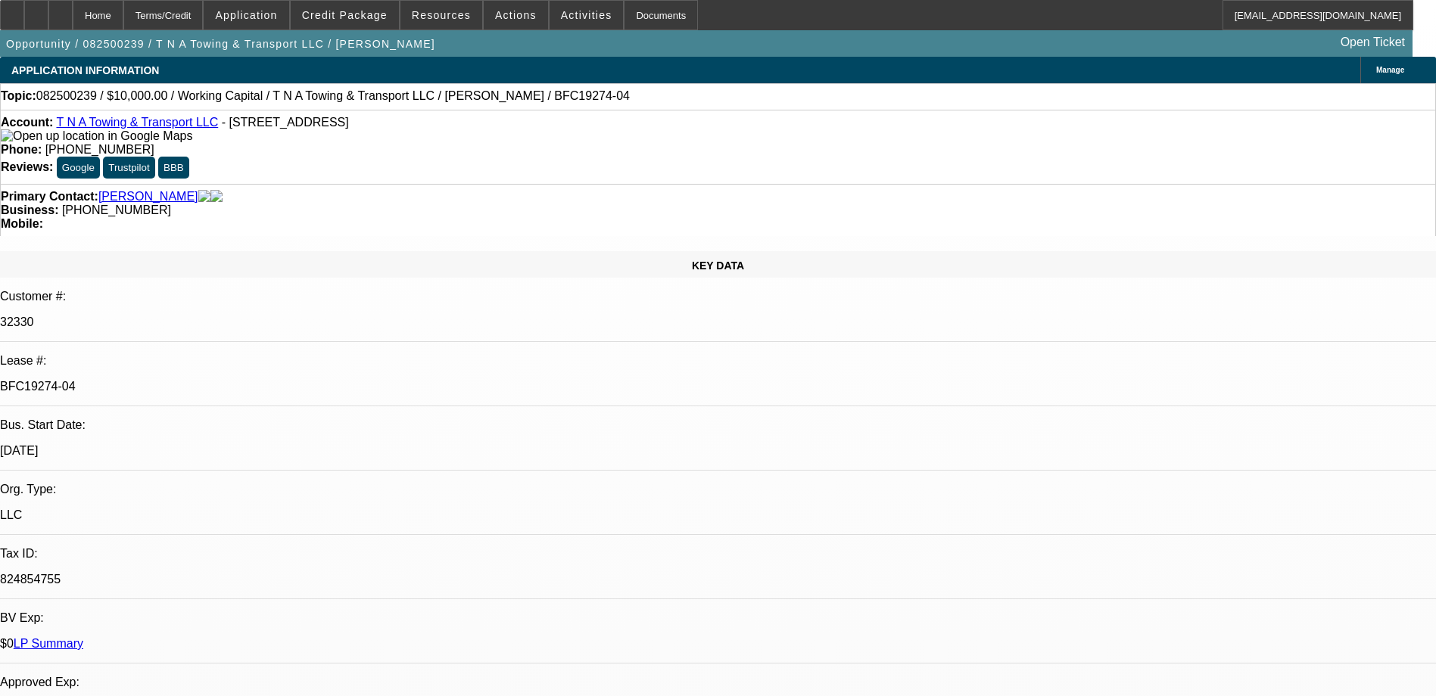
select select "6"
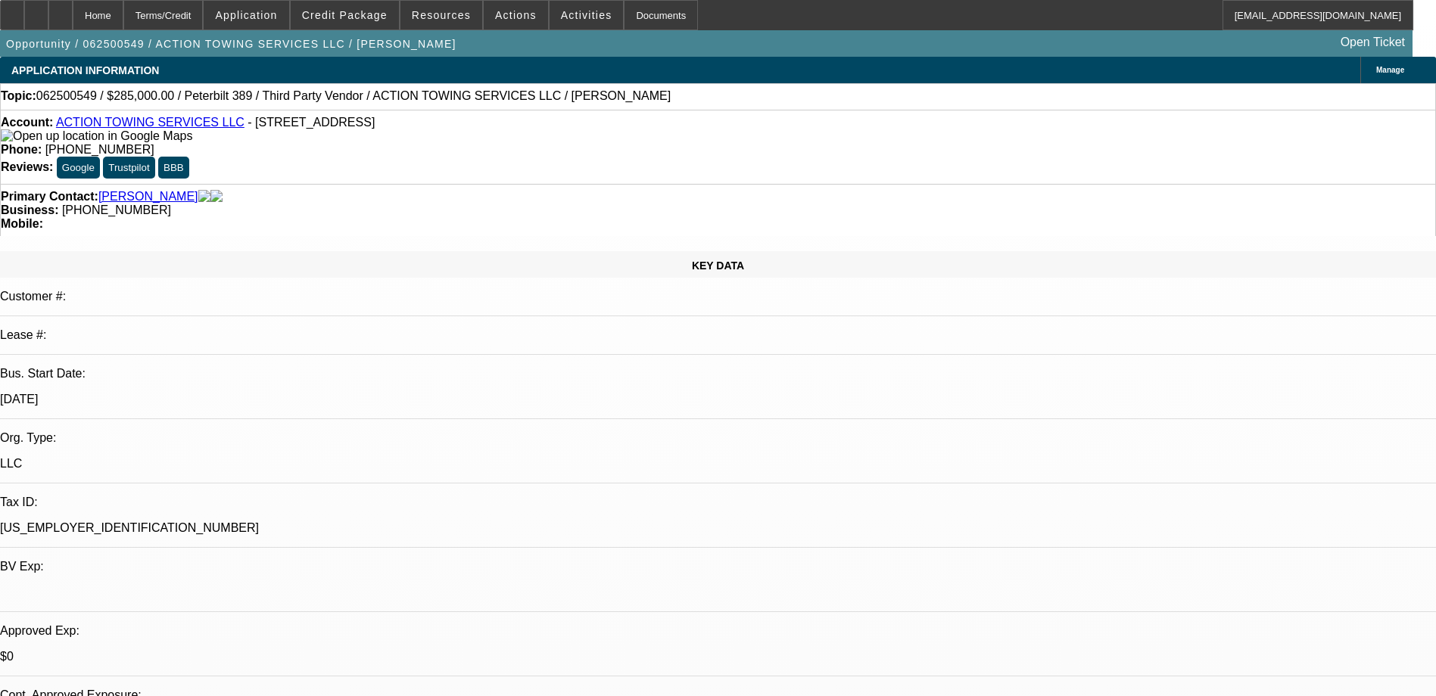
select select "0"
select select "2"
select select "0.15"
select select "16"
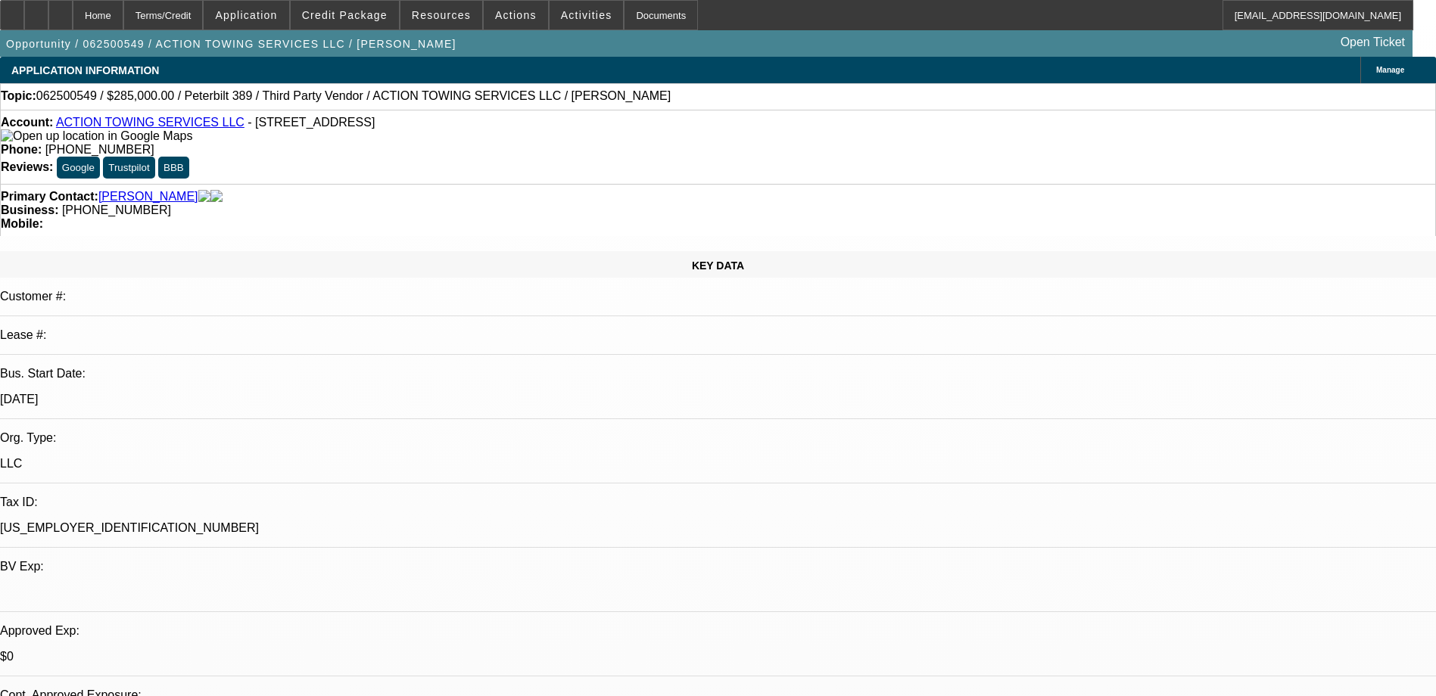
select select "0"
select select "2"
select select "0"
select select "6"
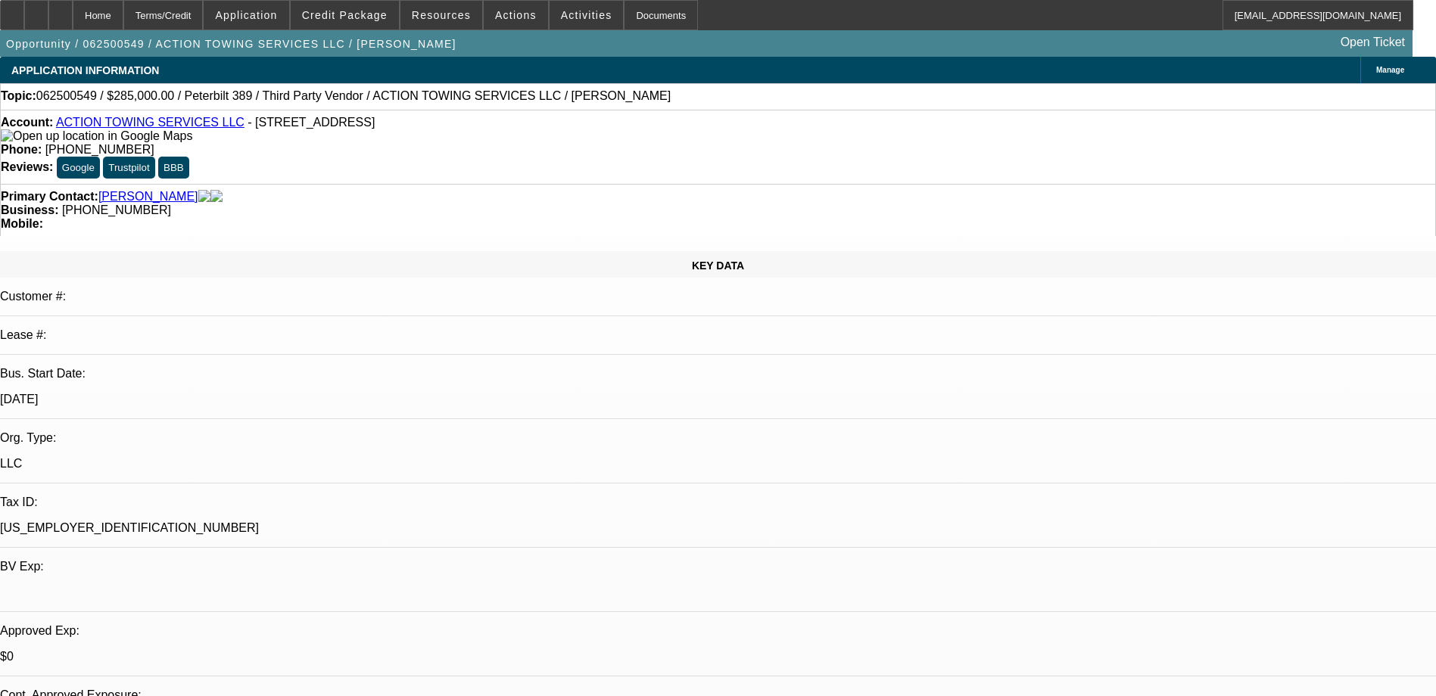
select select "0"
select select "6"
select select "0"
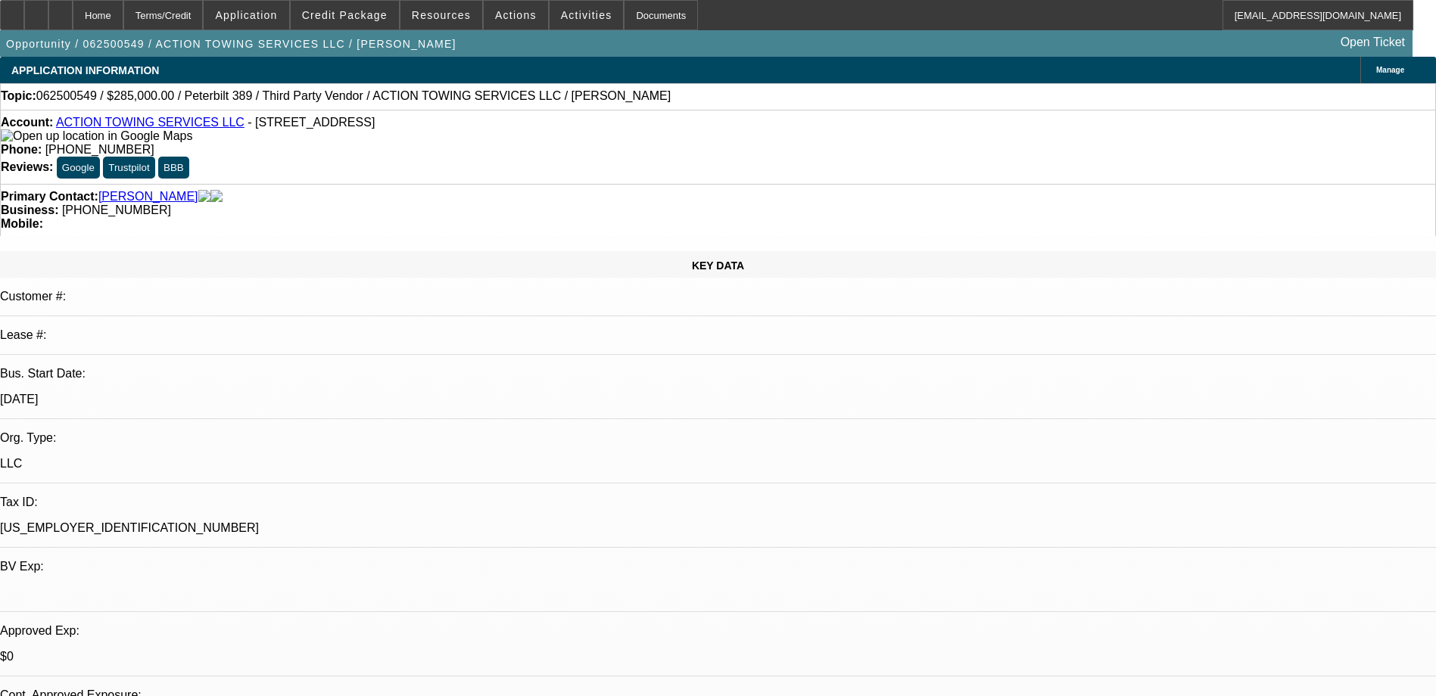
select select "0"
select select "2"
select select "0.15"
select select "16"
